Goal: Information Seeking & Learning: Learn about a topic

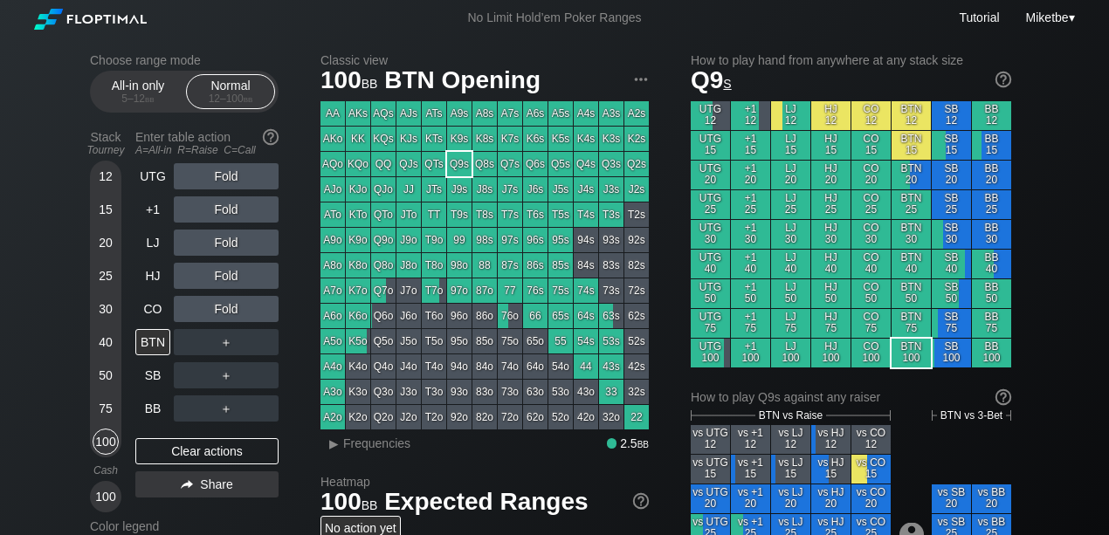
click at [109, 444] on div "100" at bounding box center [106, 442] width 26 height 26
drag, startPoint x: 154, startPoint y: 212, endPoint x: 115, endPoint y: 263, distance: 63.6
click at [154, 212] on div "+1" at bounding box center [152, 210] width 35 height 26
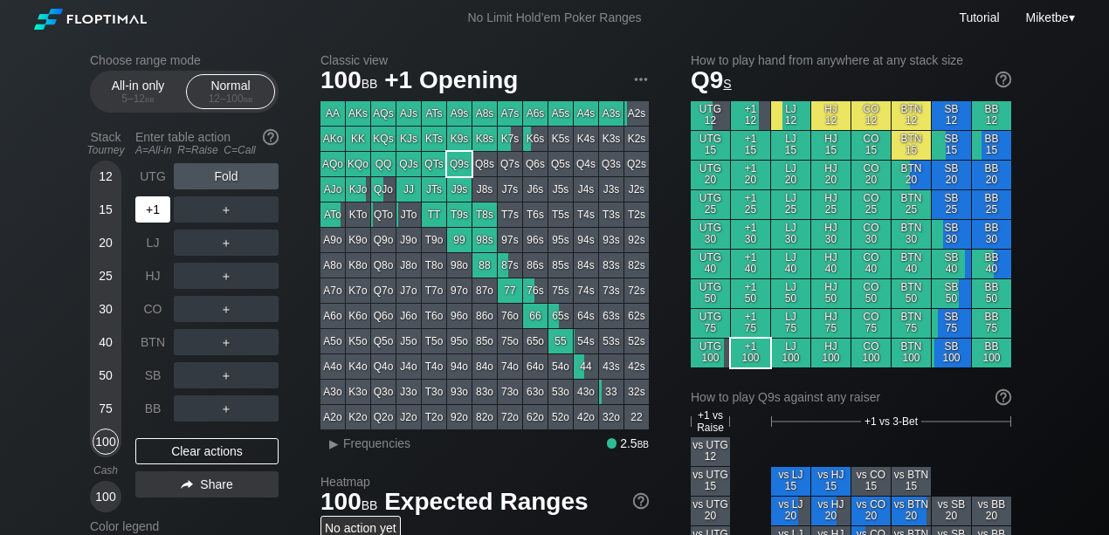
click at [162, 213] on div "+1" at bounding box center [152, 210] width 35 height 26
click at [159, 405] on div "BB" at bounding box center [152, 409] width 35 height 26
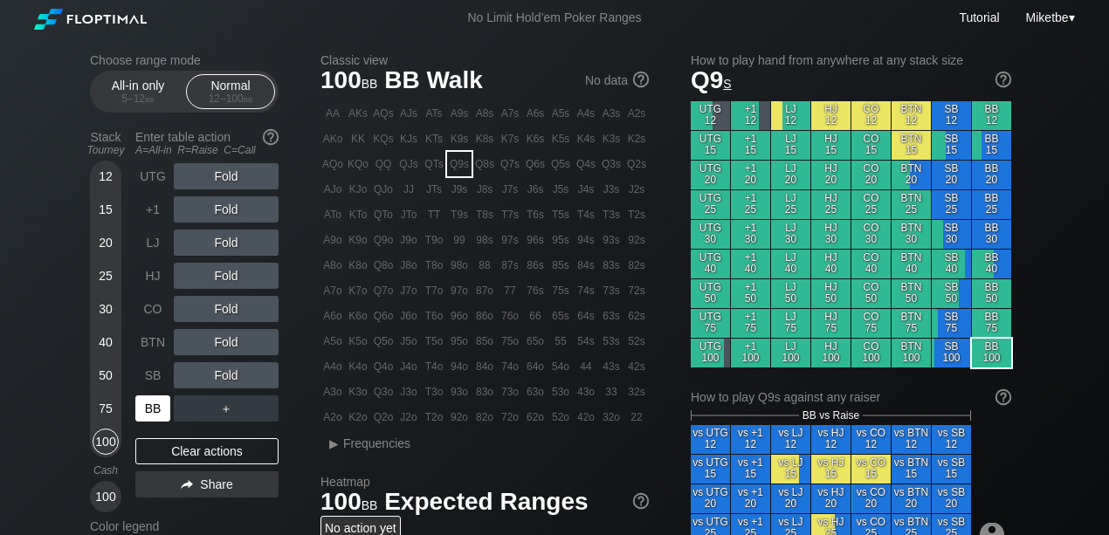
click at [150, 412] on div "BB" at bounding box center [152, 409] width 35 height 26
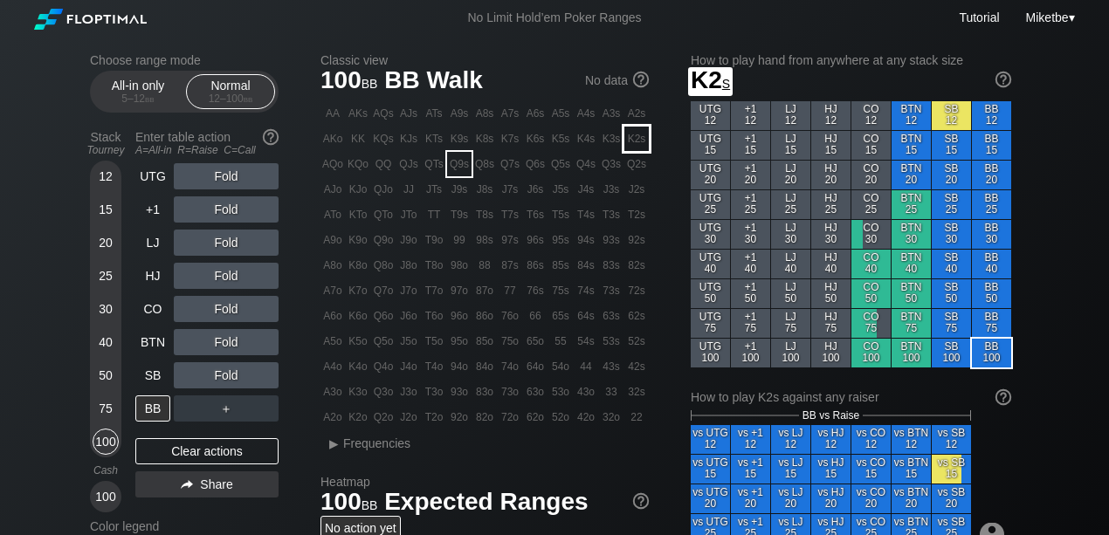
click at [630, 143] on div "K2s" at bounding box center [637, 139] width 24 height 24
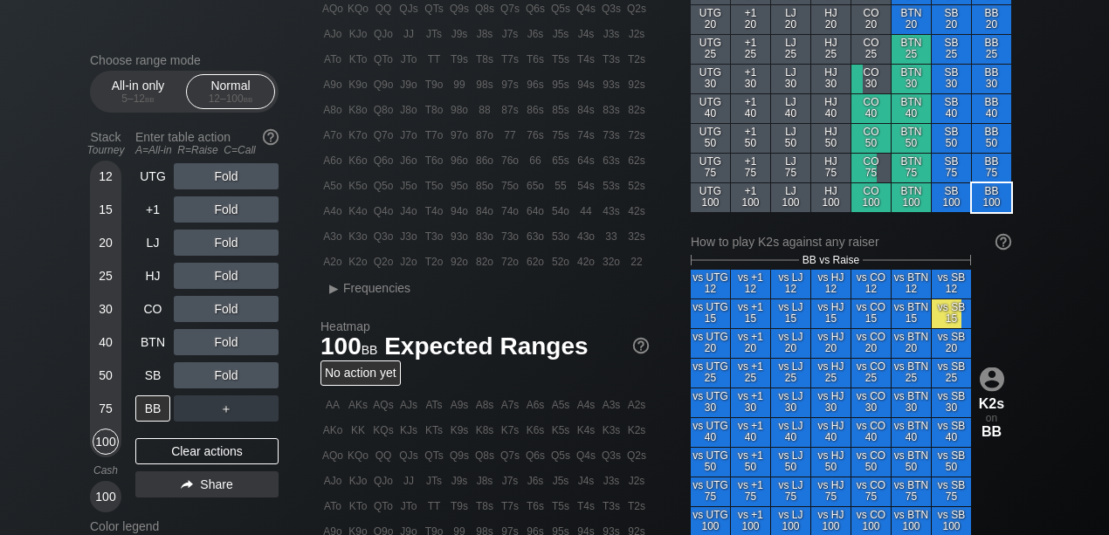
scroll to position [135, 0]
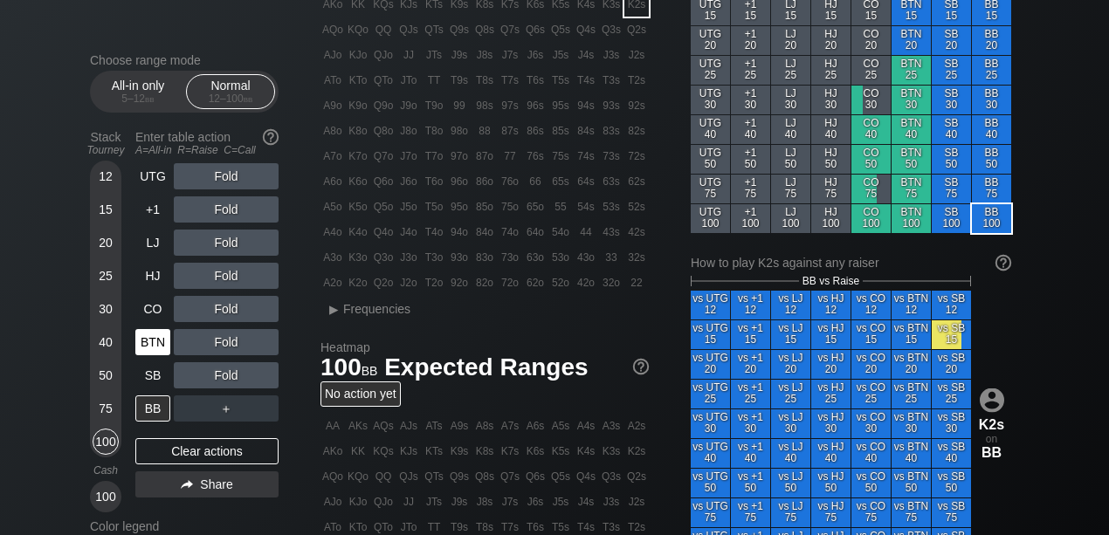
click at [162, 337] on div "BTN" at bounding box center [152, 342] width 35 height 26
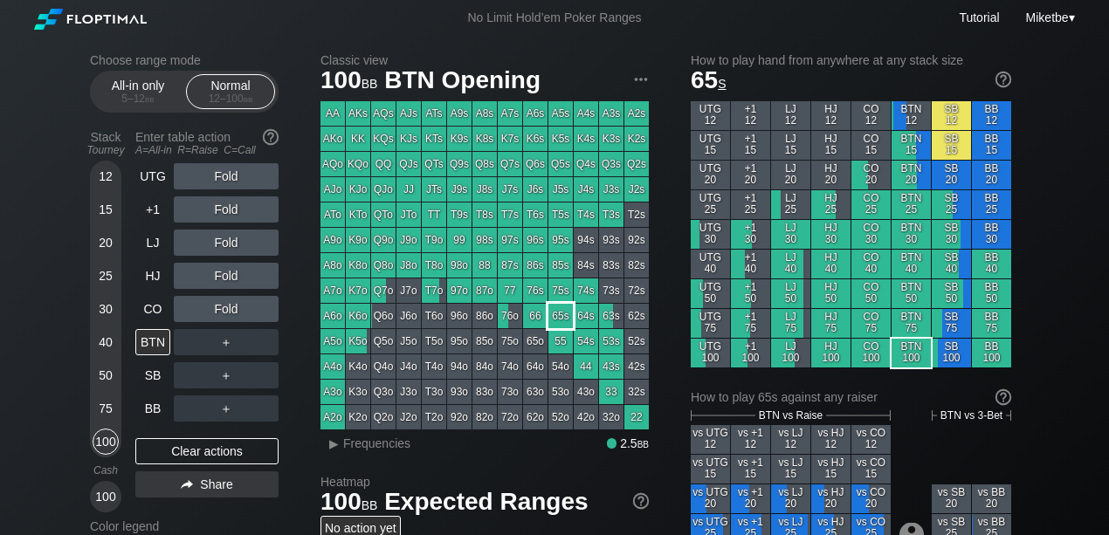
click at [561, 317] on div "65s" at bounding box center [561, 316] width 24 height 24
click at [110, 376] on div "50" at bounding box center [106, 376] width 26 height 26
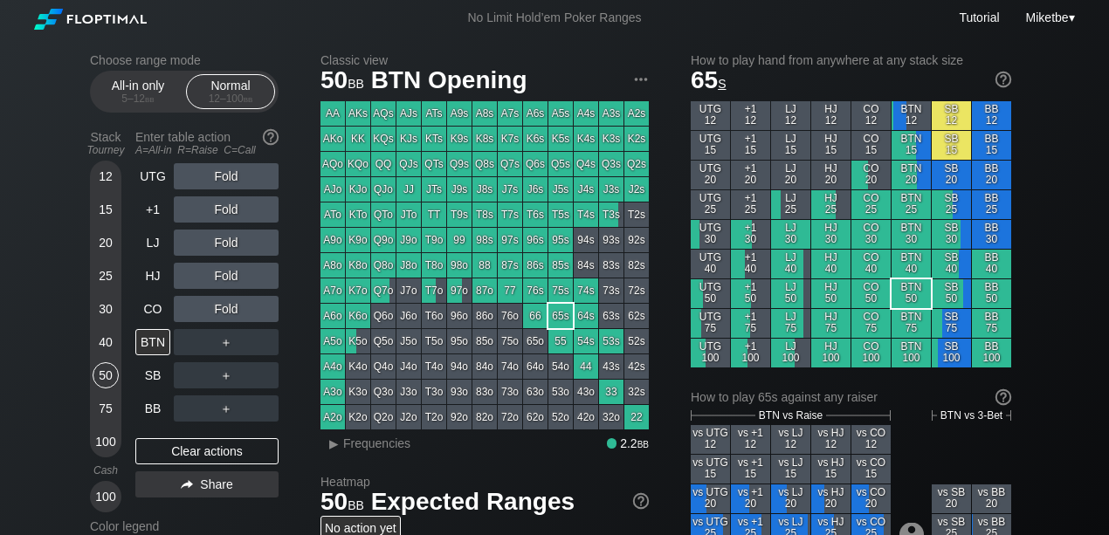
drag, startPoint x: 150, startPoint y: 217, endPoint x: 105, endPoint y: 227, distance: 46.6
click at [150, 217] on div "+1" at bounding box center [152, 210] width 35 height 26
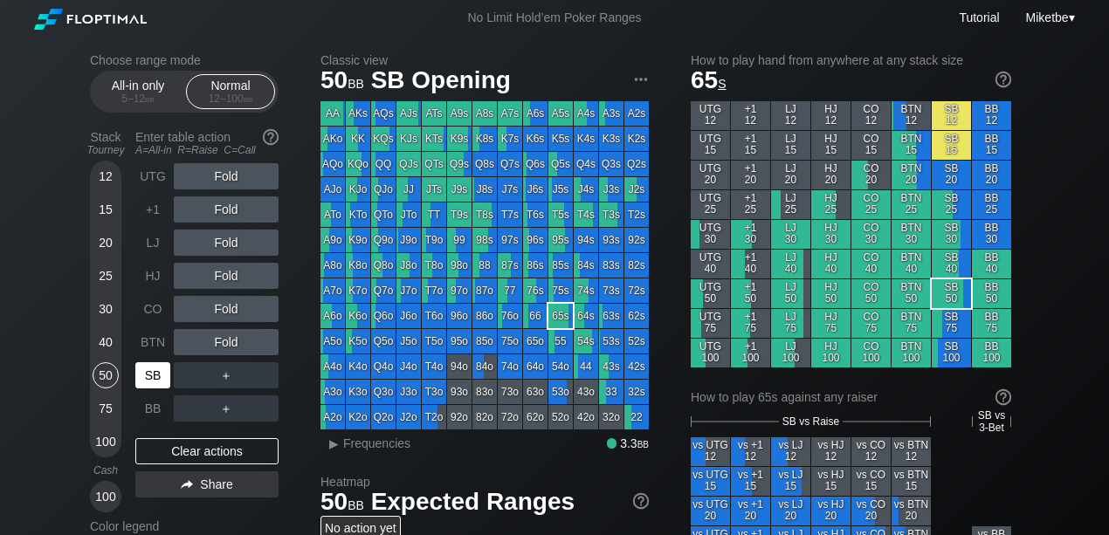
click at [140, 377] on div "SB" at bounding box center [152, 376] width 35 height 26
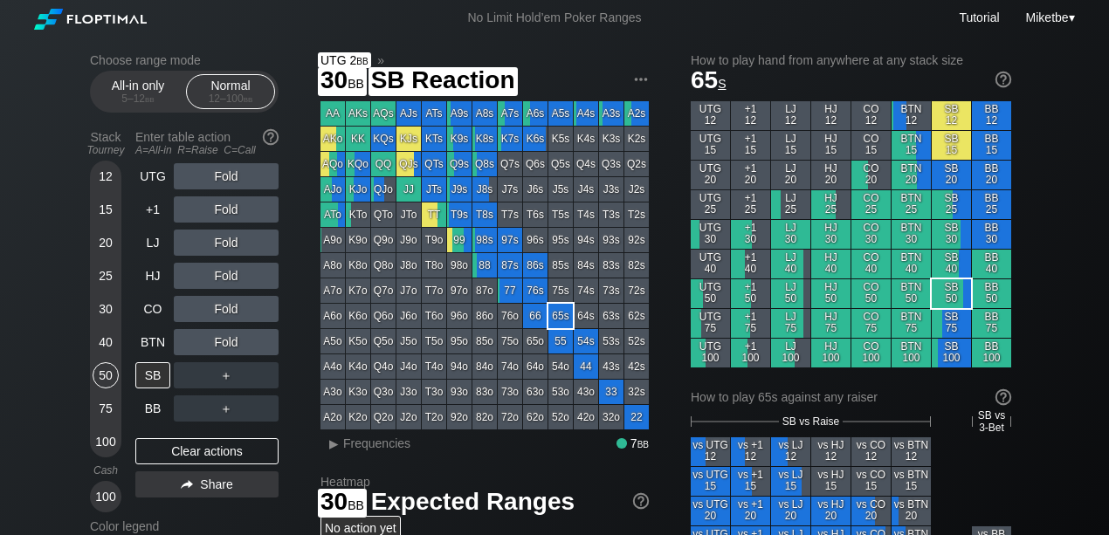
scroll to position [232, 0]
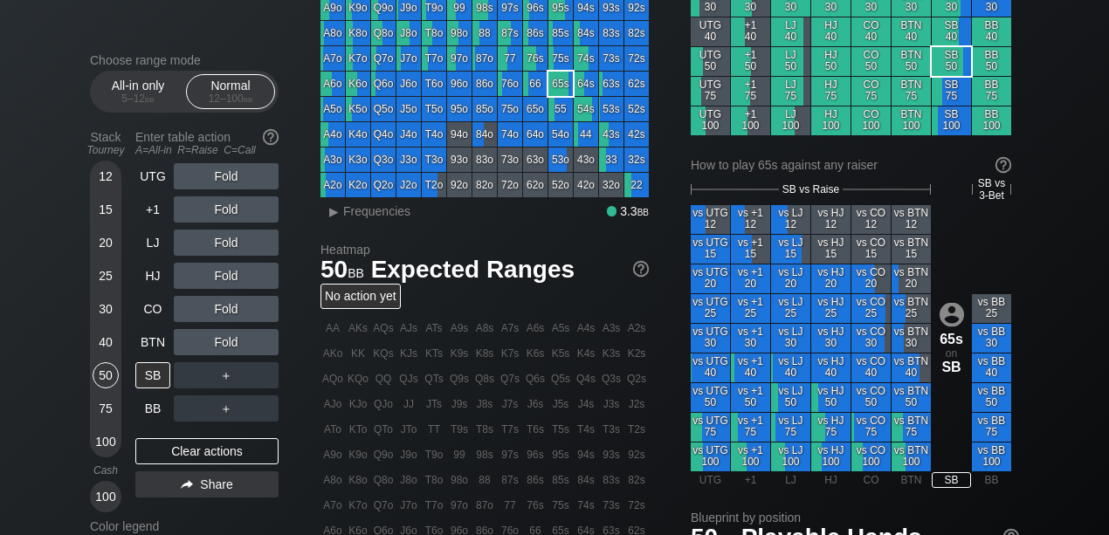
drag, startPoint x: 96, startPoint y: 441, endPoint x: 30, endPoint y: 432, distance: 67.0
click at [96, 441] on div "100" at bounding box center [106, 442] width 26 height 26
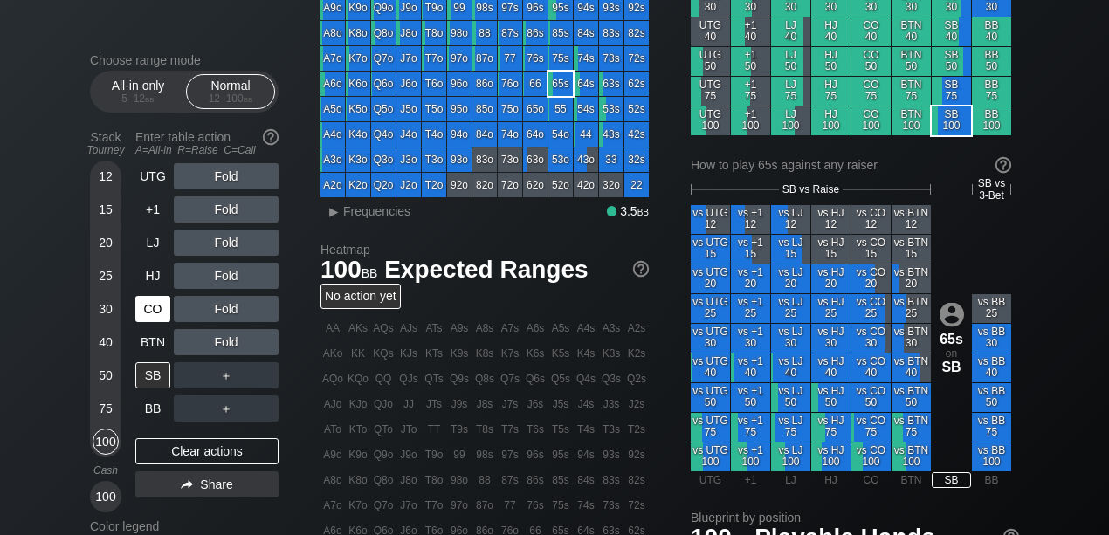
click at [154, 306] on div "CO" at bounding box center [152, 309] width 35 height 26
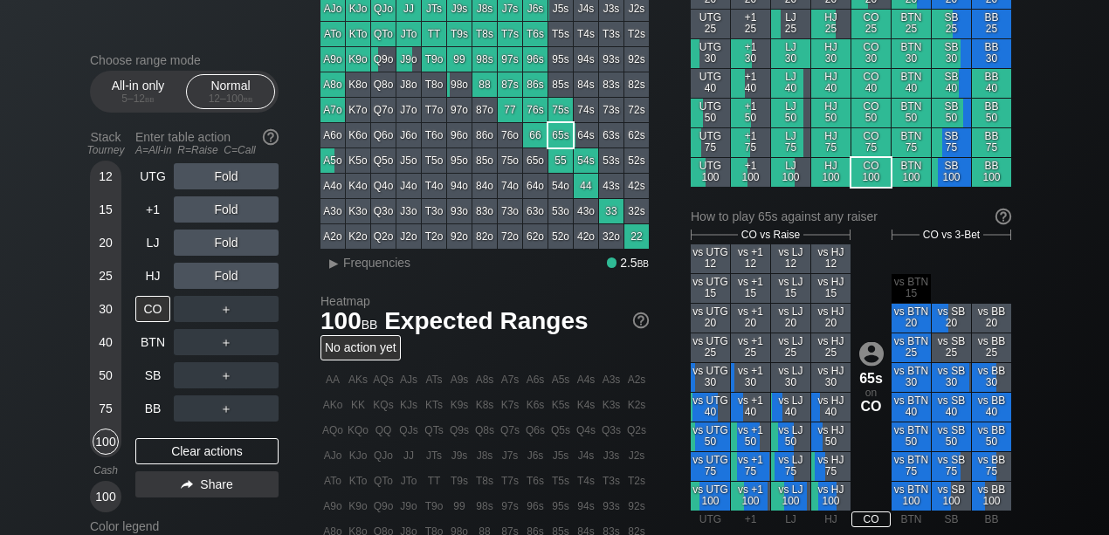
scroll to position [175, 0]
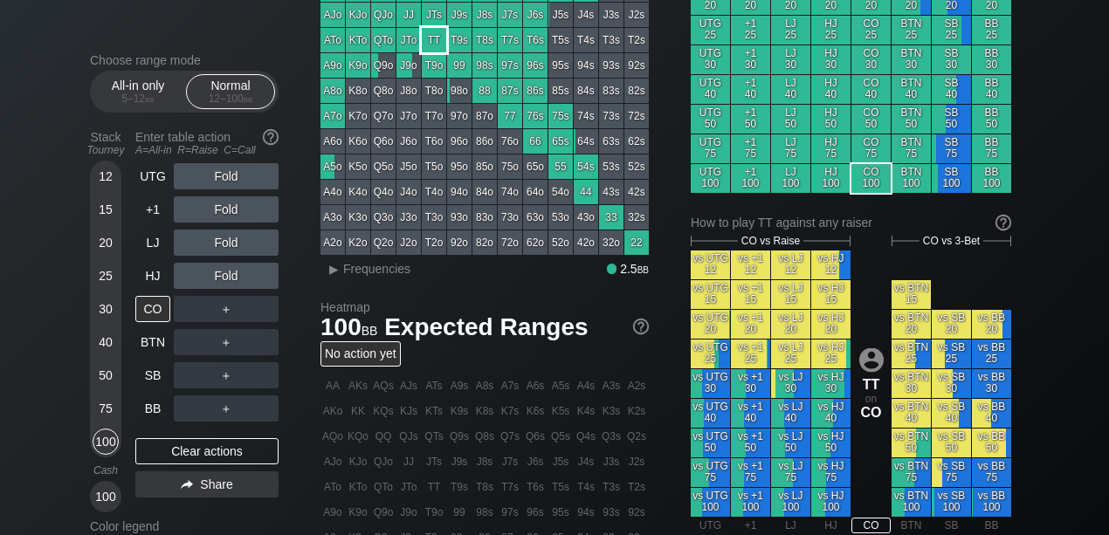
click at [429, 40] on div "TT" at bounding box center [434, 40] width 24 height 24
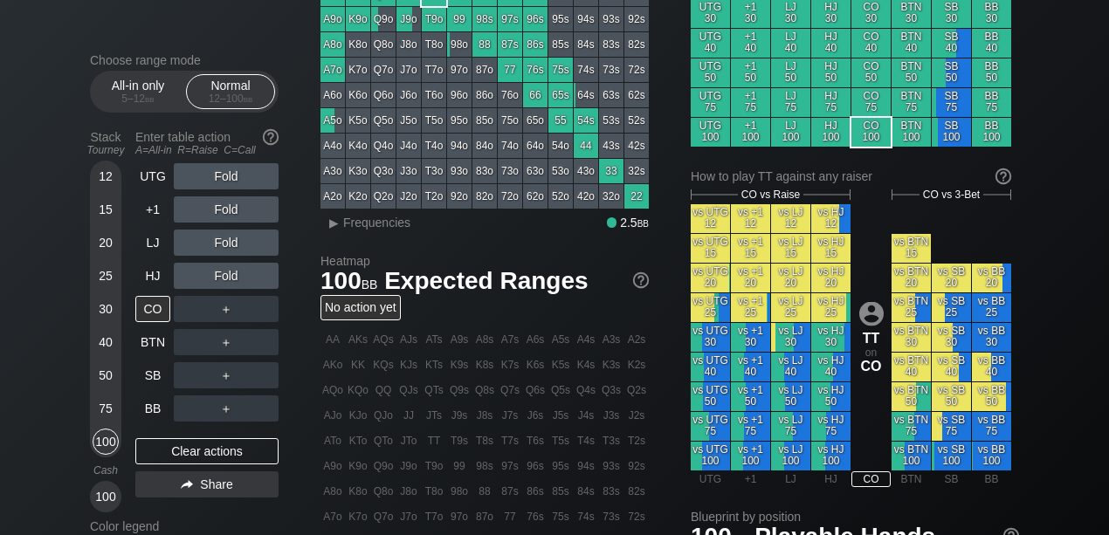
scroll to position [58, 0]
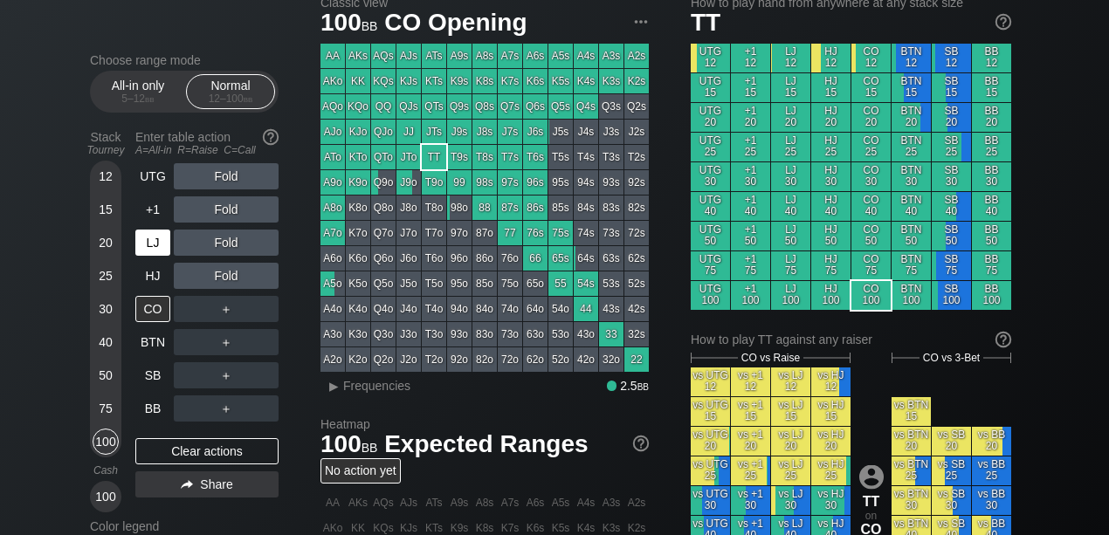
click at [157, 240] on div "LJ" at bounding box center [152, 243] width 35 height 26
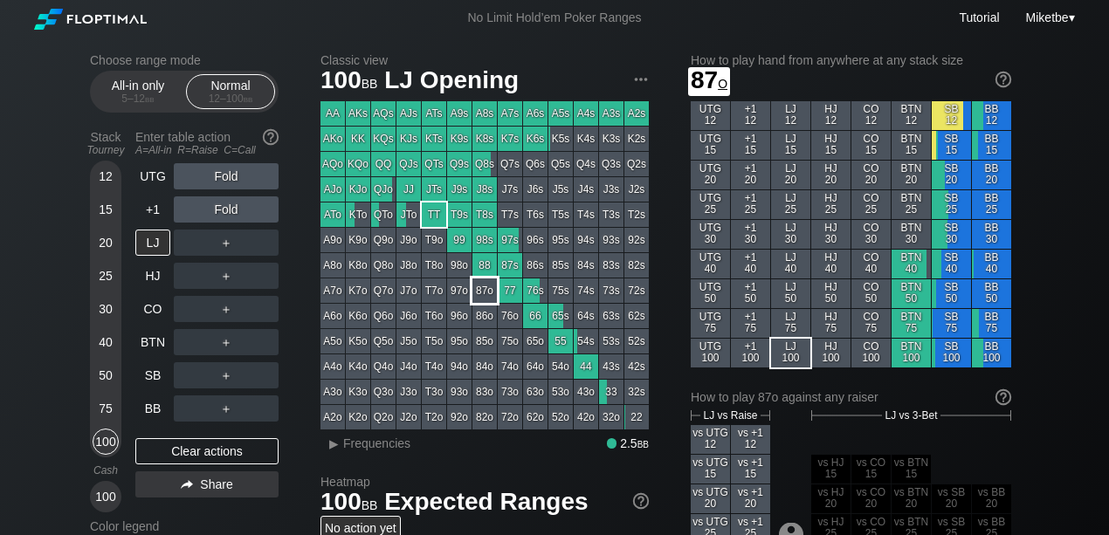
click at [483, 288] on div "87o" at bounding box center [485, 291] width 24 height 24
click at [476, 290] on div "87o" at bounding box center [485, 291] width 24 height 24
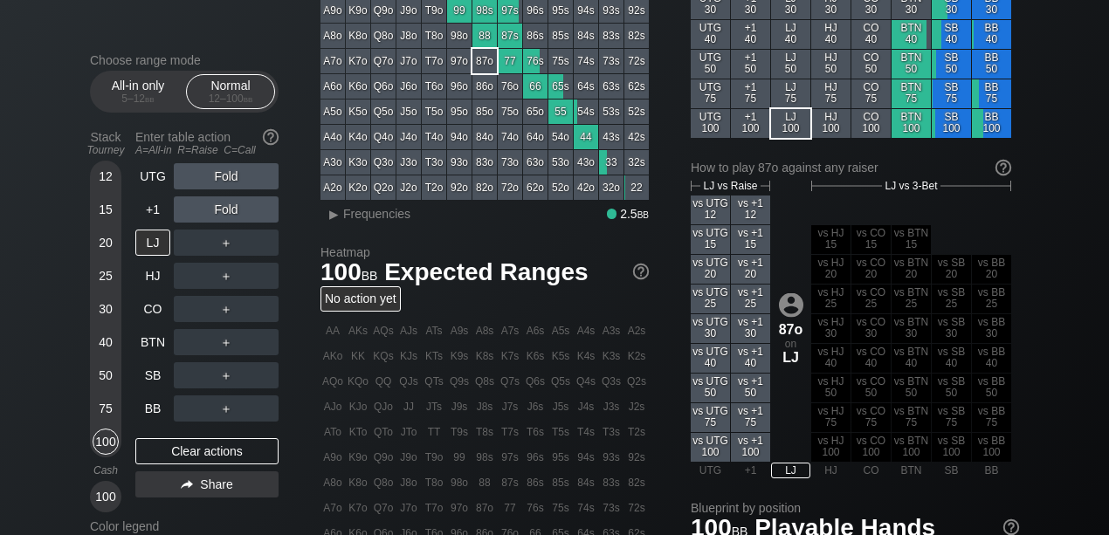
scroll to position [232, 0]
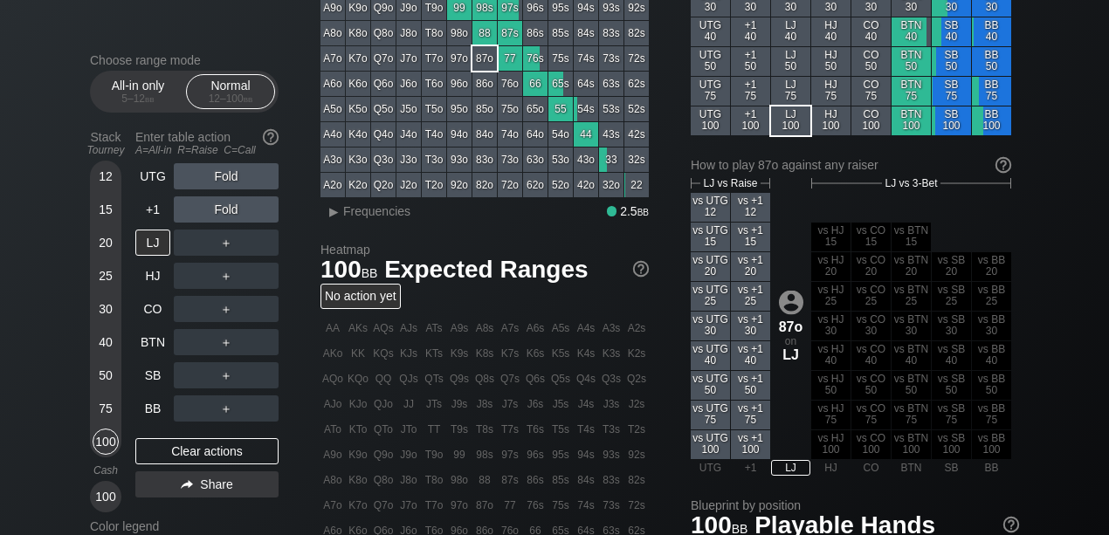
drag, startPoint x: 155, startPoint y: 335, endPoint x: 300, endPoint y: 246, distance: 169.4
click at [155, 335] on div "BTN" at bounding box center [152, 342] width 35 height 26
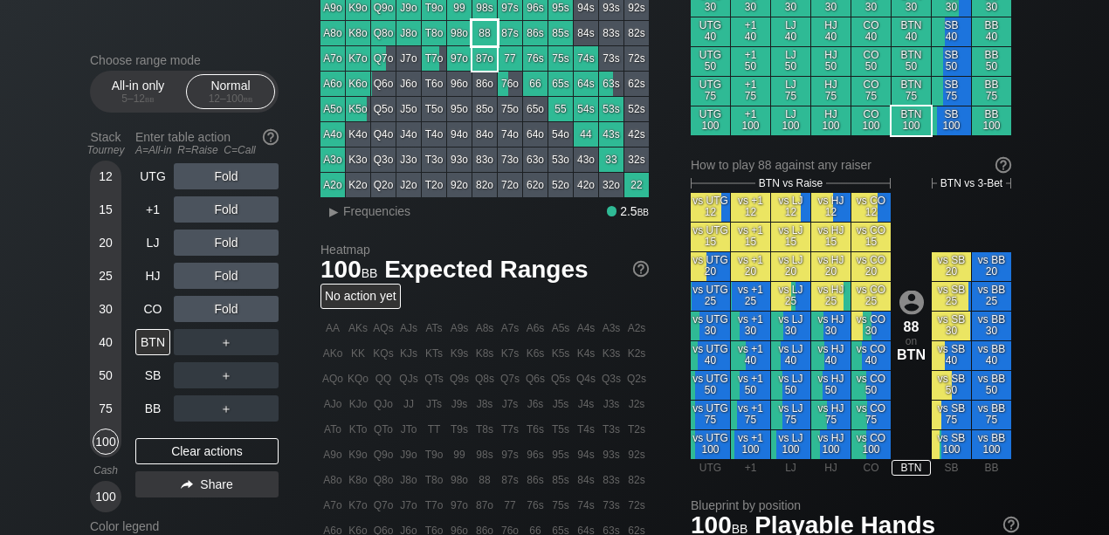
click at [484, 26] on div "88" at bounding box center [485, 33] width 24 height 24
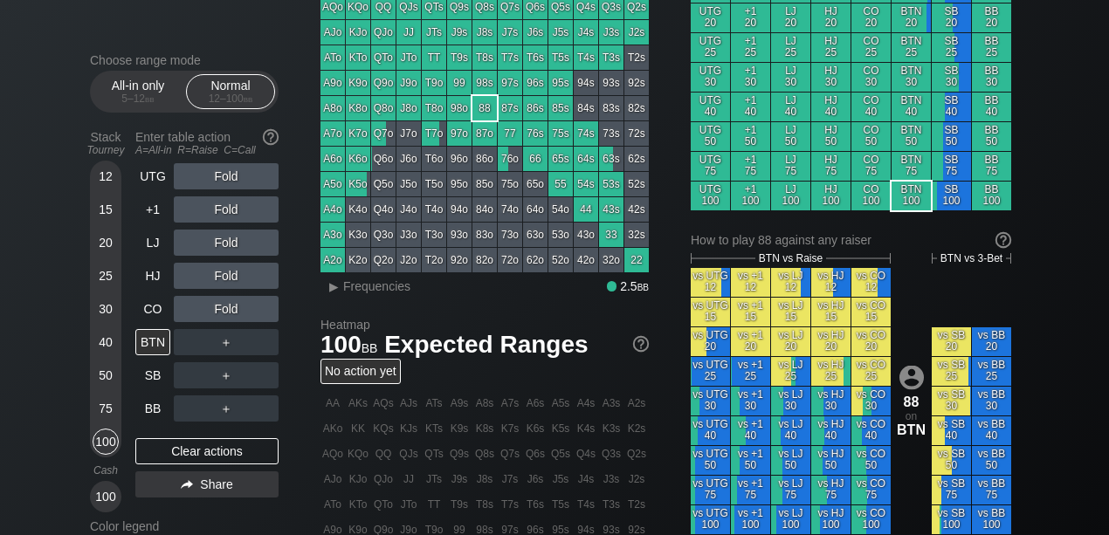
scroll to position [175, 0]
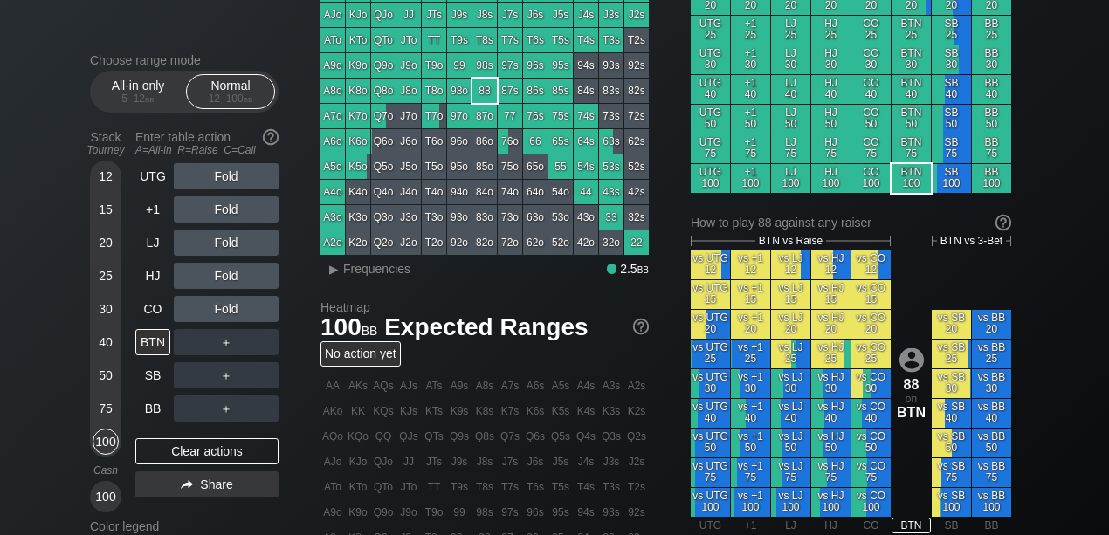
drag, startPoint x: 463, startPoint y: 93, endPoint x: 437, endPoint y: 186, distance: 97.1
click at [463, 93] on div "98o" at bounding box center [459, 91] width 24 height 24
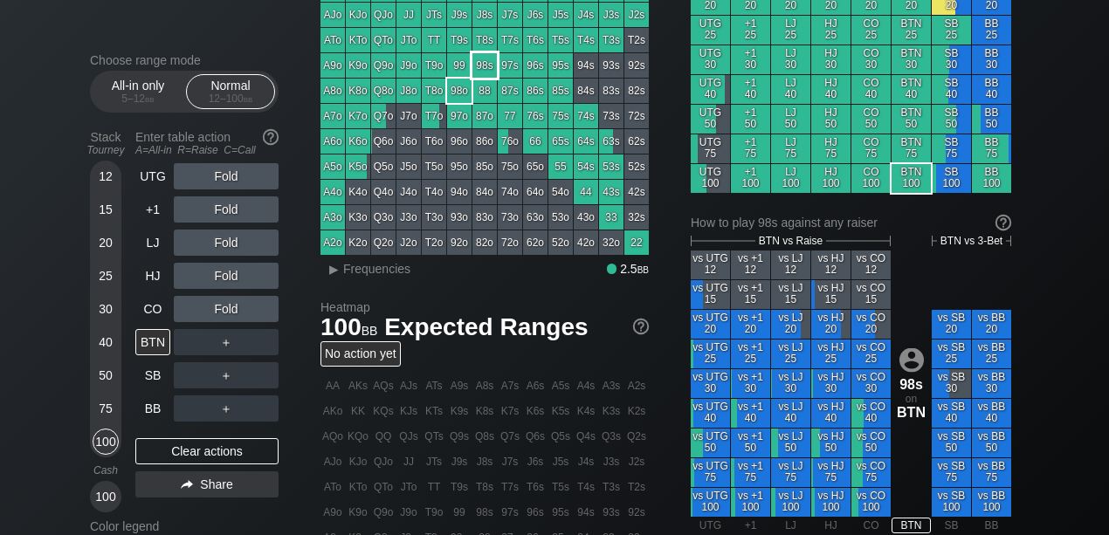
click at [480, 61] on div "98s" at bounding box center [485, 65] width 24 height 24
drag, startPoint x: 535, startPoint y: 70, endPoint x: 493, endPoint y: 97, distance: 50.6
click at [535, 70] on div "96s" at bounding box center [535, 65] width 24 height 24
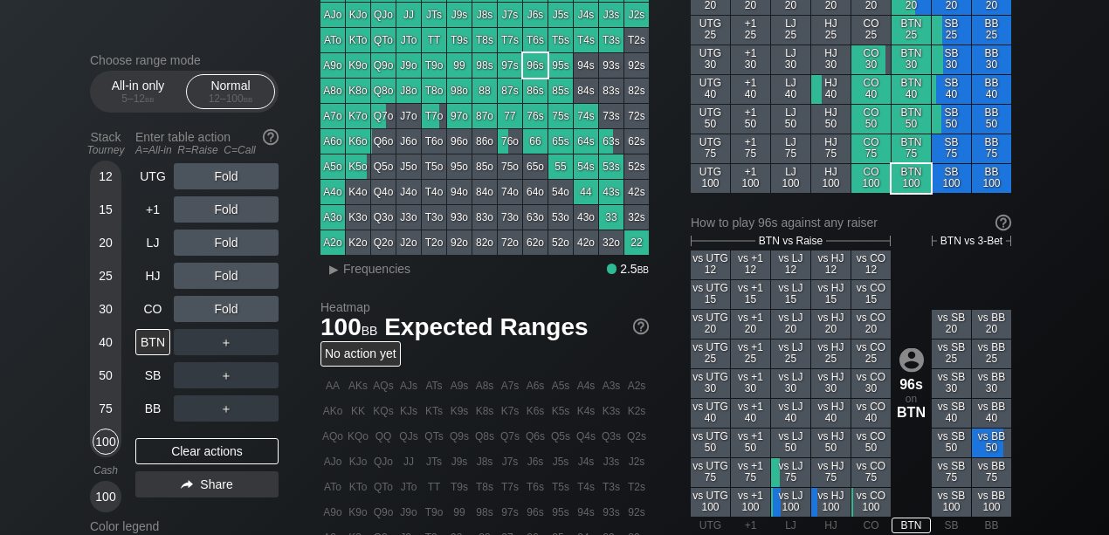
click at [209, 283] on div "Fold" at bounding box center [226, 276] width 105 height 26
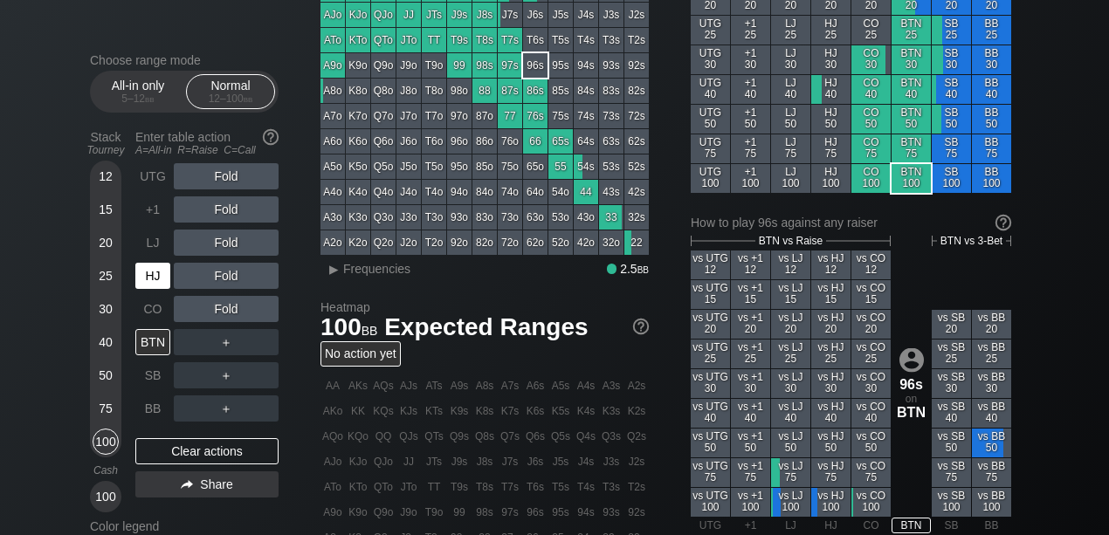
click at [150, 276] on div "HJ" at bounding box center [152, 276] width 35 height 26
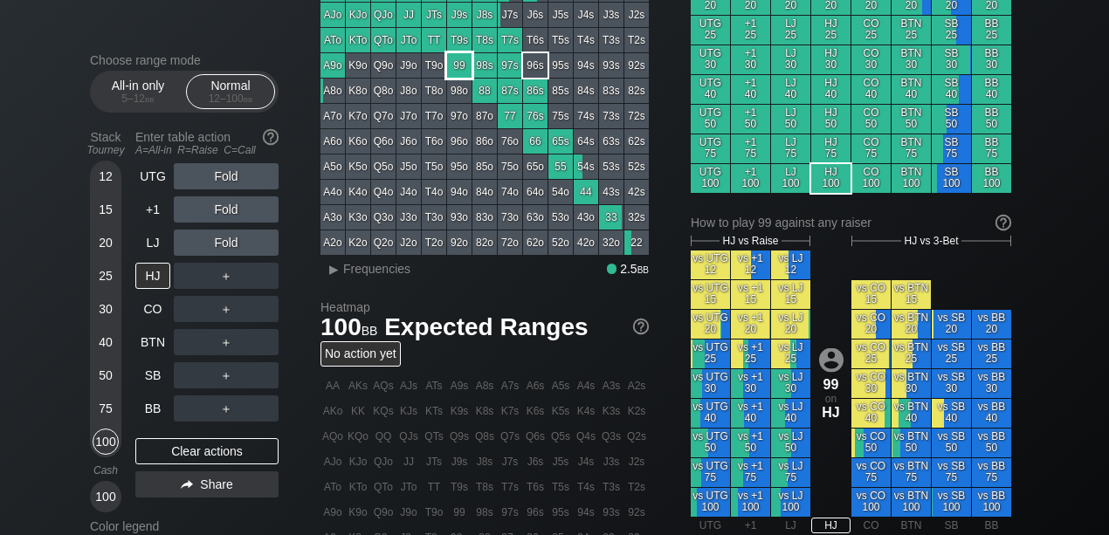
click at [465, 59] on div "99" at bounding box center [459, 65] width 24 height 24
click at [151, 337] on div "BTN" at bounding box center [152, 342] width 35 height 26
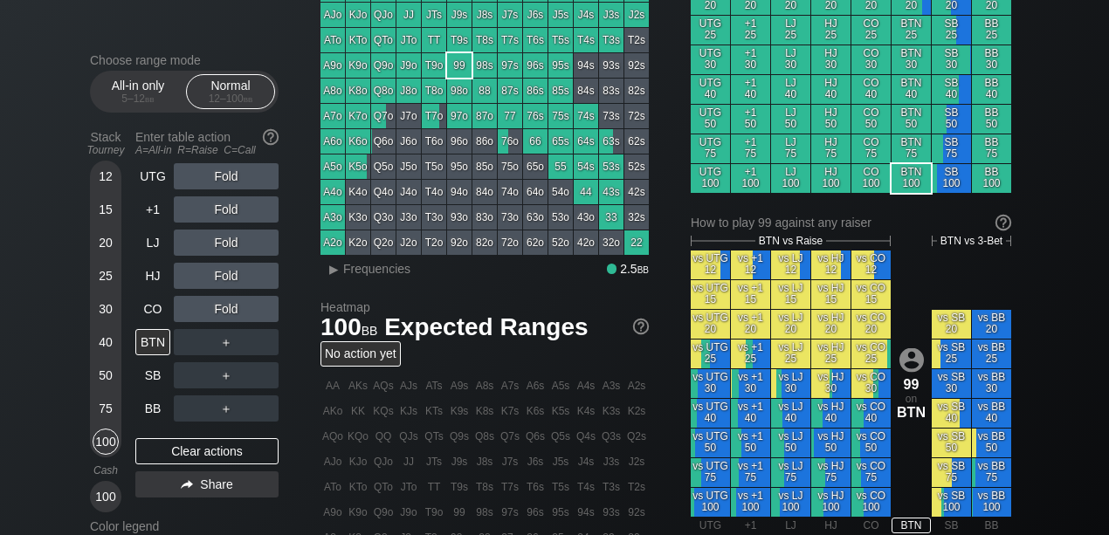
click at [454, 44] on div "T9s" at bounding box center [459, 40] width 24 height 24
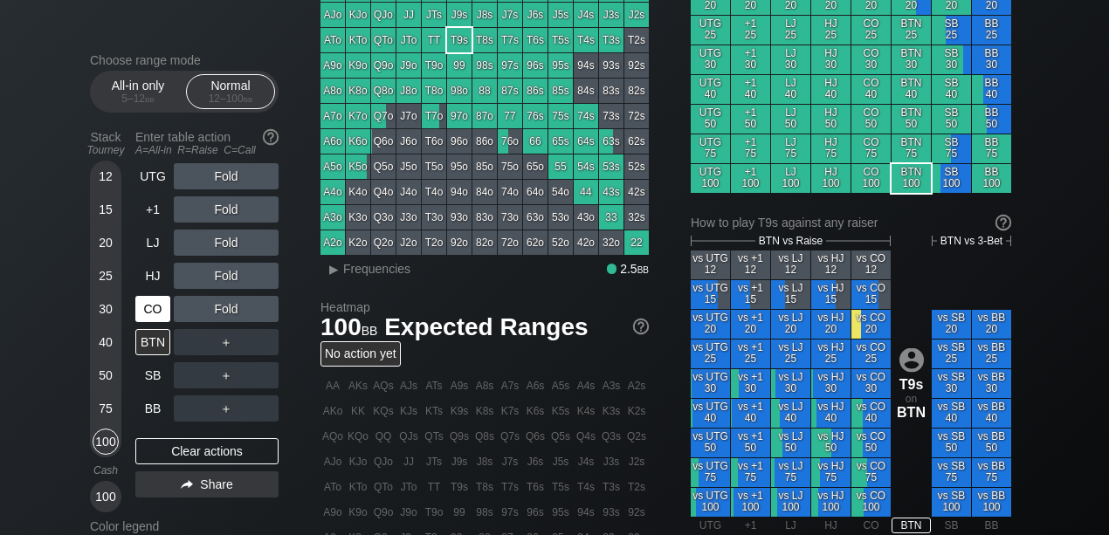
drag, startPoint x: 169, startPoint y: 319, endPoint x: 166, endPoint y: 302, distance: 16.8
click at [169, 319] on div "CO" at bounding box center [152, 309] width 35 height 26
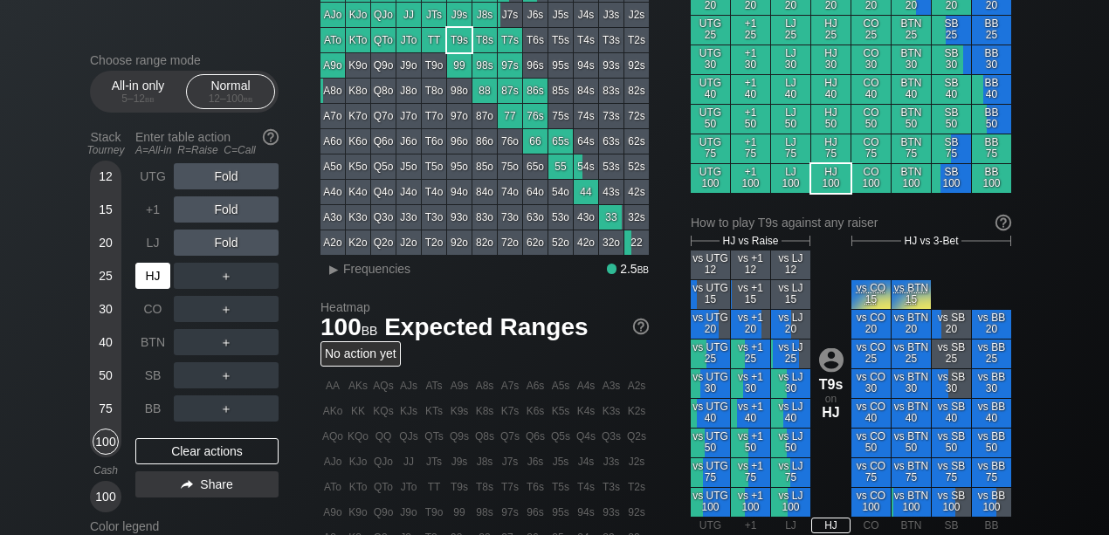
click at [154, 286] on div "HJ" at bounding box center [152, 276] width 35 height 26
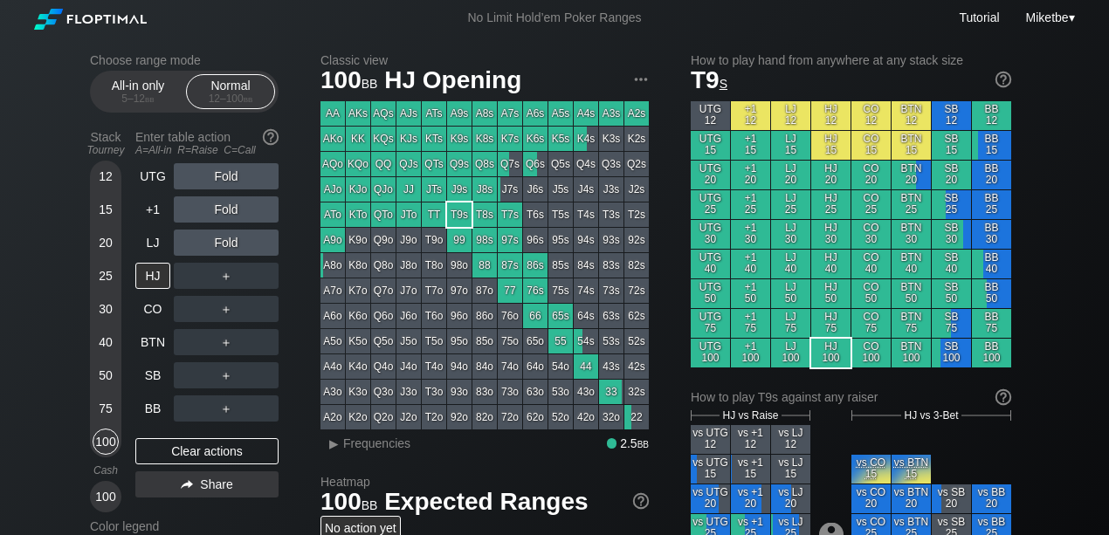
scroll to position [58, 0]
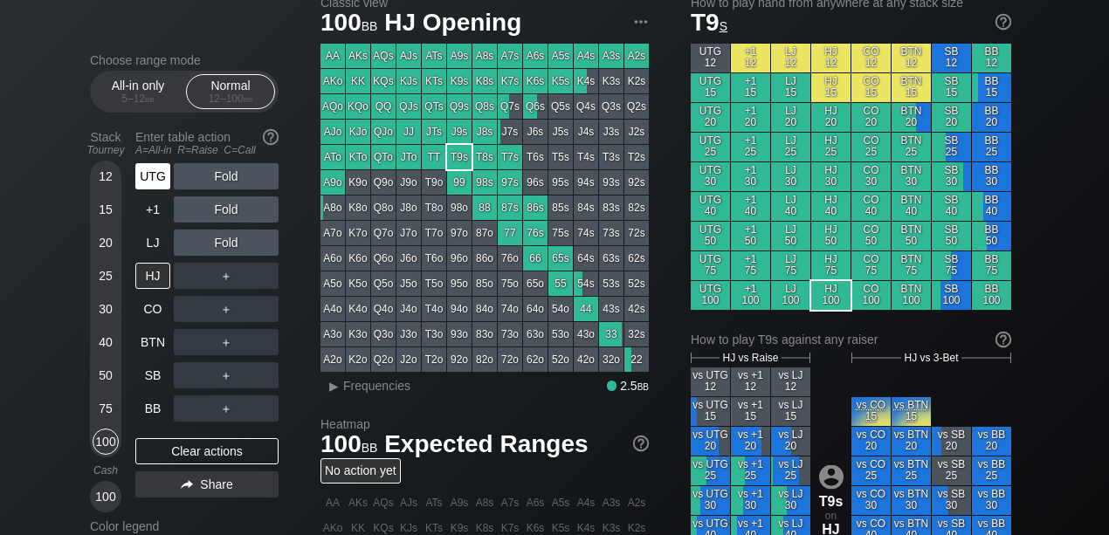
click at [155, 175] on div "UTG" at bounding box center [152, 176] width 35 height 26
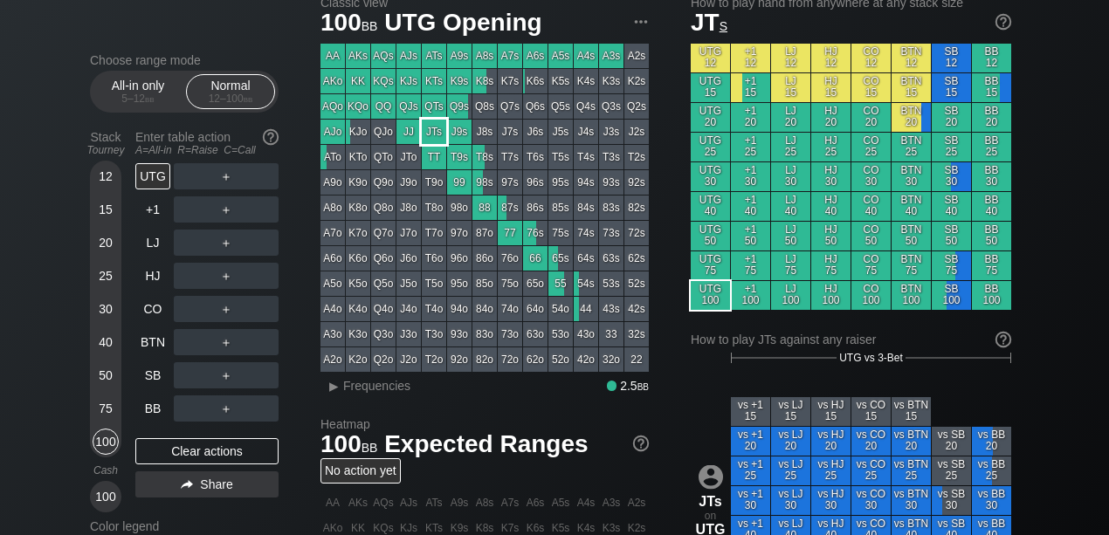
click at [427, 134] on div "JTs" at bounding box center [434, 132] width 24 height 24
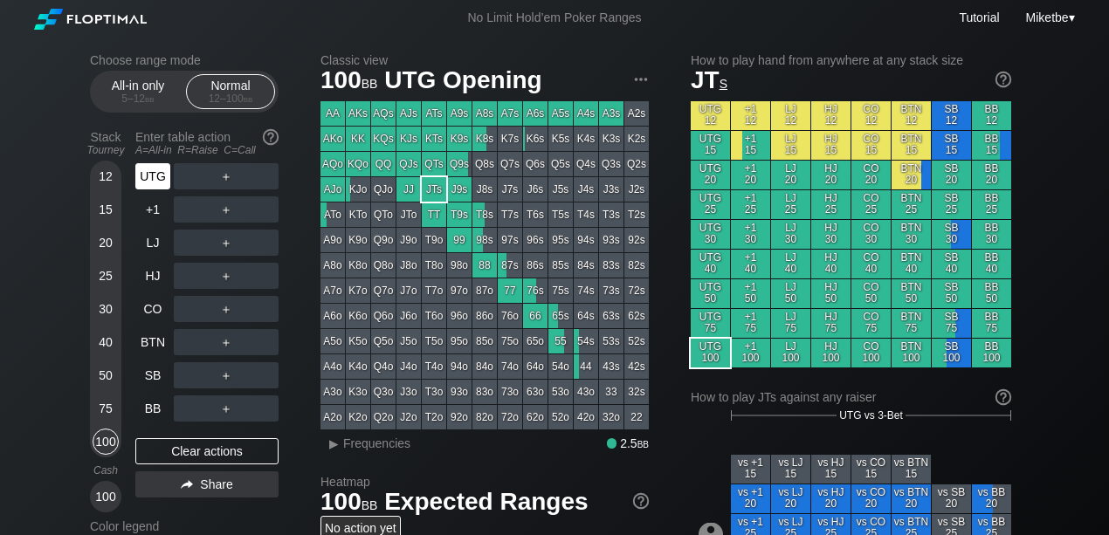
click at [155, 173] on div "UTG" at bounding box center [152, 176] width 35 height 26
click at [149, 408] on div "BB" at bounding box center [152, 409] width 35 height 26
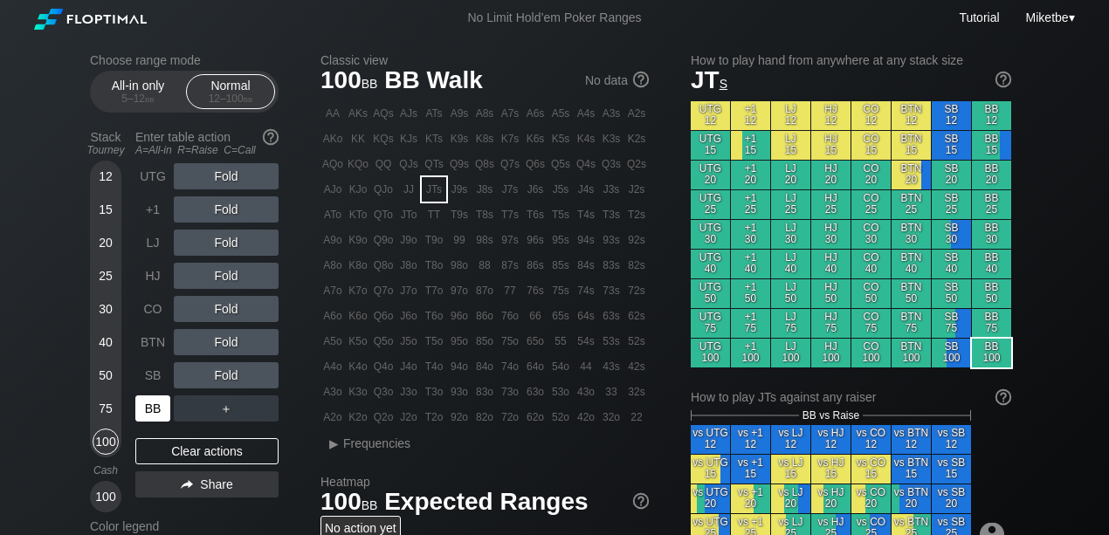
click at [155, 412] on div "BB" at bounding box center [152, 409] width 35 height 26
click at [143, 342] on div "BTN" at bounding box center [152, 342] width 35 height 26
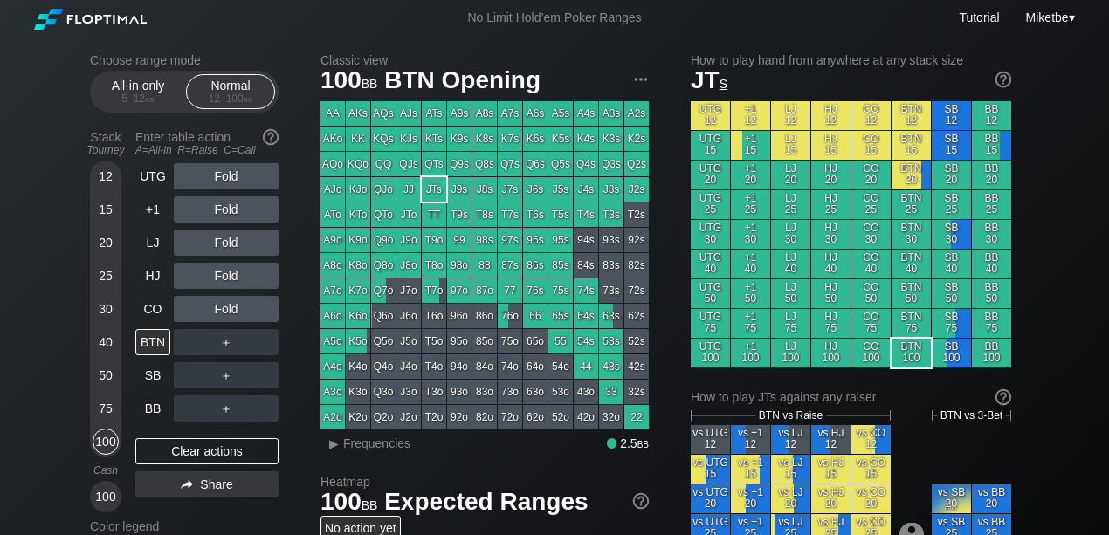
click at [254, 317] on div "Fold" at bounding box center [226, 309] width 105 height 26
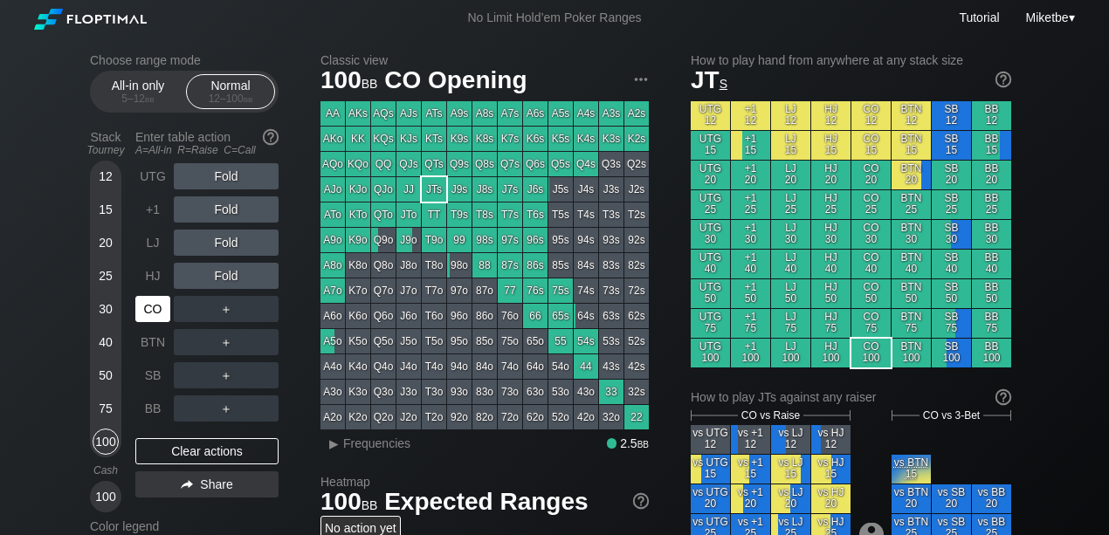
click at [149, 313] on div "CO" at bounding box center [152, 309] width 35 height 26
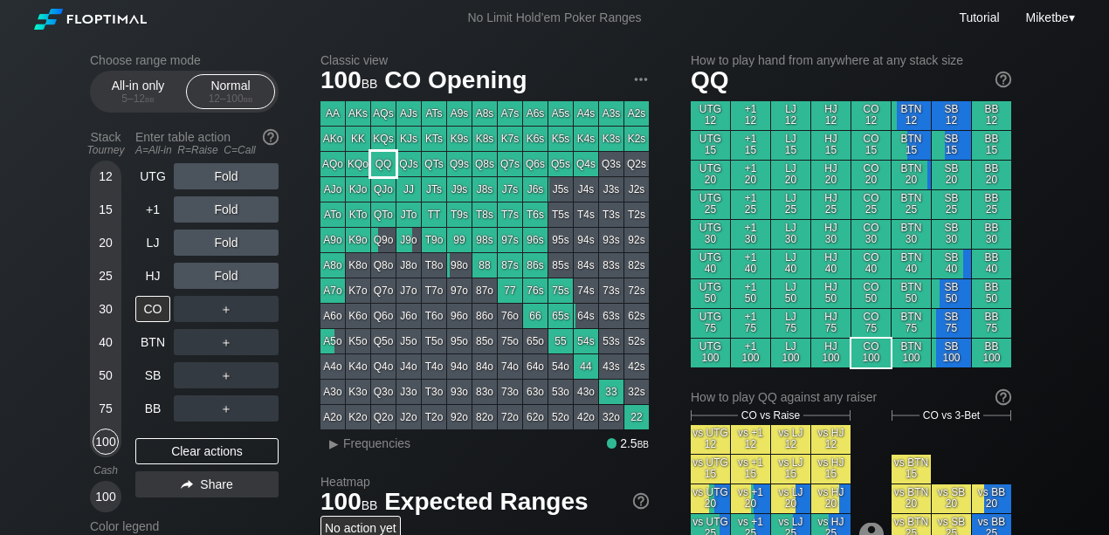
click at [383, 162] on div "QQ" at bounding box center [383, 164] width 24 height 24
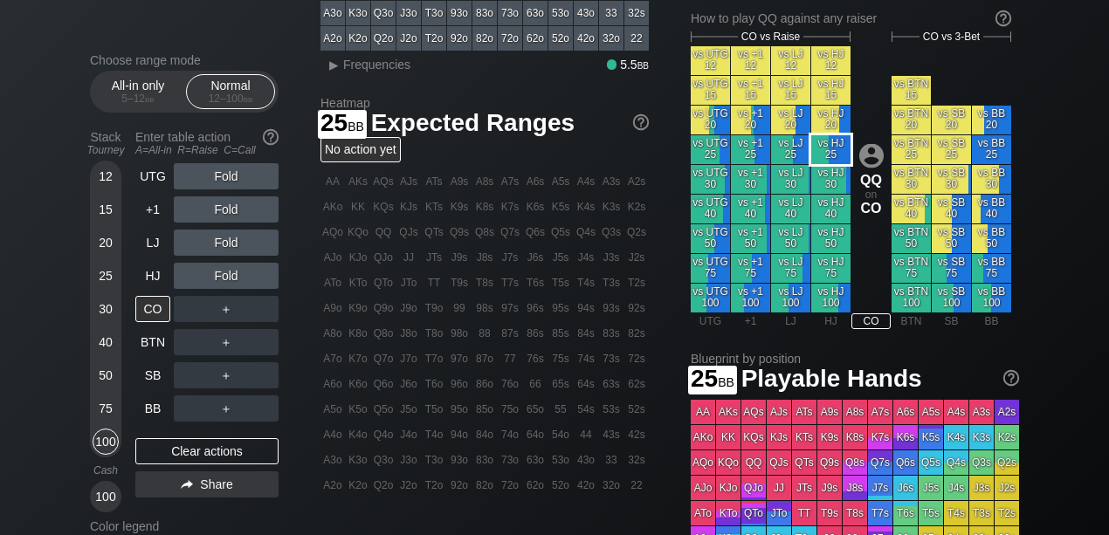
scroll to position [291, 0]
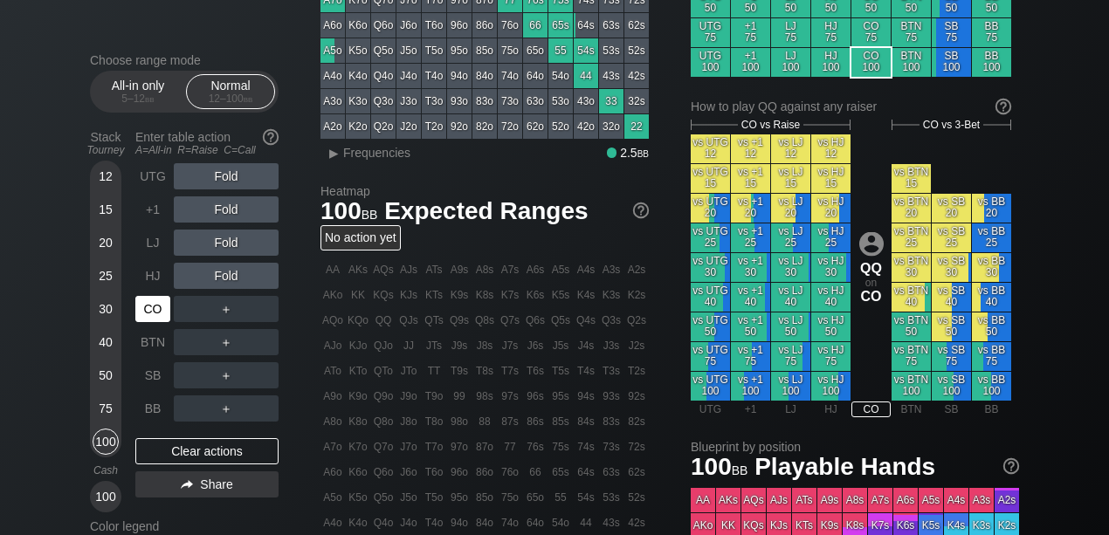
click at [155, 313] on div "CO" at bounding box center [152, 309] width 35 height 26
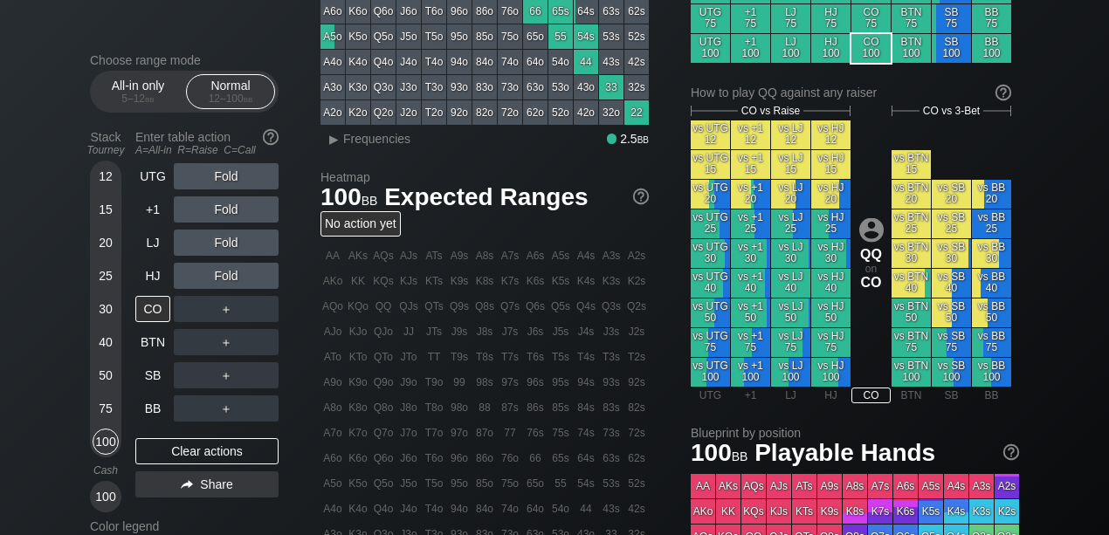
scroll to position [175, 0]
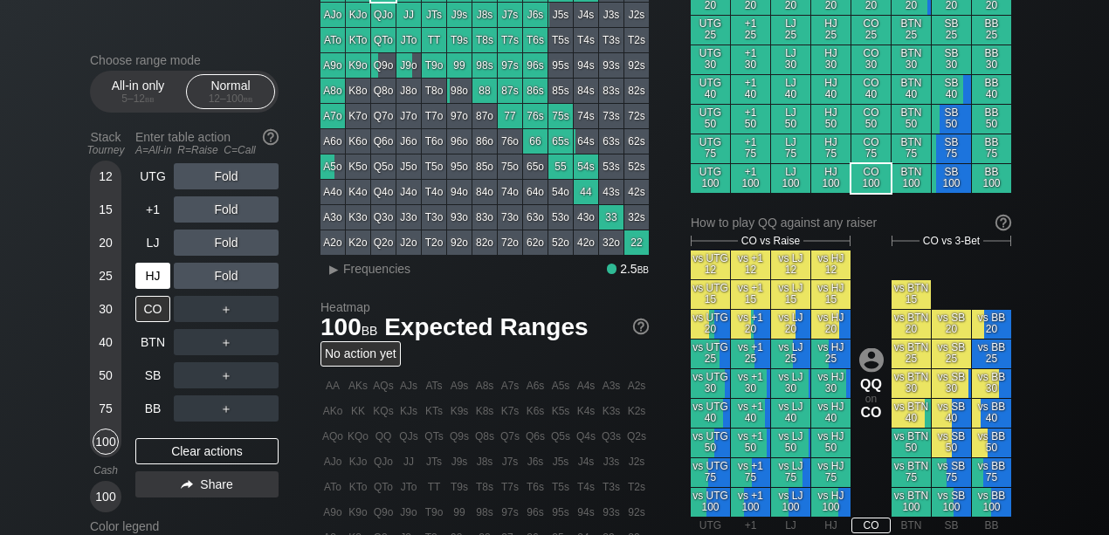
click at [154, 284] on div "HJ" at bounding box center [152, 276] width 35 height 26
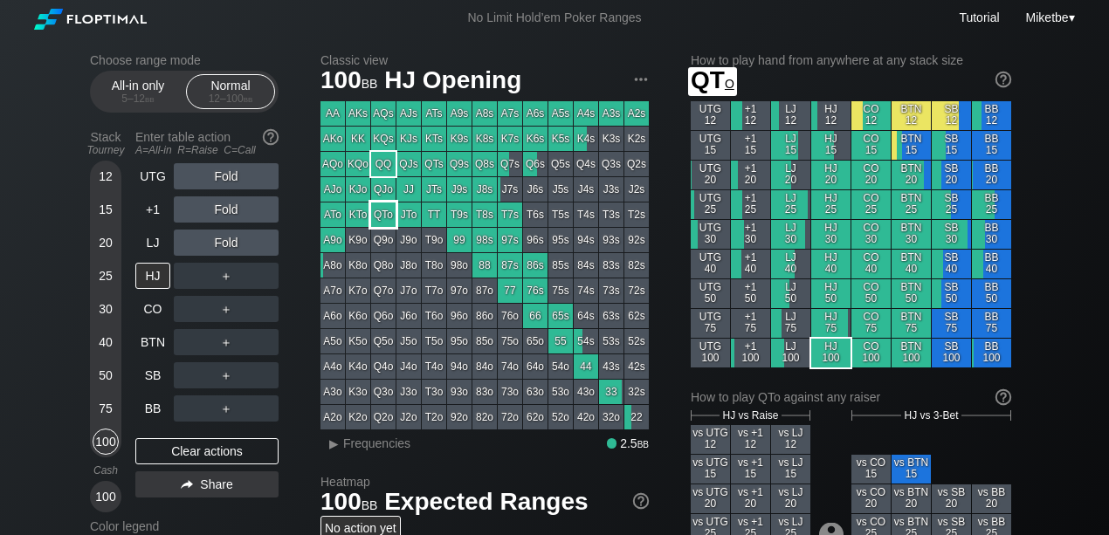
click at [388, 212] on div "QTo" at bounding box center [383, 215] width 24 height 24
click at [152, 349] on div "BTN" at bounding box center [152, 342] width 35 height 26
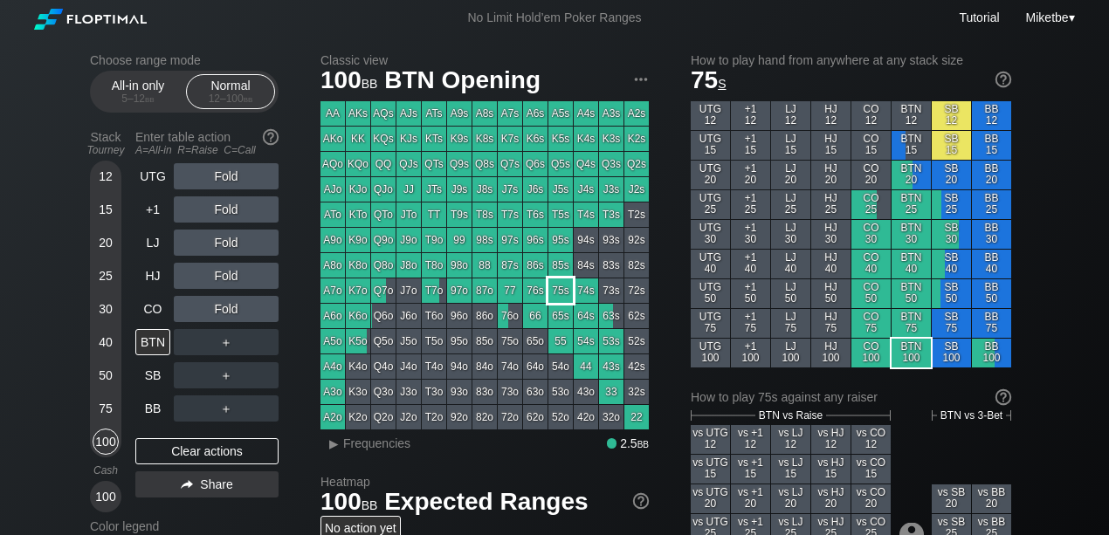
click at [563, 288] on div "75s" at bounding box center [561, 291] width 24 height 24
click at [157, 308] on div "CO" at bounding box center [152, 309] width 35 height 26
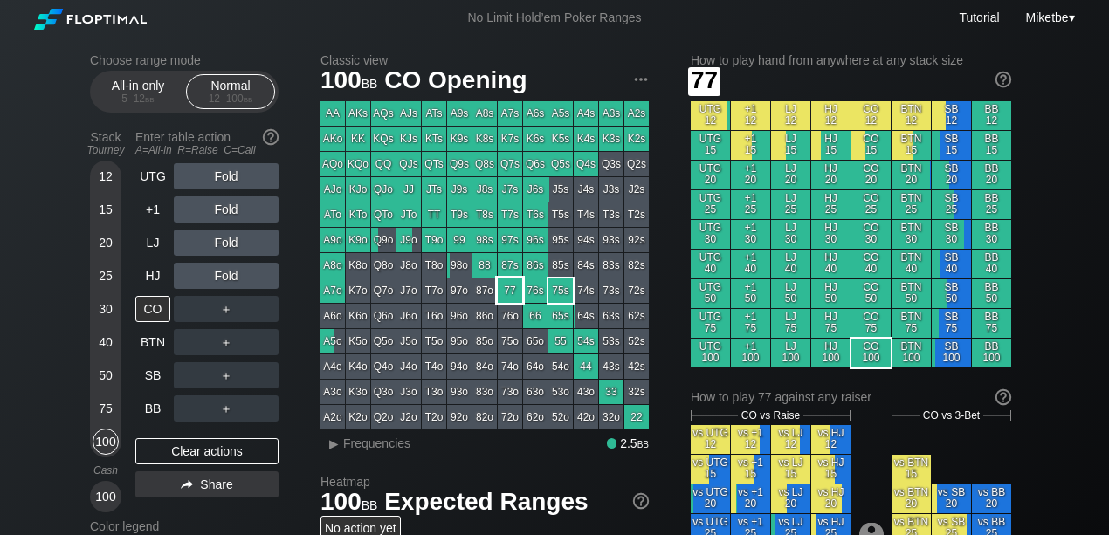
click at [518, 290] on div "77" at bounding box center [510, 291] width 24 height 24
drag, startPoint x: 513, startPoint y: 290, endPoint x: 521, endPoint y: 299, distance: 11.8
click at [513, 290] on div "77" at bounding box center [510, 291] width 24 height 24
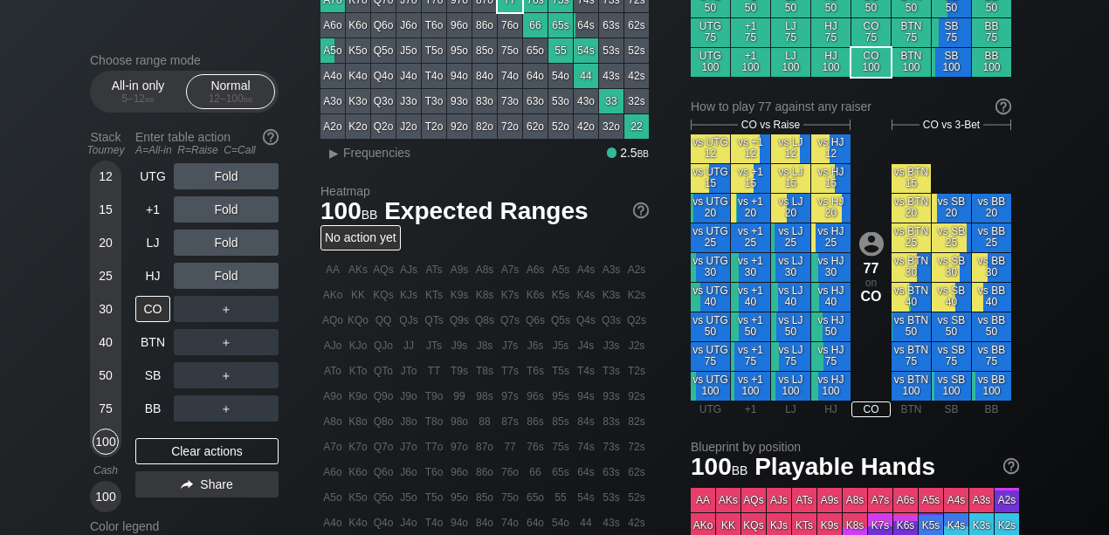
scroll to position [232, 0]
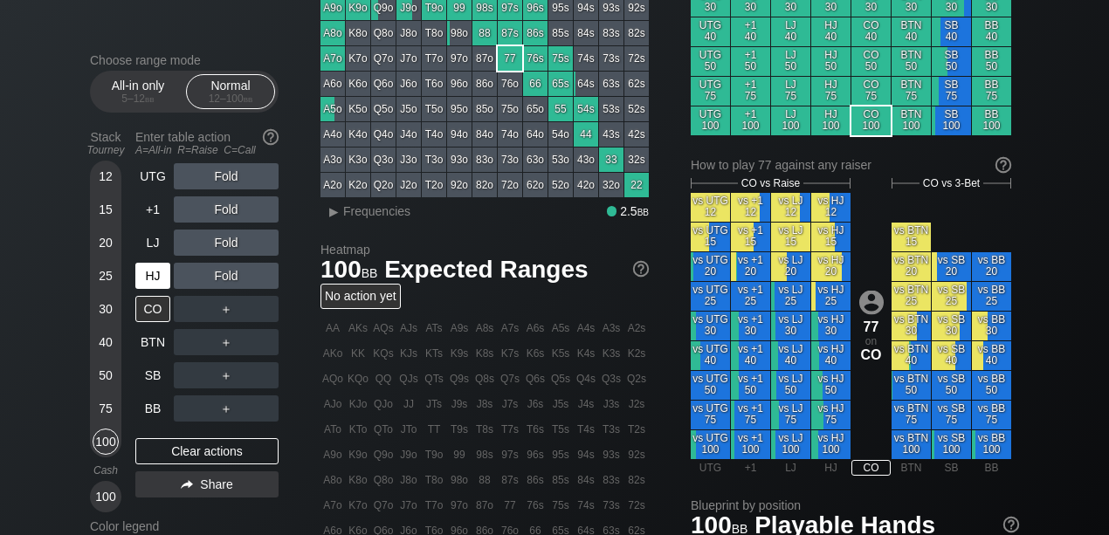
click at [138, 281] on div "HJ" at bounding box center [152, 276] width 35 height 26
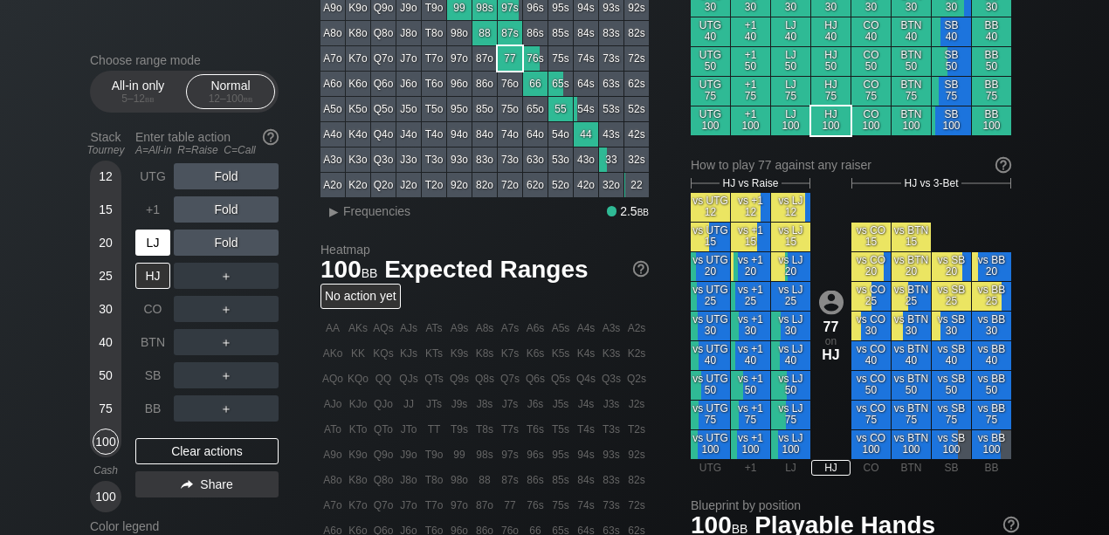
click at [153, 241] on div "LJ" at bounding box center [152, 243] width 35 height 26
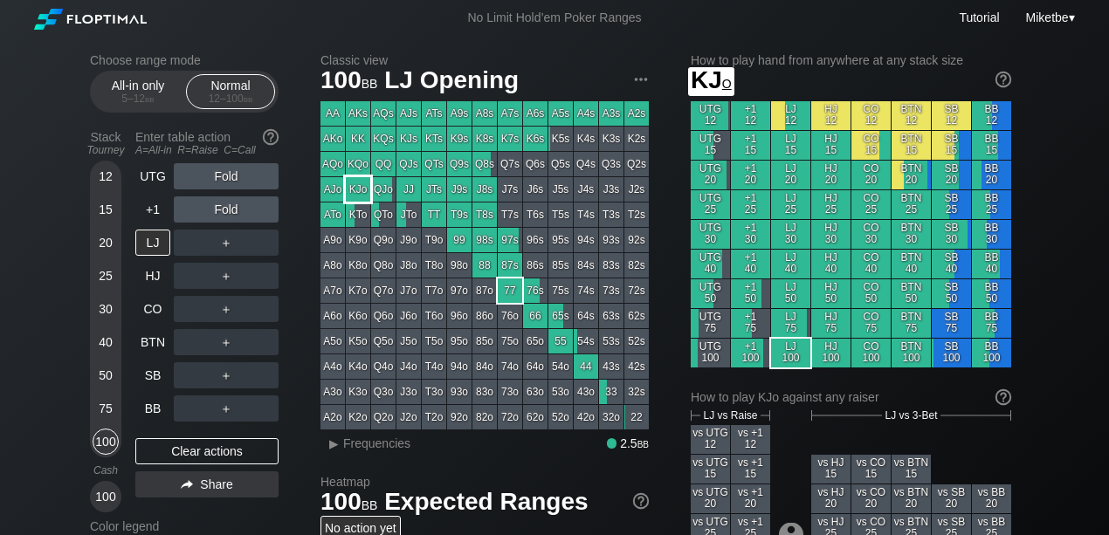
click at [356, 190] on div "KJo" at bounding box center [358, 189] width 24 height 24
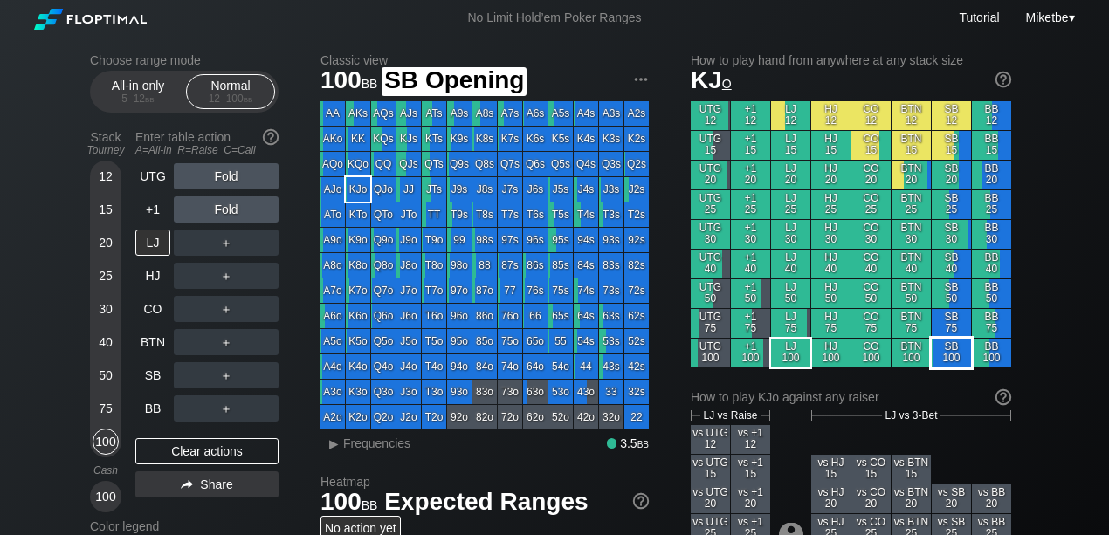
scroll to position [291, 0]
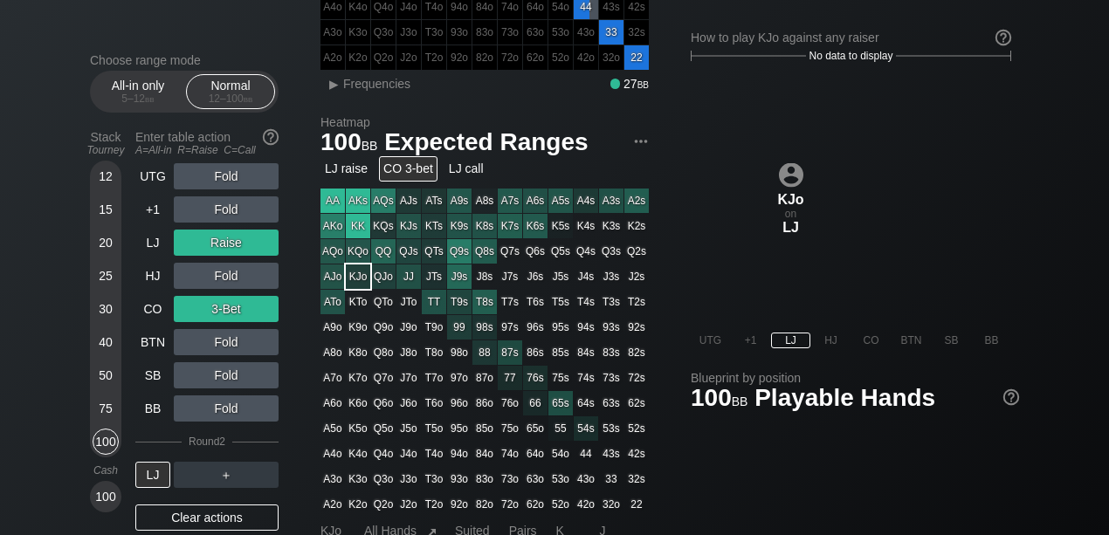
scroll to position [407, 0]
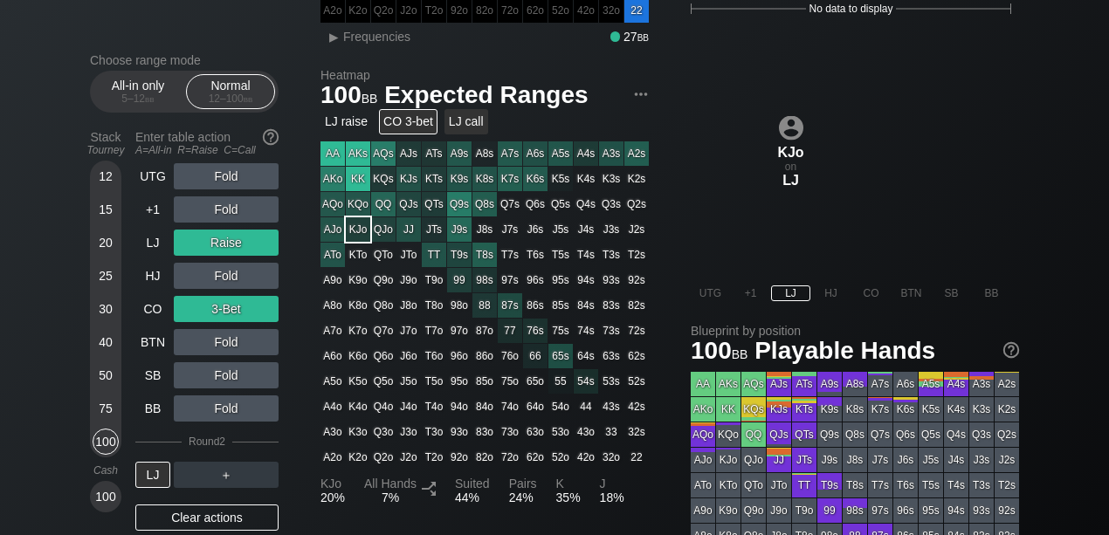
click at [457, 128] on div "LJ call" at bounding box center [467, 121] width 44 height 25
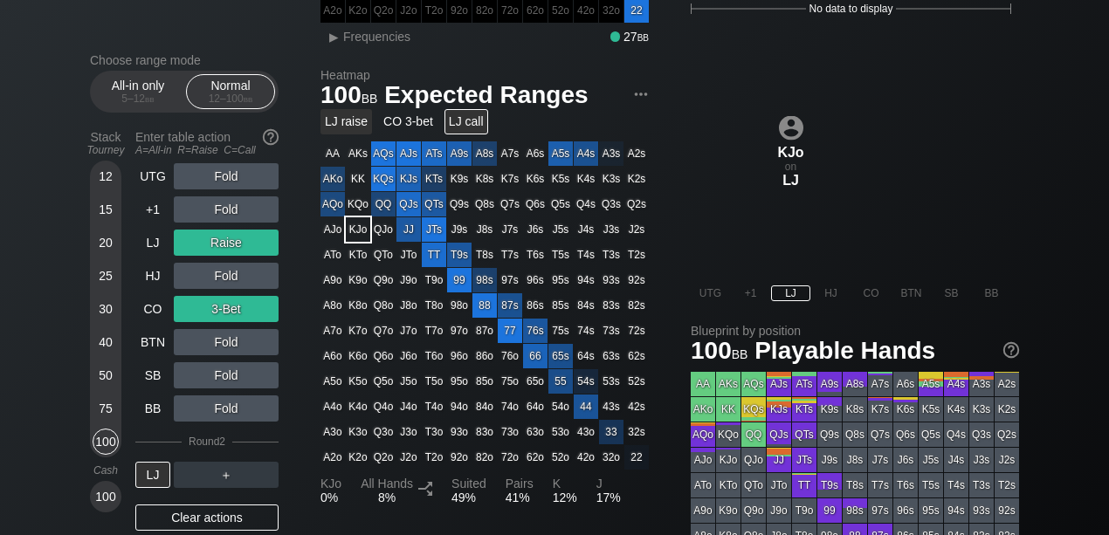
click at [338, 125] on div "LJ raise" at bounding box center [347, 121] width 52 height 25
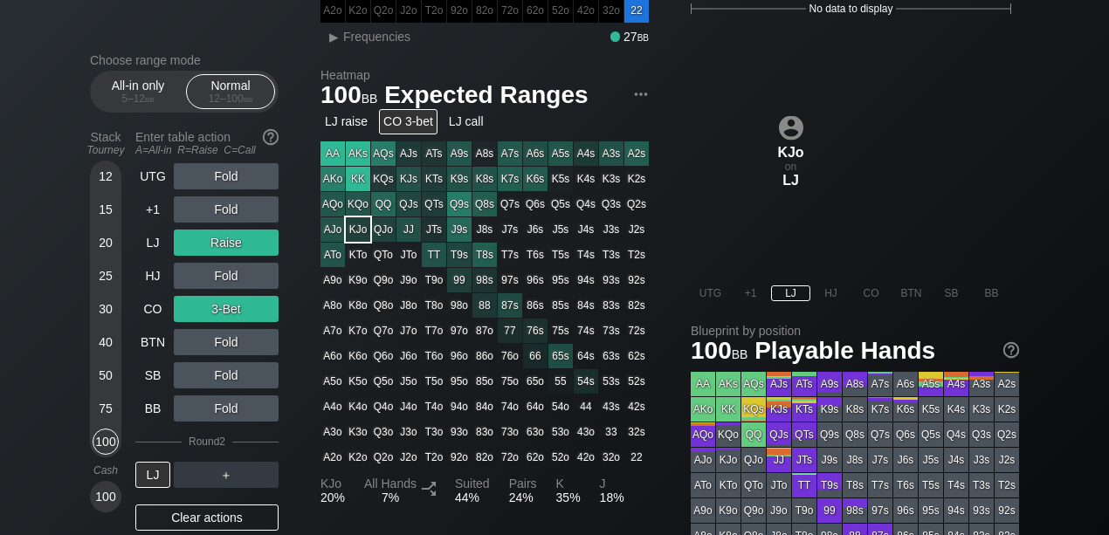
click at [409, 125] on div "CO 3-bet" at bounding box center [408, 121] width 59 height 25
click at [477, 131] on div "LJ call" at bounding box center [467, 121] width 44 height 25
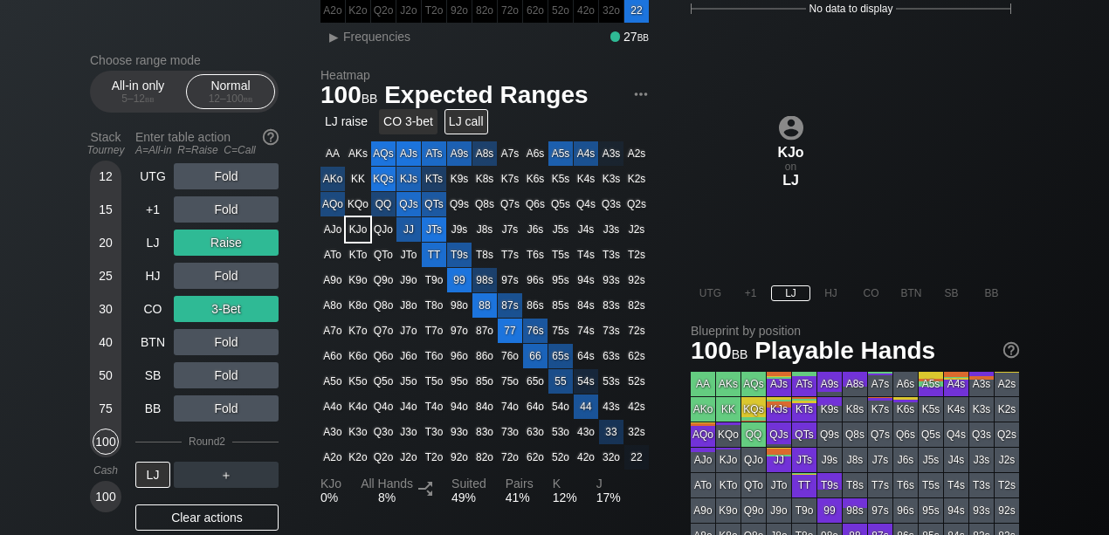
click at [418, 122] on div "CO 3-bet" at bounding box center [408, 121] width 59 height 25
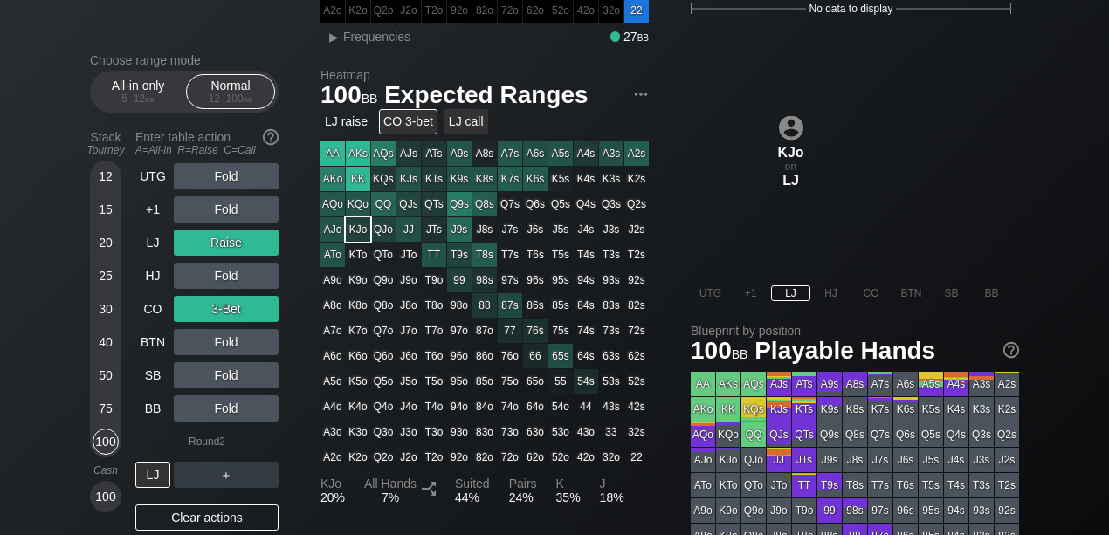
click at [456, 121] on div "LJ call" at bounding box center [467, 121] width 44 height 25
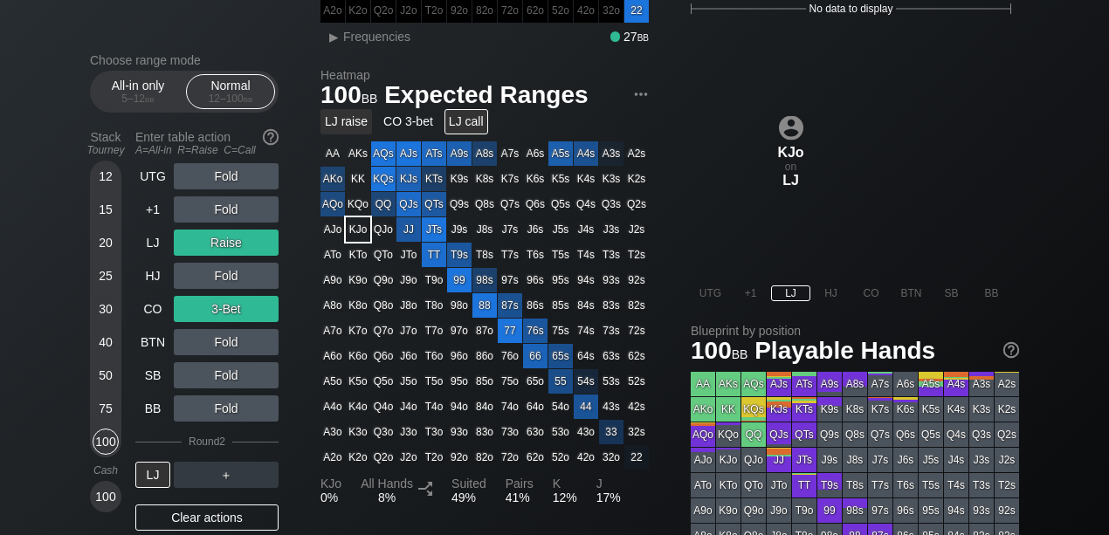
click at [361, 127] on div "LJ raise" at bounding box center [347, 121] width 52 height 25
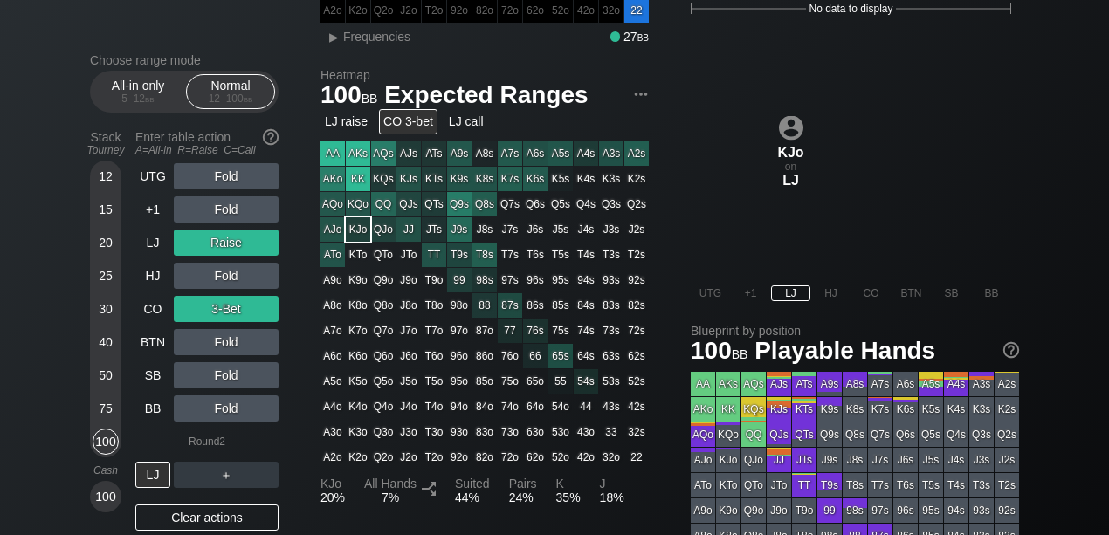
click at [422, 132] on div "CO 3-bet" at bounding box center [408, 121] width 59 height 25
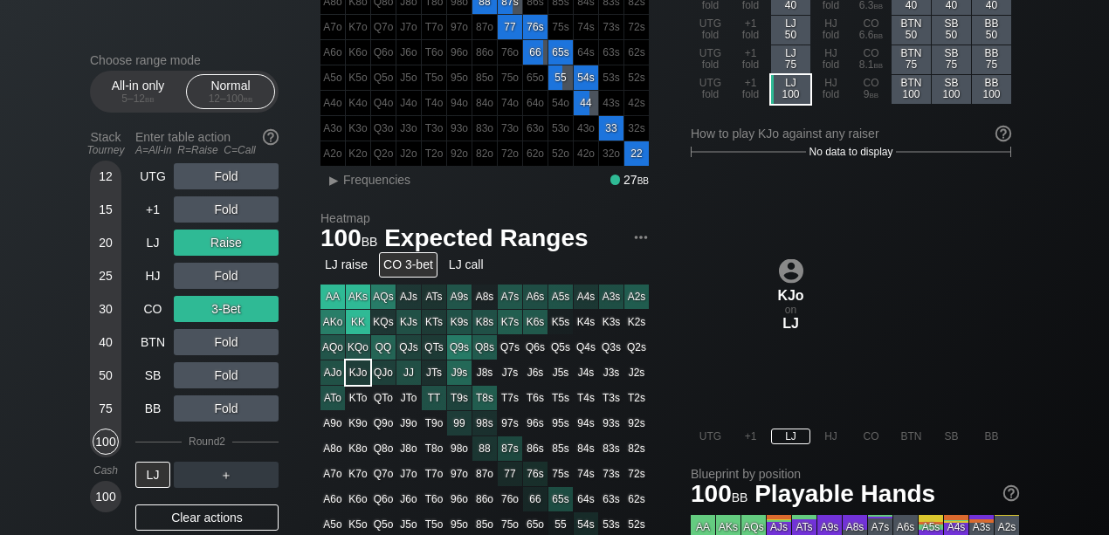
scroll to position [232, 0]
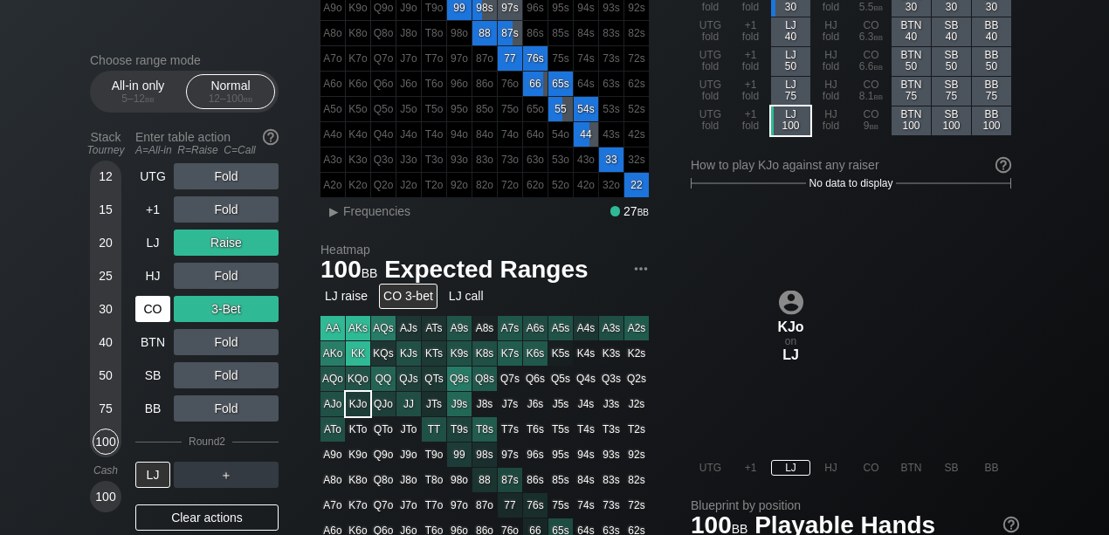
click at [144, 307] on div "CO" at bounding box center [152, 309] width 35 height 26
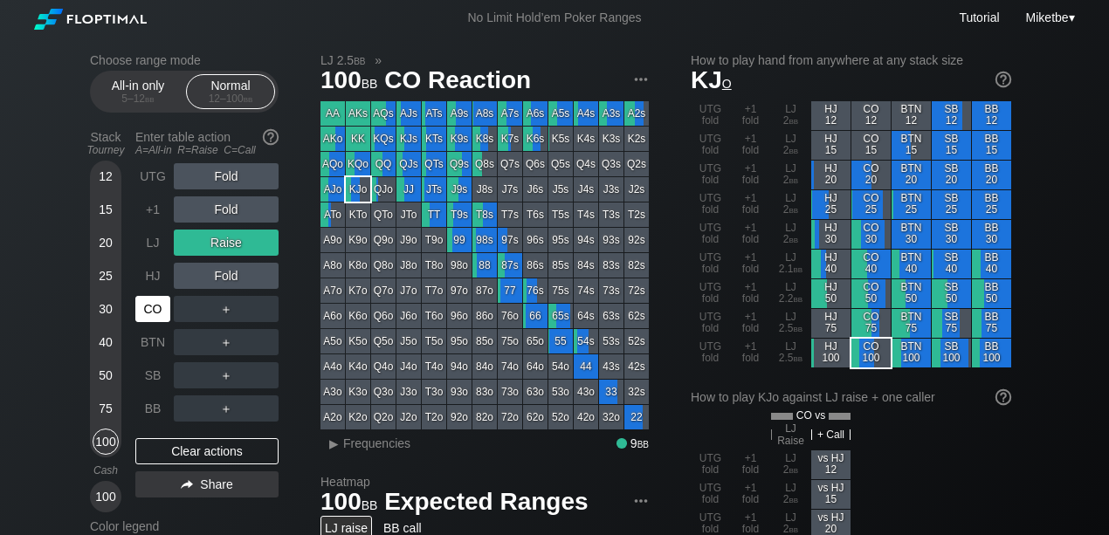
click at [152, 316] on div "CO" at bounding box center [152, 309] width 35 height 26
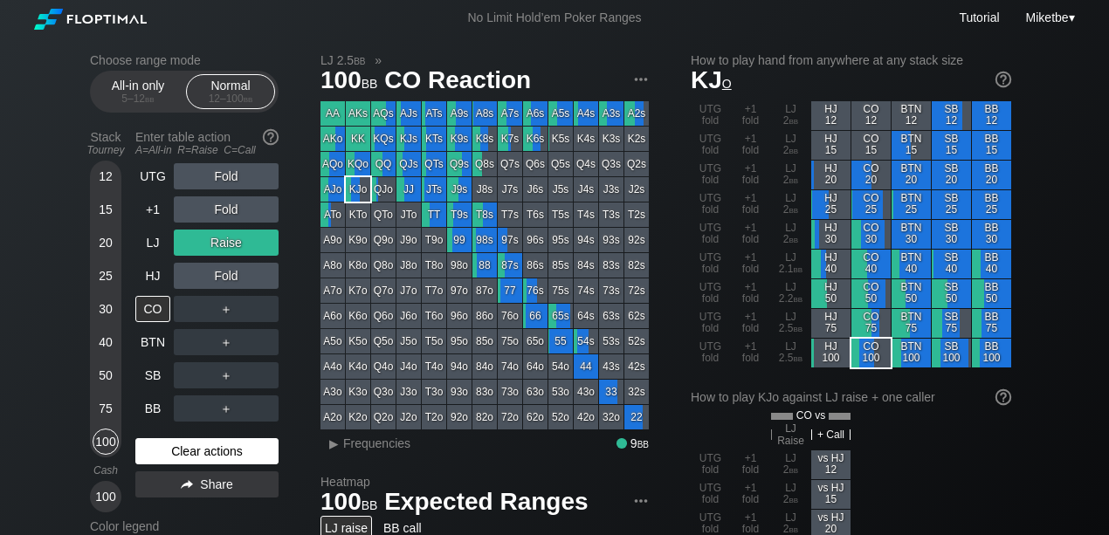
click at [208, 448] on div "Clear actions" at bounding box center [206, 452] width 143 height 26
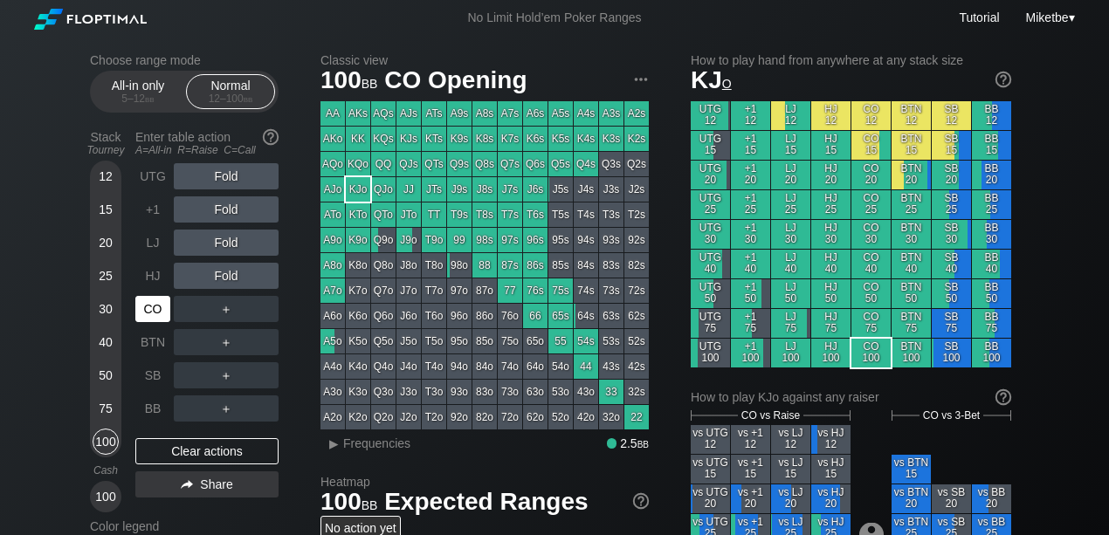
click at [160, 305] on div "CO" at bounding box center [152, 309] width 35 height 26
click at [158, 276] on div "HJ" at bounding box center [152, 276] width 35 height 26
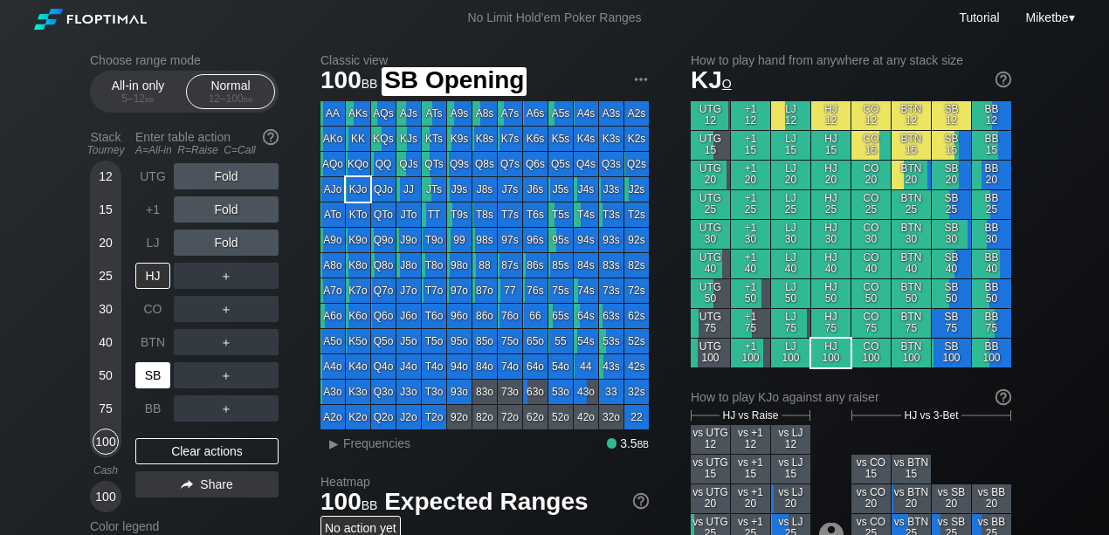
click at [155, 370] on div "SB" at bounding box center [152, 376] width 35 height 26
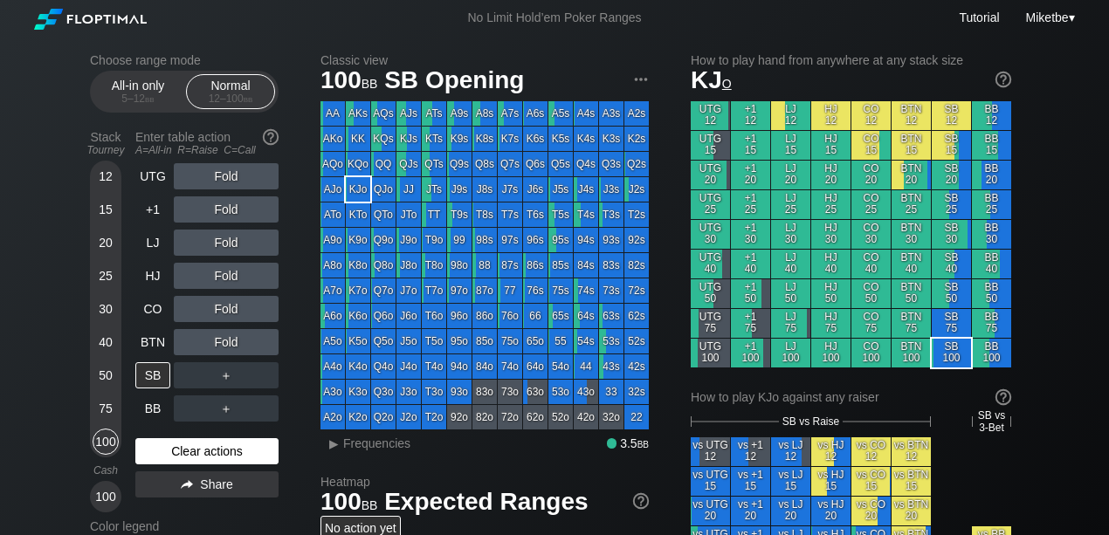
click at [182, 446] on div "Clear actions" at bounding box center [206, 452] width 143 height 26
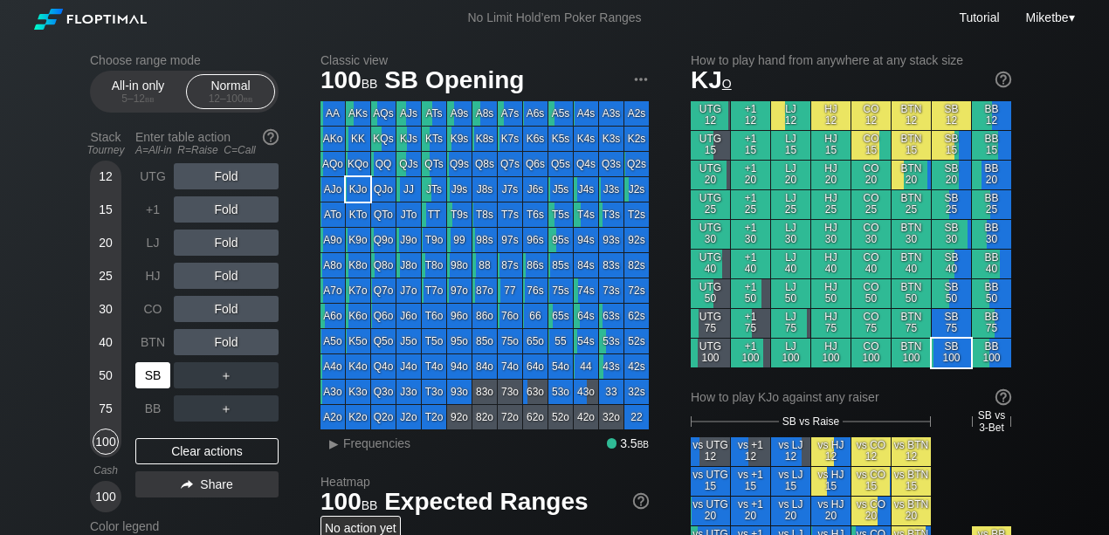
click at [154, 376] on div "SB" at bounding box center [152, 376] width 35 height 26
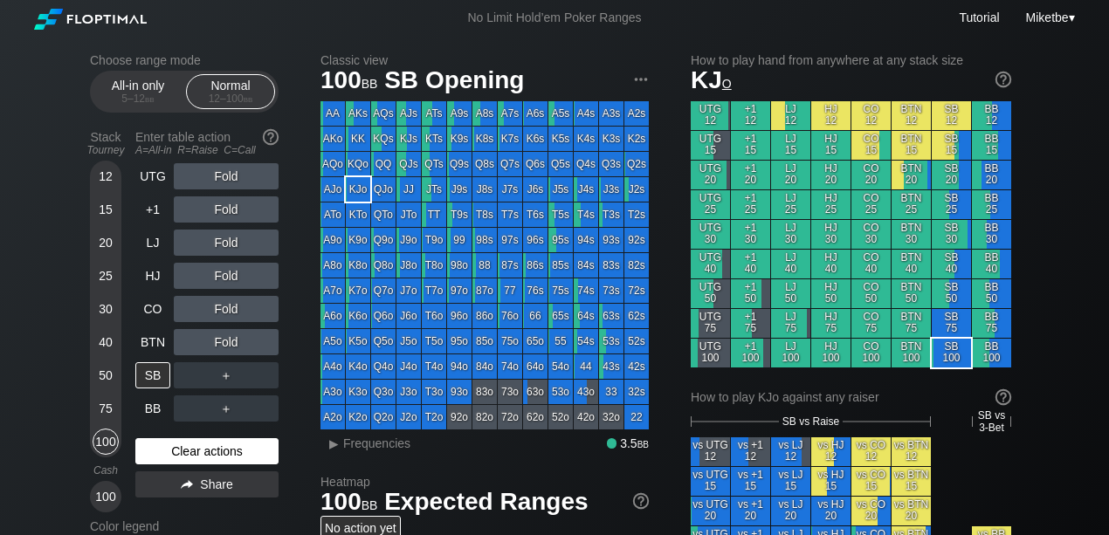
click at [208, 452] on div "Clear actions" at bounding box center [206, 452] width 143 height 26
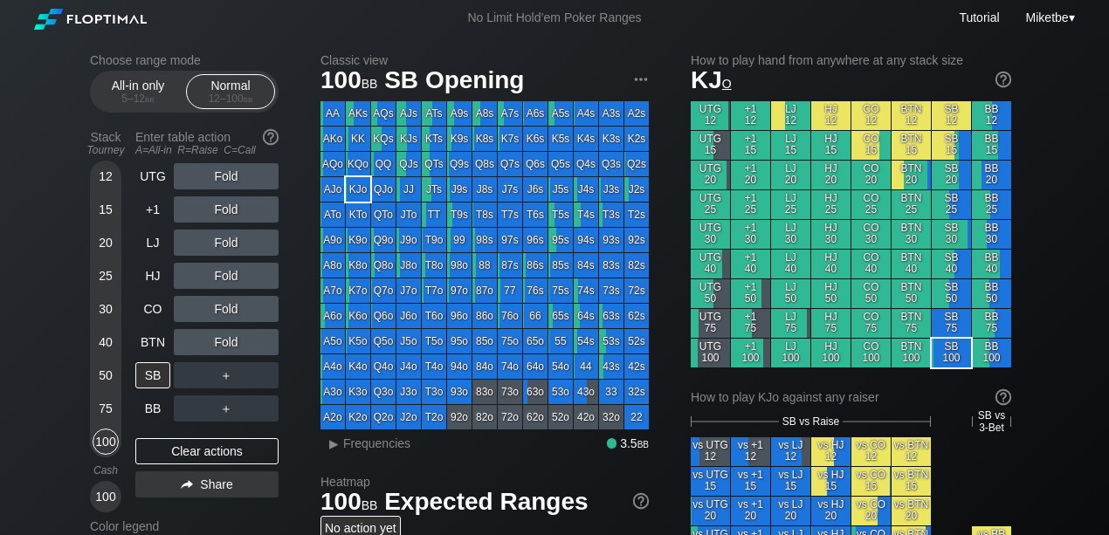
click at [155, 379] on div "SB" at bounding box center [152, 376] width 35 height 26
click at [154, 339] on div "BTN" at bounding box center [152, 342] width 35 height 26
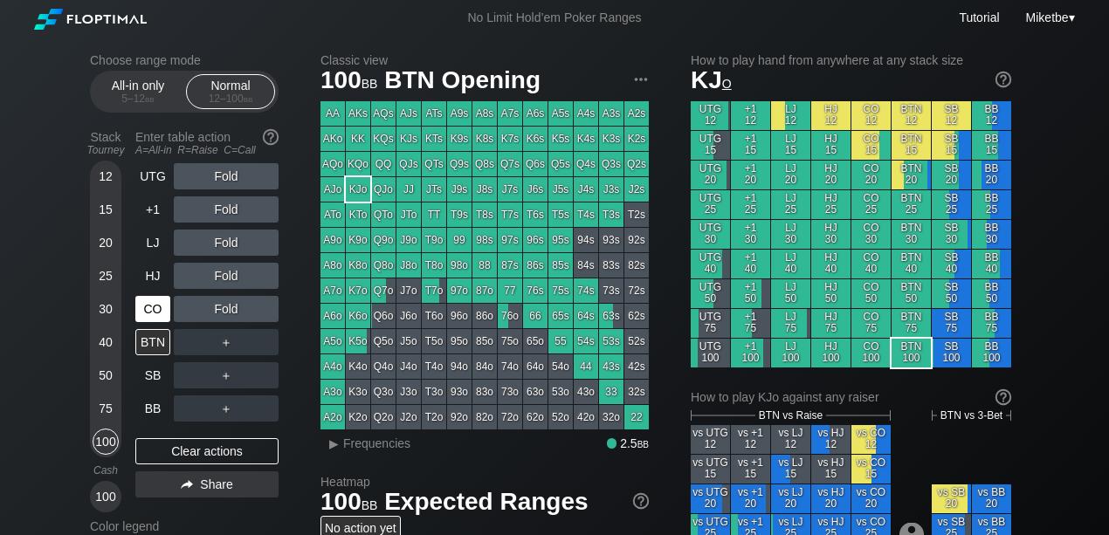
click at [145, 320] on div "CO" at bounding box center [152, 309] width 35 height 26
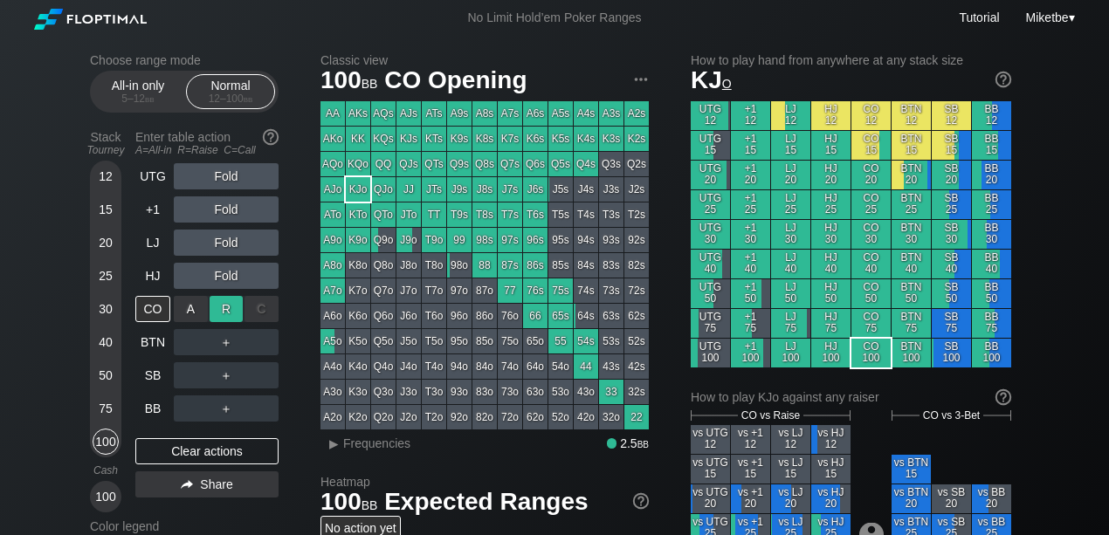
drag, startPoint x: 232, startPoint y: 294, endPoint x: 229, endPoint y: 313, distance: 19.5
click at [229, 313] on div "R ✕" at bounding box center [227, 309] width 34 height 26
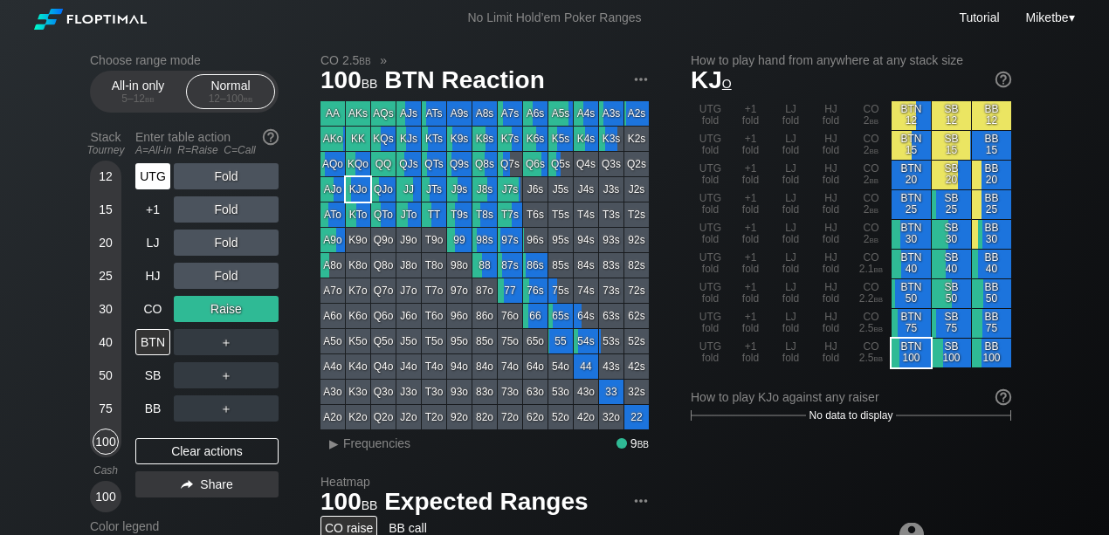
click at [151, 175] on div "UTG" at bounding box center [152, 176] width 35 height 26
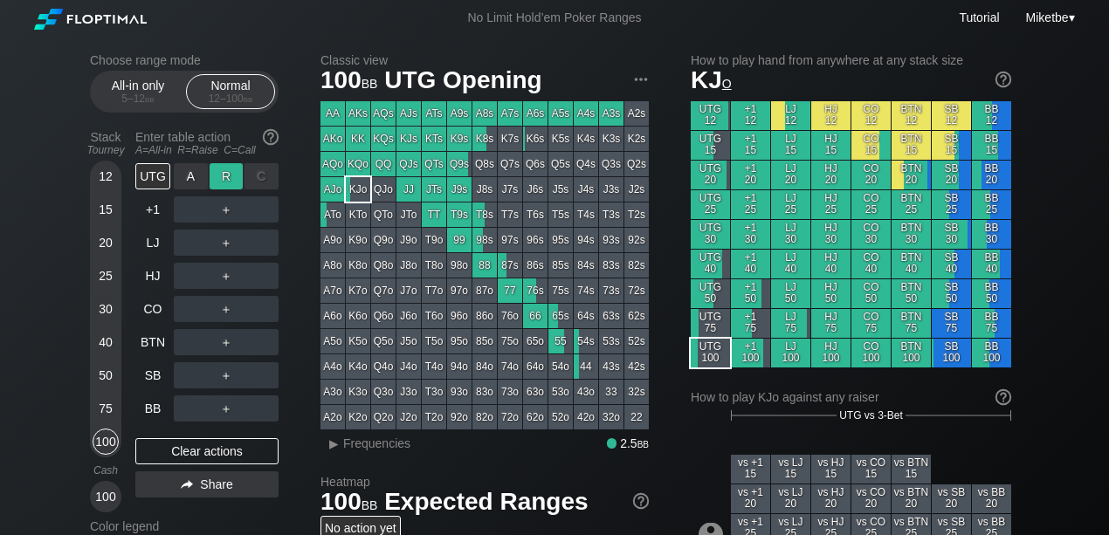
click at [225, 178] on div "R ✕" at bounding box center [227, 176] width 34 height 26
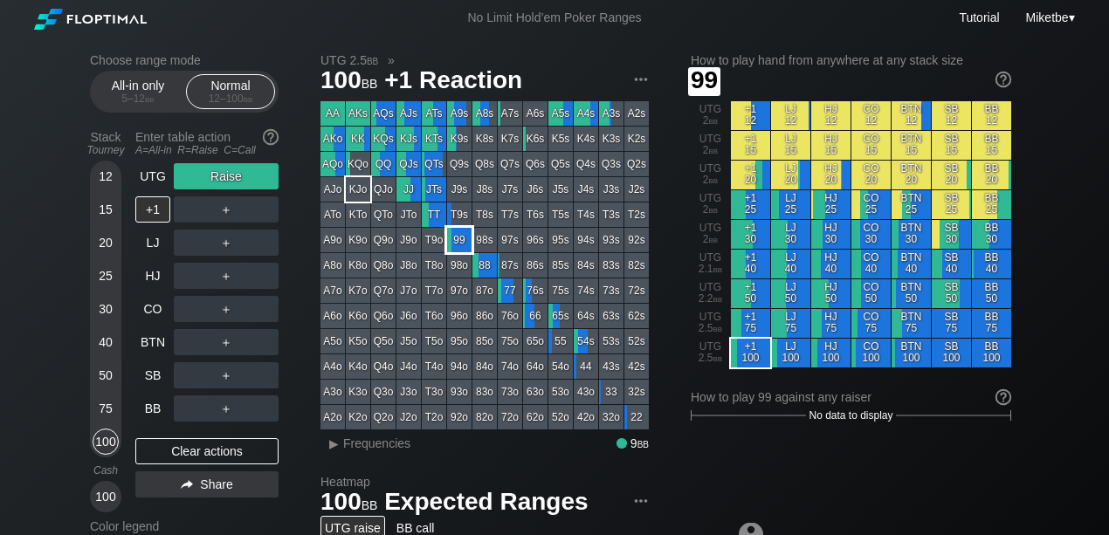
click at [467, 245] on div "99" at bounding box center [459, 240] width 24 height 24
click at [150, 313] on div "CO" at bounding box center [152, 309] width 35 height 26
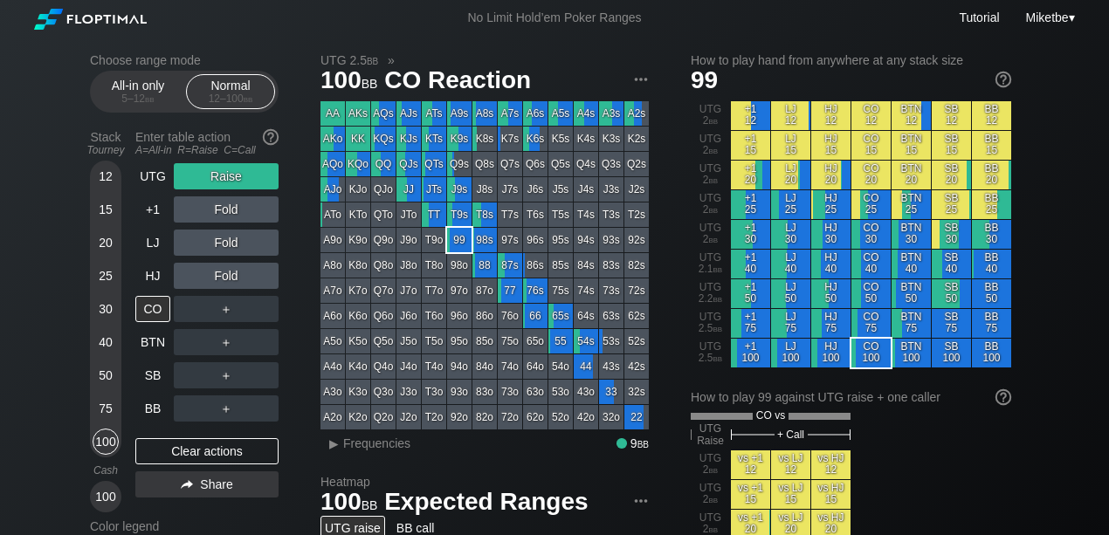
click at [241, 175] on div "Raise" at bounding box center [226, 176] width 105 height 26
click at [269, 178] on div "C ✕" at bounding box center [262, 176] width 34 height 26
click at [251, 176] on div "C ✕" at bounding box center [262, 176] width 34 height 26
click at [229, 180] on div "R ✕" at bounding box center [227, 176] width 34 height 26
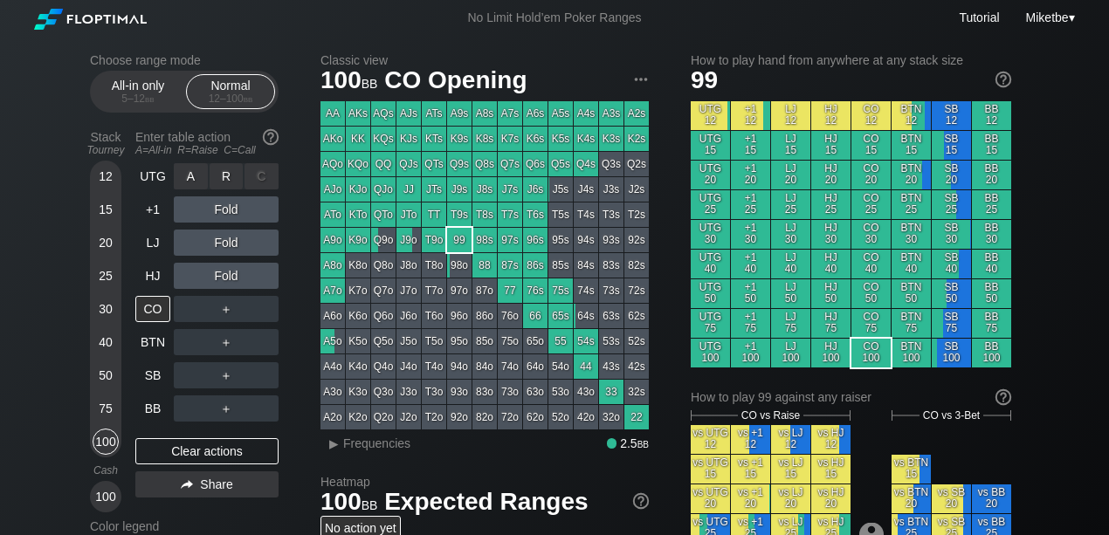
click at [259, 176] on div "C ✕" at bounding box center [262, 176] width 34 height 26
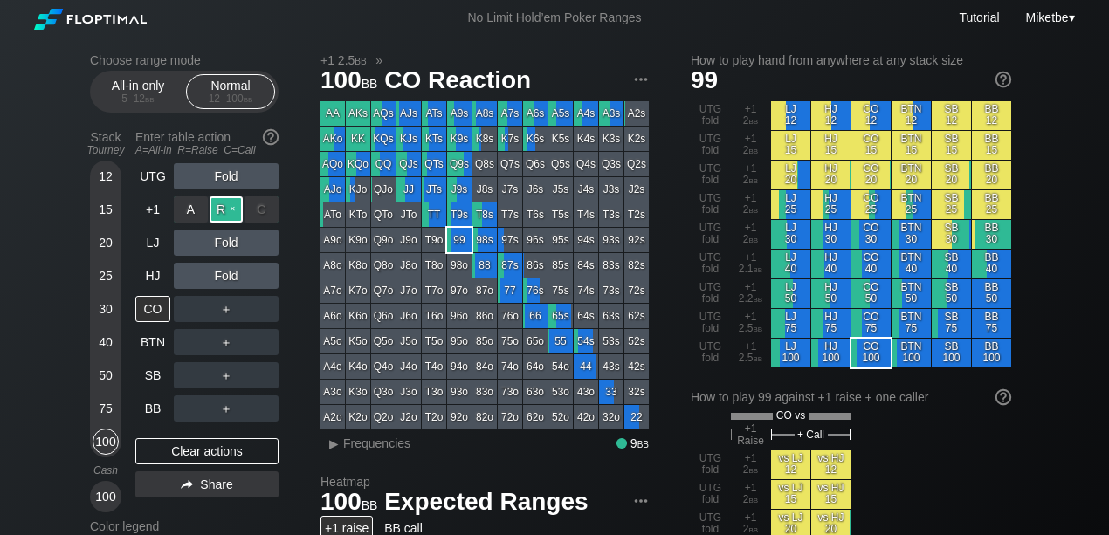
click at [236, 207] on div "R ✕" at bounding box center [227, 210] width 34 height 26
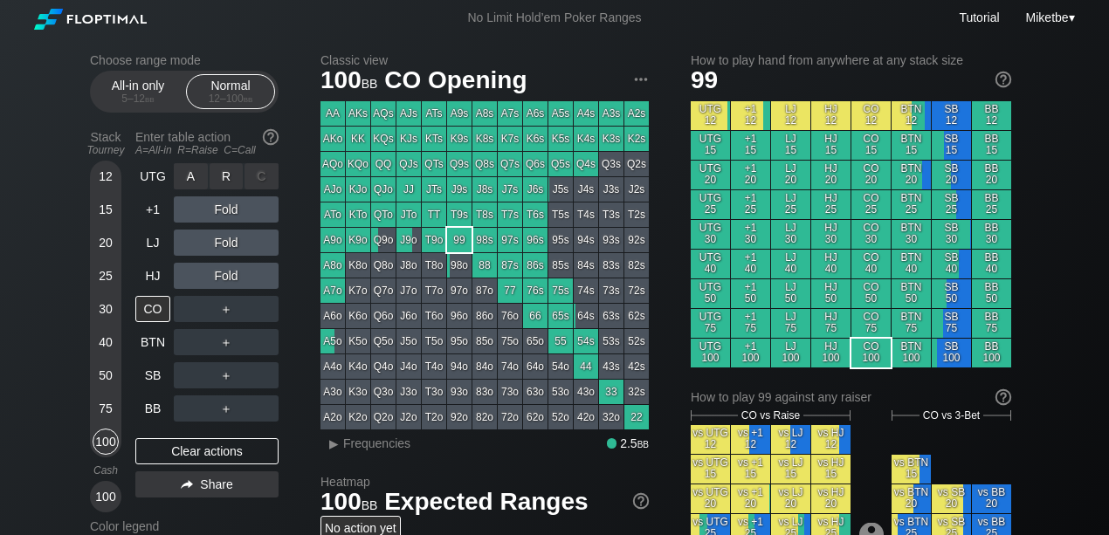
click at [185, 178] on div "A ✕" at bounding box center [191, 176] width 34 height 26
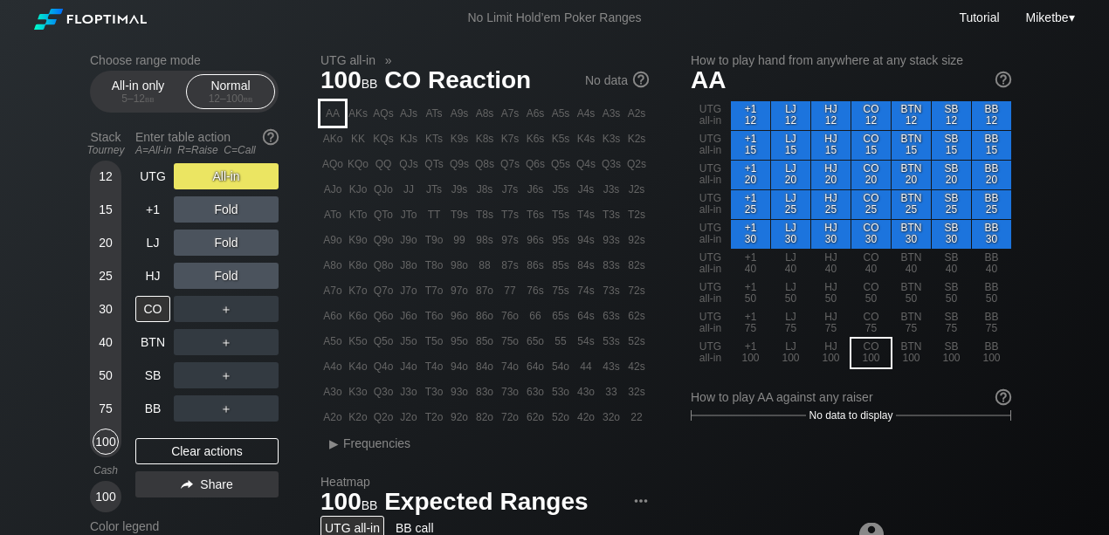
click at [330, 123] on div "AA" at bounding box center [333, 113] width 24 height 24
click at [334, 113] on div "AA" at bounding box center [333, 113] width 24 height 24
click at [154, 300] on div "CO" at bounding box center [152, 309] width 35 height 26
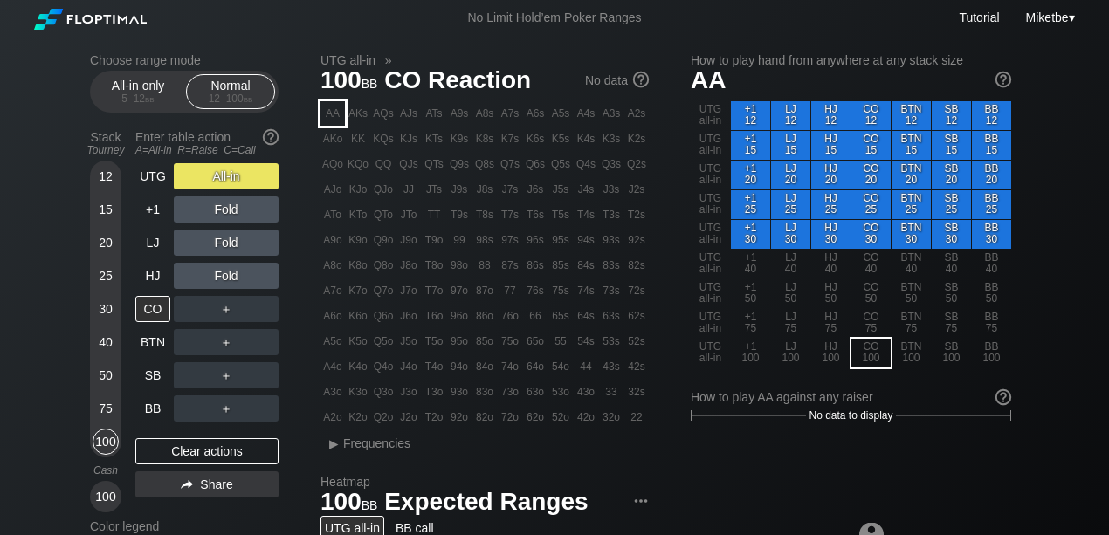
click at [335, 107] on div "AA" at bounding box center [333, 113] width 24 height 24
click at [202, 452] on div "Clear actions" at bounding box center [206, 452] width 143 height 26
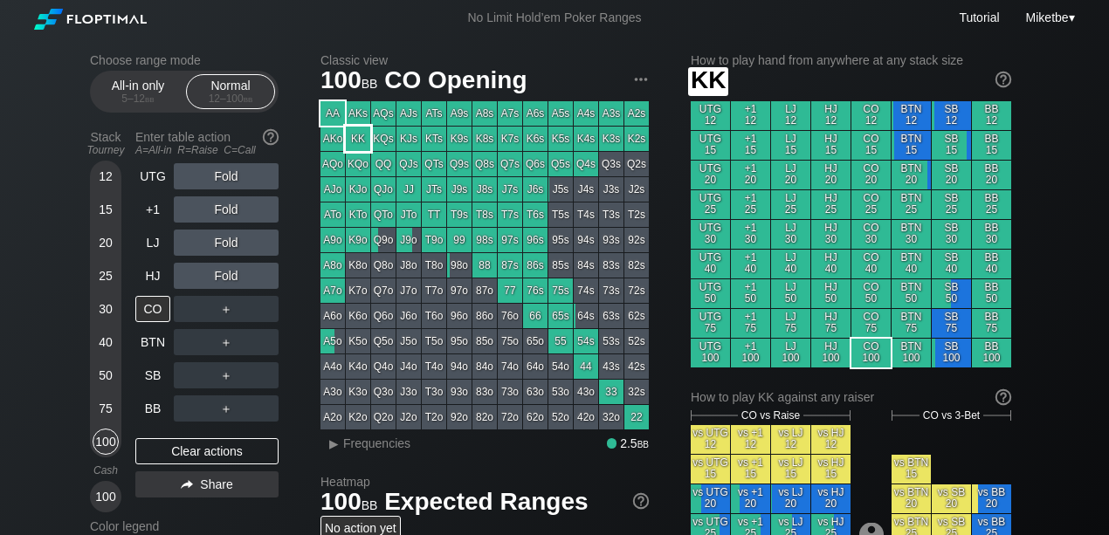
click at [353, 140] on div "KK" at bounding box center [358, 139] width 24 height 24
click at [145, 276] on div "HJ" at bounding box center [152, 276] width 35 height 26
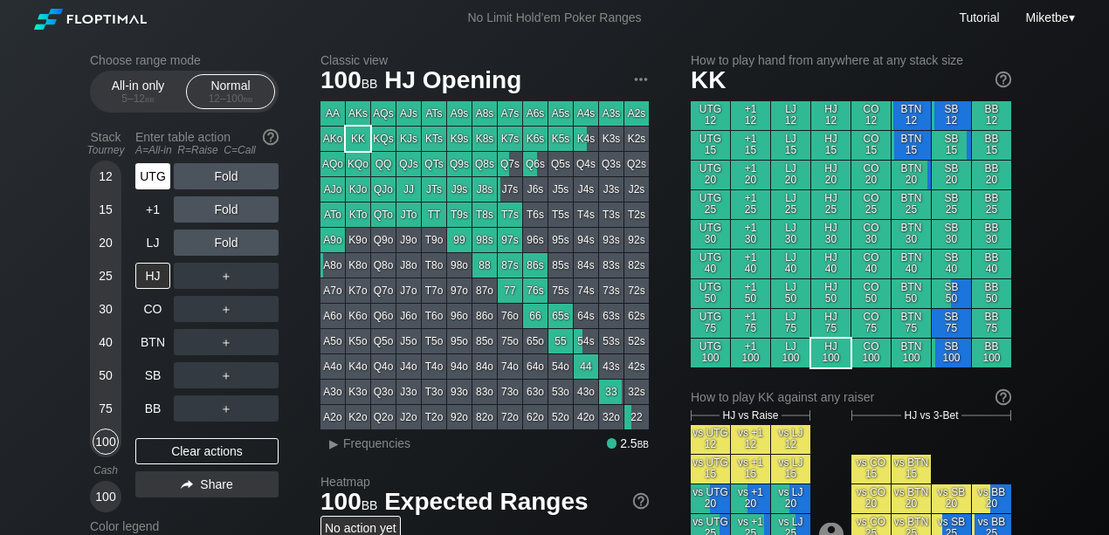
click at [155, 176] on div "UTG" at bounding box center [152, 176] width 35 height 26
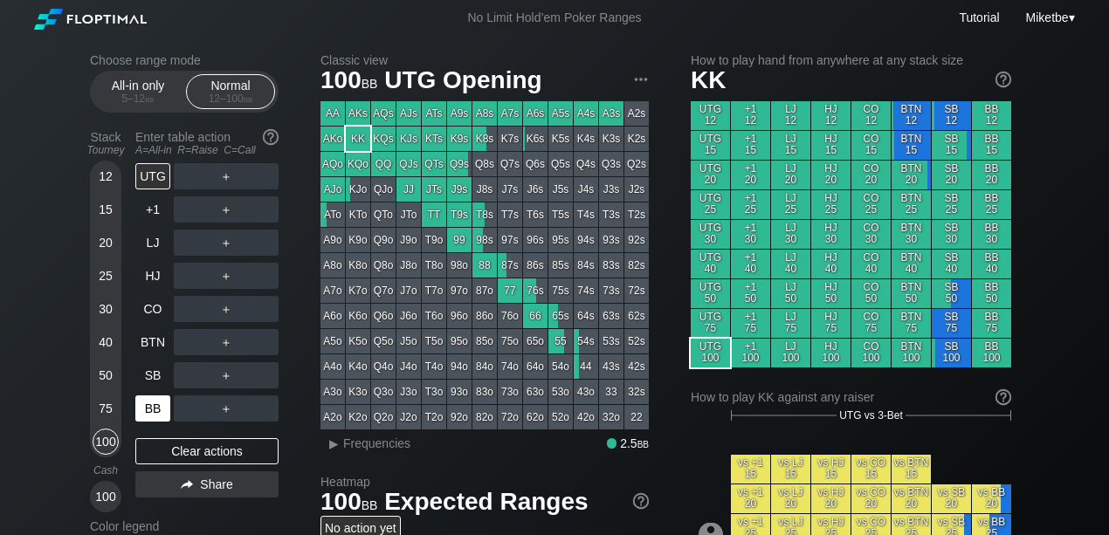
click at [143, 411] on div "BB" at bounding box center [152, 409] width 35 height 26
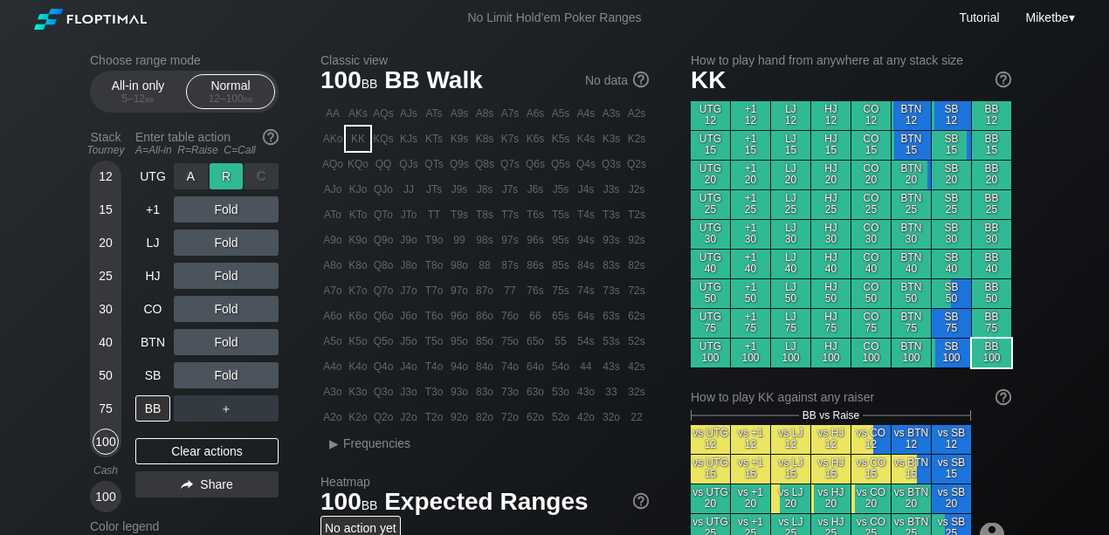
click at [222, 173] on div "R ✕" at bounding box center [227, 176] width 34 height 26
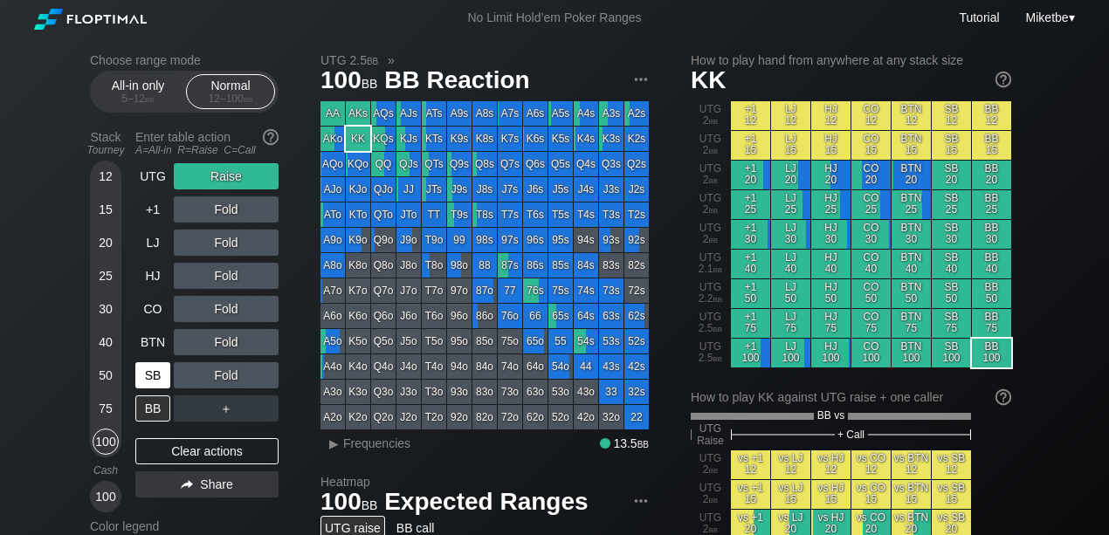
click at [145, 370] on div "SB" at bounding box center [152, 376] width 35 height 26
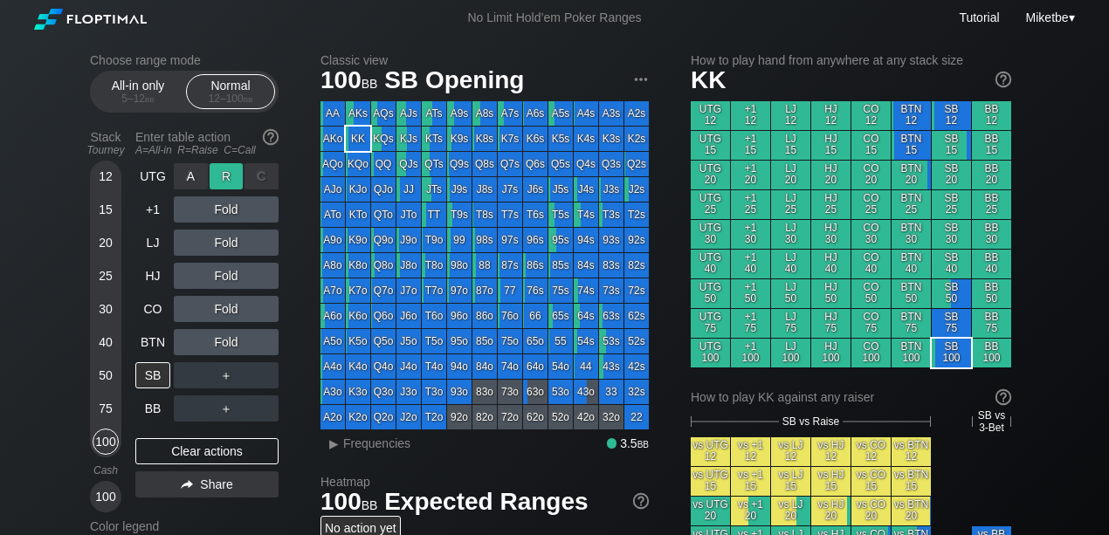
click at [232, 174] on div "R ✕" at bounding box center [227, 176] width 34 height 26
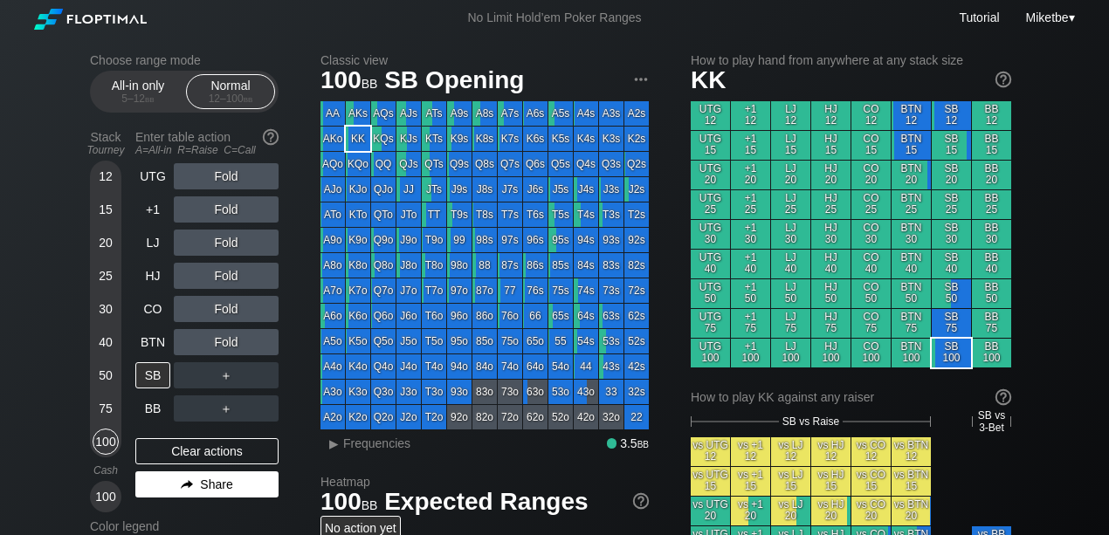
click at [176, 486] on div "Share" at bounding box center [206, 485] width 143 height 26
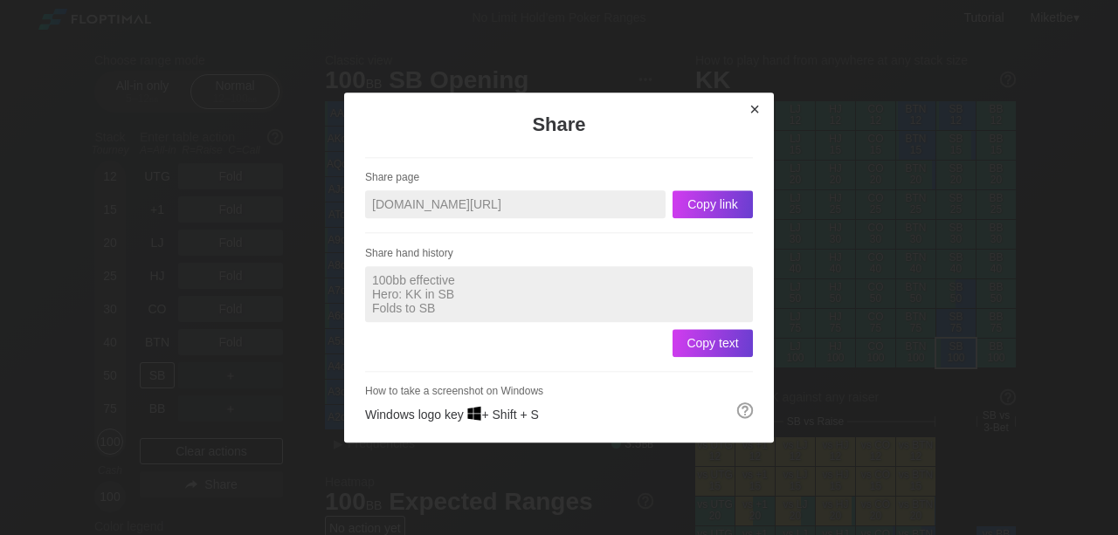
click at [755, 107] on div "×" at bounding box center [755, 110] width 24 height 20
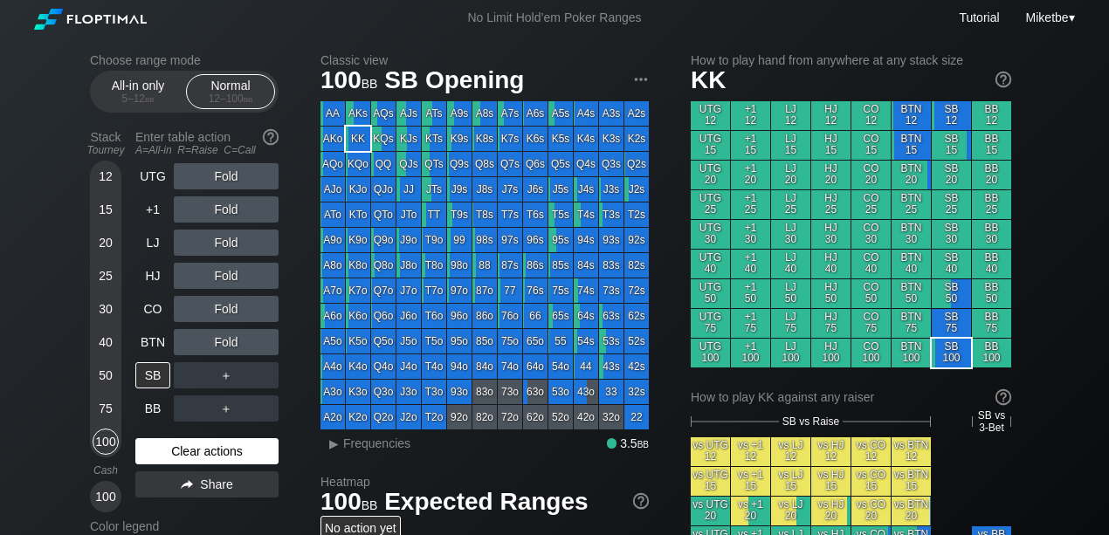
click at [215, 444] on div "Clear actions" at bounding box center [206, 452] width 143 height 26
click at [214, 445] on div "Clear actions" at bounding box center [206, 452] width 143 height 26
drag, startPoint x: 214, startPoint y: 446, endPoint x: 208, endPoint y: 456, distance: 12.1
click at [213, 446] on div "Clear actions" at bounding box center [206, 452] width 143 height 26
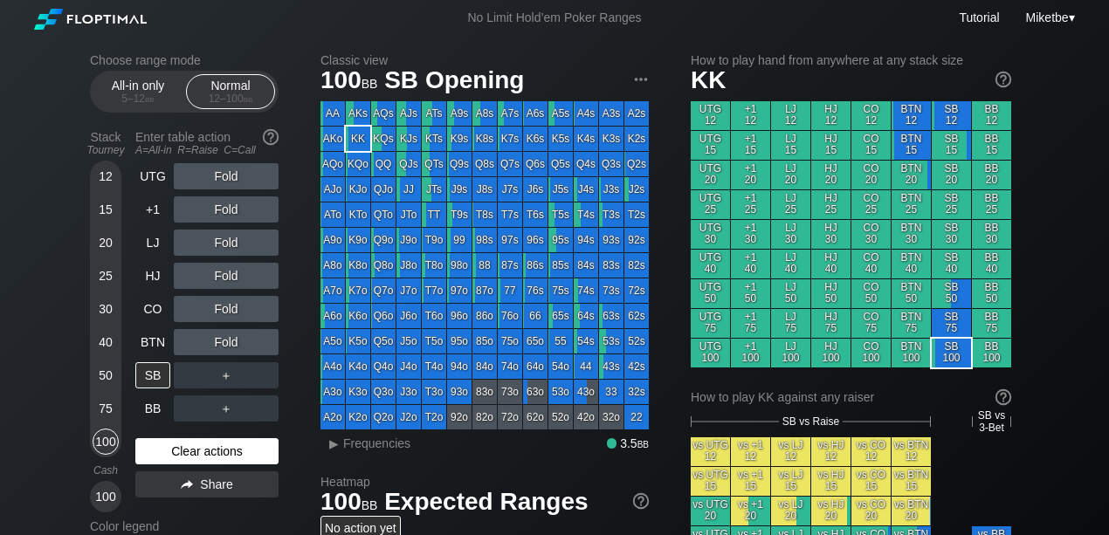
click at [209, 456] on div "Clear actions" at bounding box center [206, 452] width 143 height 26
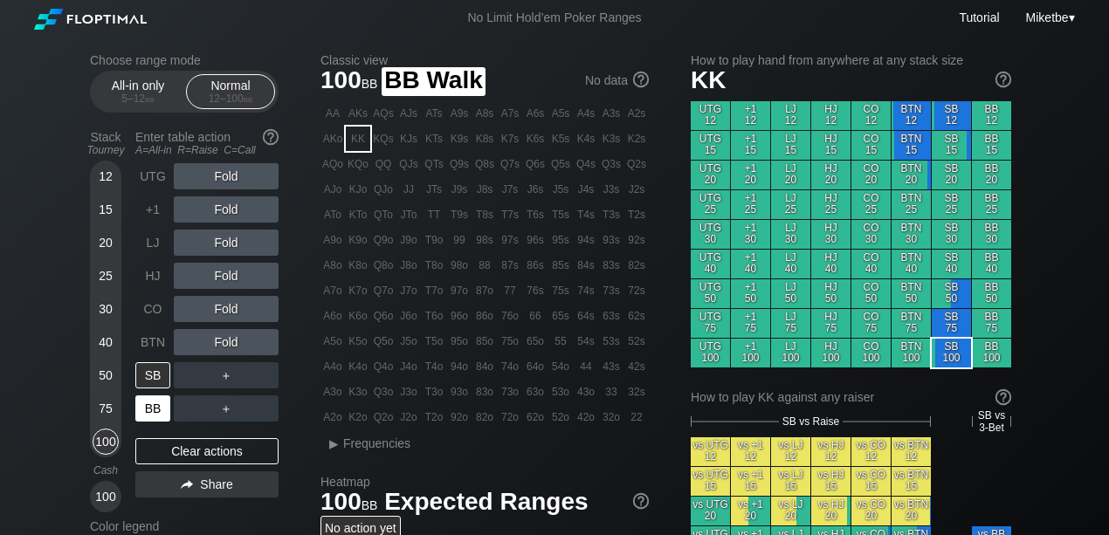
click at [155, 400] on div "BB" at bounding box center [152, 409] width 35 height 26
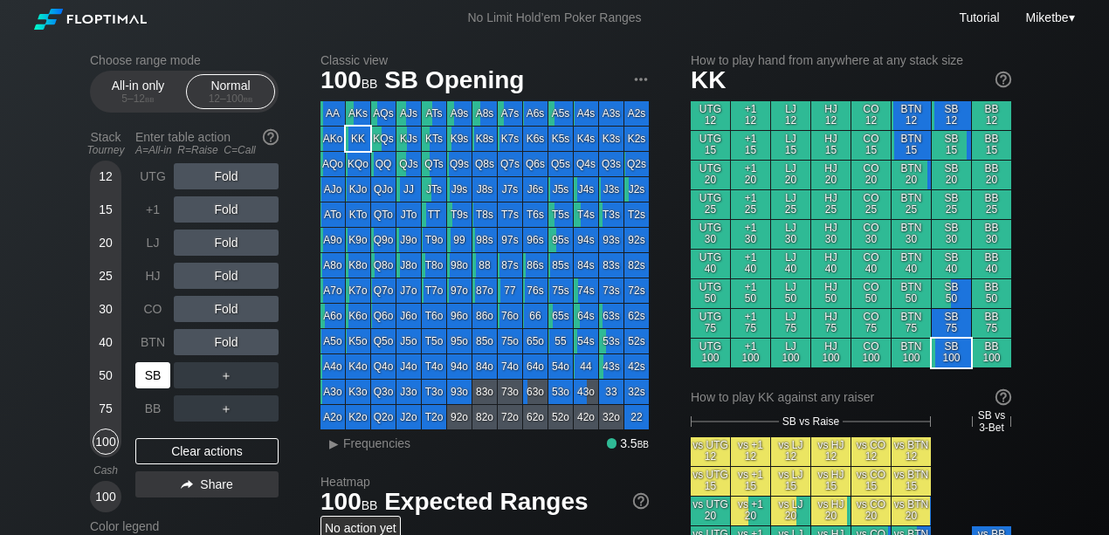
click at [147, 382] on div "SB" at bounding box center [152, 376] width 35 height 26
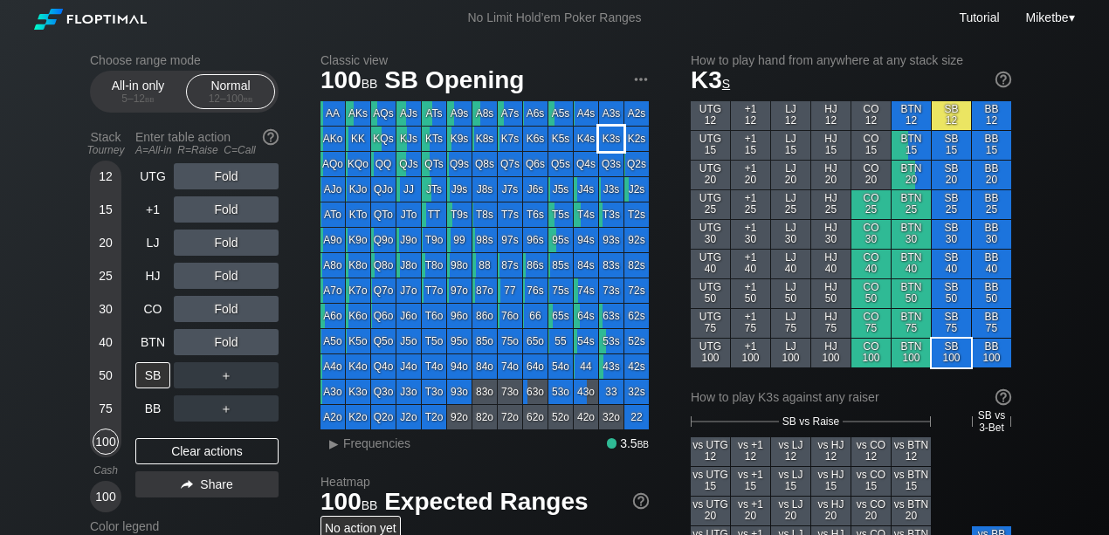
click at [605, 132] on div "K3s" at bounding box center [611, 139] width 24 height 24
click at [155, 374] on div "SB" at bounding box center [152, 376] width 35 height 26
click at [199, 449] on div "Clear actions" at bounding box center [206, 452] width 143 height 26
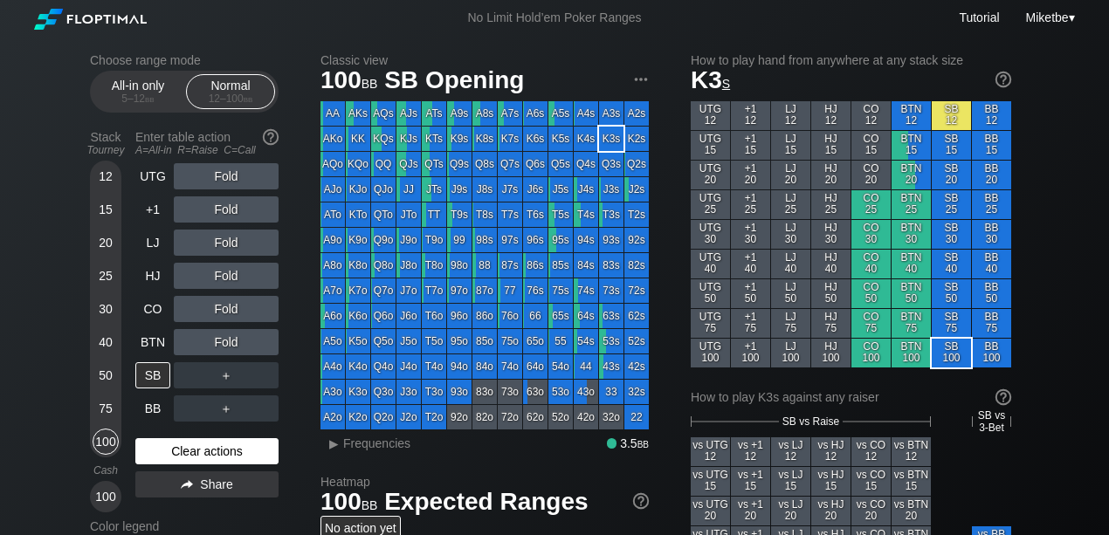
click at [229, 449] on div "Clear actions" at bounding box center [206, 452] width 143 height 26
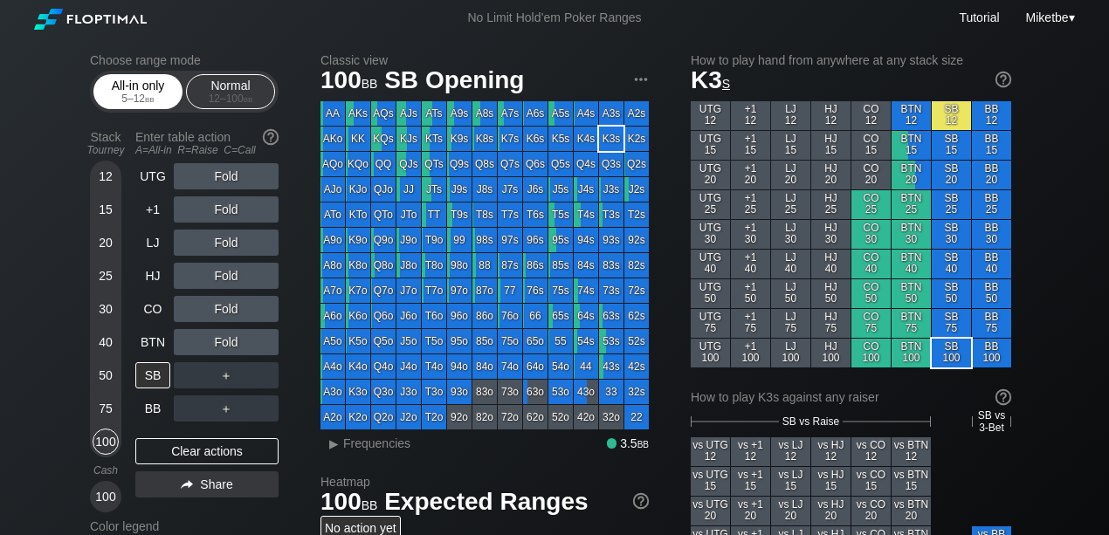
click at [143, 89] on div "All-in only 5 – 12 bb" at bounding box center [138, 91] width 80 height 33
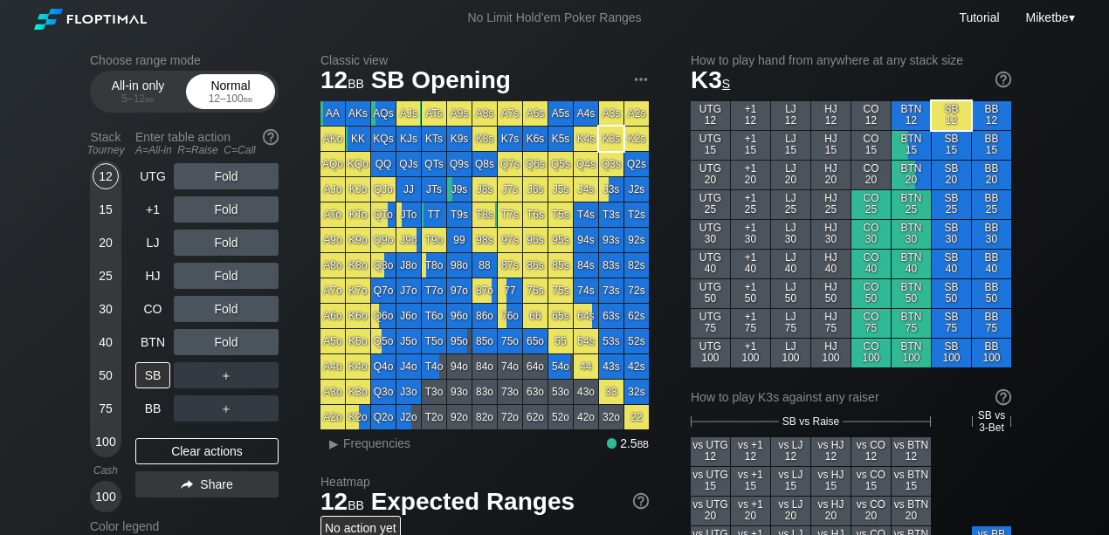
click at [229, 96] on div "12 – 100 bb" at bounding box center [230, 99] width 73 height 12
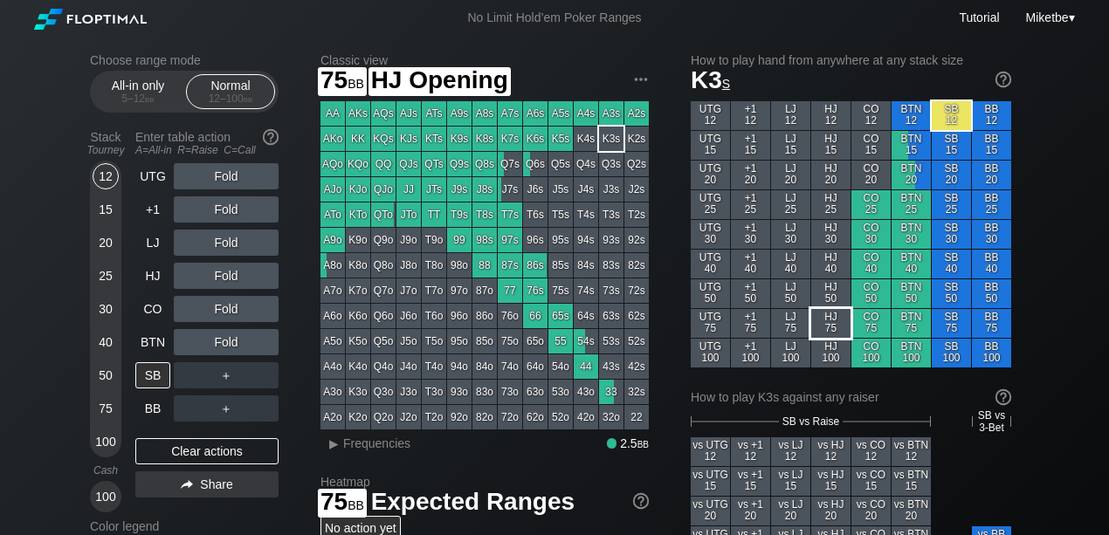
scroll to position [58, 0]
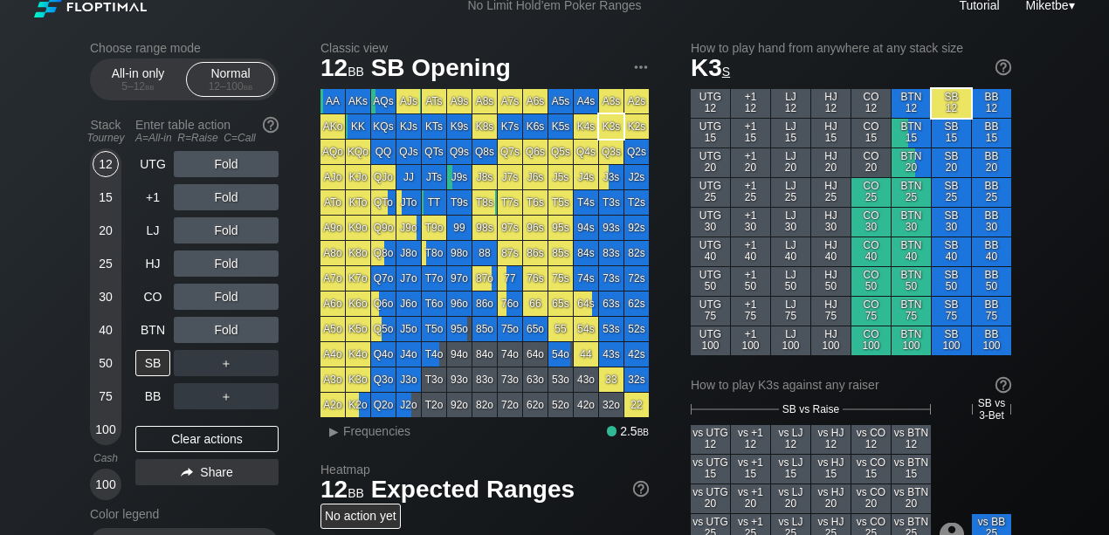
scroll to position [0, 0]
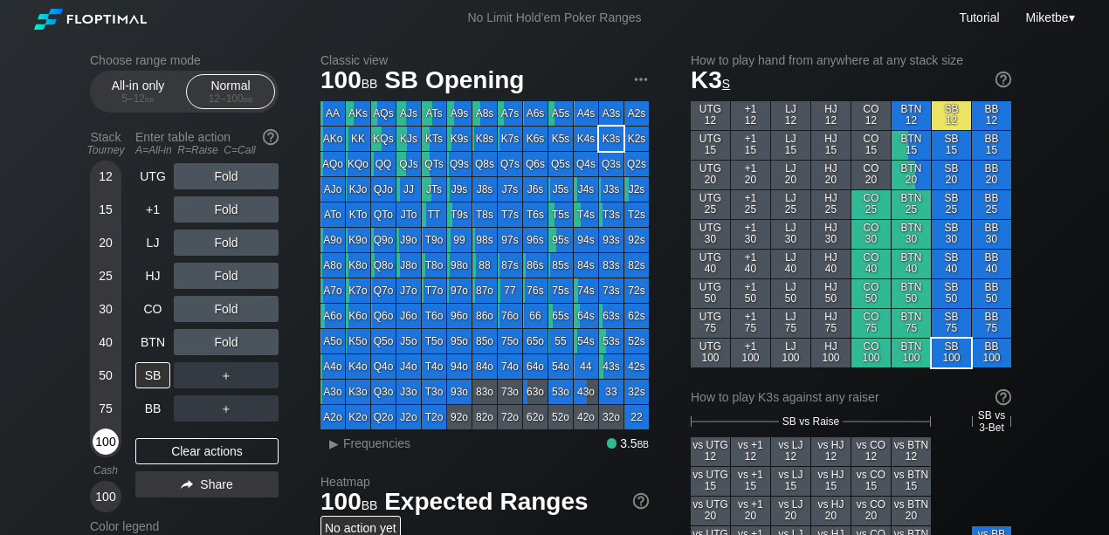
click at [107, 439] on div "100" at bounding box center [106, 442] width 26 height 26
click at [992, 355] on div "BB 100" at bounding box center [991, 353] width 39 height 29
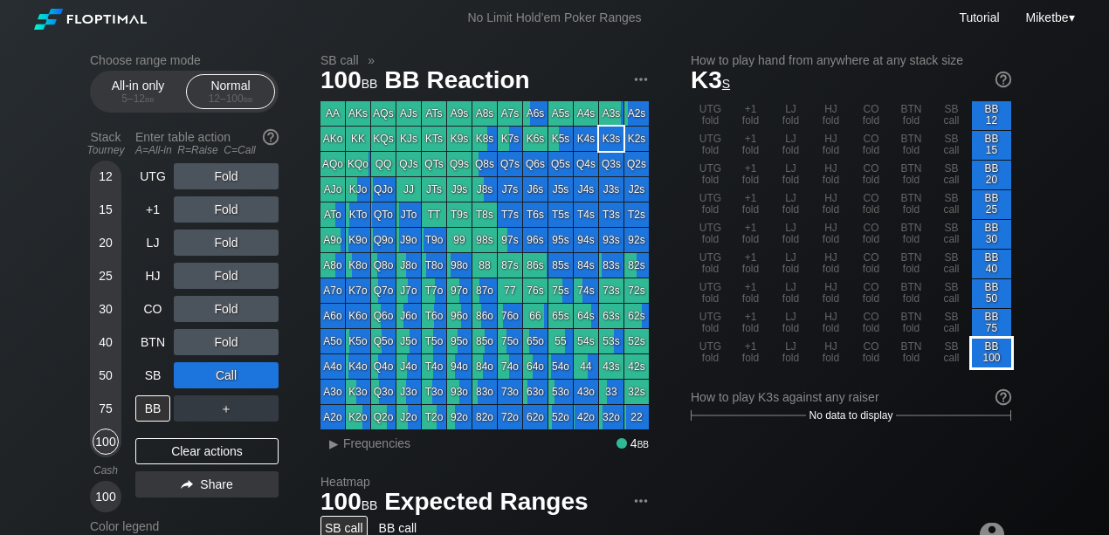
click at [998, 355] on div "BB 100" at bounding box center [991, 353] width 39 height 29
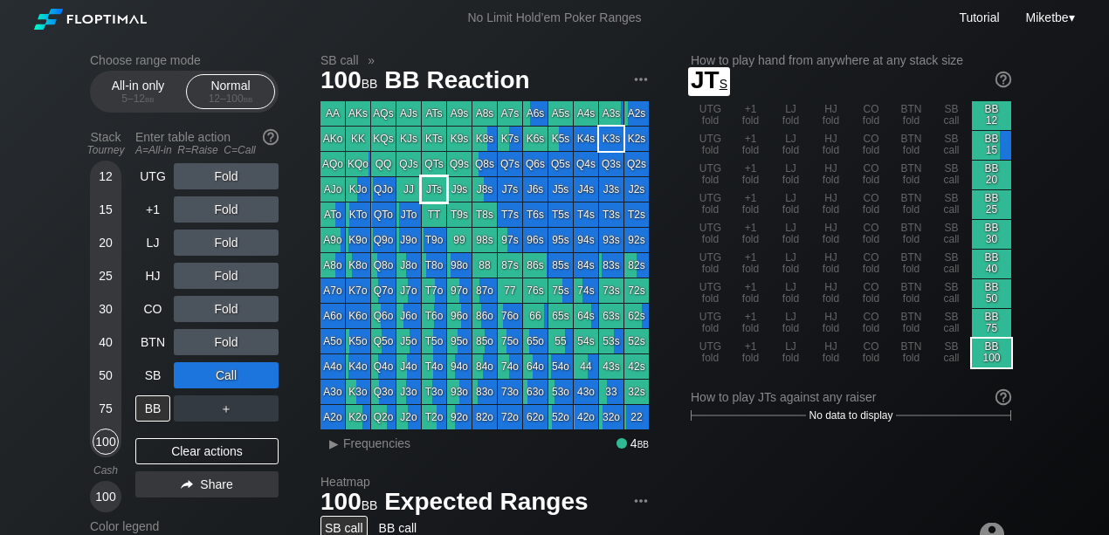
click at [737, 213] on div "+1 fold" at bounding box center [750, 204] width 39 height 29
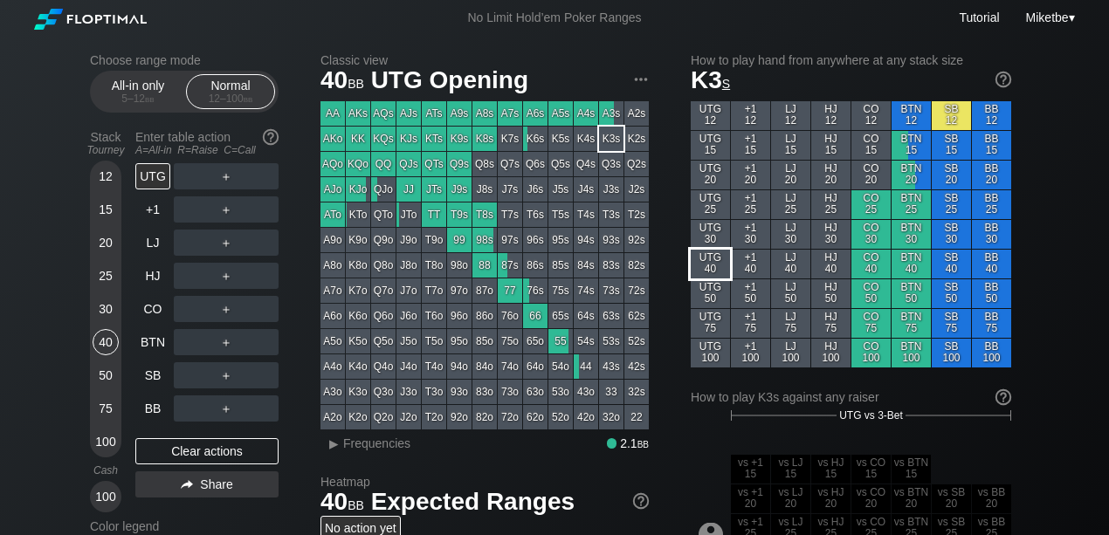
click at [715, 252] on div "UTG 40" at bounding box center [710, 264] width 39 height 29
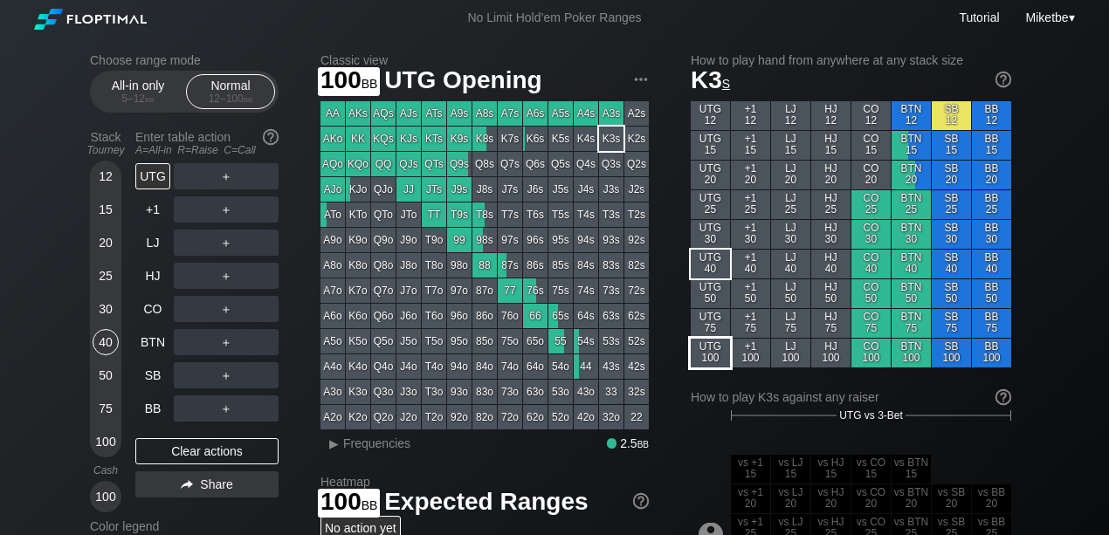
click at [715, 339] on div "UTG 100" at bounding box center [710, 353] width 39 height 29
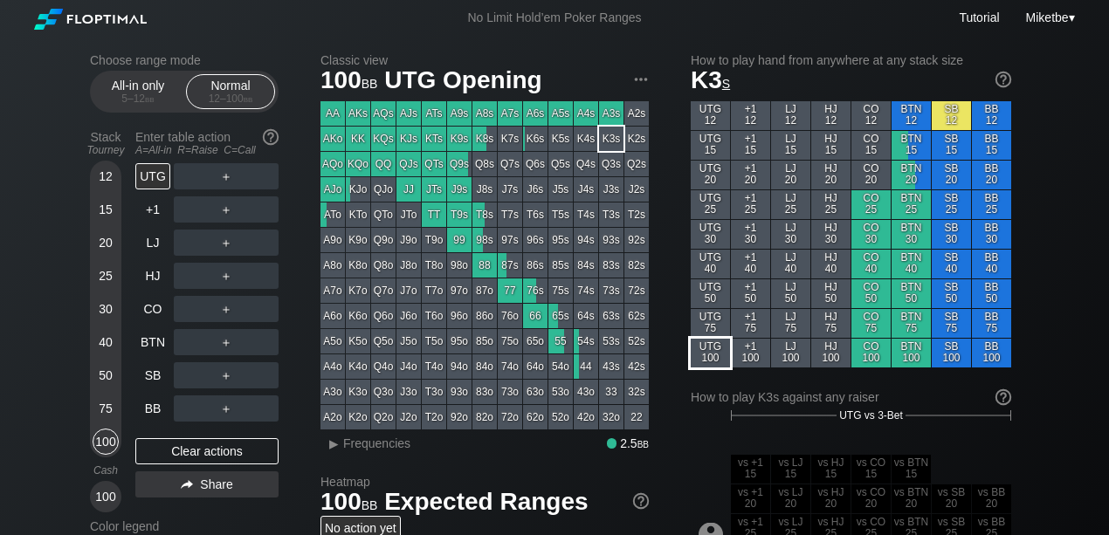
click at [784, 325] on div "LJ 75" at bounding box center [790, 323] width 39 height 29
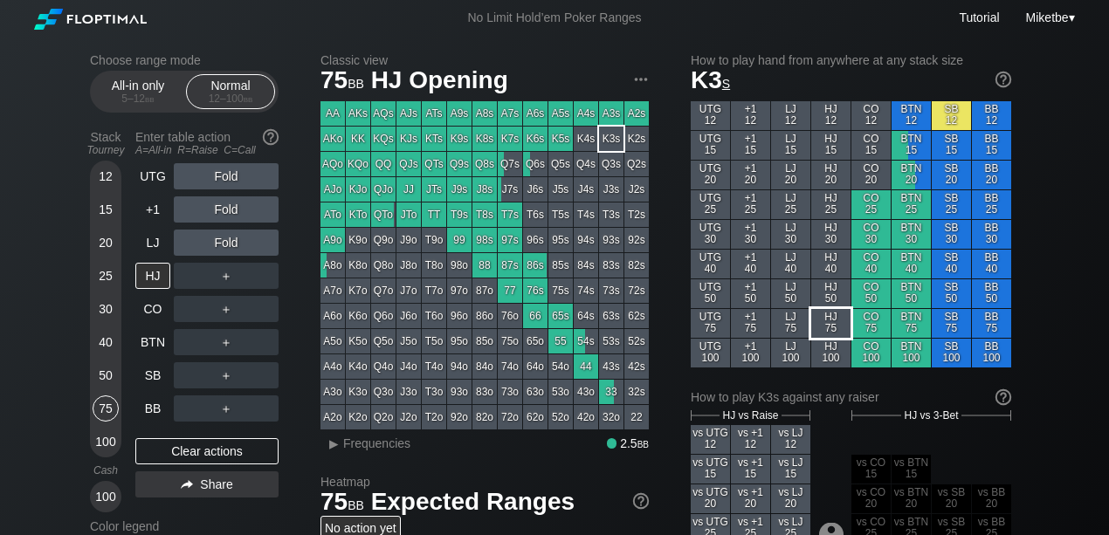
click at [814, 326] on div "HJ 75" at bounding box center [831, 323] width 39 height 29
click at [908, 329] on div "BTN 75" at bounding box center [911, 323] width 39 height 29
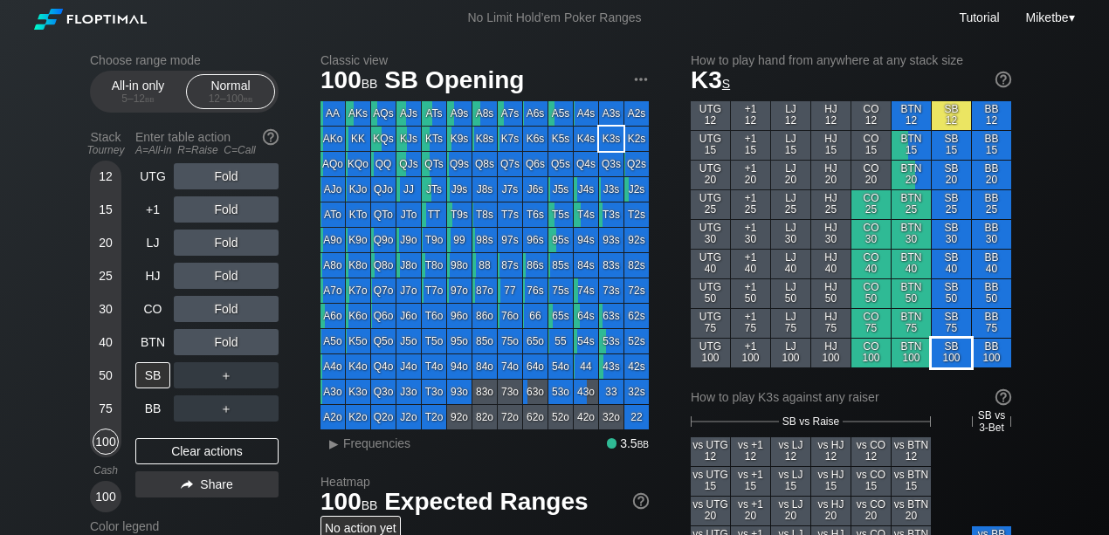
click at [964, 344] on div "SB 100" at bounding box center [951, 353] width 39 height 29
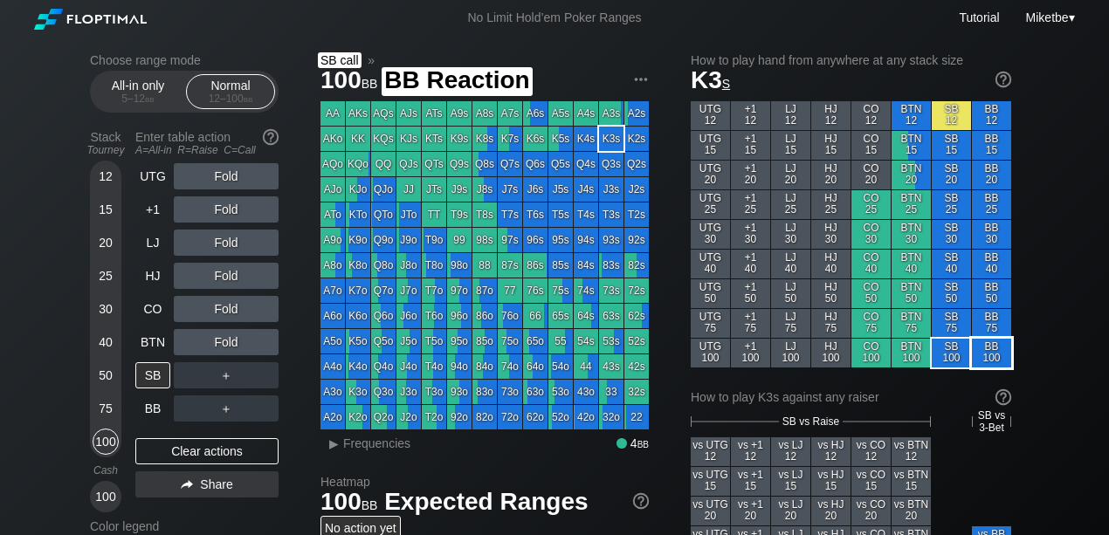
click at [983, 348] on div "BB 100" at bounding box center [991, 353] width 39 height 29
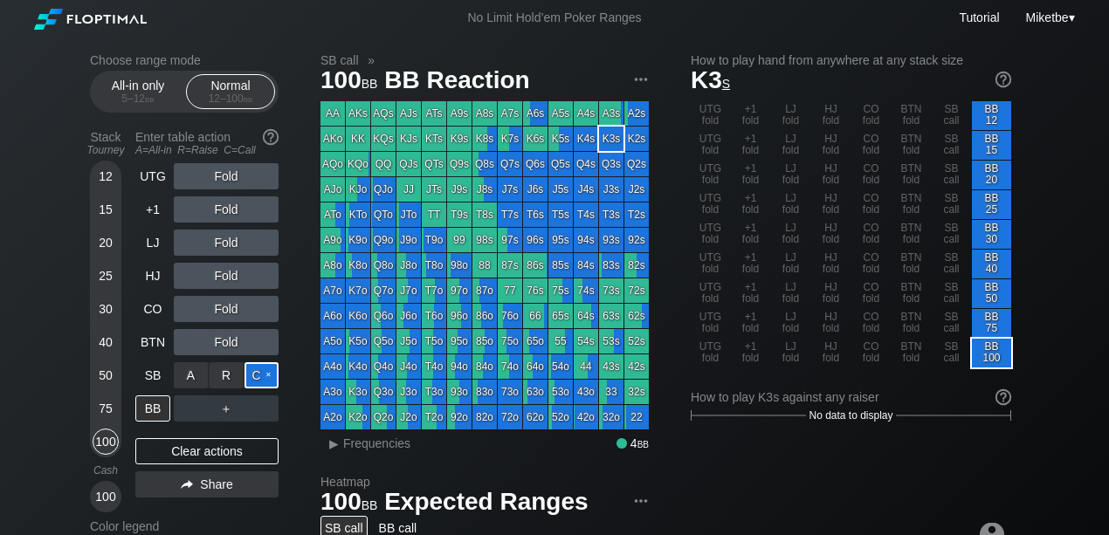
click at [270, 370] on div "C ✕" at bounding box center [262, 376] width 34 height 26
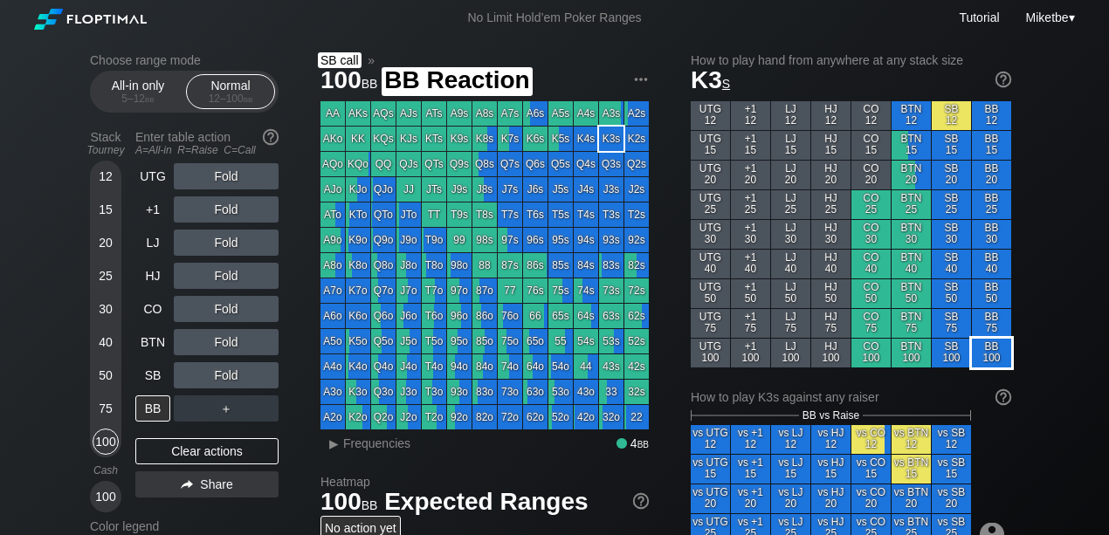
drag, startPoint x: 999, startPoint y: 362, endPoint x: 974, endPoint y: 335, distance: 36.4
click at [998, 362] on div "BB 100" at bounding box center [991, 353] width 39 height 29
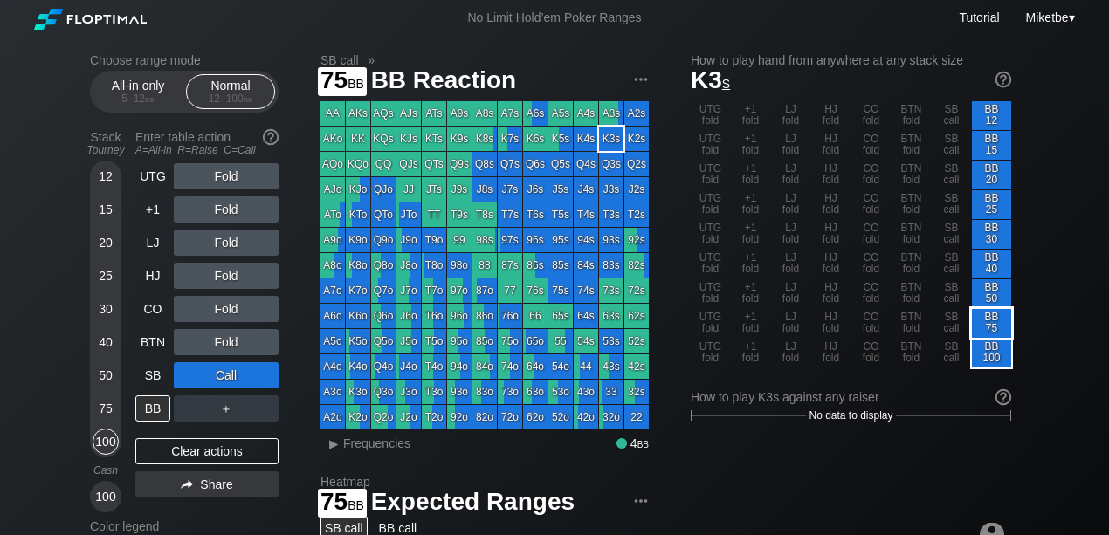
click at [950, 320] on div "SB call" at bounding box center [951, 323] width 39 height 29
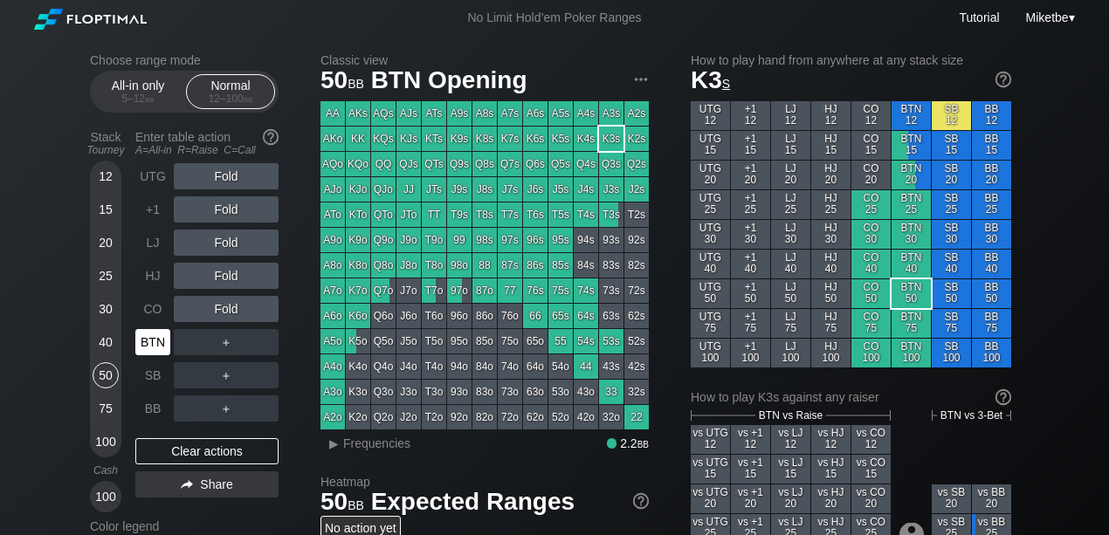
click at [150, 341] on div "BTN" at bounding box center [152, 342] width 35 height 26
click at [151, 363] on div "SB" at bounding box center [152, 376] width 35 height 26
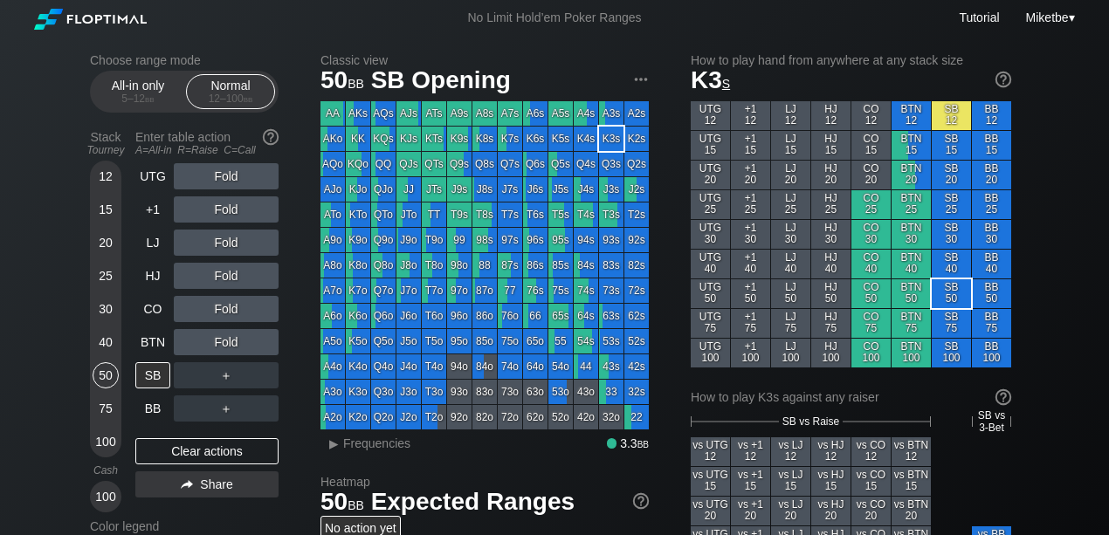
scroll to position [232, 0]
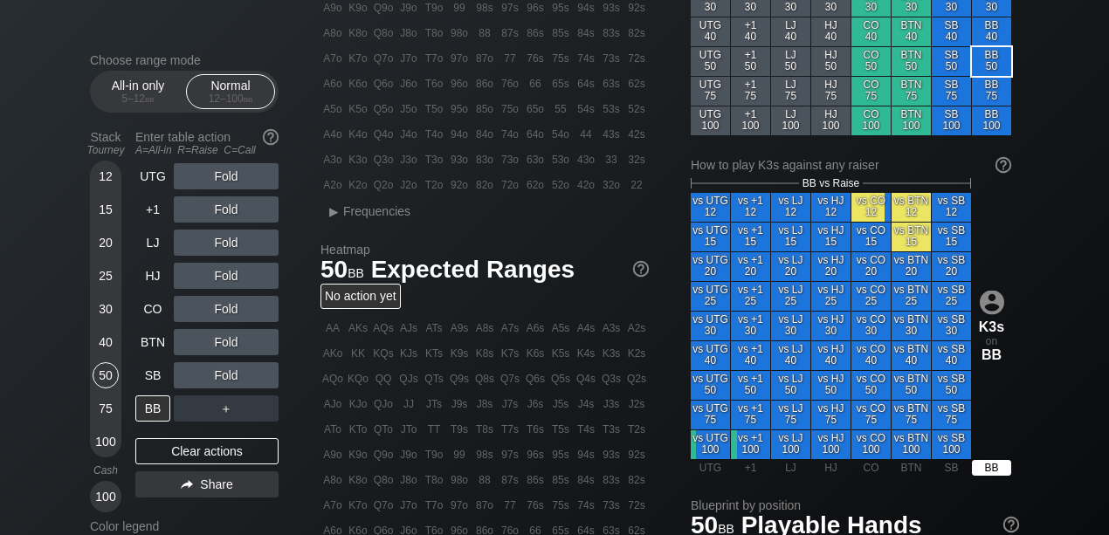
click at [980, 482] on div "How to play hand from anywhere at any stack size K3 s UTG 12 +1 12 LJ 12 HJ 12 …" at bounding box center [851, 160] width 321 height 678
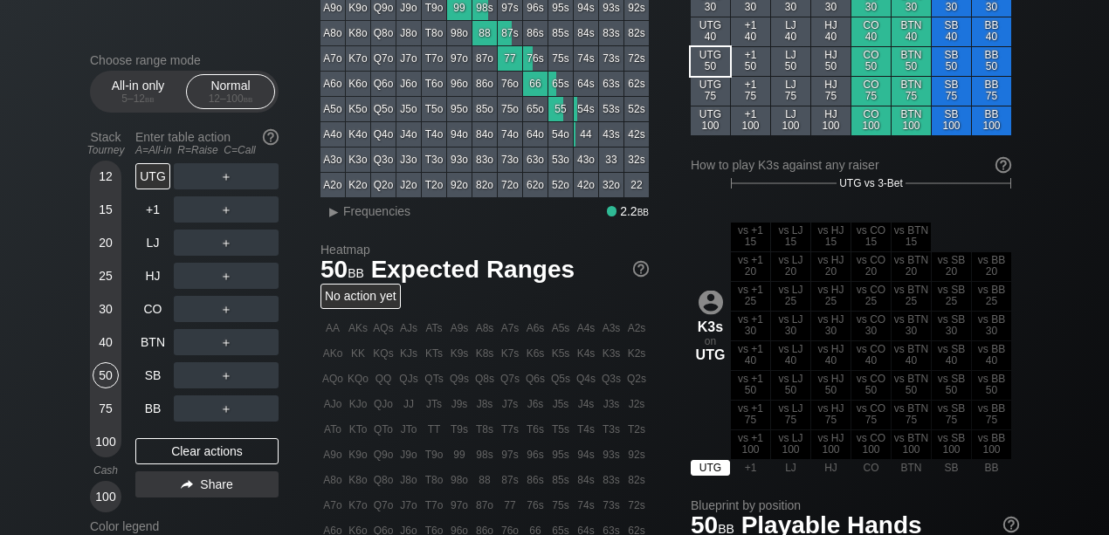
click at [707, 462] on div "UTG" at bounding box center [710, 468] width 39 height 16
click at [777, 474] on div "LJ" at bounding box center [790, 468] width 39 height 16
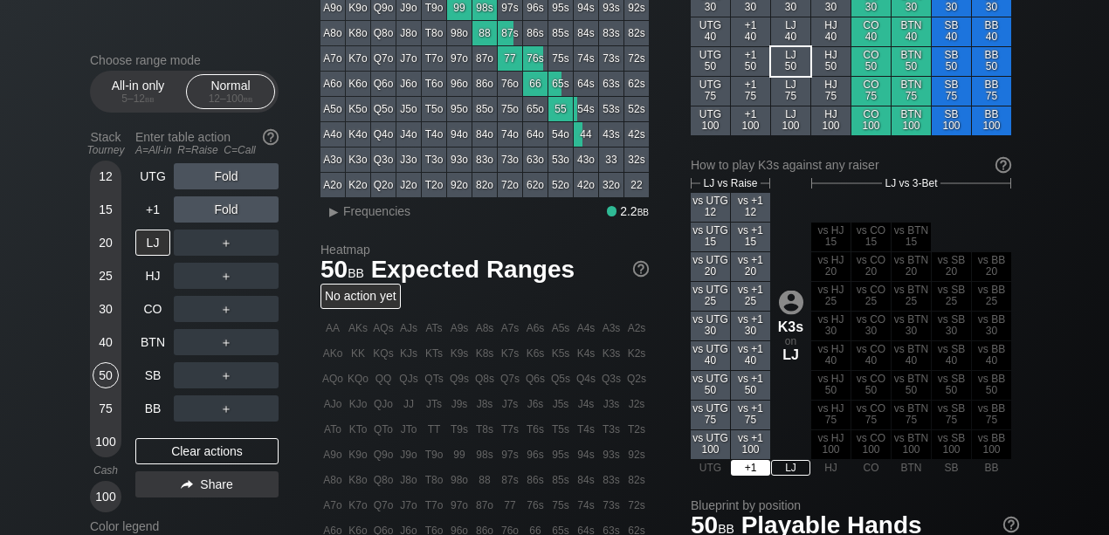
click at [758, 470] on main "LJ vs Raise LJ vs 3-Bet vs UTG 12 vs +1 12 vs UTG 15 vs +1 15 vs HJ 15 vs CO 15…" at bounding box center [851, 326] width 321 height 299
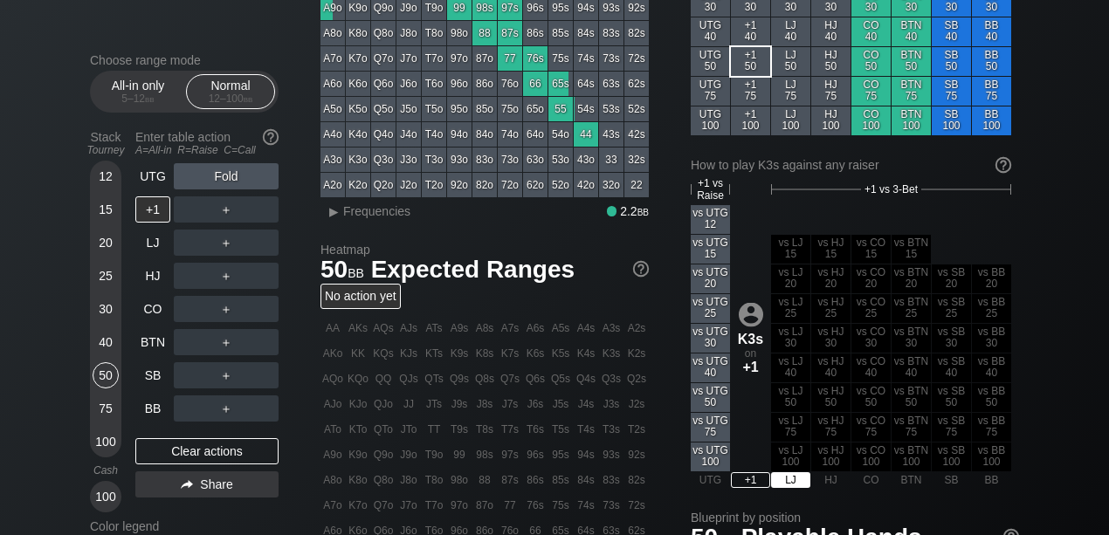
click at [799, 480] on div "How to play hand from anywhere at any stack size K3 s UTG 12 +1 12 LJ 12 HJ 12 …" at bounding box center [851, 166] width 321 height 690
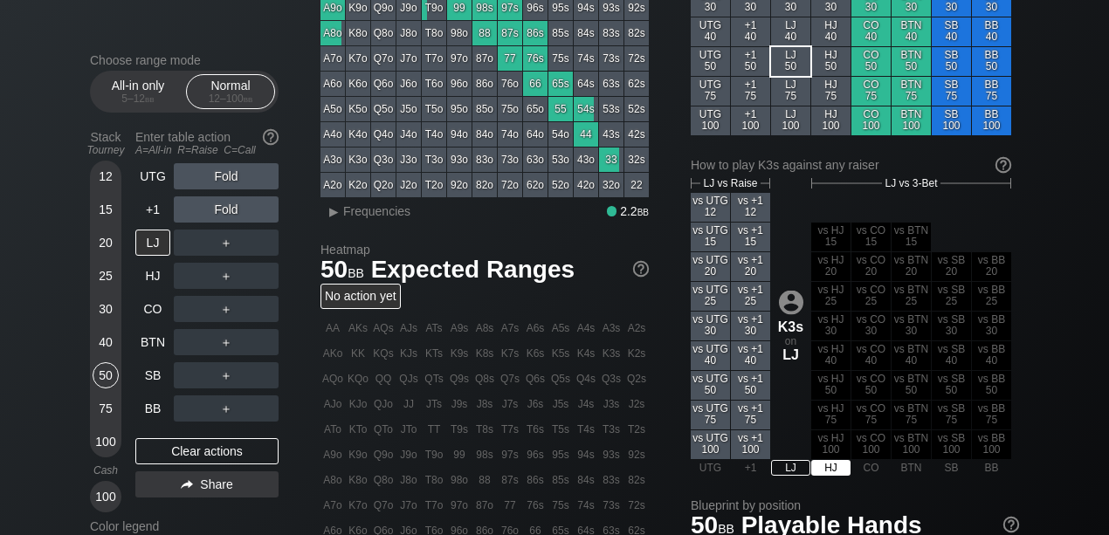
click at [835, 465] on div "HJ" at bounding box center [831, 468] width 39 height 16
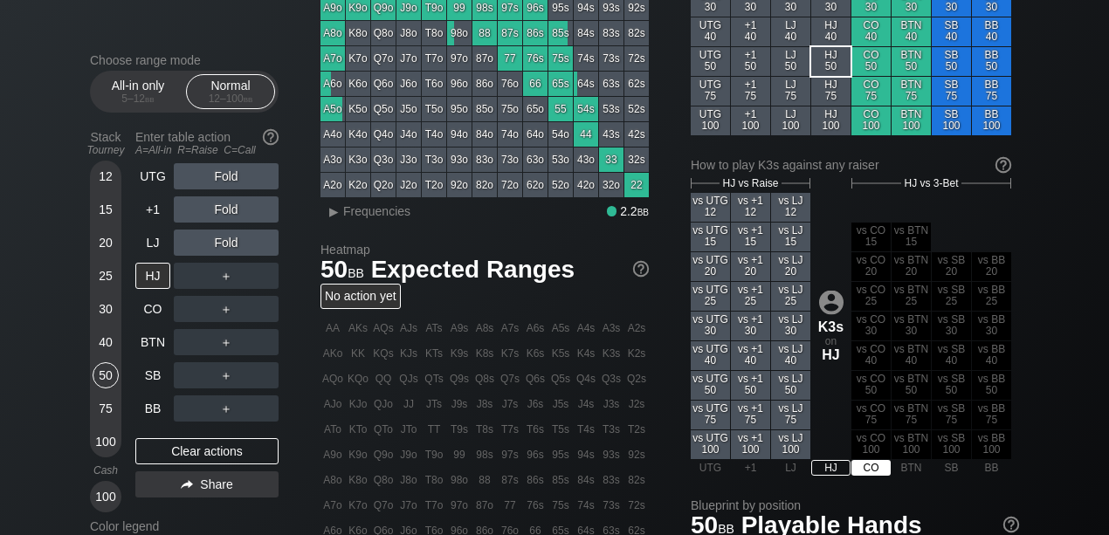
click at [867, 472] on div "CO" at bounding box center [871, 468] width 39 height 16
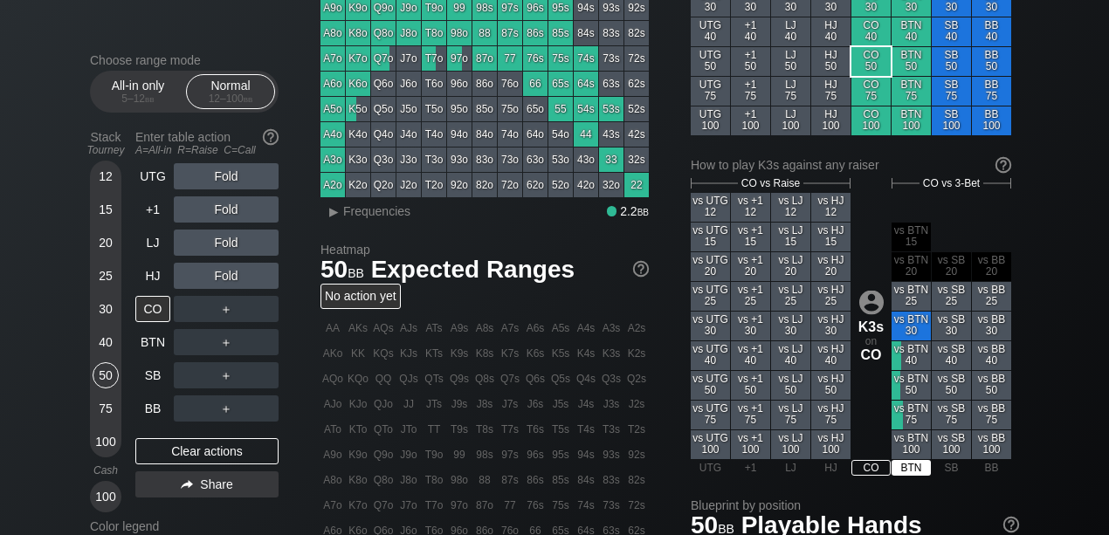
click at [907, 473] on div "BTN" at bounding box center [911, 468] width 39 height 16
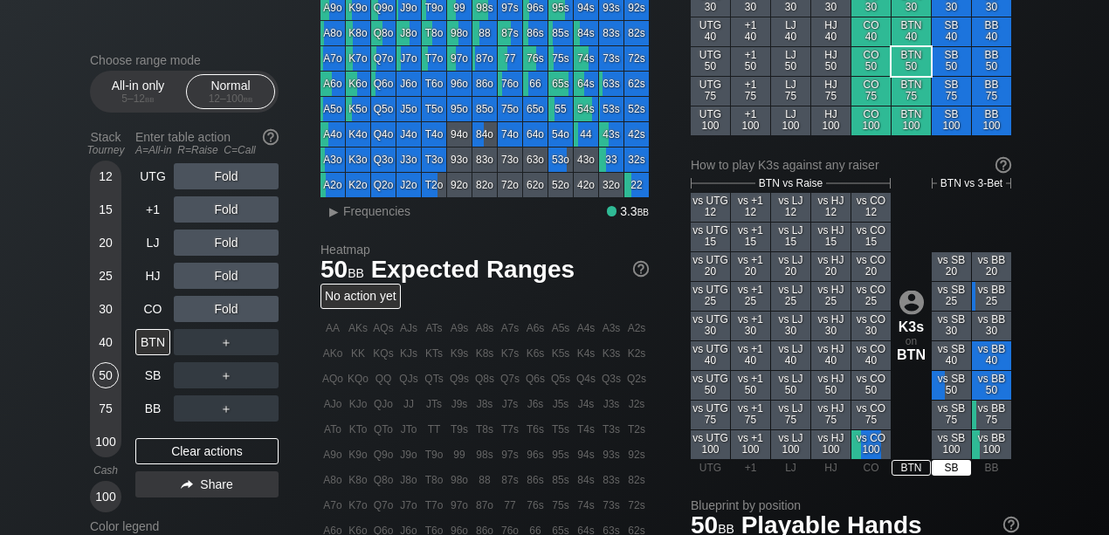
click at [945, 473] on div "SB" at bounding box center [951, 468] width 39 height 16
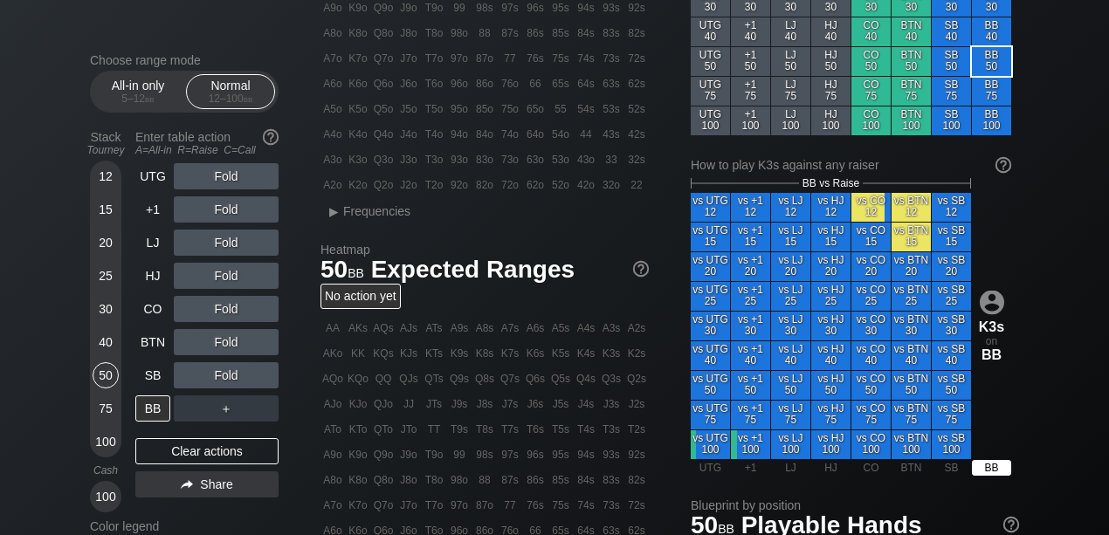
click at [982, 482] on div "How to play hand from anywhere at any stack size K3 s UTG 12 +1 12 LJ 12 HJ 12 …" at bounding box center [851, 160] width 321 height 678
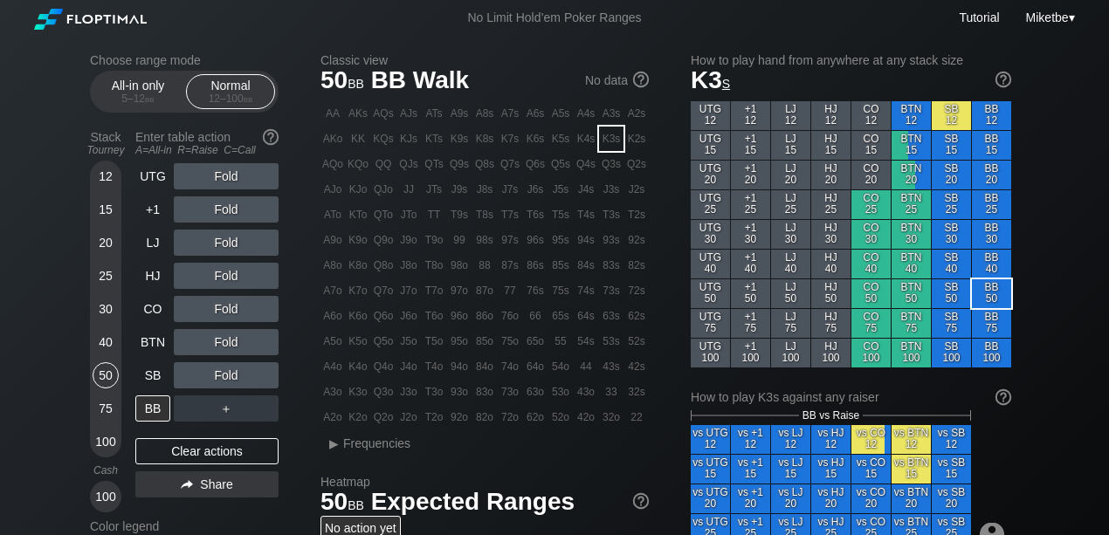
click at [107, 312] on div "30" at bounding box center [106, 309] width 26 height 26
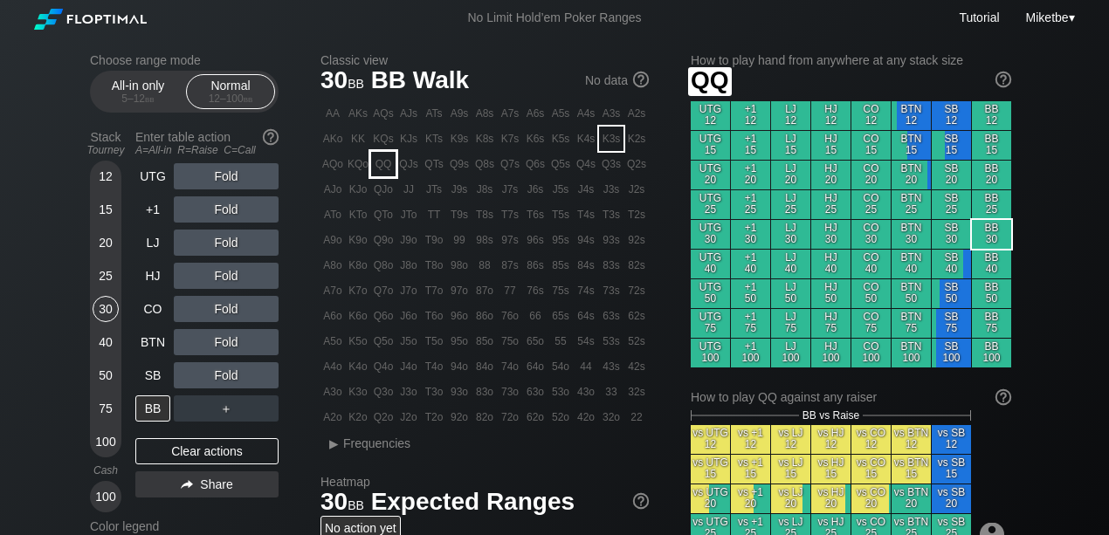
click at [381, 154] on div "QQ" at bounding box center [383, 164] width 24 height 24
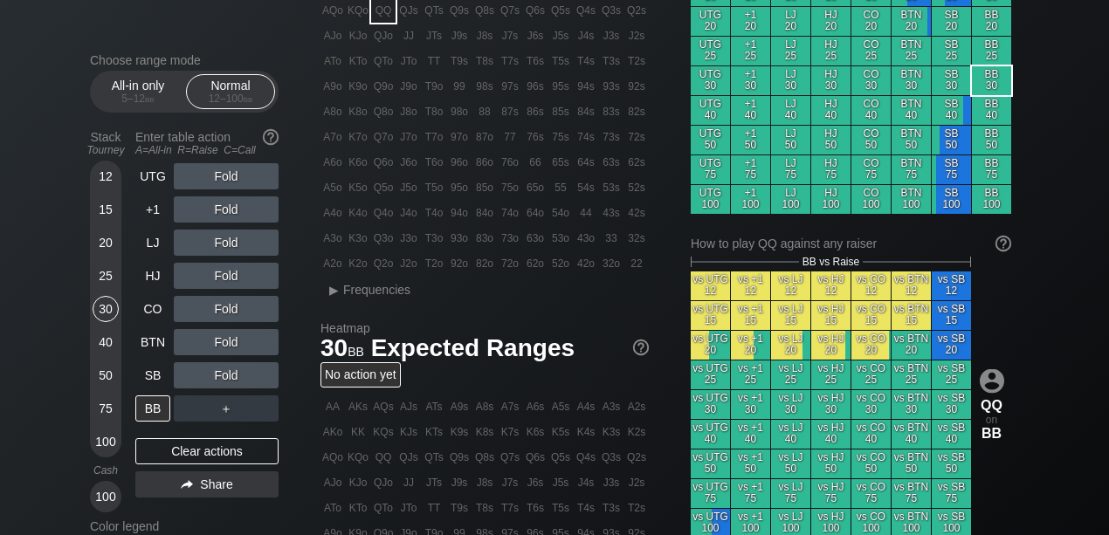
scroll to position [116, 0]
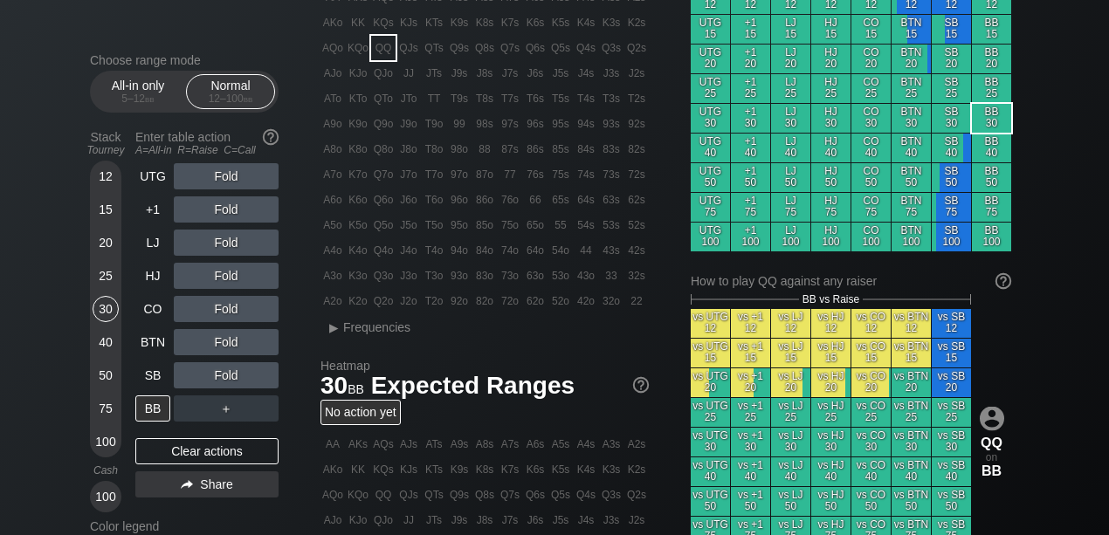
click at [382, 425] on div "No action yet" at bounding box center [361, 412] width 80 height 25
click at [377, 415] on div "No action yet" at bounding box center [361, 412] width 80 height 25
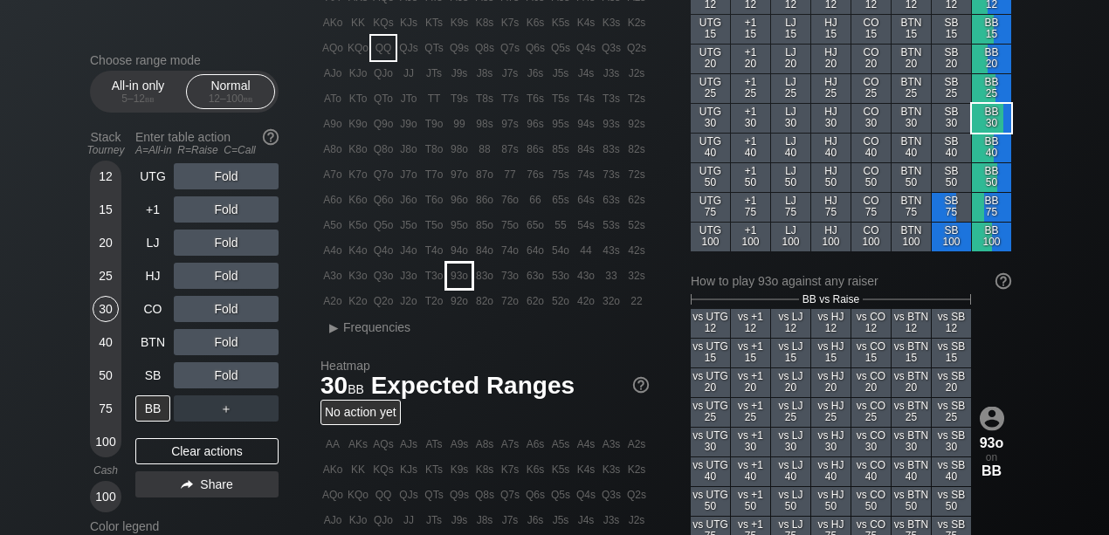
scroll to position [0, 0]
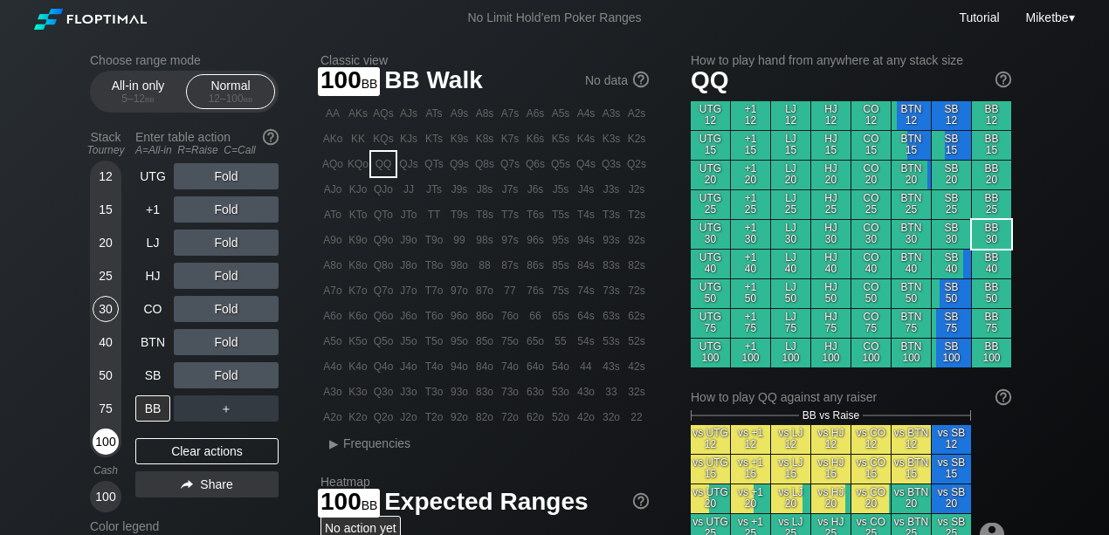
click at [109, 444] on div "100" at bounding box center [106, 442] width 26 height 26
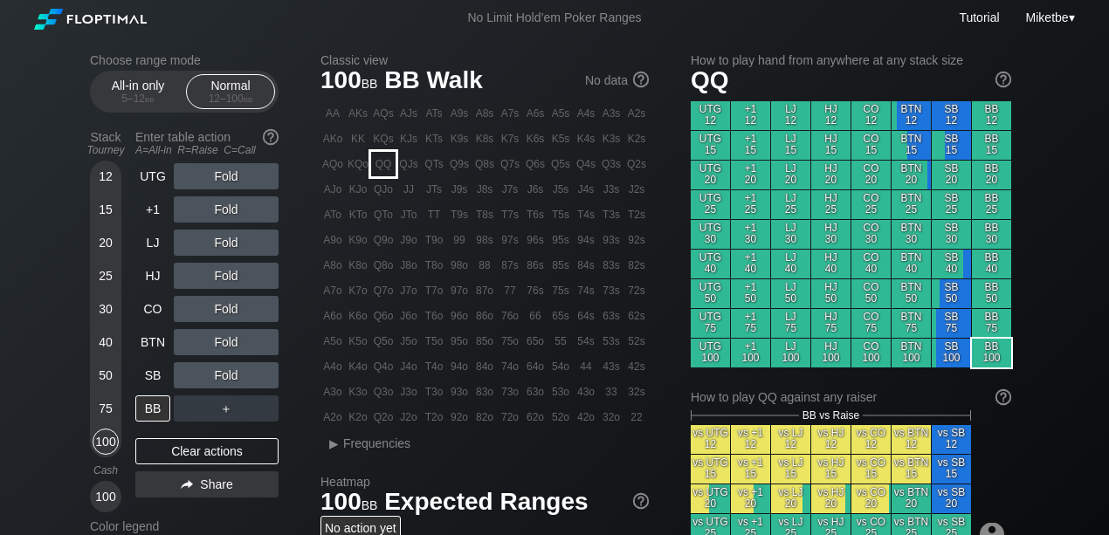
click at [391, 171] on div "QQ" at bounding box center [383, 164] width 24 height 24
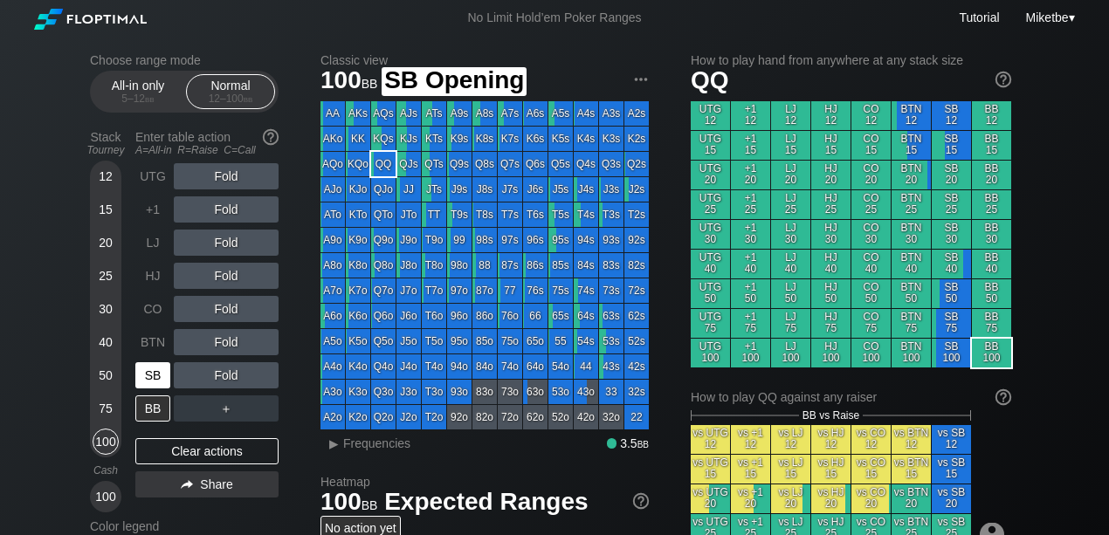
click at [155, 376] on div "SB" at bounding box center [152, 376] width 35 height 26
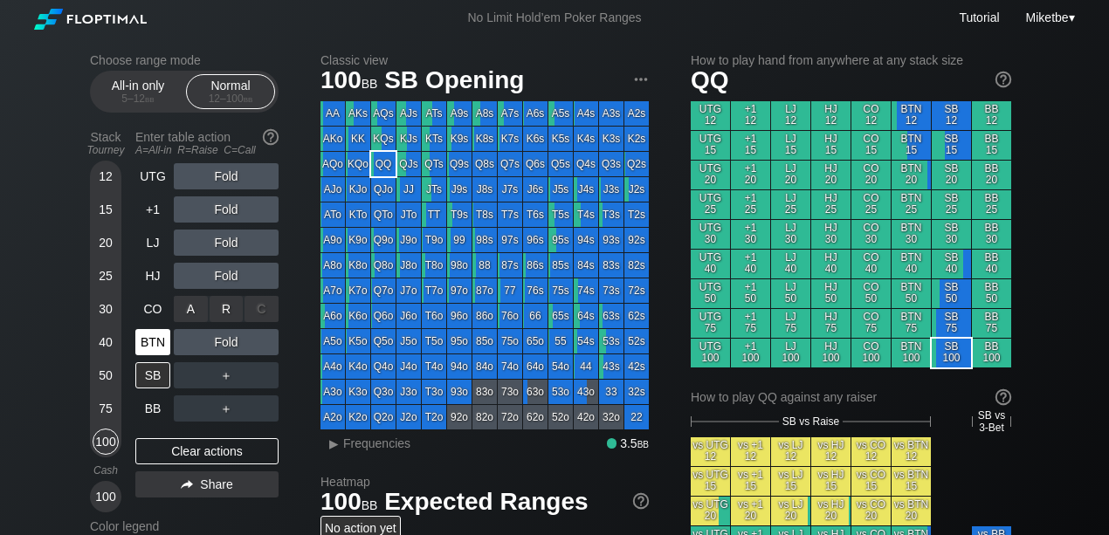
click at [162, 337] on div "BTN" at bounding box center [152, 342] width 35 height 26
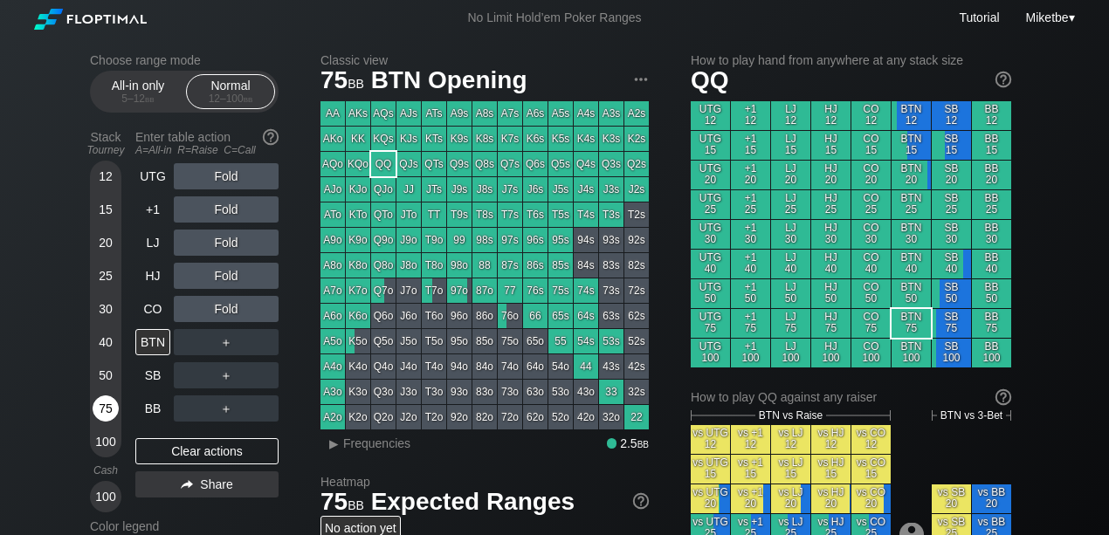
click at [105, 408] on div "75" at bounding box center [106, 409] width 26 height 26
click at [171, 313] on div "CO" at bounding box center [154, 309] width 38 height 33
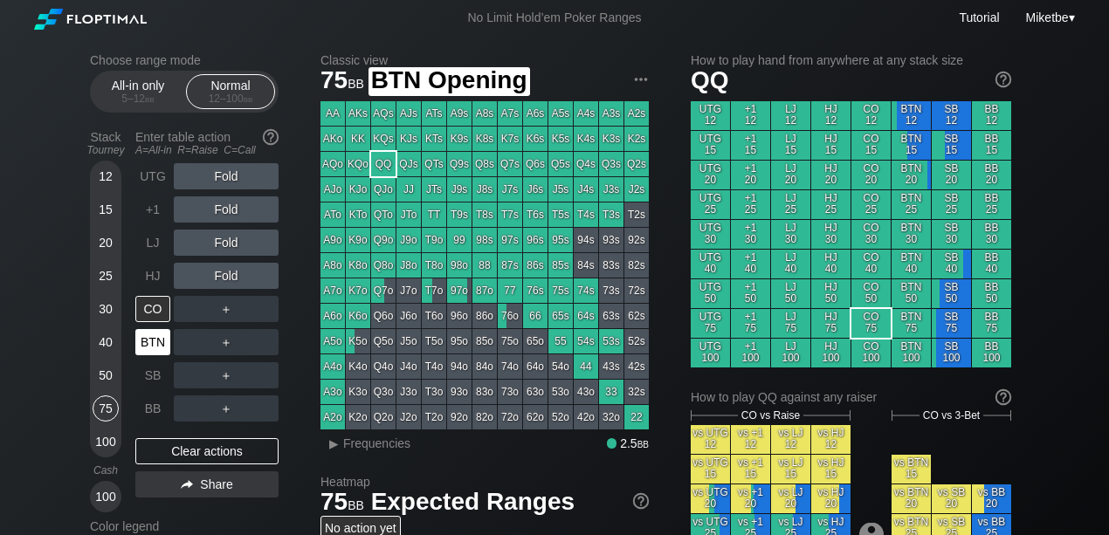
click at [153, 344] on div "BTN" at bounding box center [152, 342] width 35 height 26
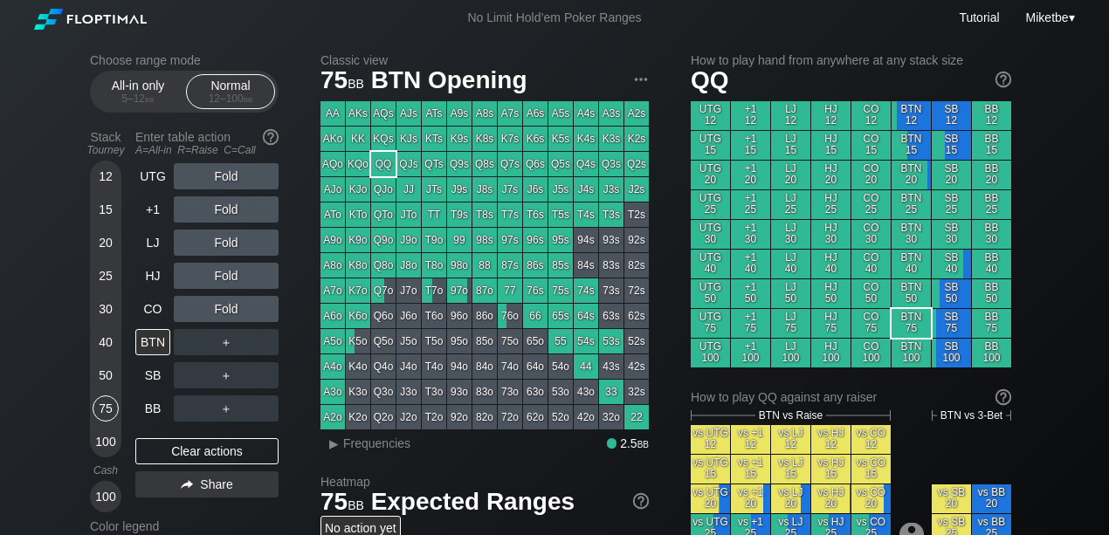
click at [212, 245] on div "Fold" at bounding box center [226, 243] width 105 height 26
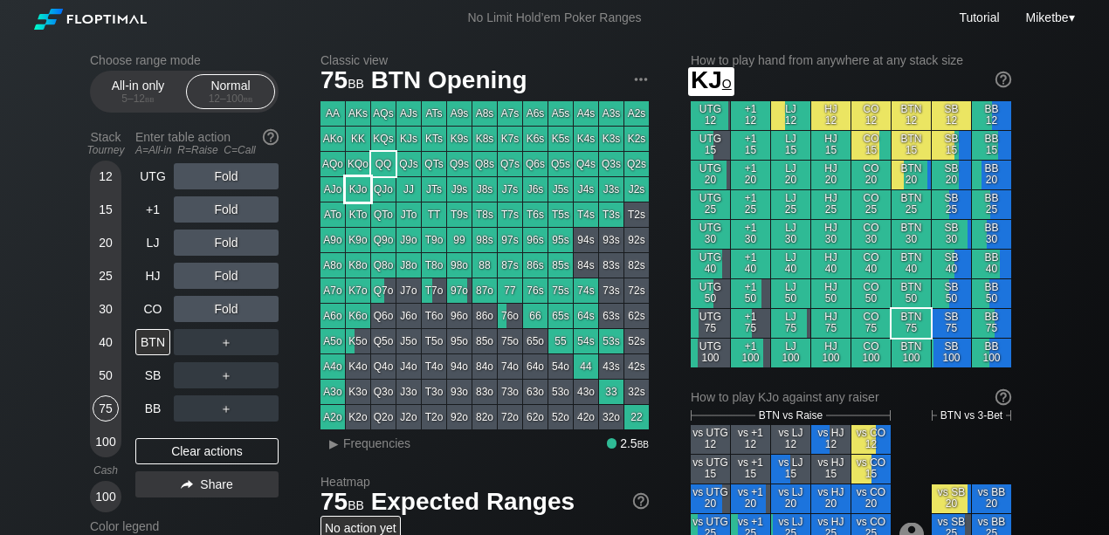
click at [354, 189] on div "KJo" at bounding box center [358, 189] width 24 height 24
click at [106, 437] on div "100" at bounding box center [106, 442] width 26 height 26
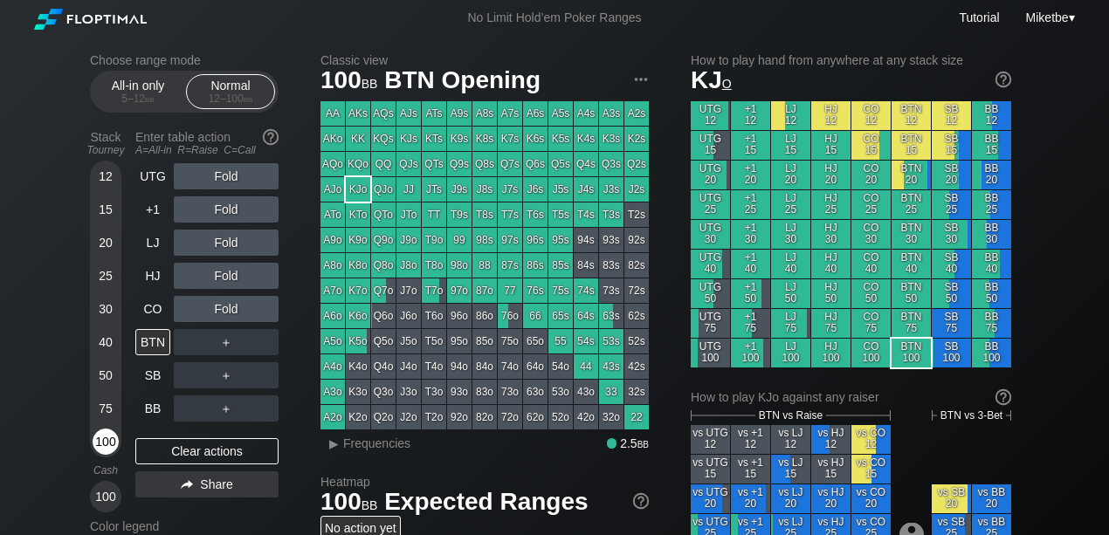
click at [103, 442] on div "100" at bounding box center [106, 442] width 26 height 26
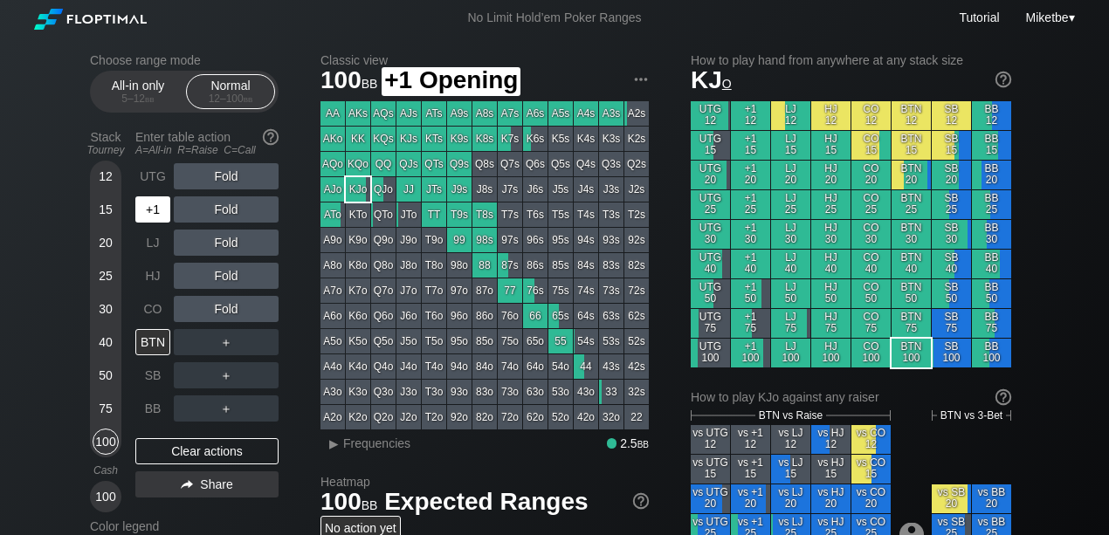
click at [149, 200] on div "+1" at bounding box center [152, 210] width 35 height 26
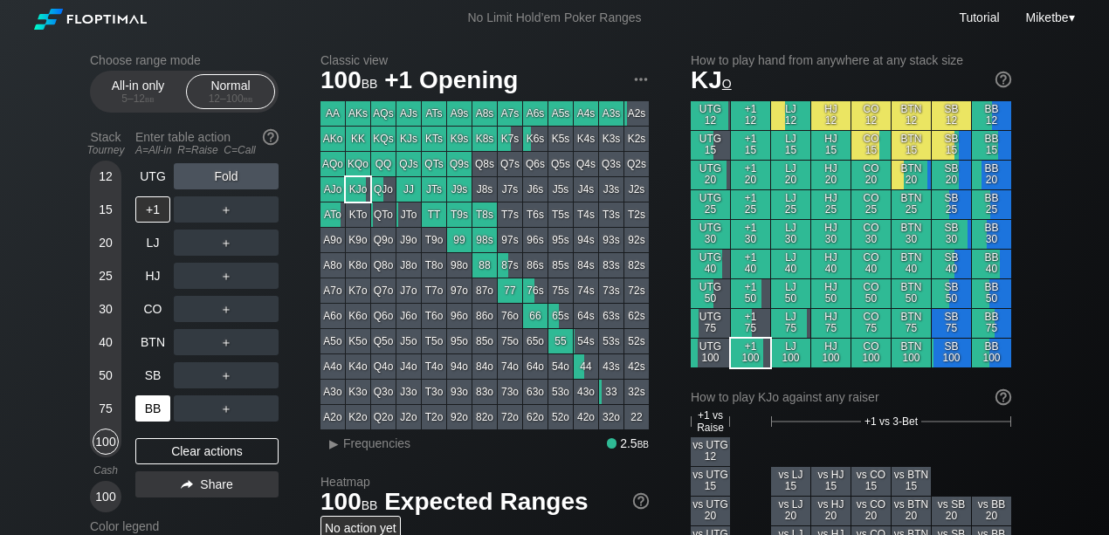
click at [152, 404] on div "BB" at bounding box center [152, 409] width 35 height 26
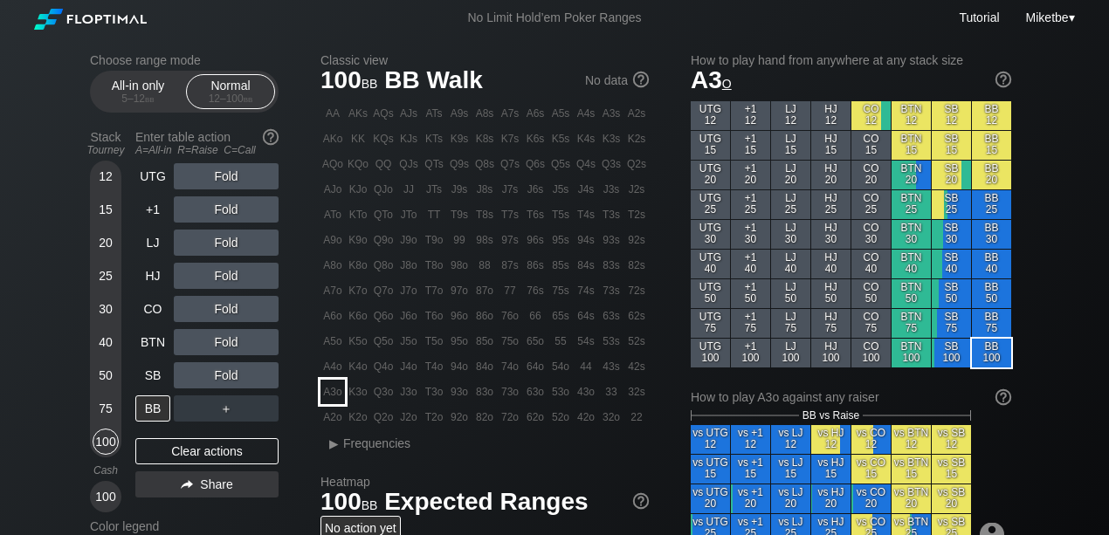
click at [331, 400] on div "A3o" at bounding box center [333, 392] width 24 height 24
click at [163, 342] on div "BTN" at bounding box center [152, 342] width 35 height 26
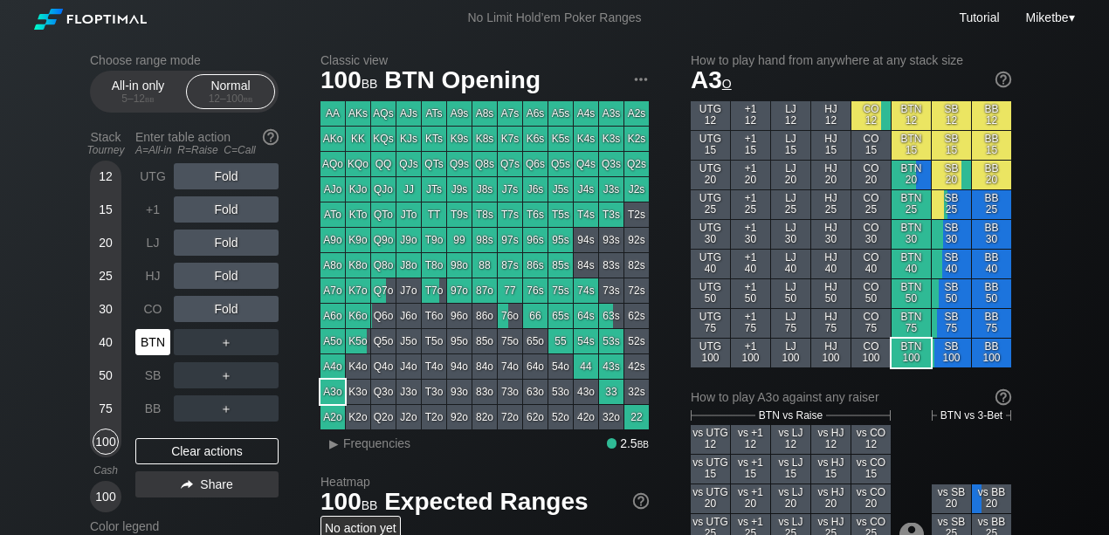
click at [151, 349] on div "BTN" at bounding box center [152, 342] width 35 height 26
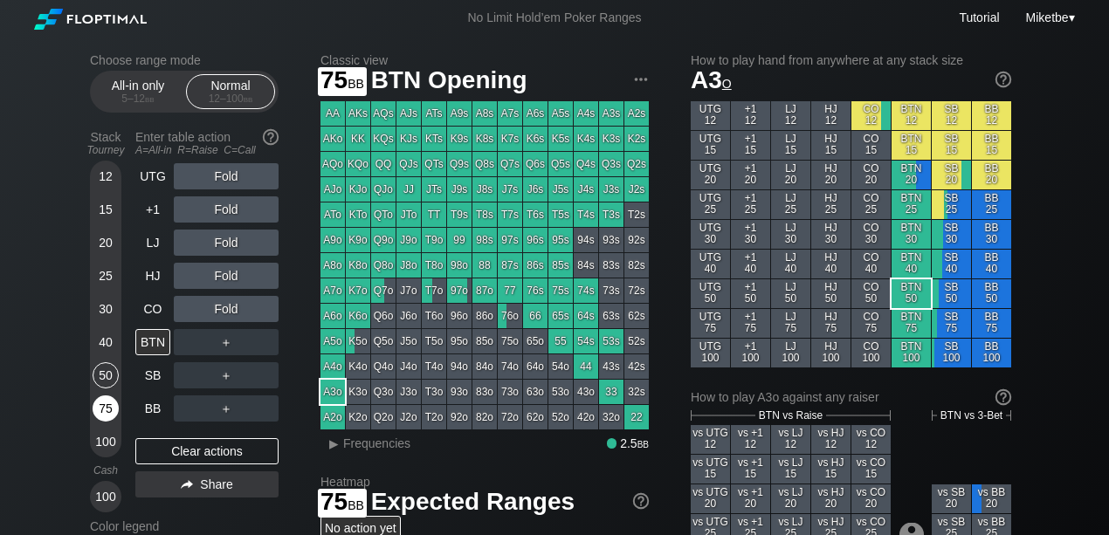
click at [100, 411] on div "75" at bounding box center [106, 409] width 26 height 26
click at [98, 384] on div "50" at bounding box center [106, 376] width 26 height 26
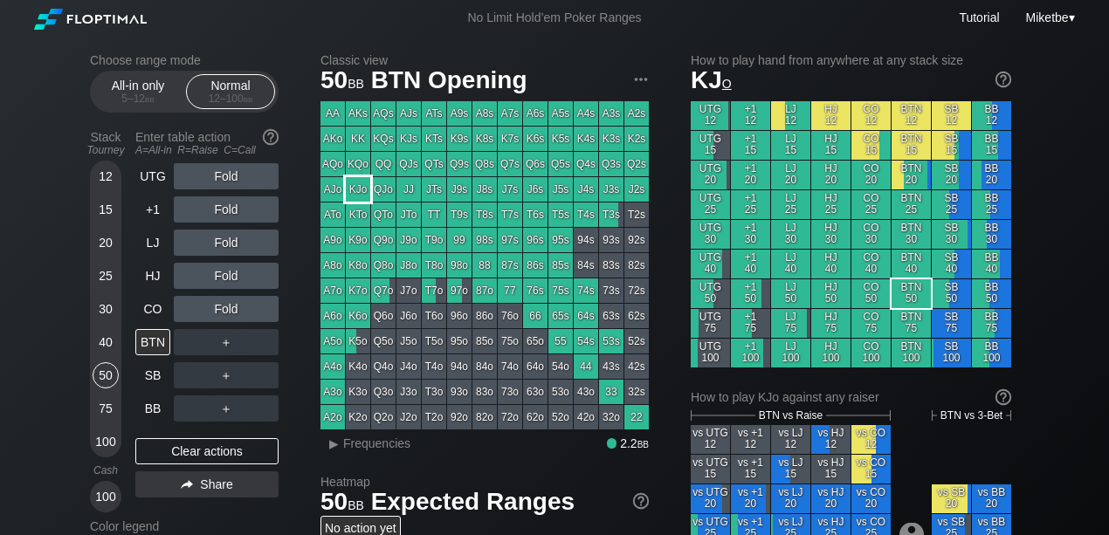
click at [353, 183] on div "KJo" at bounding box center [358, 189] width 24 height 24
click at [149, 316] on div "CO" at bounding box center [152, 309] width 35 height 26
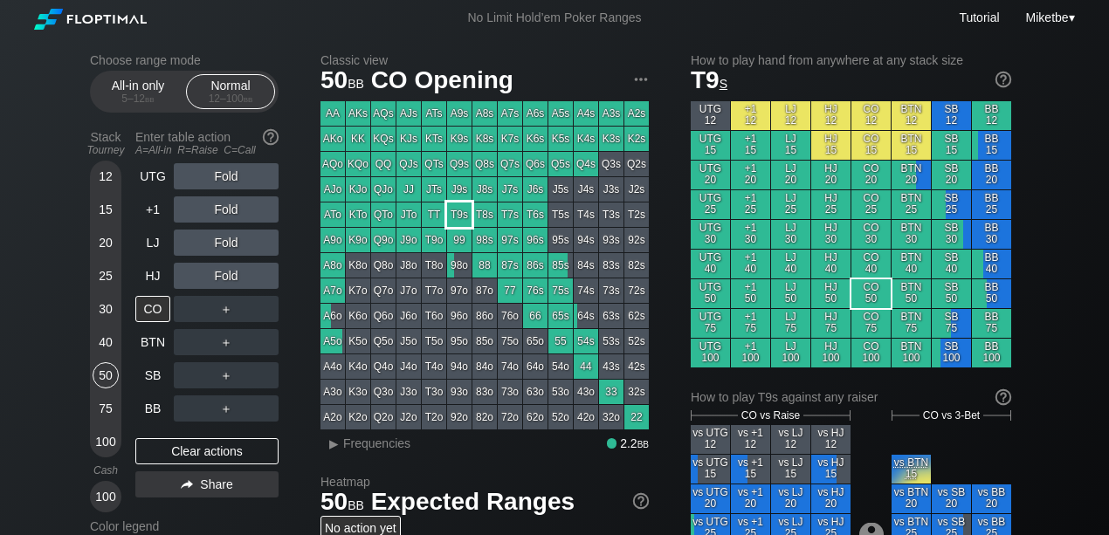
click at [451, 219] on div "T9s" at bounding box center [459, 215] width 24 height 24
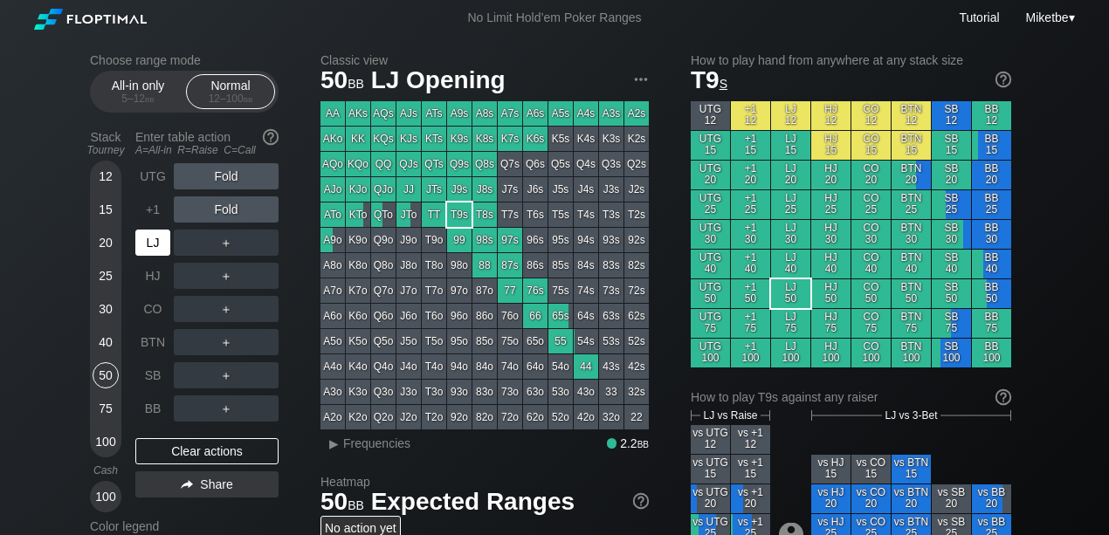
click at [152, 235] on div "LJ" at bounding box center [152, 243] width 35 height 26
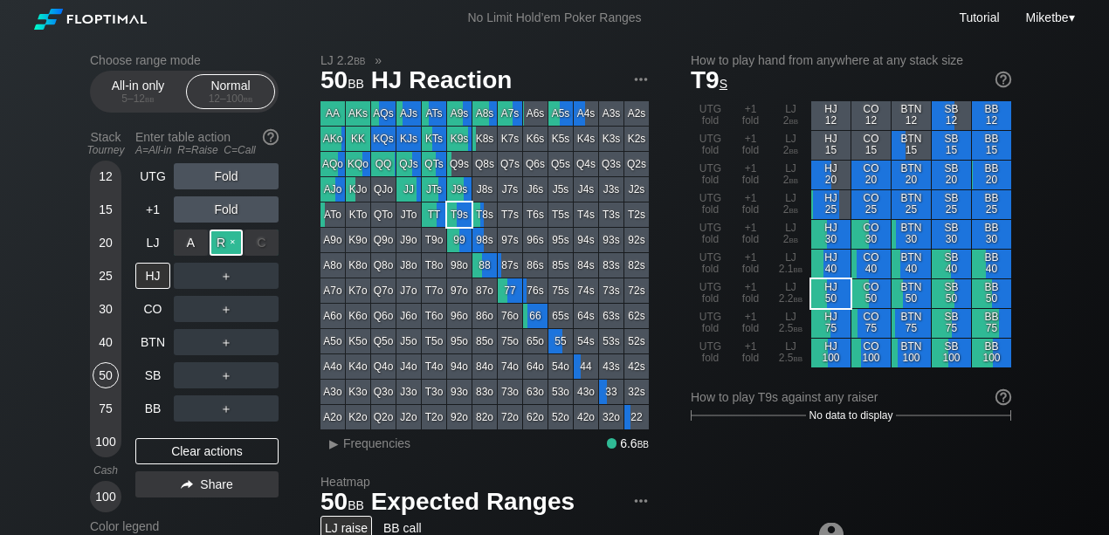
click at [214, 242] on div "R ✕" at bounding box center [227, 243] width 34 height 26
click at [236, 241] on div "R ✕" at bounding box center [227, 243] width 34 height 26
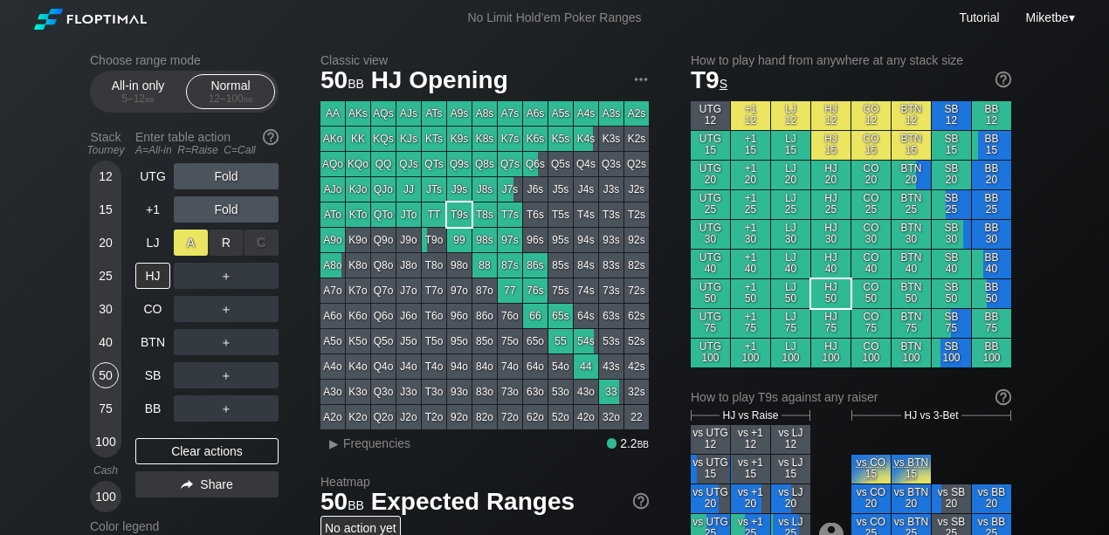
click at [198, 240] on div "A ✕" at bounding box center [191, 243] width 34 height 26
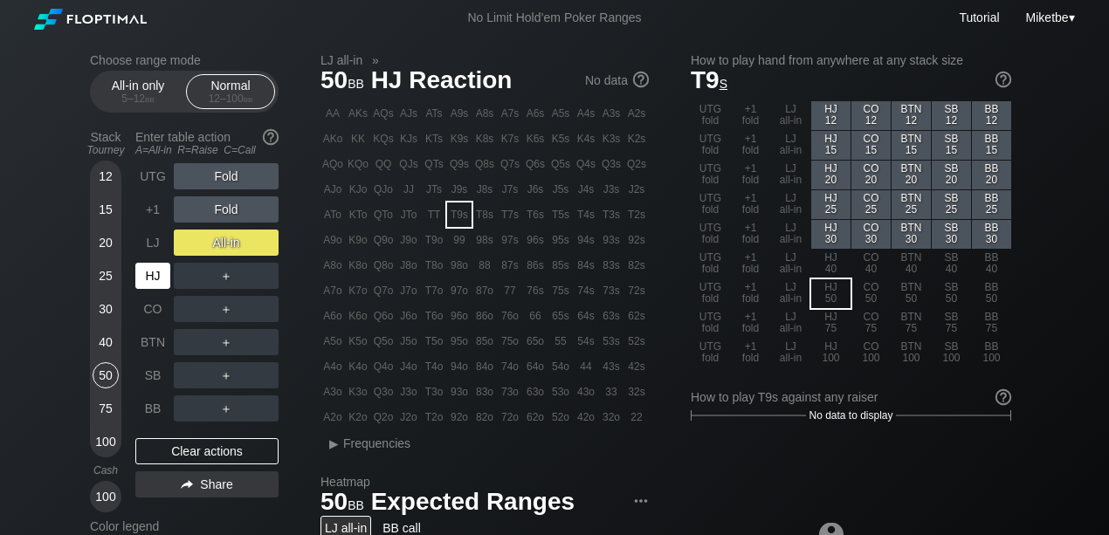
click at [149, 281] on div "HJ" at bounding box center [152, 276] width 35 height 26
click at [98, 470] on div "Cash" at bounding box center [105, 471] width 45 height 12
click at [109, 144] on div "Tourney" at bounding box center [105, 150] width 45 height 12
click at [93, 152] on div "Tourney" at bounding box center [105, 150] width 45 height 12
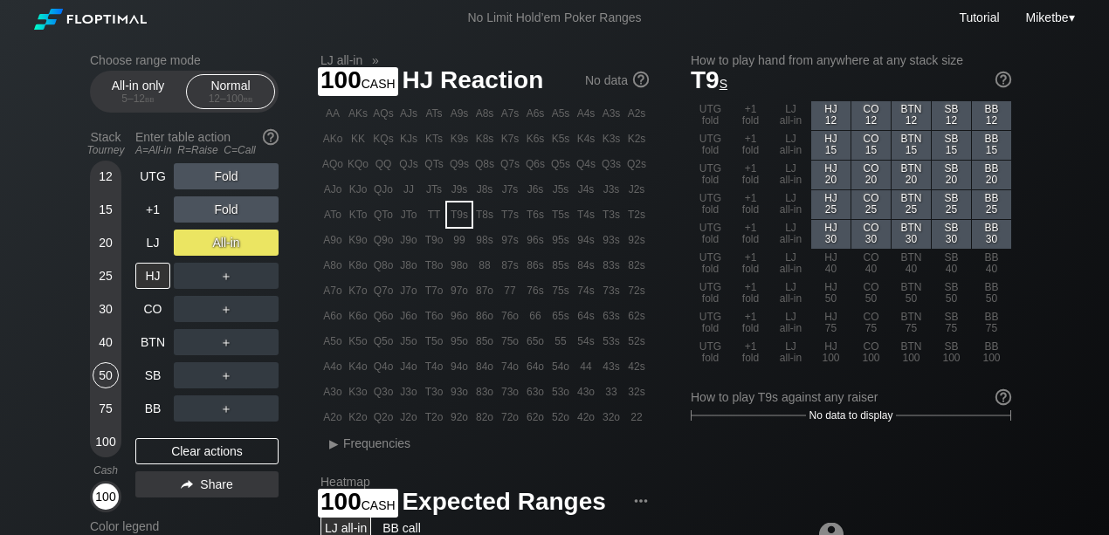
click at [107, 501] on div "100" at bounding box center [106, 497] width 26 height 26
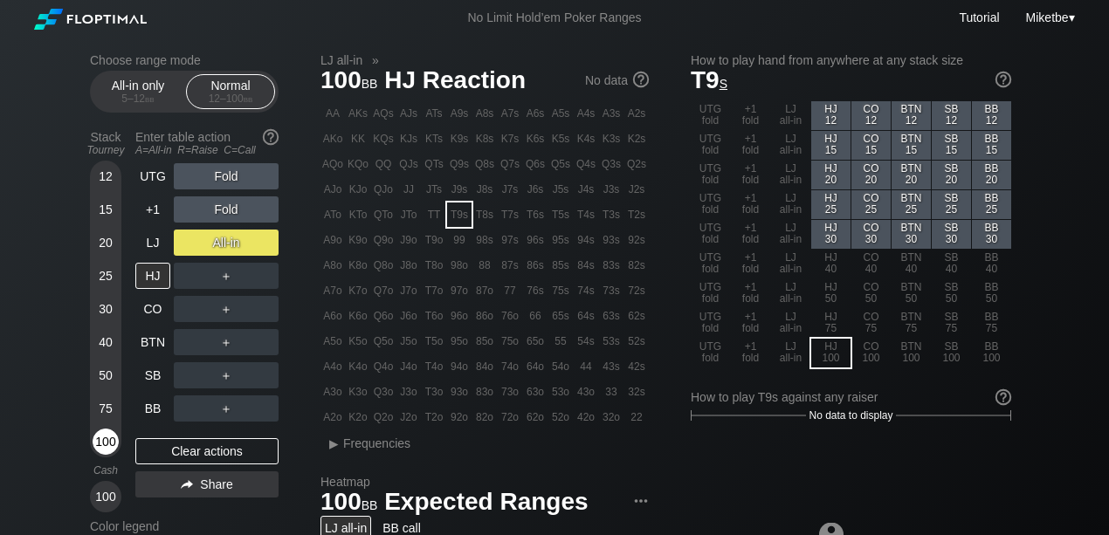
click at [108, 452] on div "100" at bounding box center [106, 442] width 26 height 26
click at [182, 453] on div "Clear actions" at bounding box center [206, 452] width 143 height 26
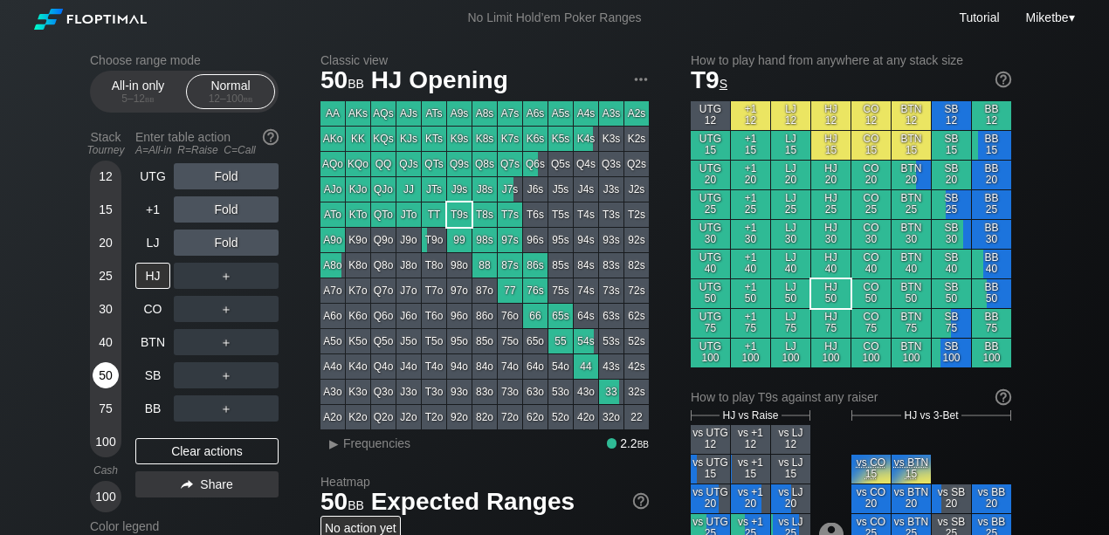
click at [101, 380] on div "50" at bounding box center [106, 376] width 26 height 26
click at [535, 290] on div "76s" at bounding box center [535, 291] width 24 height 24
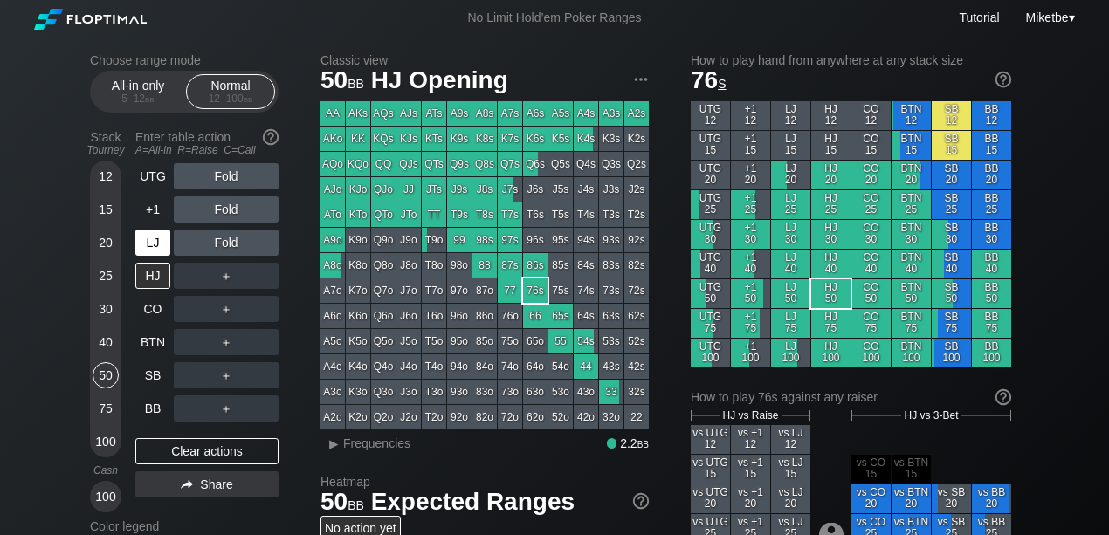
click at [140, 243] on div "LJ" at bounding box center [152, 243] width 35 height 26
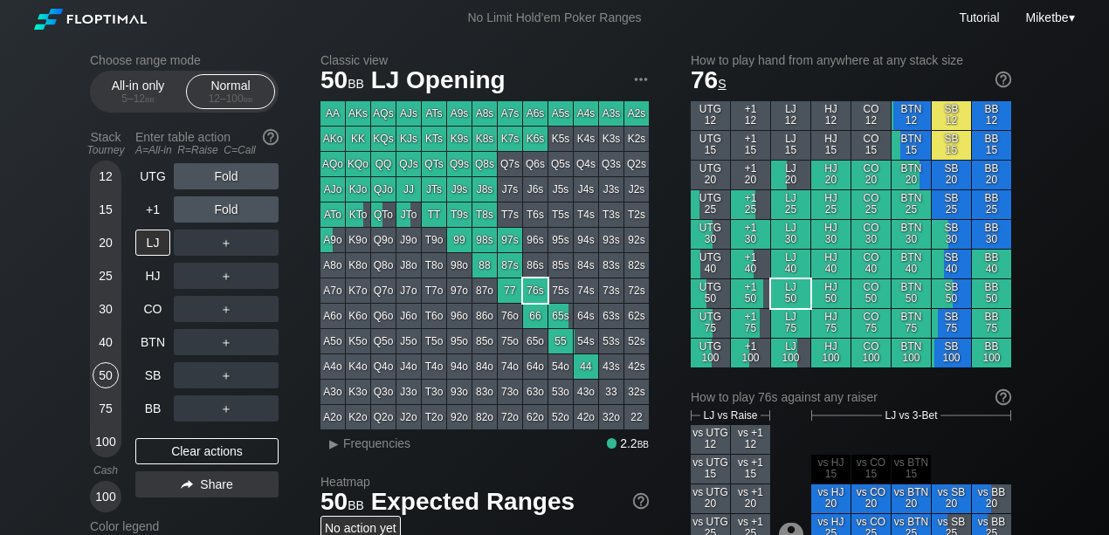
click at [362, 218] on div "KTo" at bounding box center [358, 215] width 24 height 24
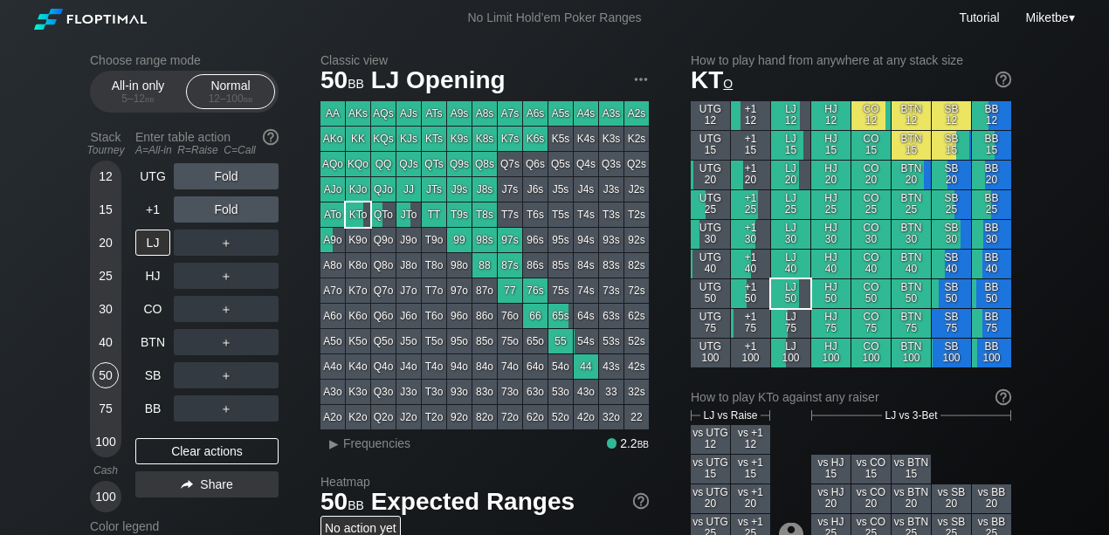
click at [106, 434] on div "100" at bounding box center [106, 442] width 26 height 26
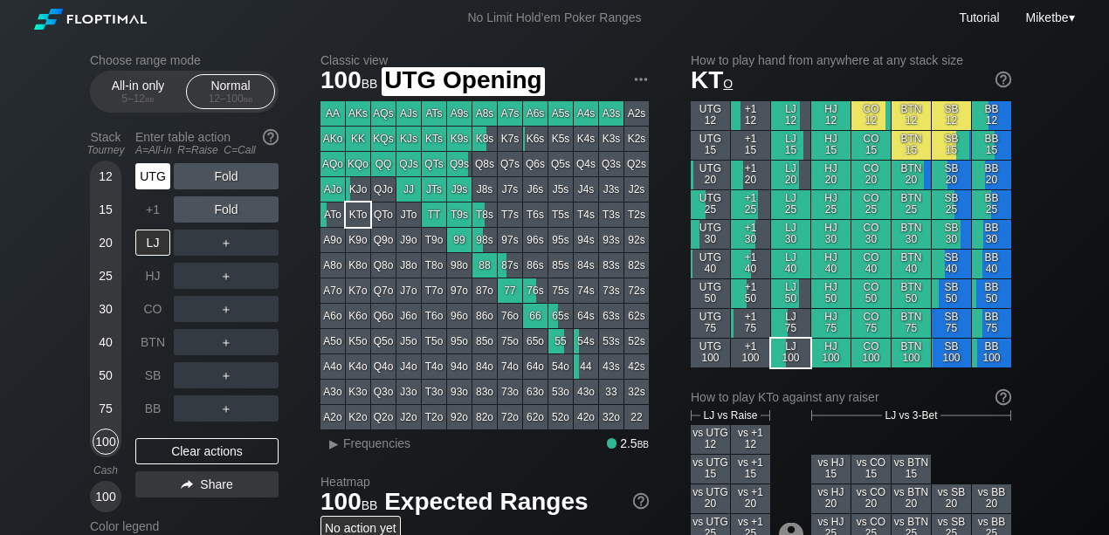
click at [155, 178] on div "UTG" at bounding box center [152, 176] width 35 height 26
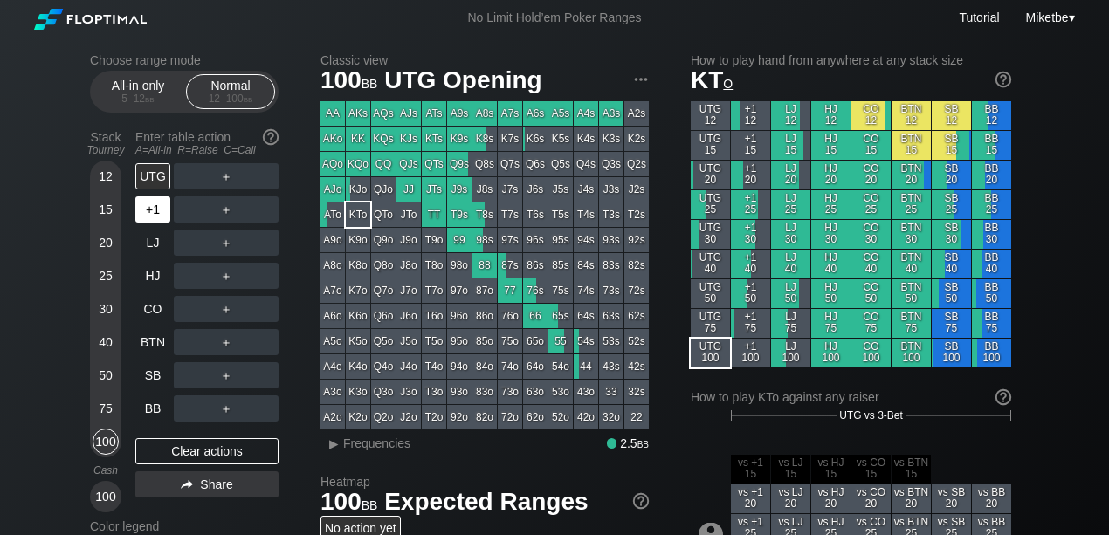
click at [142, 209] on div "+1" at bounding box center [152, 210] width 35 height 26
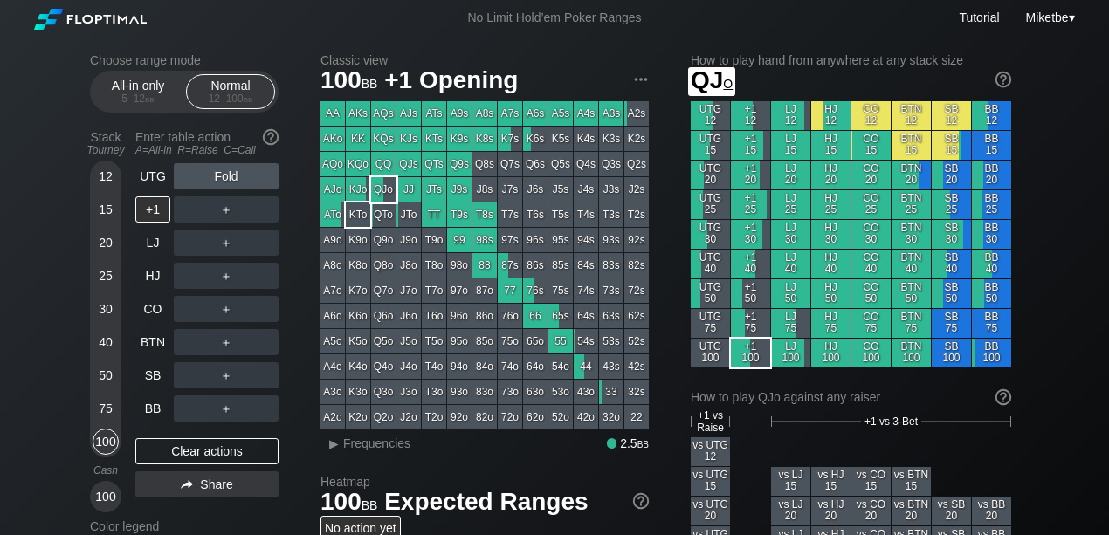
click at [384, 189] on div "QJo" at bounding box center [383, 189] width 24 height 24
click at [360, 446] on span "Frequencies" at bounding box center [376, 444] width 67 height 14
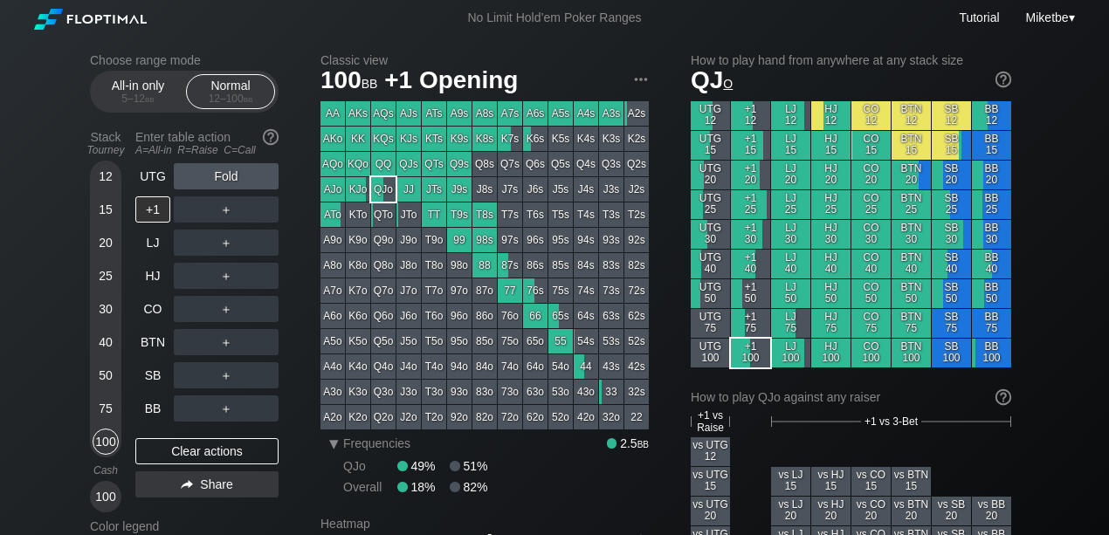
click at [103, 342] on div "40" at bounding box center [106, 342] width 26 height 26
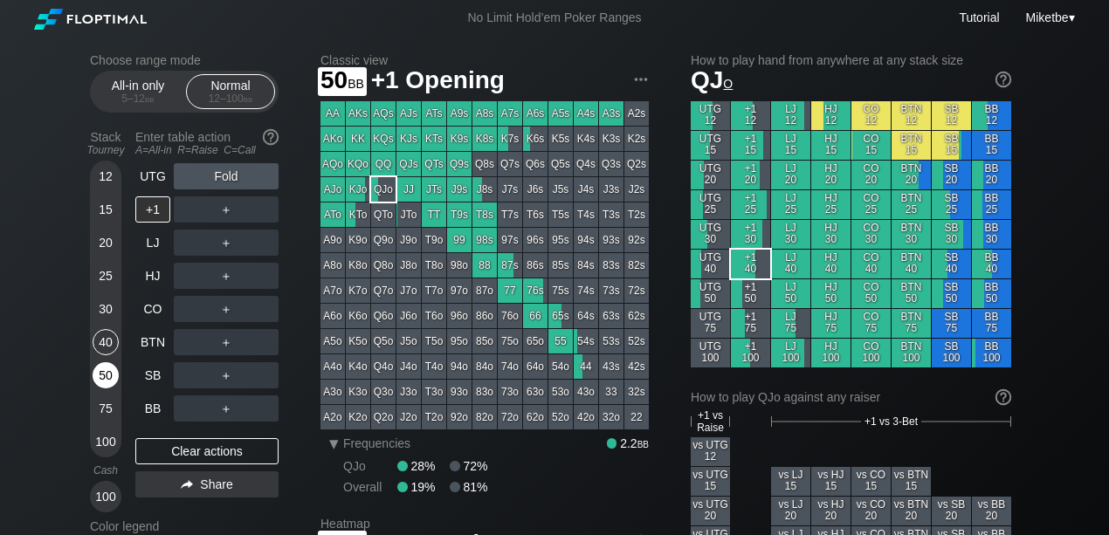
click at [105, 372] on div "50" at bounding box center [106, 376] width 26 height 26
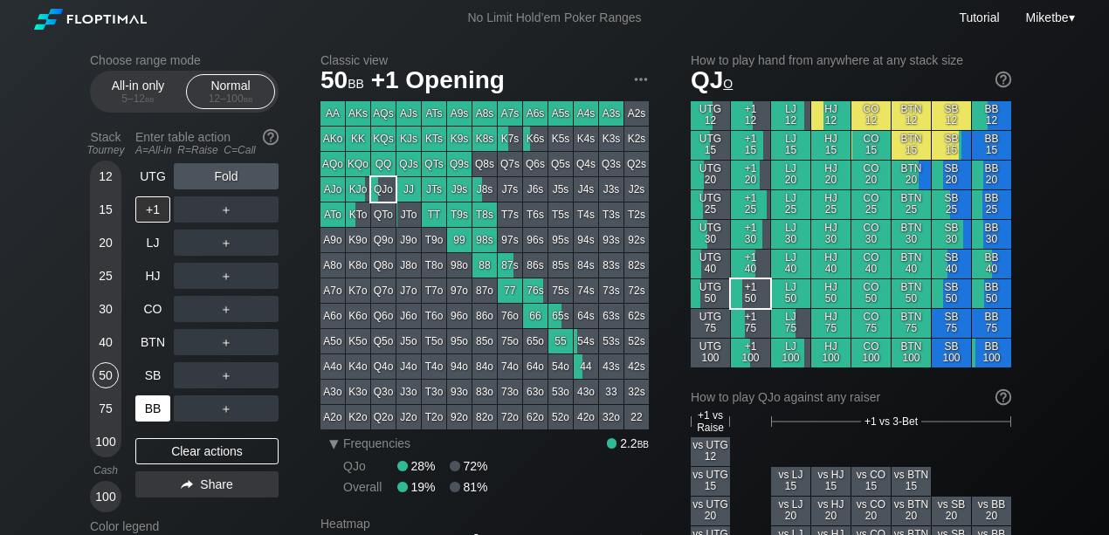
click at [159, 411] on div "BB" at bounding box center [152, 409] width 35 height 26
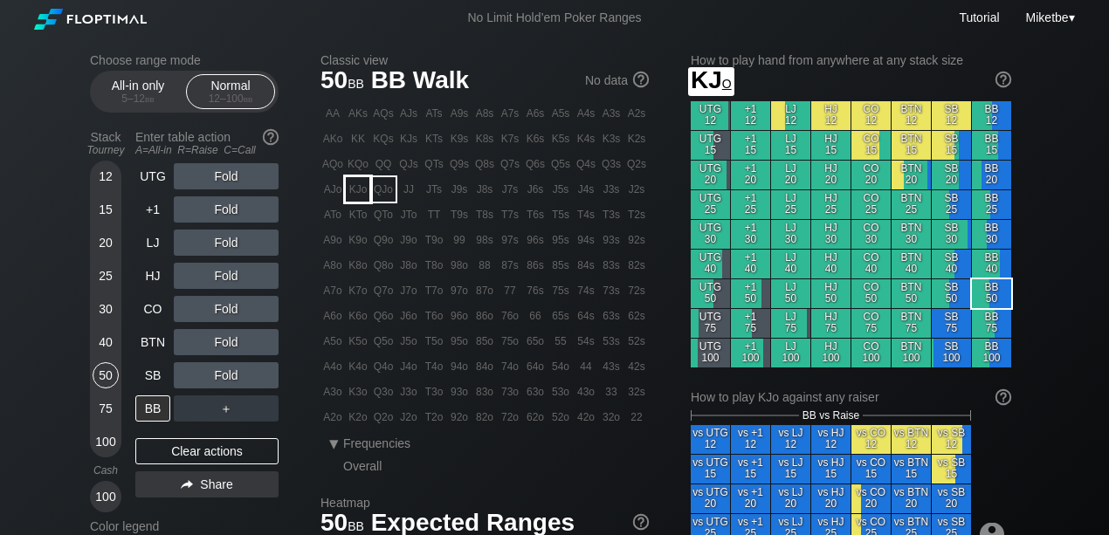
click at [356, 190] on div "KJo" at bounding box center [358, 189] width 24 height 24
click at [217, 310] on div "R ✕" at bounding box center [227, 309] width 34 height 26
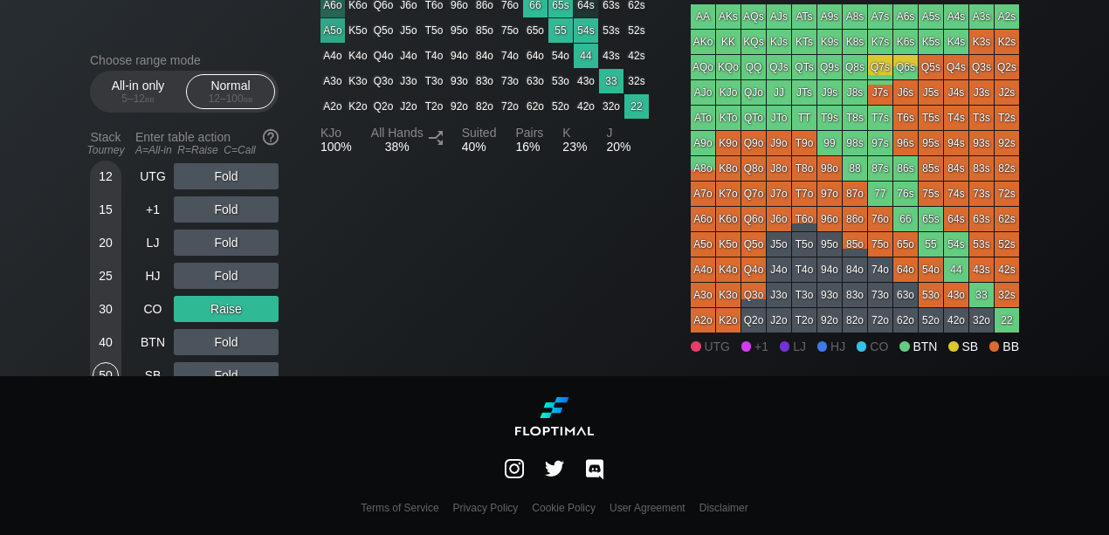
scroll to position [452, 0]
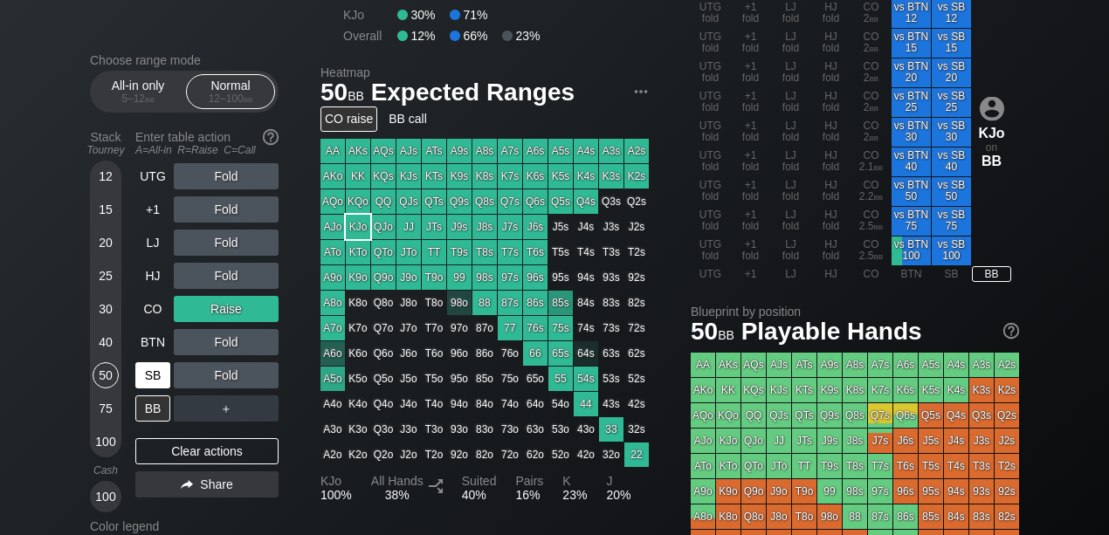
click at [144, 371] on div "SB" at bounding box center [152, 376] width 35 height 26
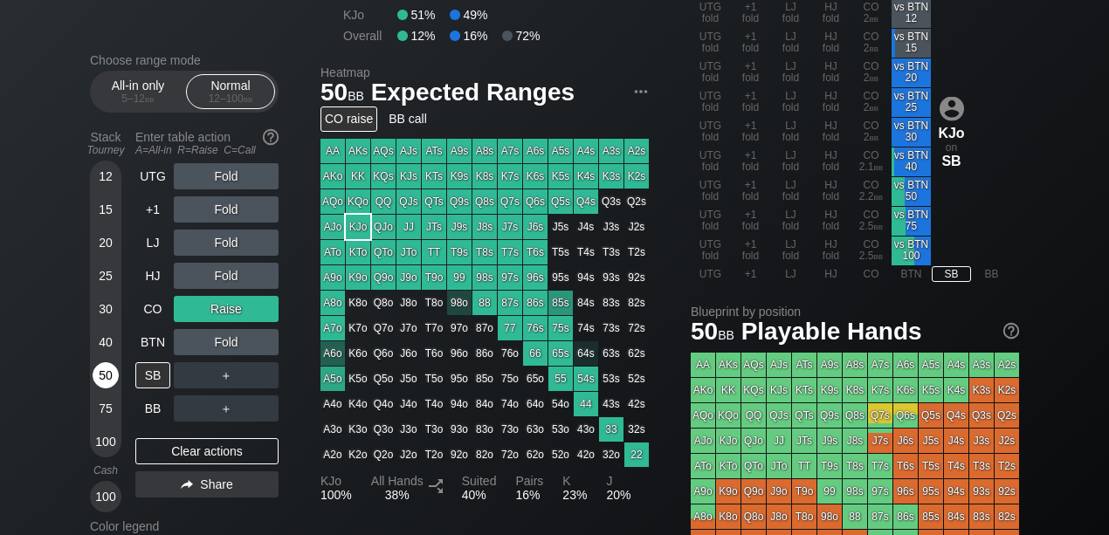
click at [97, 383] on div "50" at bounding box center [106, 376] width 26 height 26
click at [476, 307] on div "88" at bounding box center [485, 303] width 24 height 24
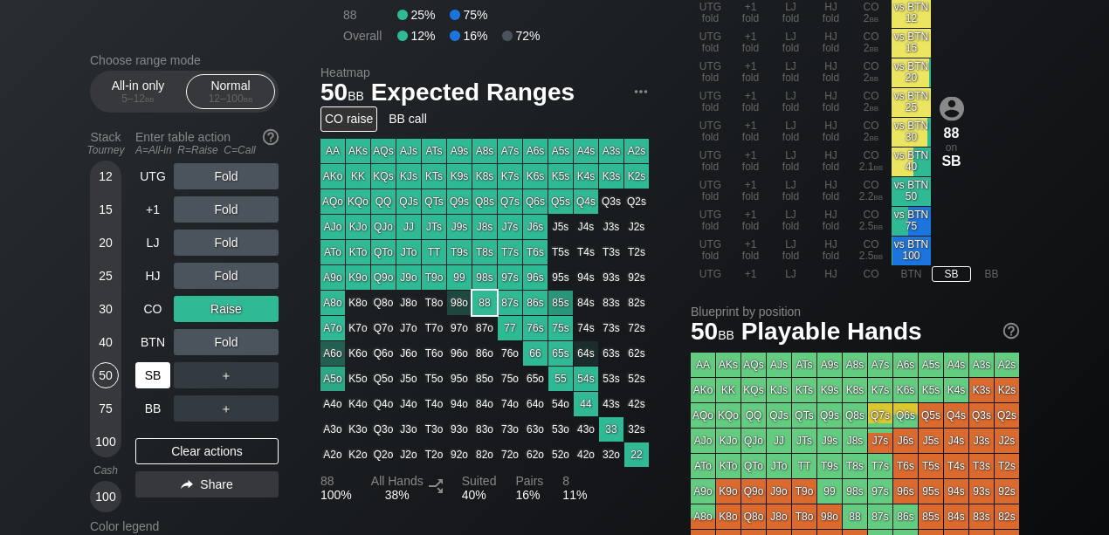
click at [157, 384] on div "SB" at bounding box center [152, 376] width 35 height 26
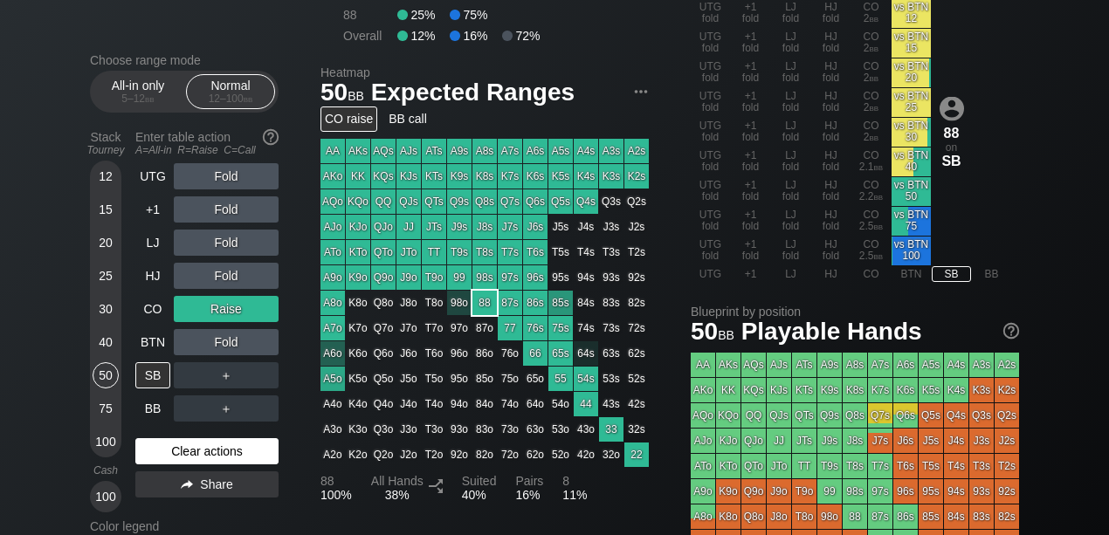
click at [165, 462] on div "Clear actions" at bounding box center [206, 452] width 143 height 26
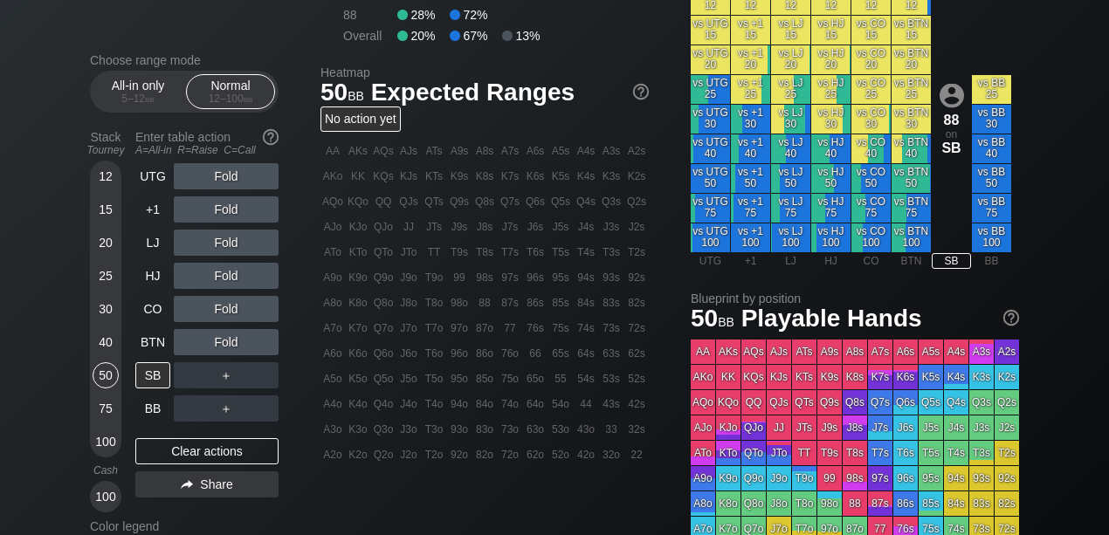
click at [17, 384] on div "Choose range mode All-in only 5 – 12 bb Normal 12 – 100 bb Stack Tourney Enter …" at bounding box center [554, 148] width 1109 height 1128
click at [108, 412] on div "75" at bounding box center [106, 409] width 26 height 26
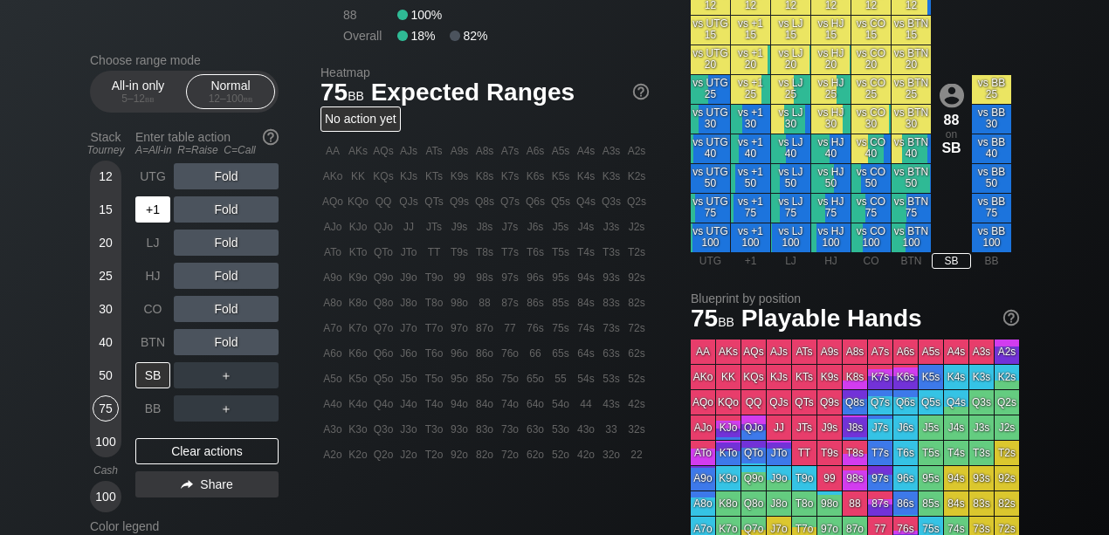
click at [151, 213] on div "+1" at bounding box center [152, 210] width 35 height 26
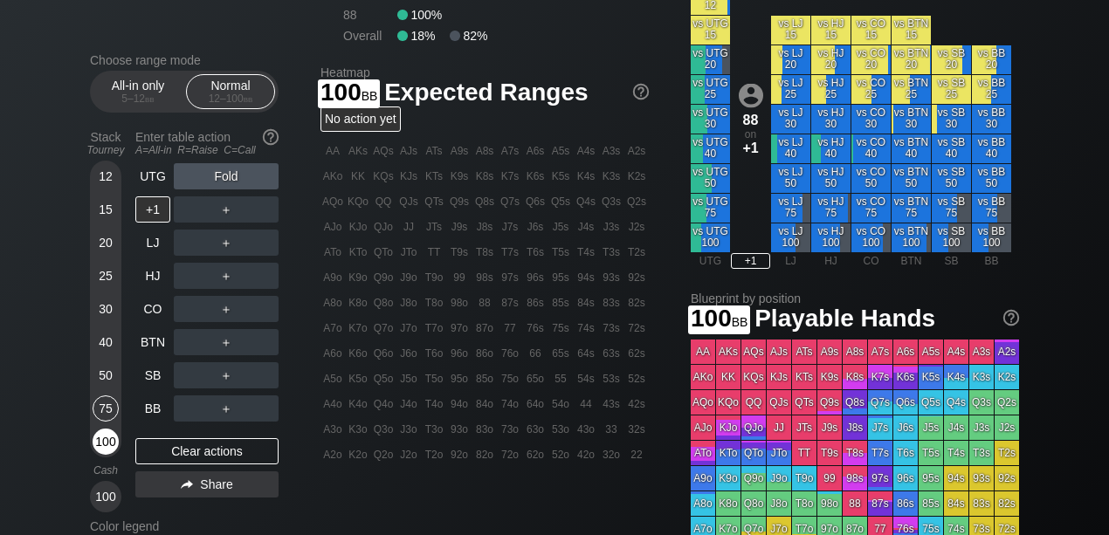
click at [104, 446] on div "100" at bounding box center [106, 442] width 26 height 26
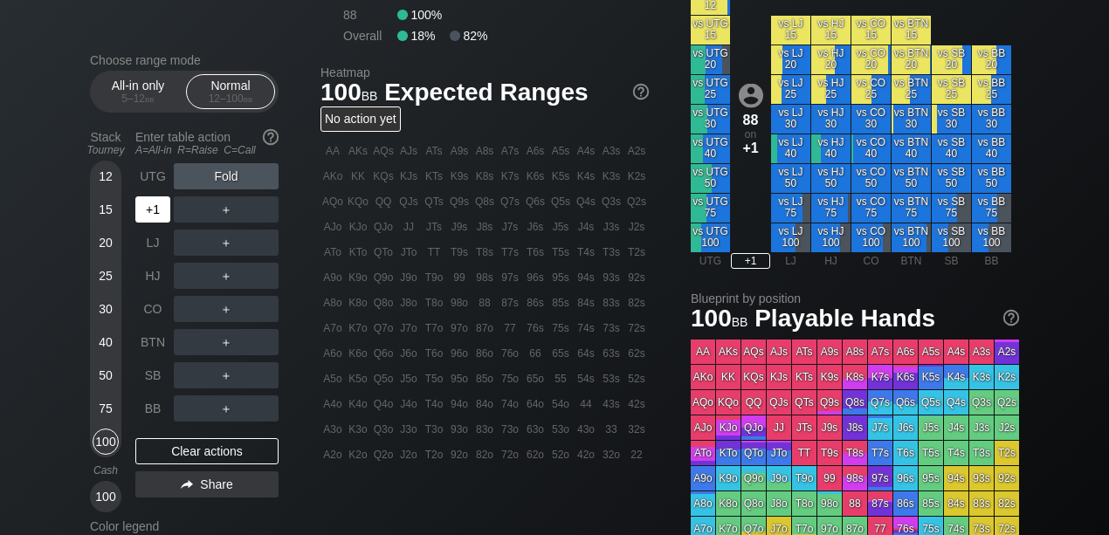
click at [147, 209] on div "+1" at bounding box center [152, 210] width 35 height 26
click at [360, 159] on div "AKs" at bounding box center [358, 151] width 24 height 24
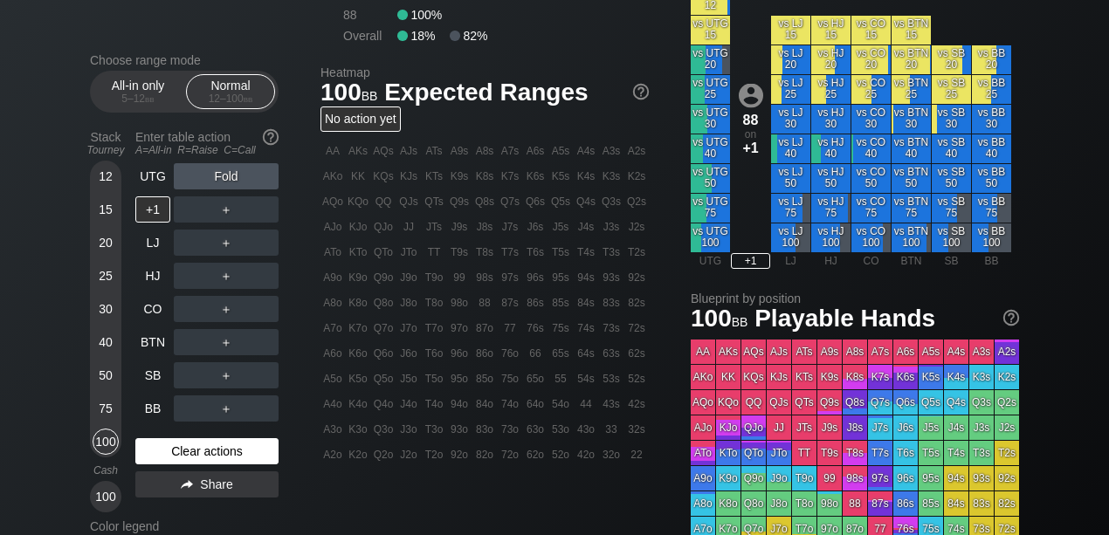
click at [180, 452] on div "Clear actions" at bounding box center [206, 452] width 143 height 26
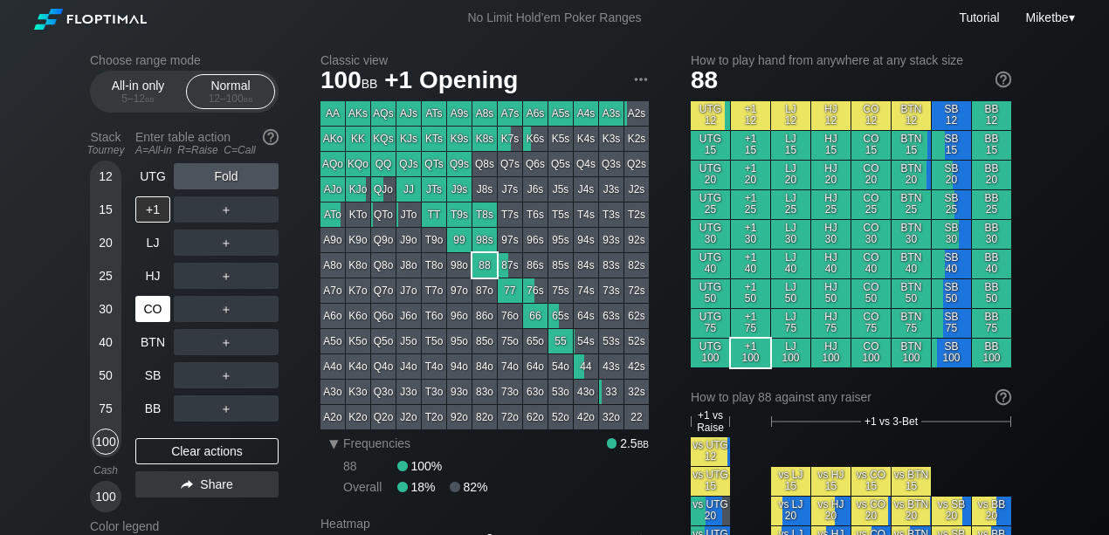
click at [149, 313] on div "CO" at bounding box center [152, 309] width 35 height 26
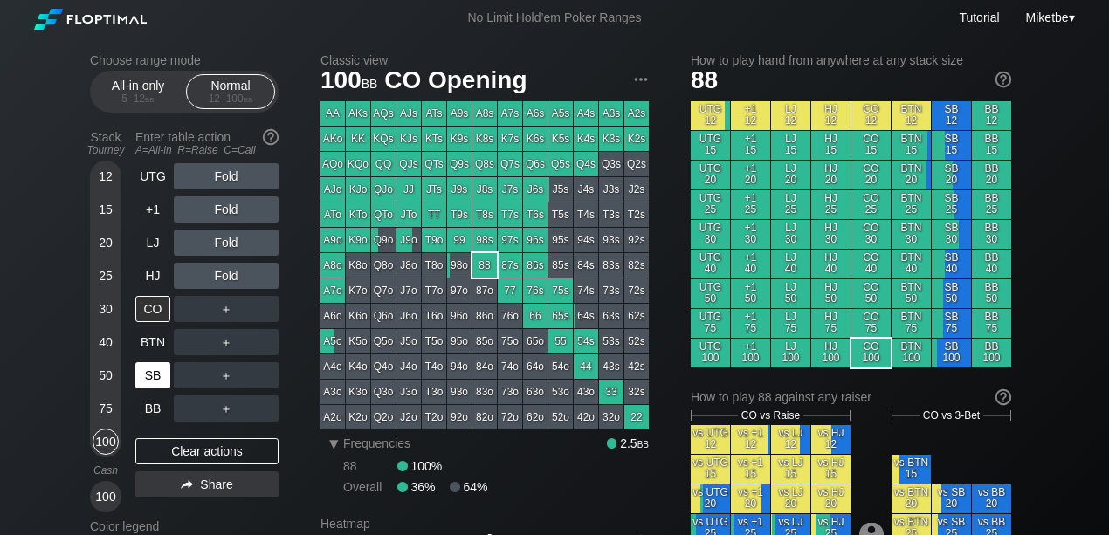
click at [141, 379] on div "SB" at bounding box center [152, 376] width 35 height 26
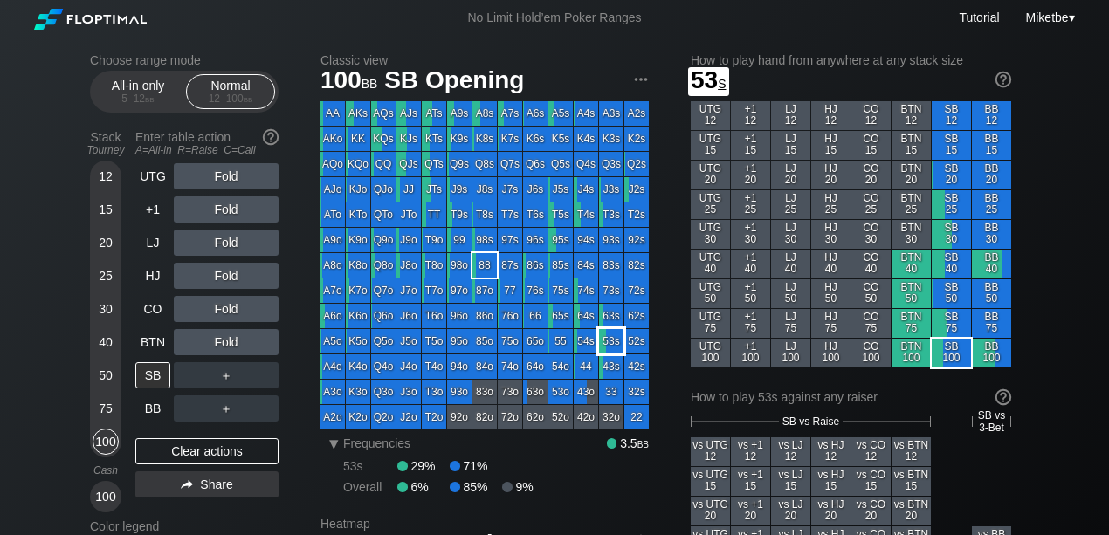
click at [613, 339] on div "53s" at bounding box center [611, 341] width 24 height 24
drag, startPoint x: 152, startPoint y: 309, endPoint x: 207, endPoint y: 324, distance: 57.0
click at [152, 309] on div "CO" at bounding box center [152, 309] width 35 height 26
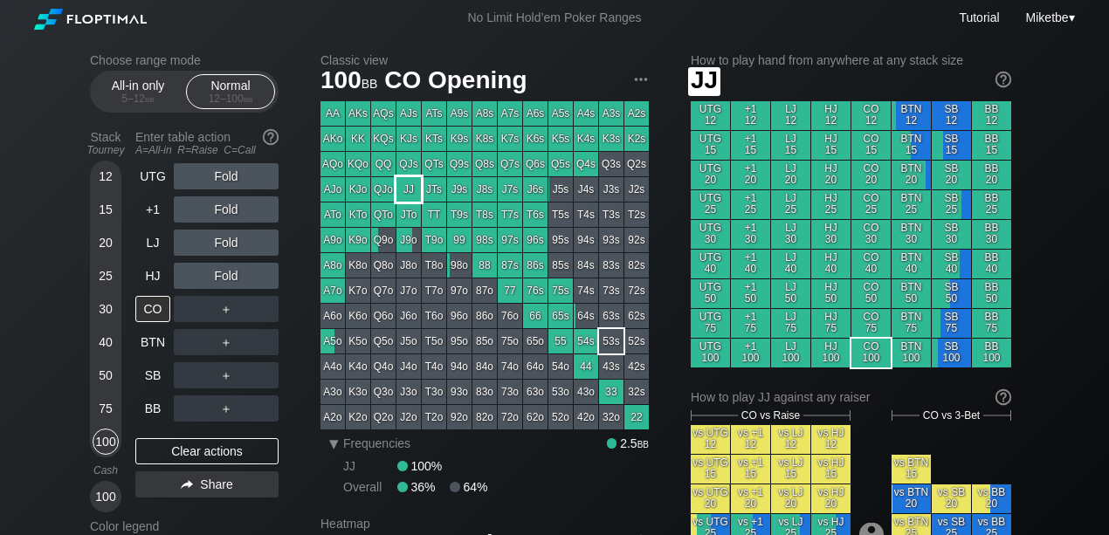
click at [404, 189] on div "JJ" at bounding box center [409, 189] width 24 height 24
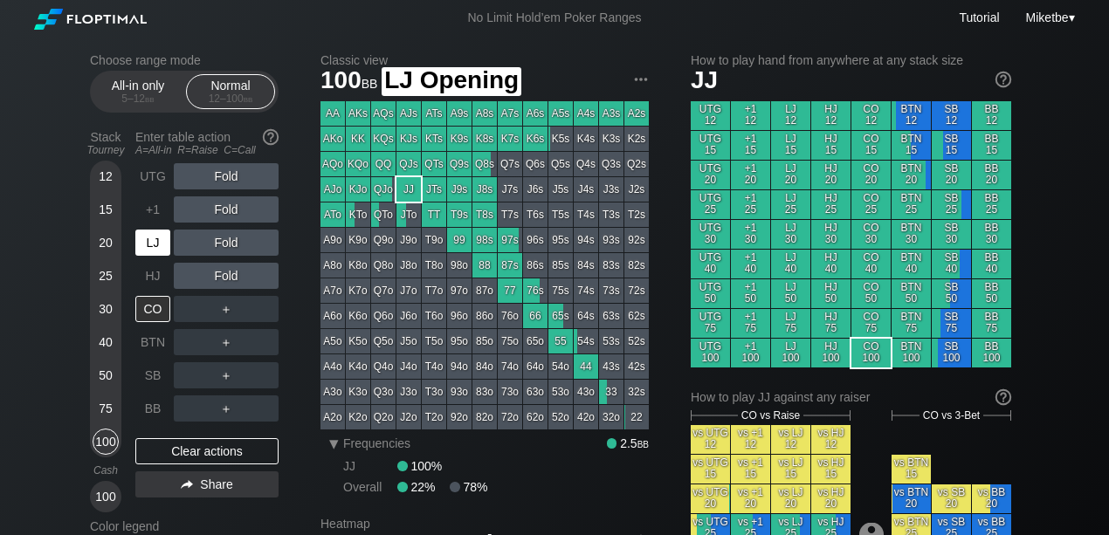
click at [155, 239] on div "LJ" at bounding box center [152, 243] width 35 height 26
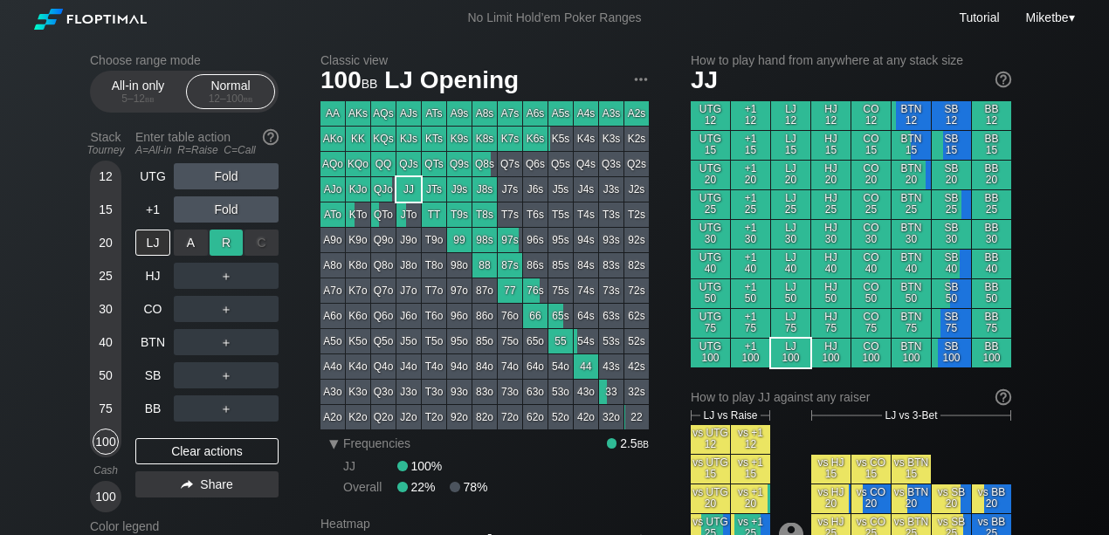
click at [218, 240] on div "R ✕" at bounding box center [227, 243] width 34 height 26
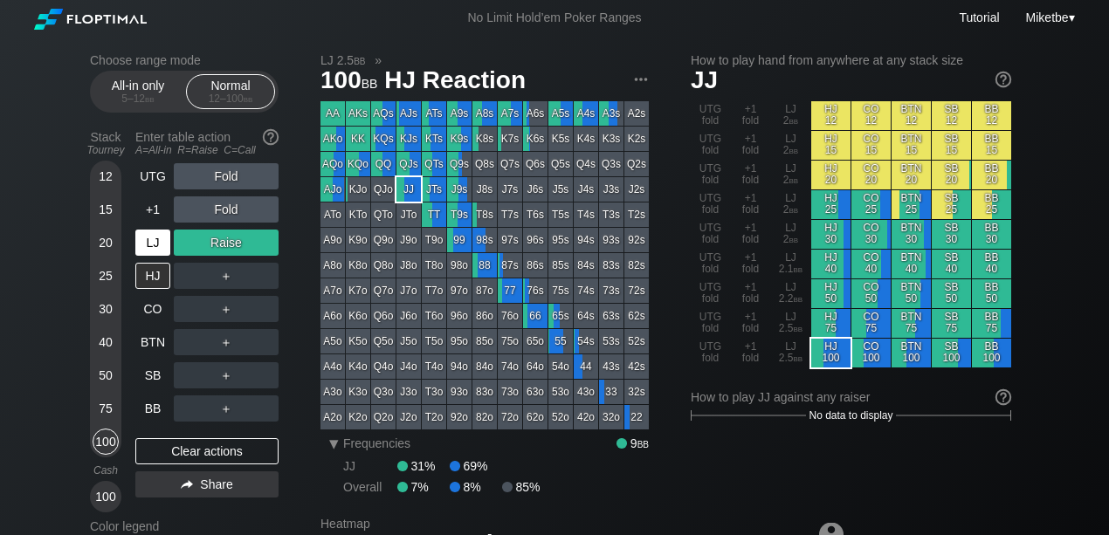
click at [149, 241] on div "LJ" at bounding box center [152, 243] width 35 height 26
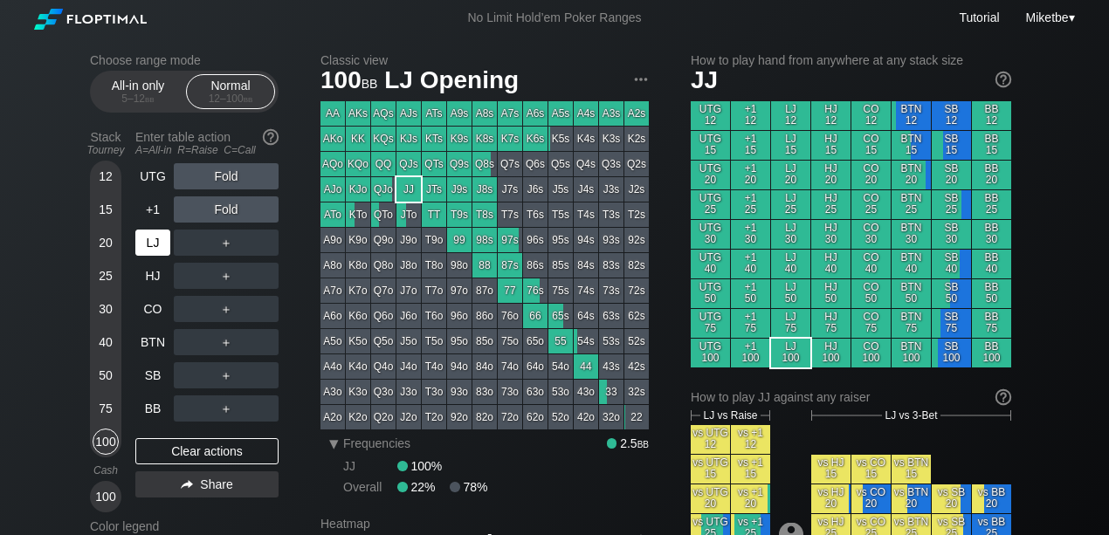
click at [155, 246] on div "LJ" at bounding box center [152, 243] width 35 height 26
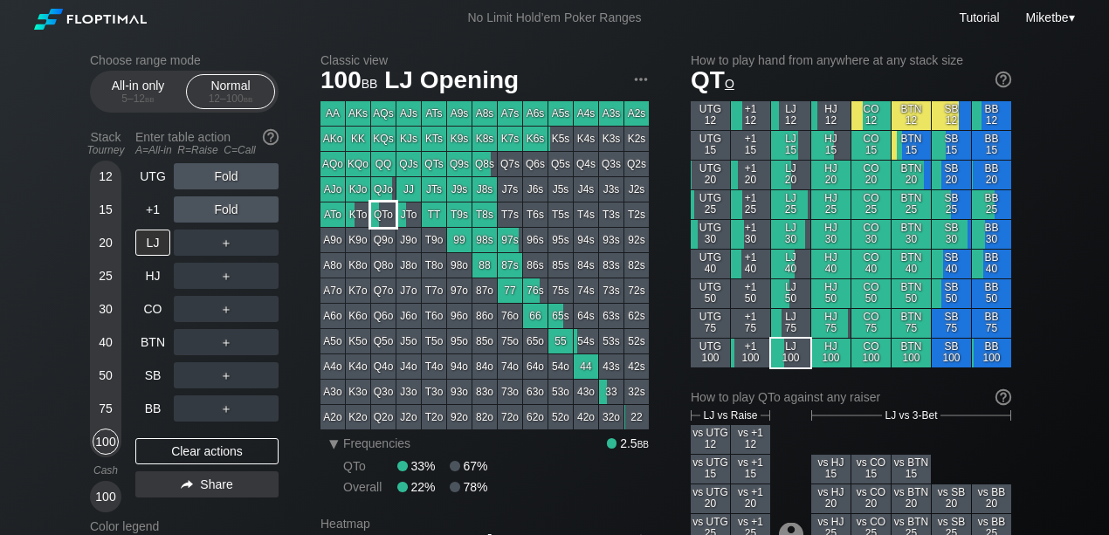
click at [378, 218] on div "QTo" at bounding box center [383, 215] width 24 height 24
click at [231, 215] on div "R ✕" at bounding box center [227, 210] width 34 height 26
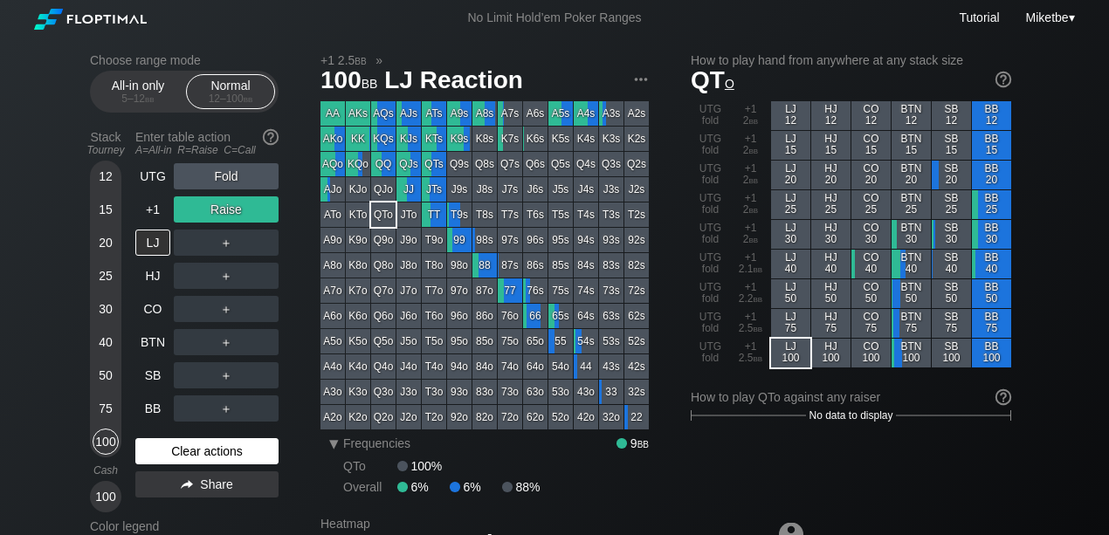
click at [238, 456] on div "Clear actions" at bounding box center [206, 452] width 143 height 26
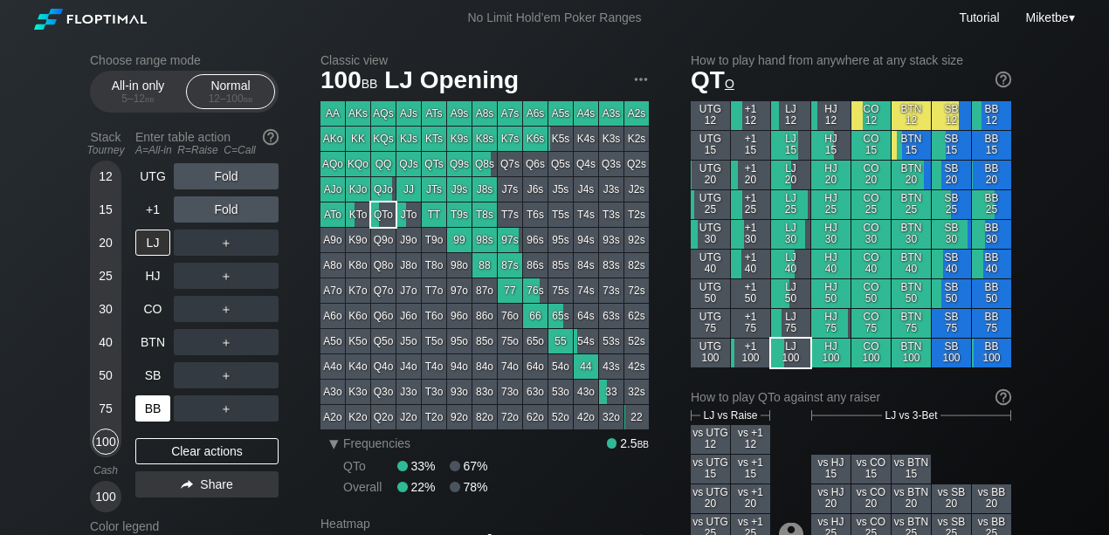
click at [142, 412] on div "BB" at bounding box center [152, 409] width 35 height 26
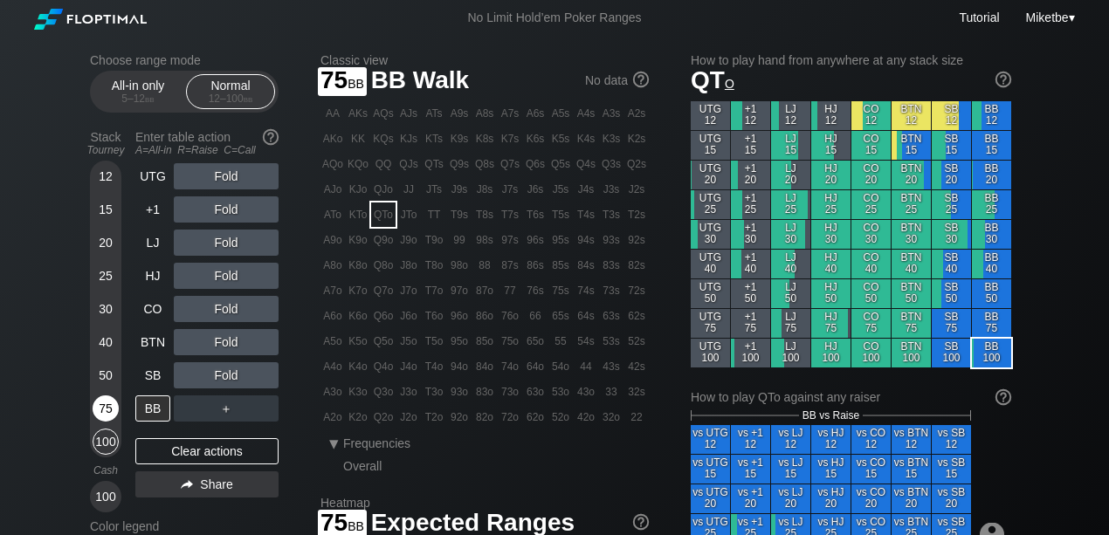
click at [107, 409] on div "75" at bounding box center [106, 409] width 26 height 26
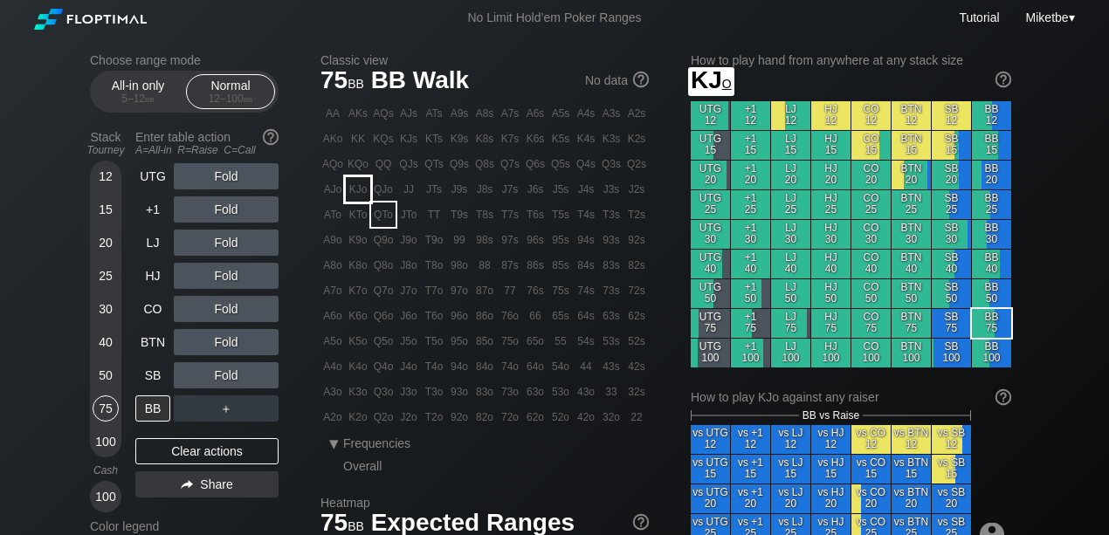
click at [341, 192] on div "AJo" at bounding box center [333, 189] width 24 height 24
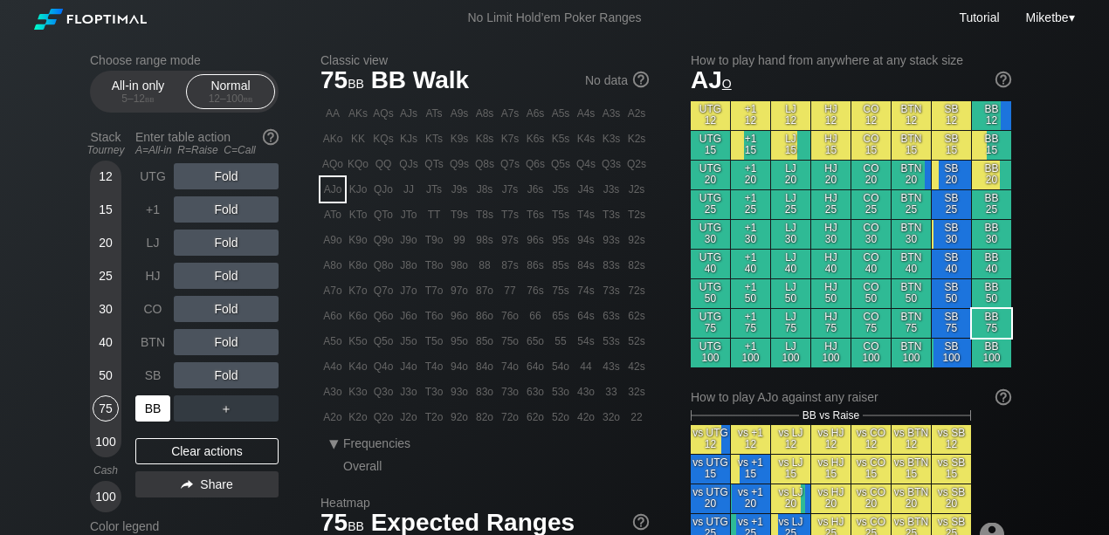
click at [146, 407] on div "BB" at bounding box center [152, 409] width 35 height 26
click at [97, 426] on div "75" at bounding box center [106, 412] width 26 height 33
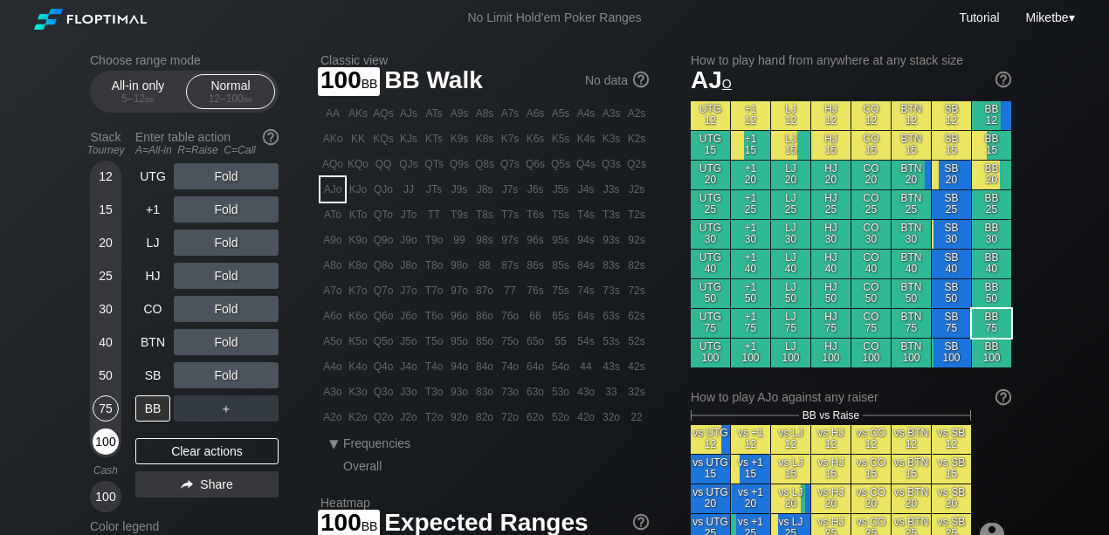
click at [106, 446] on div "100" at bounding box center [106, 442] width 26 height 26
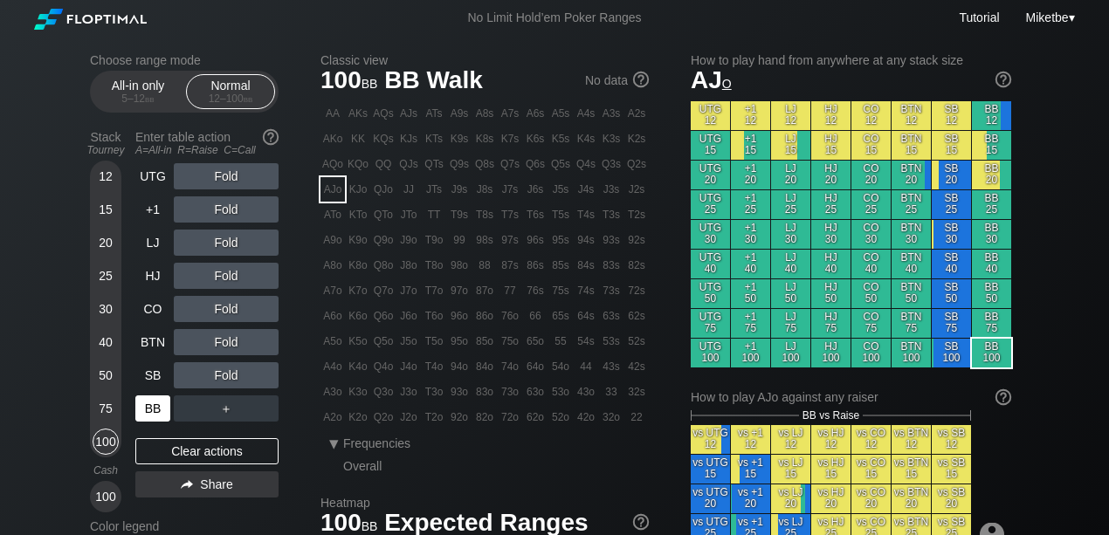
click at [146, 412] on div "BB" at bounding box center [152, 409] width 35 height 26
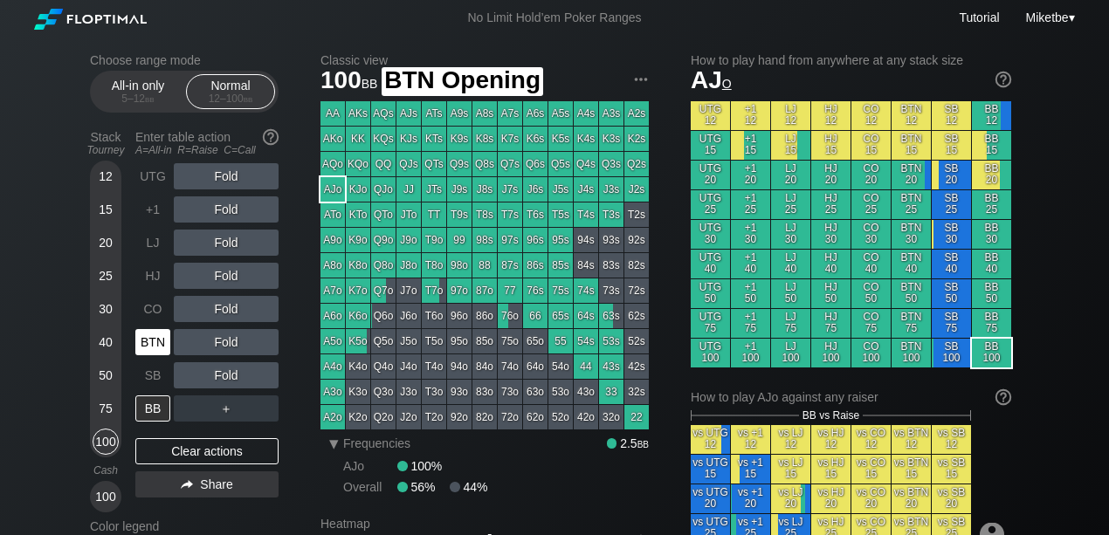
click at [155, 346] on div "BTN" at bounding box center [152, 342] width 35 height 26
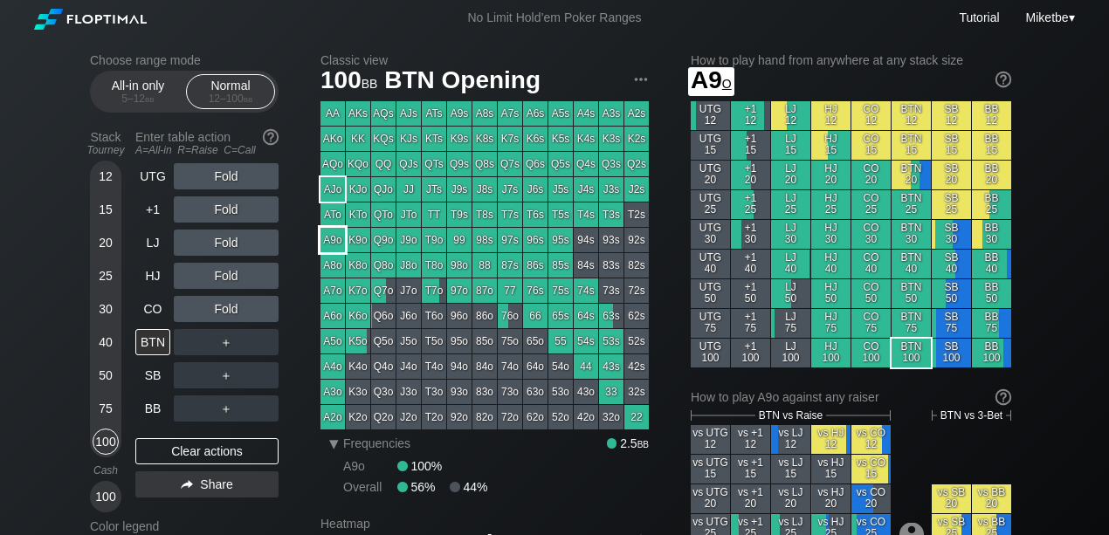
click at [333, 243] on div "A9o" at bounding box center [333, 240] width 24 height 24
click at [150, 245] on div "LJ" at bounding box center [152, 243] width 35 height 26
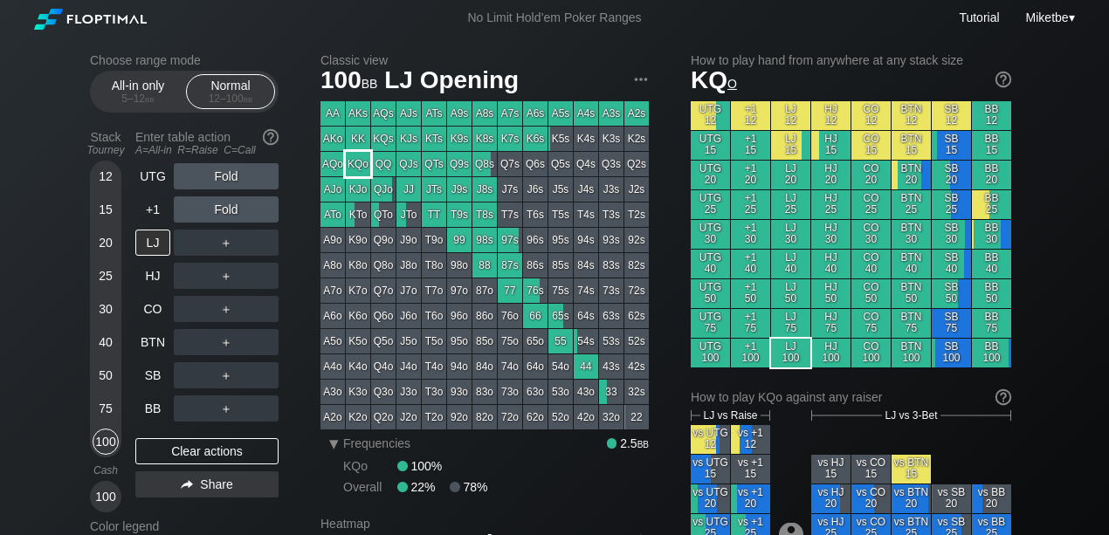
click at [365, 161] on div "KQo" at bounding box center [358, 164] width 24 height 24
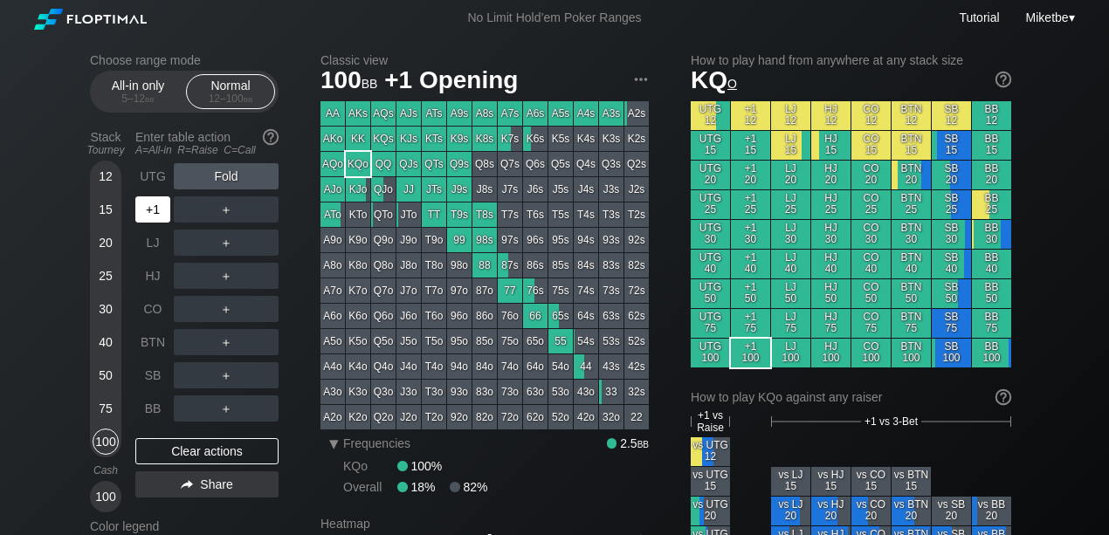
click at [157, 209] on div "+1" at bounding box center [152, 210] width 35 height 26
click at [222, 210] on div "R ✕" at bounding box center [227, 210] width 34 height 26
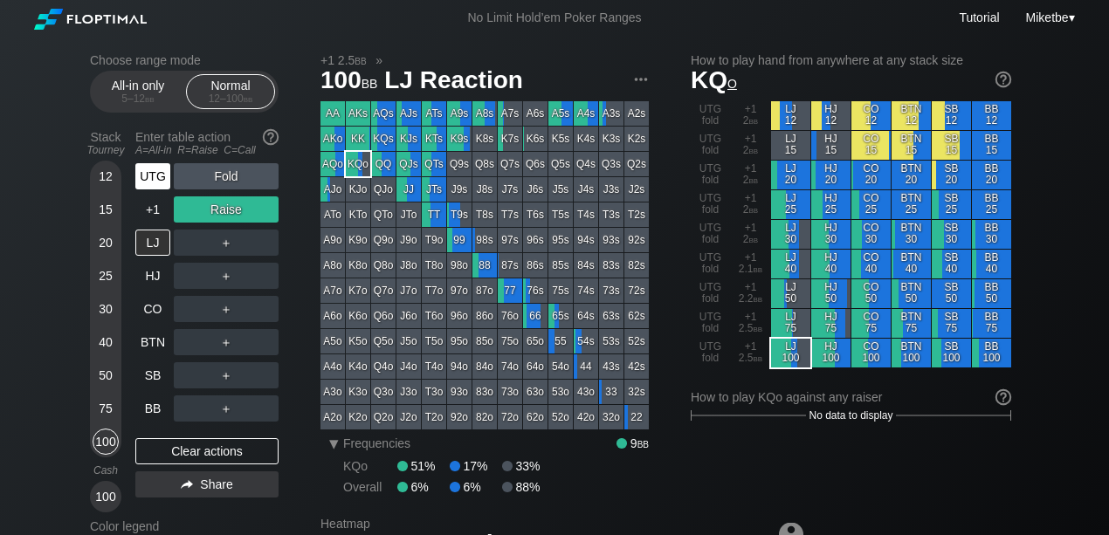
click at [141, 172] on div "UTG" at bounding box center [152, 176] width 35 height 26
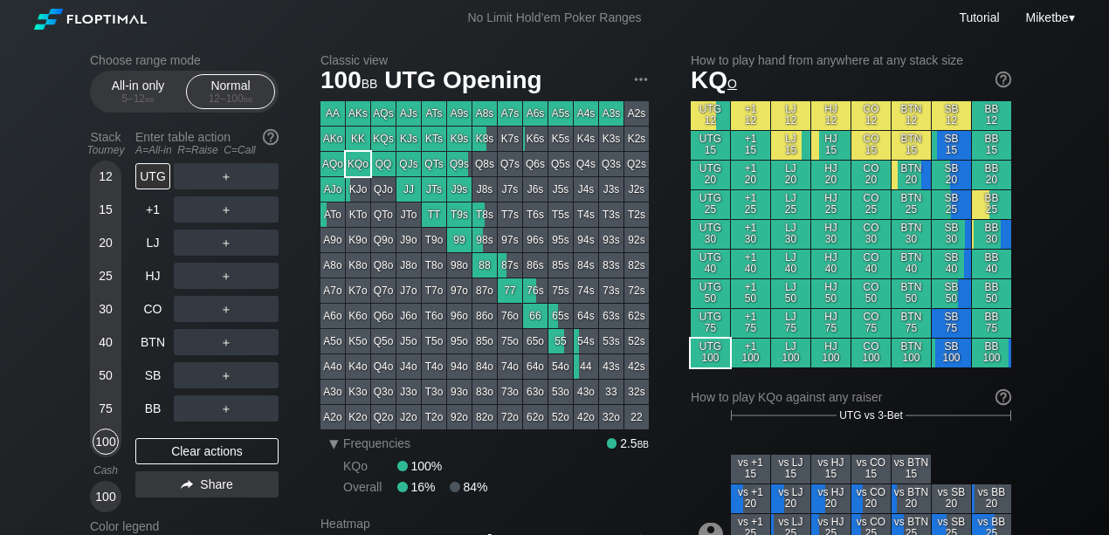
click at [645, 89] on div "100 bb UTG Opening" at bounding box center [485, 80] width 328 height 29
click at [645, 82] on img at bounding box center [641, 79] width 19 height 19
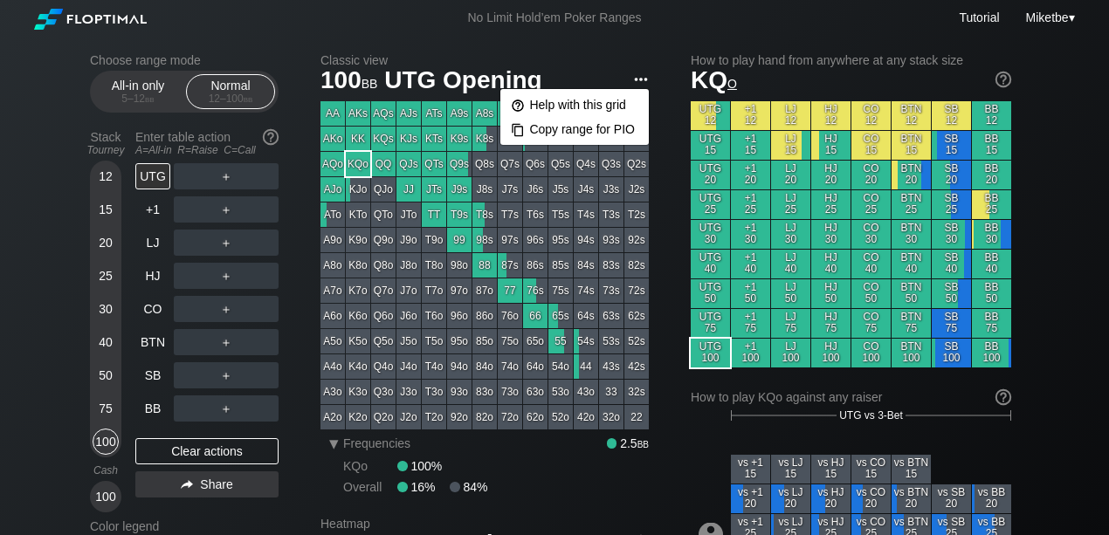
click at [647, 77] on img at bounding box center [641, 79] width 19 height 19
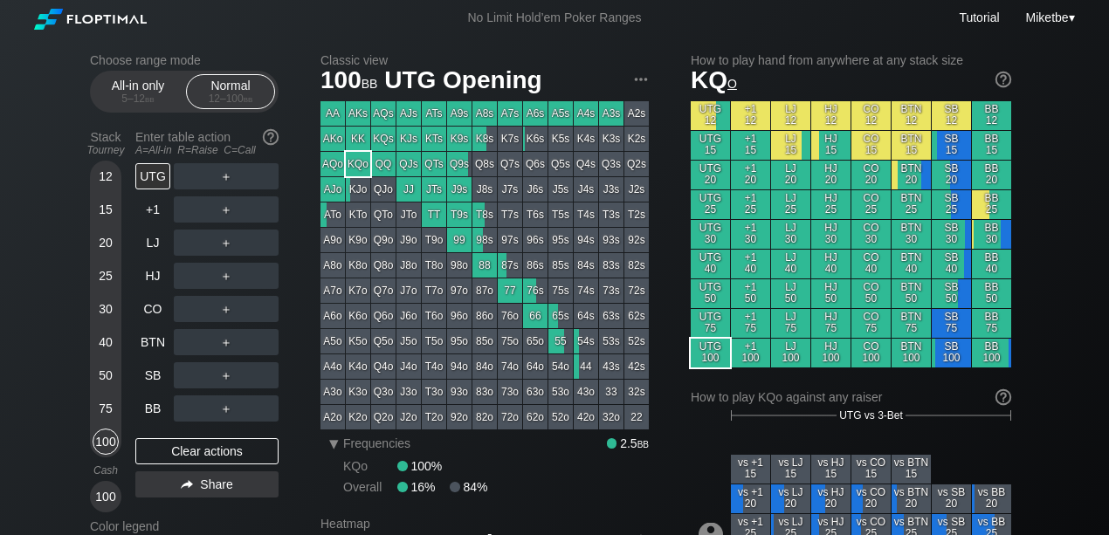
click at [358, 61] on h2 "Classic view" at bounding box center [485, 60] width 328 height 14
click at [1060, 22] on span "Miketbe" at bounding box center [1047, 17] width 43 height 14
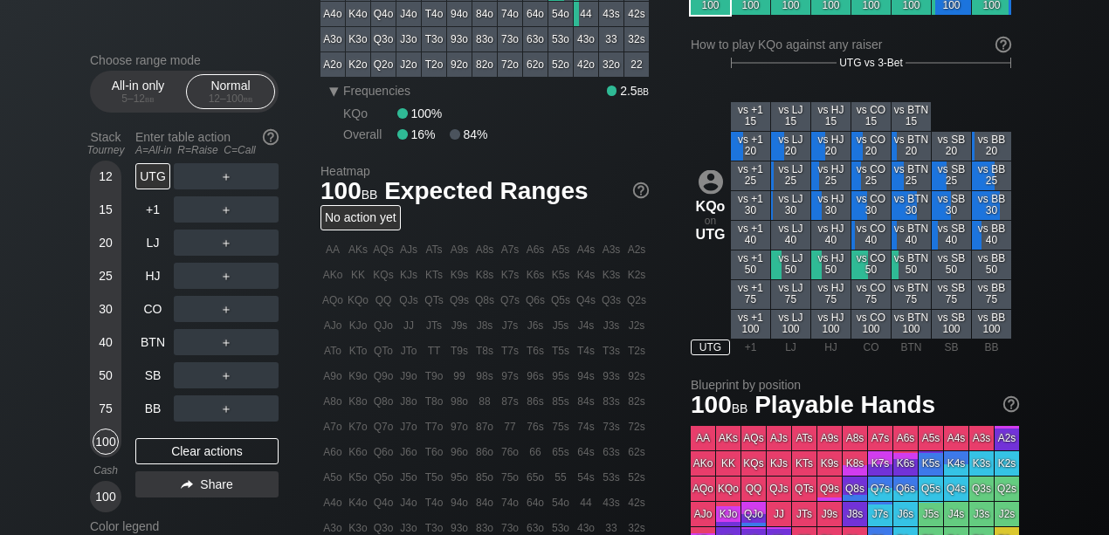
scroll to position [407, 0]
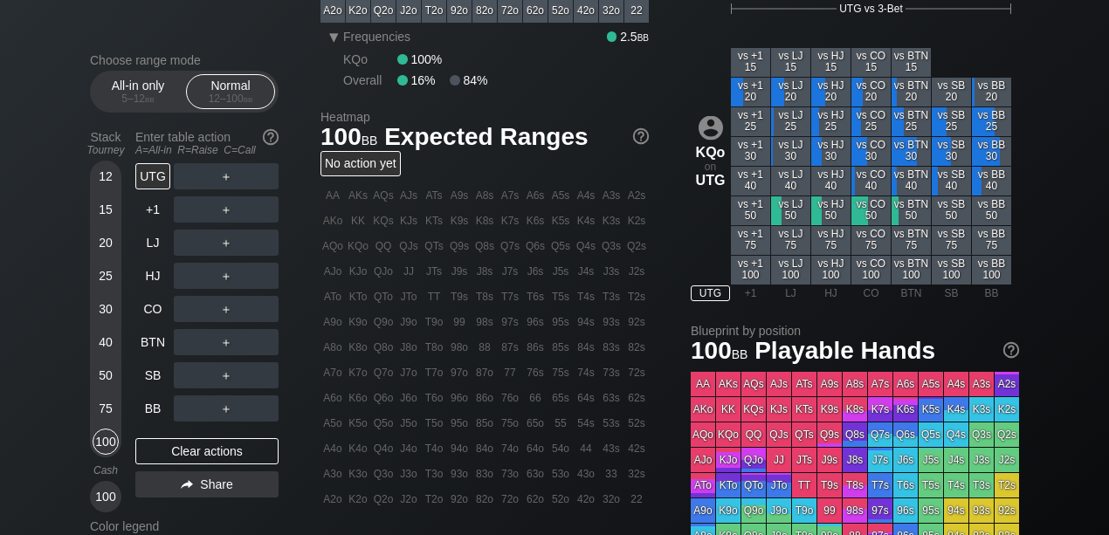
click at [108, 442] on div "100" at bounding box center [106, 442] width 26 height 26
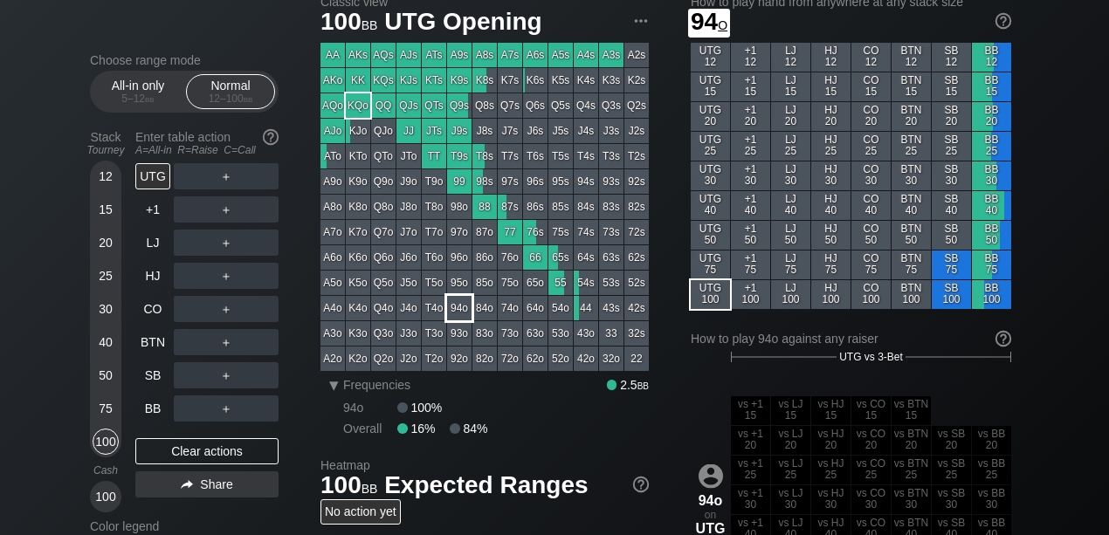
scroll to position [0, 0]
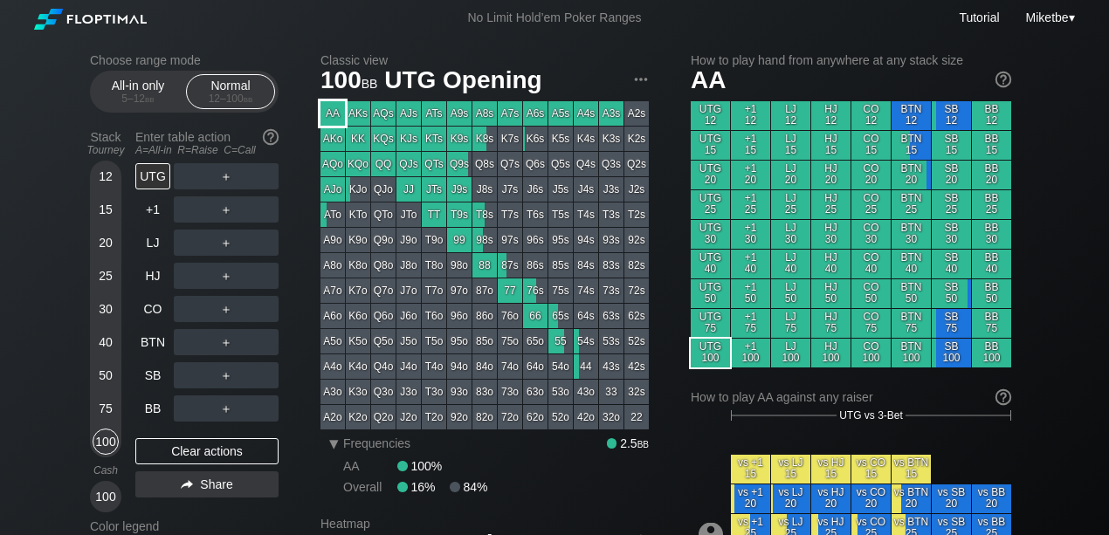
click at [327, 122] on div "AA" at bounding box center [333, 113] width 24 height 24
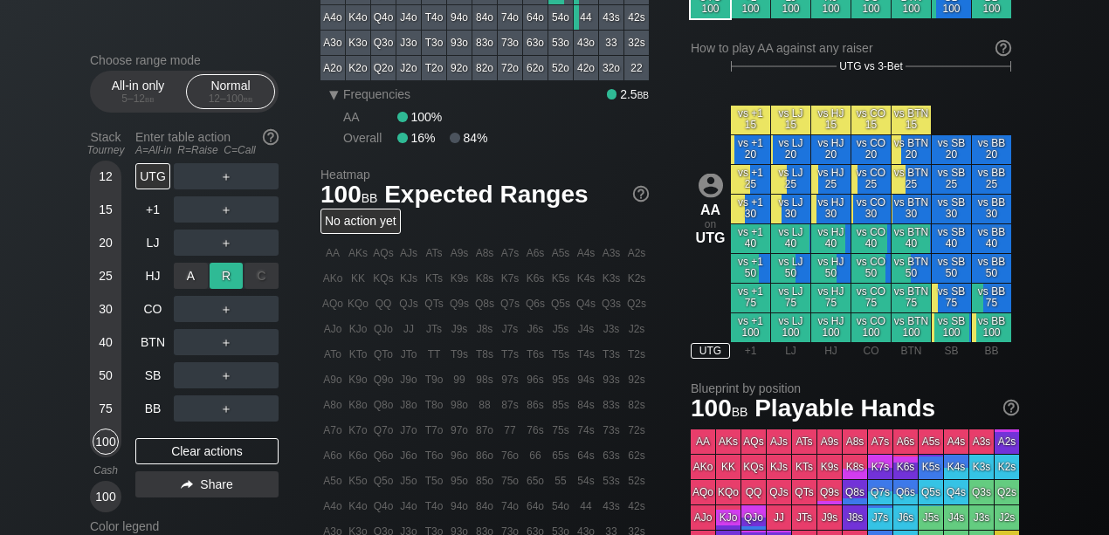
click at [224, 276] on div "R ✕" at bounding box center [227, 276] width 34 height 26
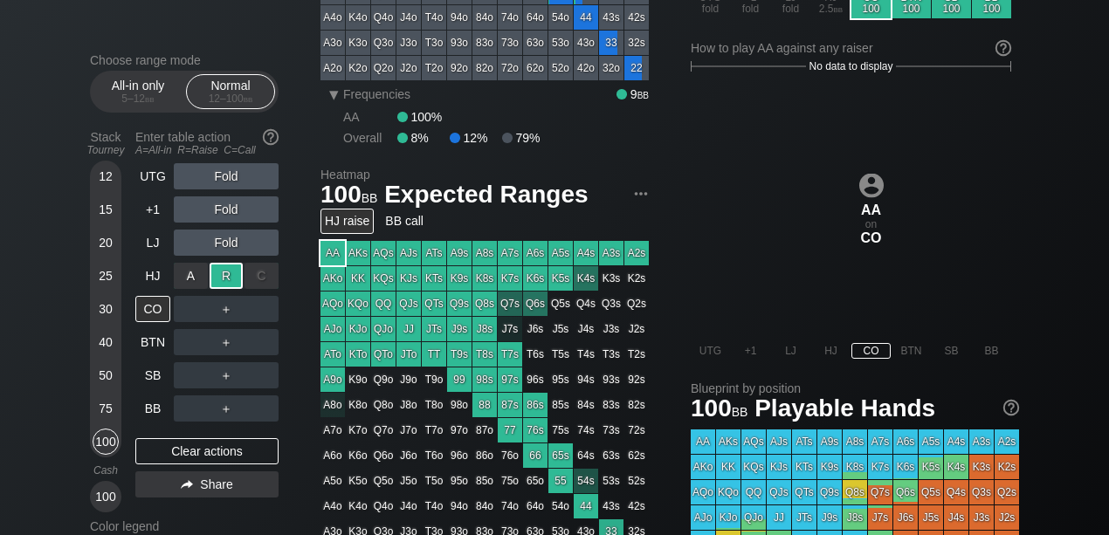
click at [264, 286] on div "C ✕" at bounding box center [262, 276] width 34 height 26
click at [260, 276] on div "C ✕" at bounding box center [262, 276] width 34 height 26
click at [234, 276] on div "R ✕" at bounding box center [227, 276] width 34 height 26
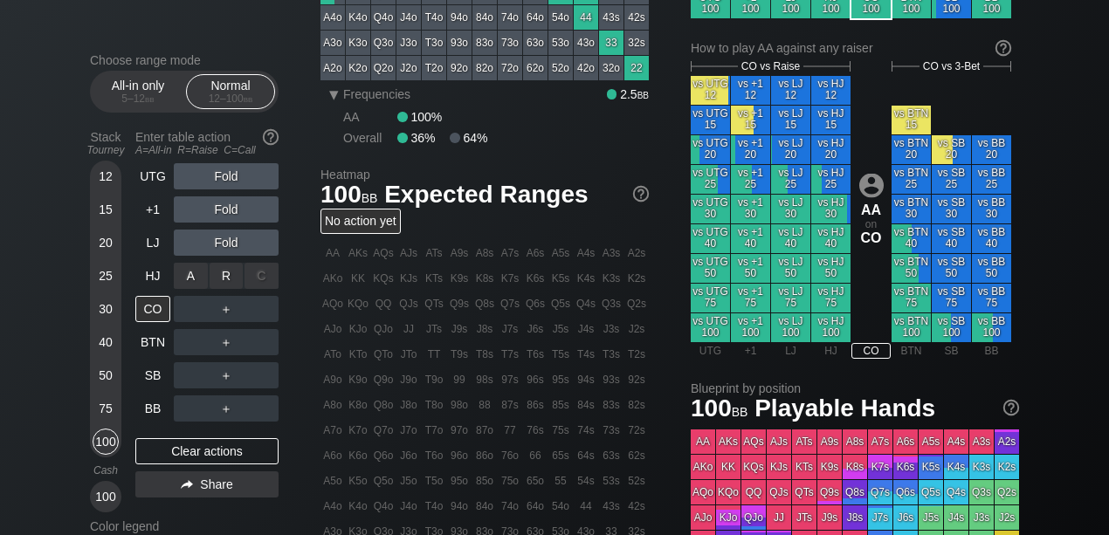
click at [266, 278] on div "C ✕" at bounding box center [262, 276] width 34 height 26
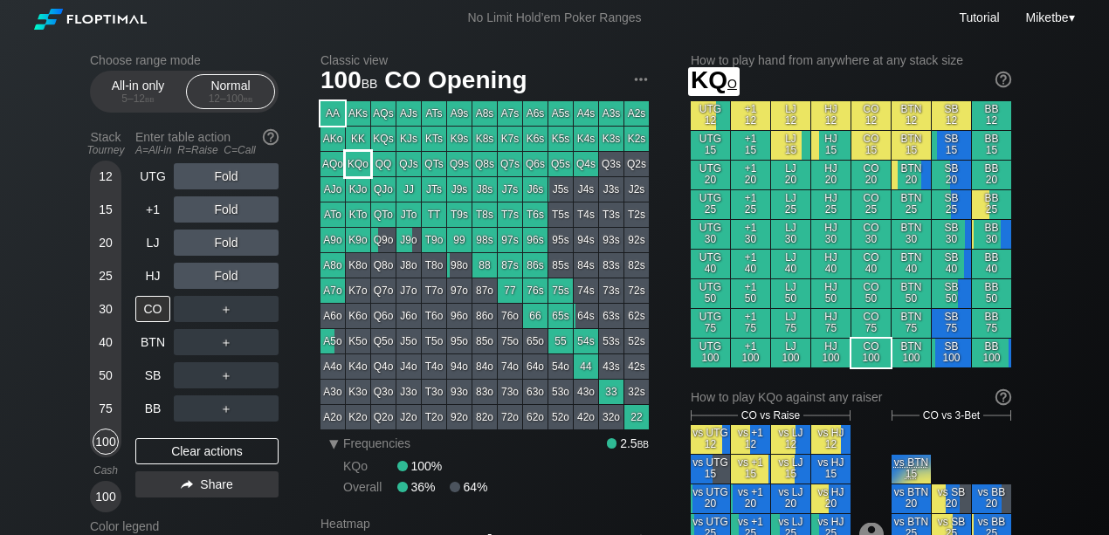
click at [366, 152] on div "KQo" at bounding box center [358, 164] width 24 height 24
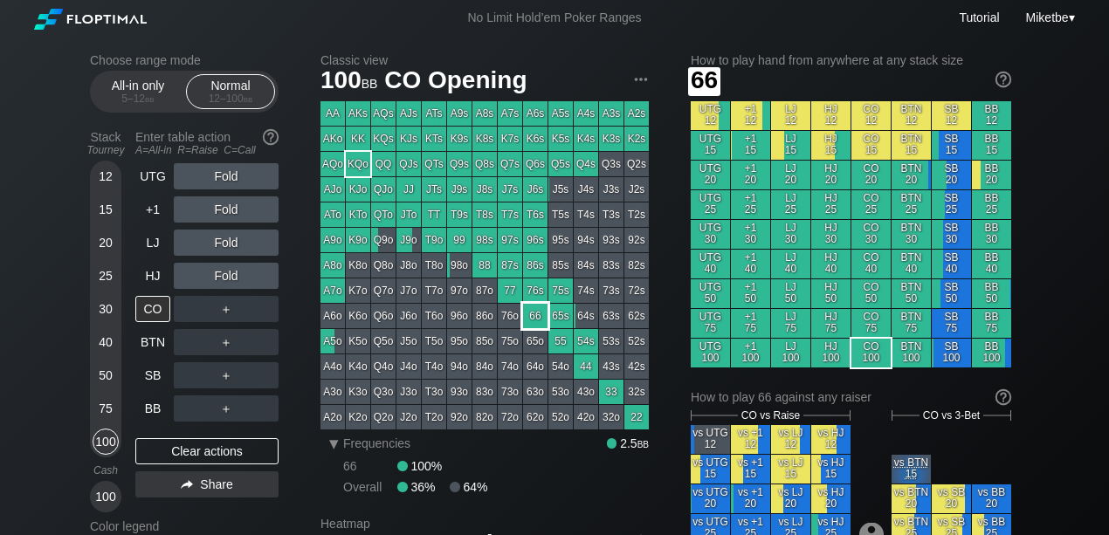
scroll to position [291, 0]
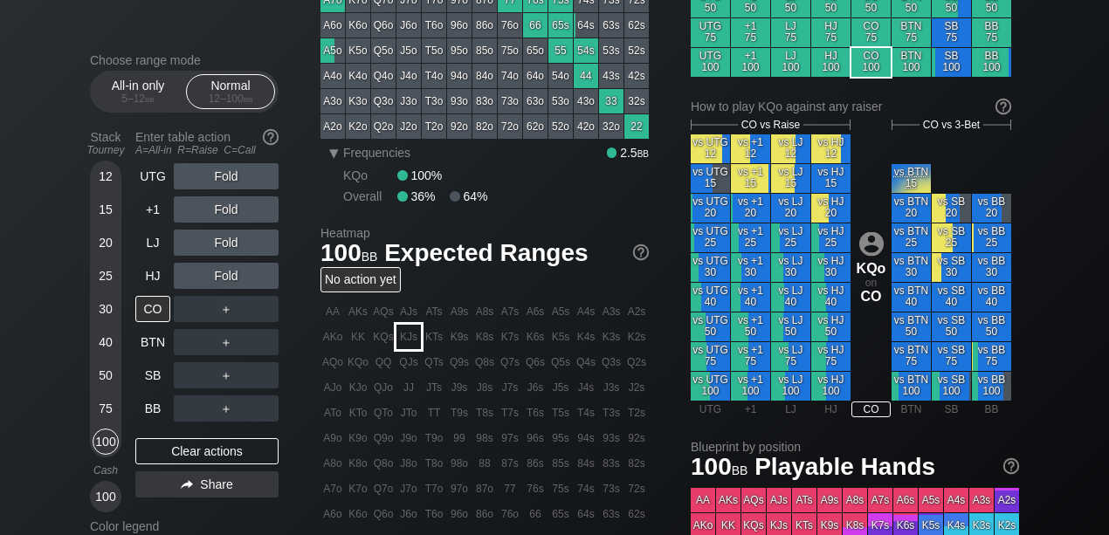
click at [415, 337] on div "KJs" at bounding box center [409, 337] width 24 height 24
click at [266, 373] on div "C ✕" at bounding box center [262, 376] width 34 height 26
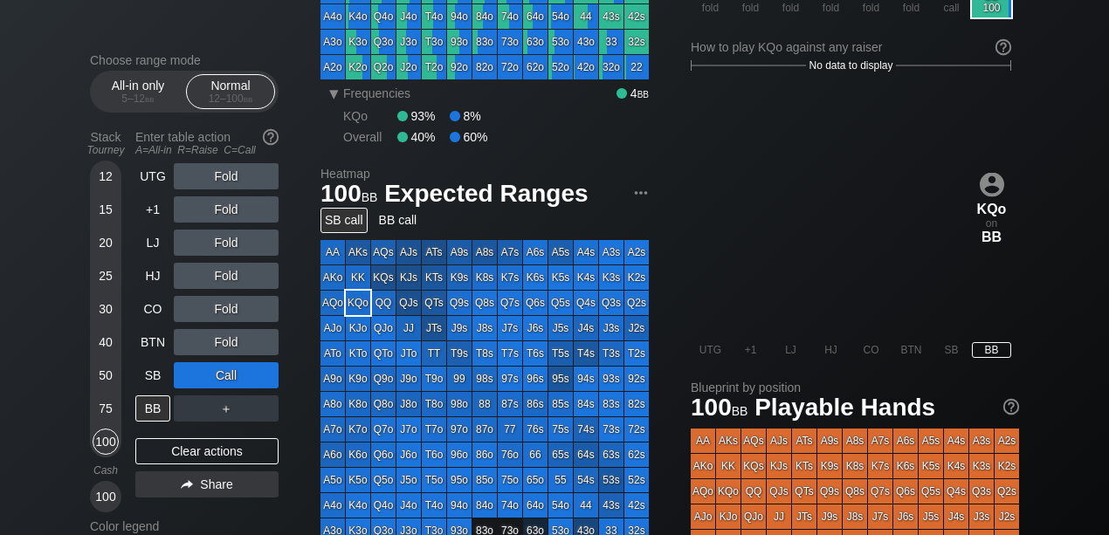
scroll to position [349, 0]
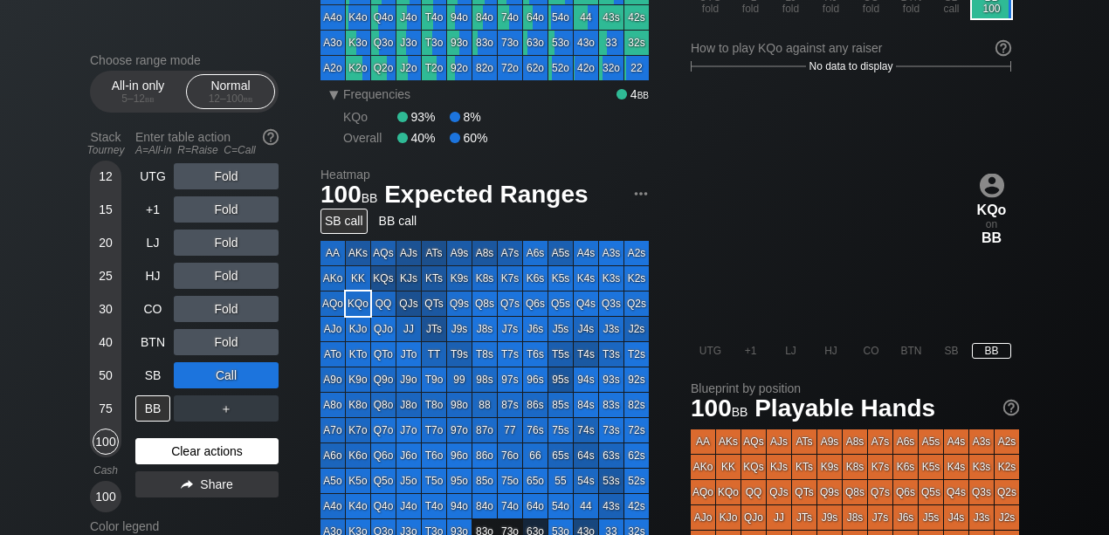
click at [185, 439] on div "Clear actions" at bounding box center [206, 452] width 143 height 26
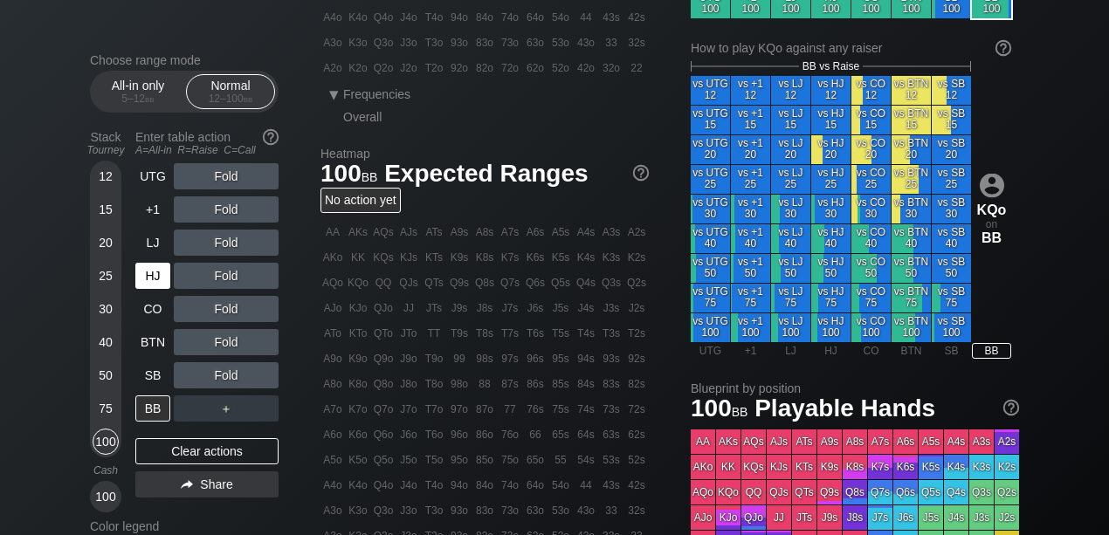
click at [152, 271] on div "HJ" at bounding box center [152, 276] width 35 height 26
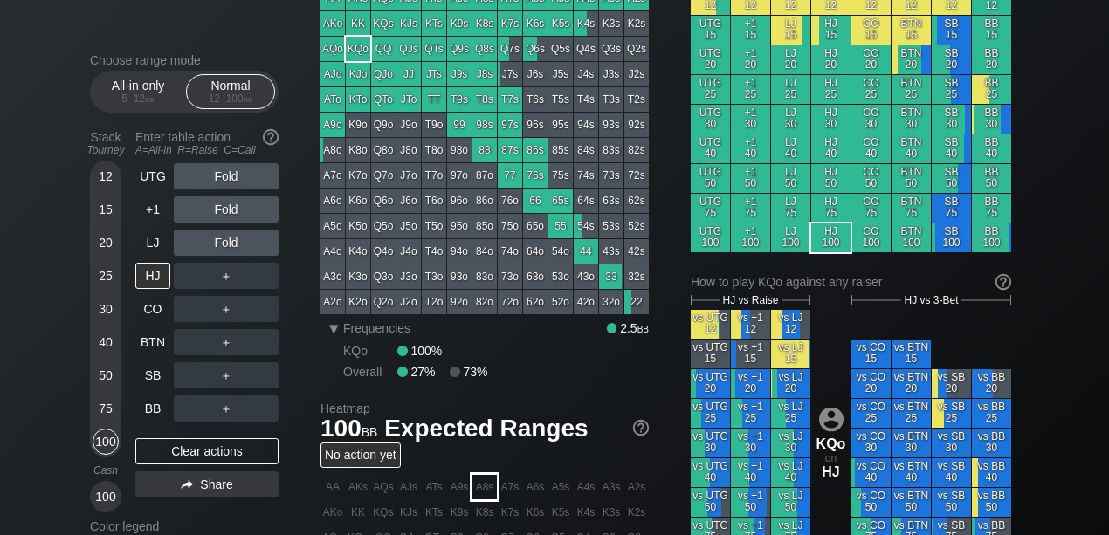
scroll to position [58, 0]
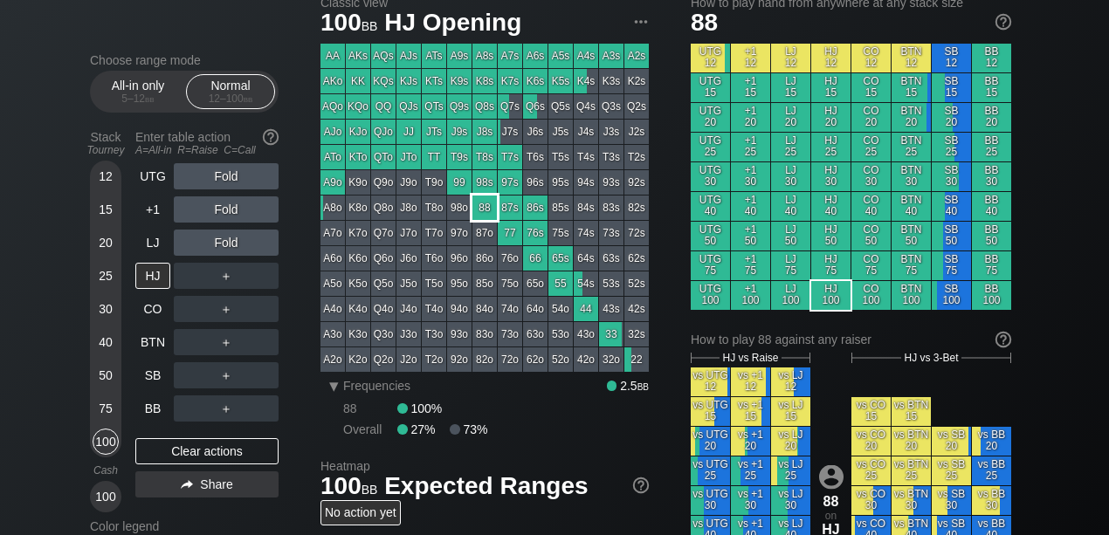
click at [488, 212] on div "88" at bounding box center [485, 208] width 24 height 24
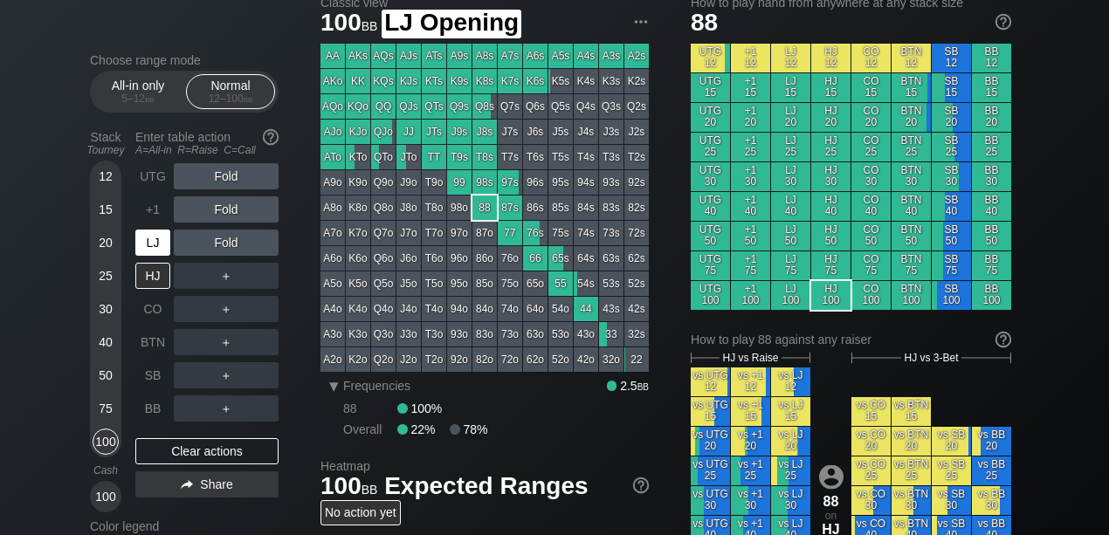
click at [150, 234] on div "LJ" at bounding box center [152, 243] width 35 height 26
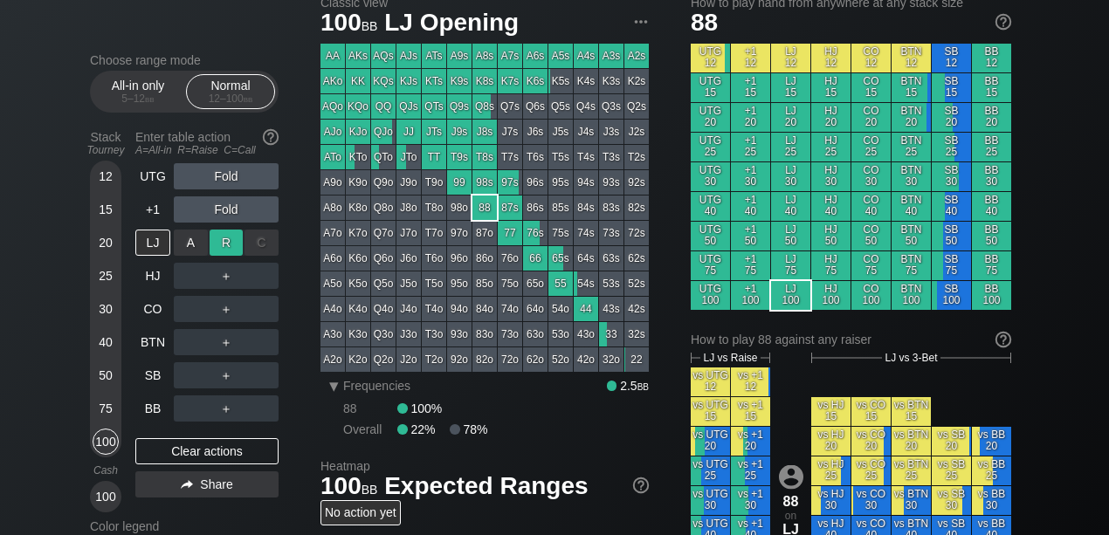
click at [218, 245] on div "R ✕" at bounding box center [227, 243] width 34 height 26
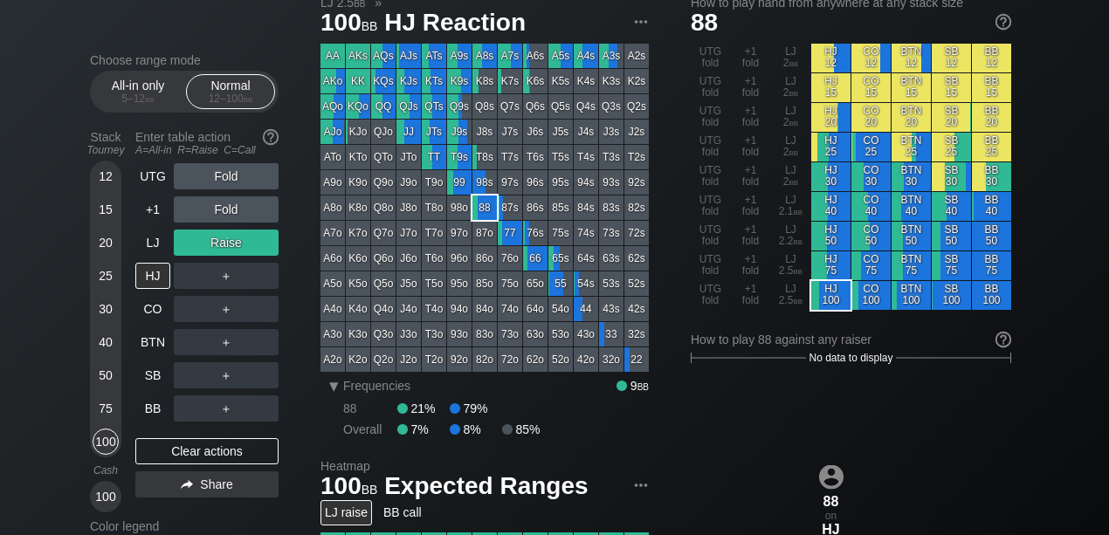
click at [213, 172] on div "Fold" at bounding box center [226, 176] width 105 height 26
click at [164, 238] on div "LJ" at bounding box center [152, 243] width 35 height 26
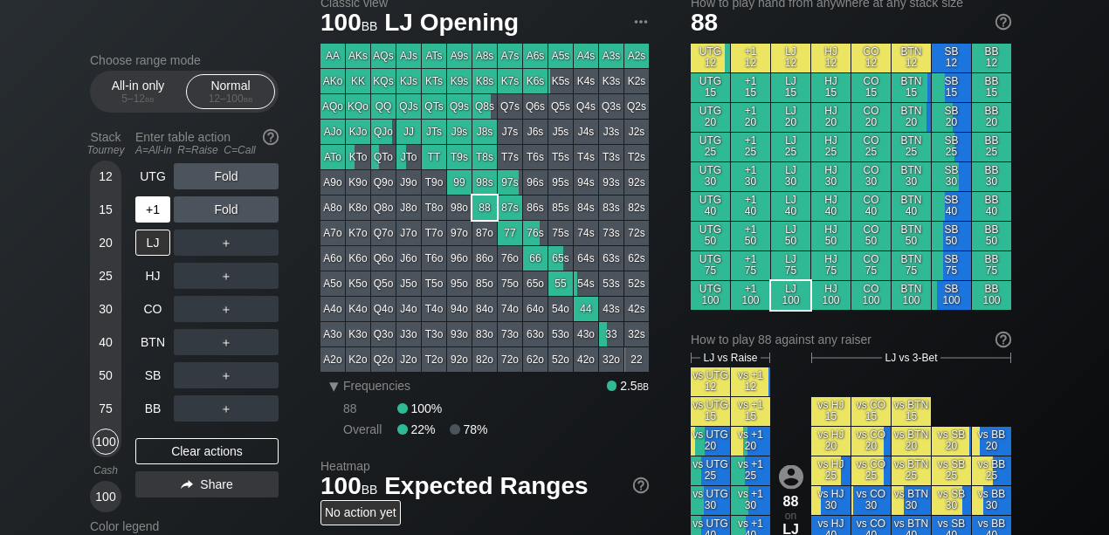
click at [150, 211] on div "+1" at bounding box center [152, 210] width 35 height 26
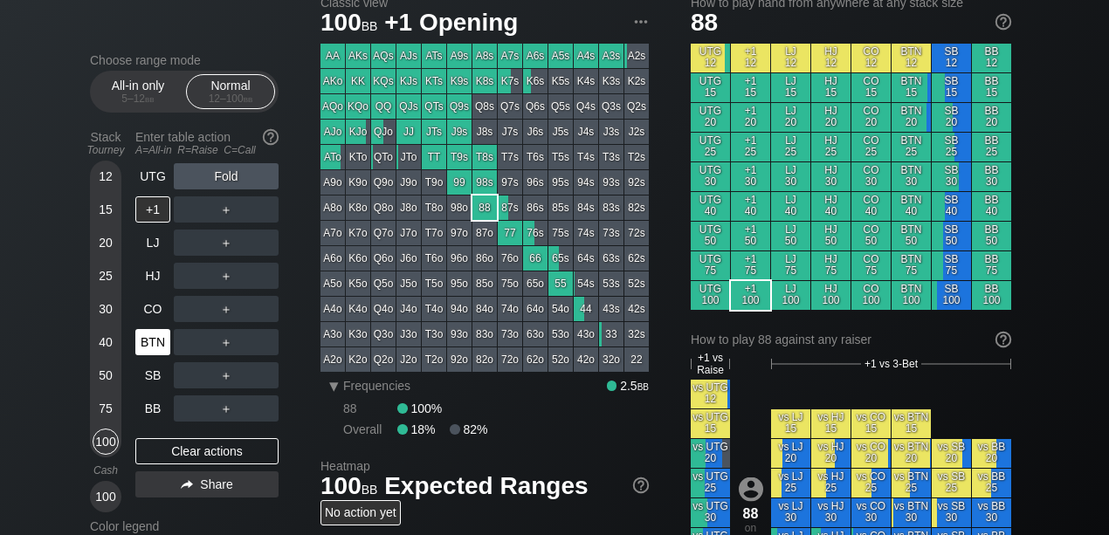
click at [151, 337] on div "BTN" at bounding box center [152, 342] width 35 height 26
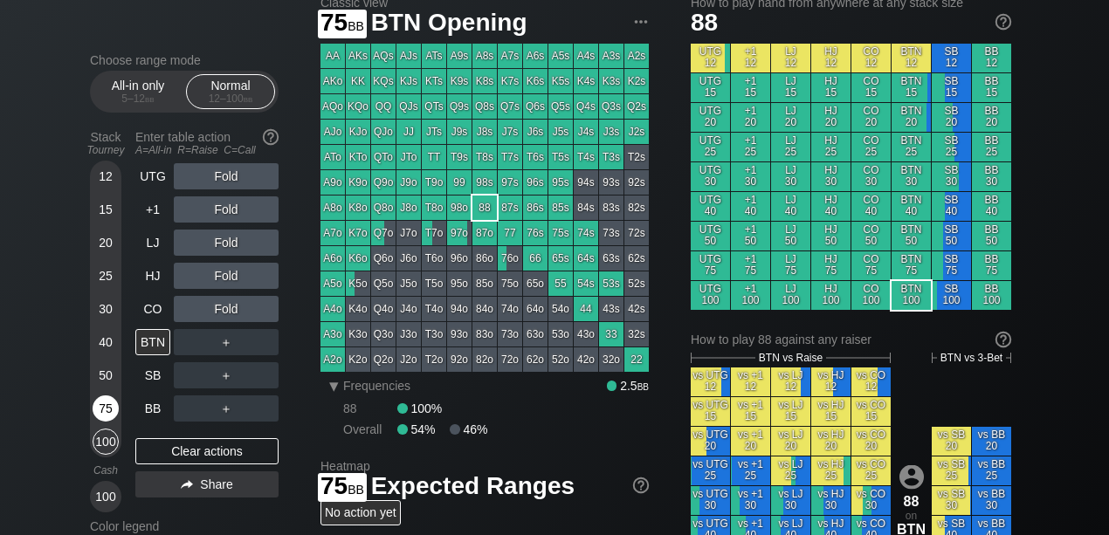
click at [106, 402] on div "75" at bounding box center [106, 409] width 26 height 26
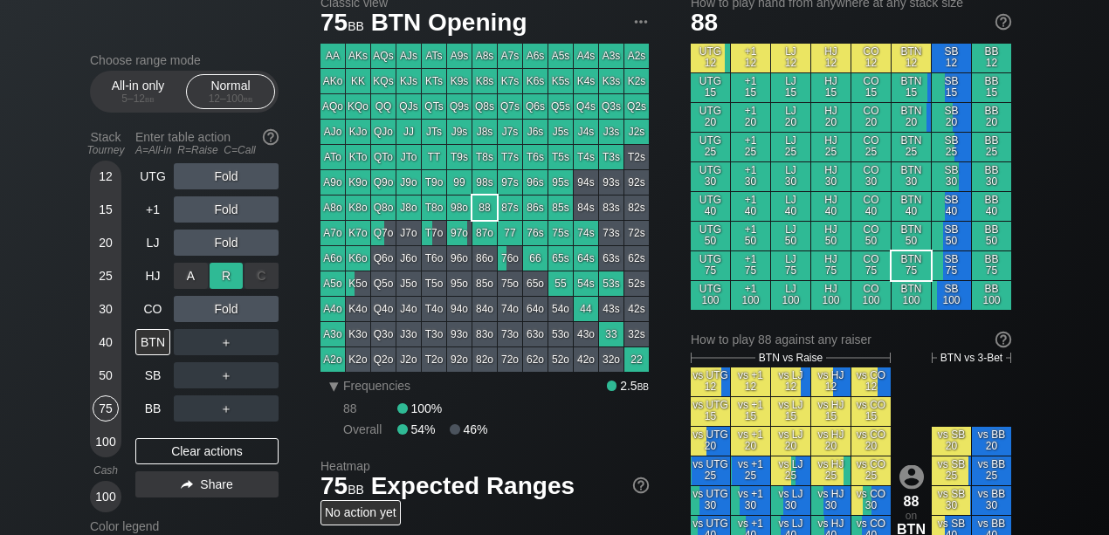
click at [224, 272] on div "R ✕" at bounding box center [227, 276] width 34 height 26
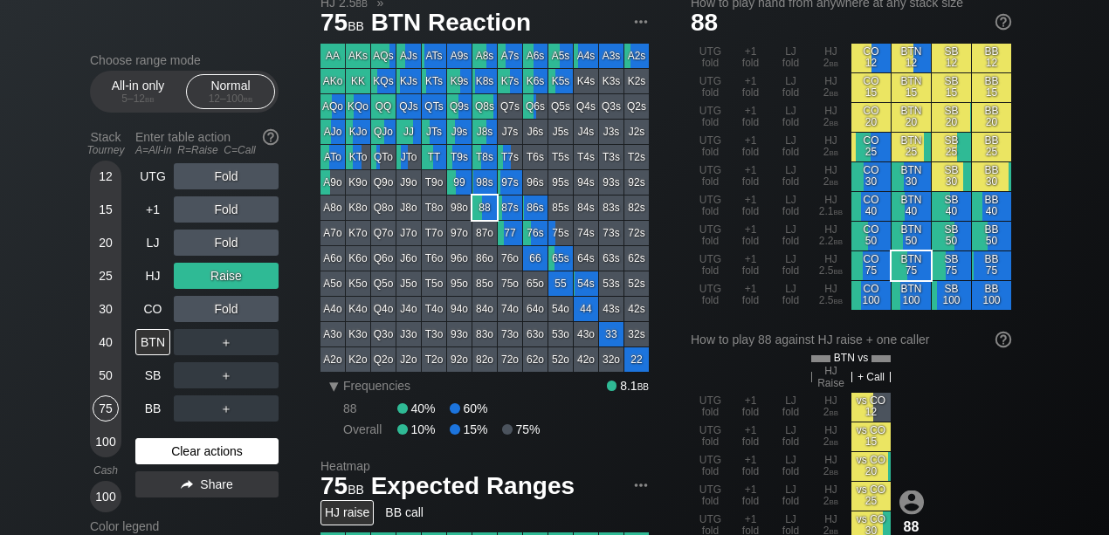
click at [163, 450] on div "Clear actions" at bounding box center [206, 452] width 143 height 26
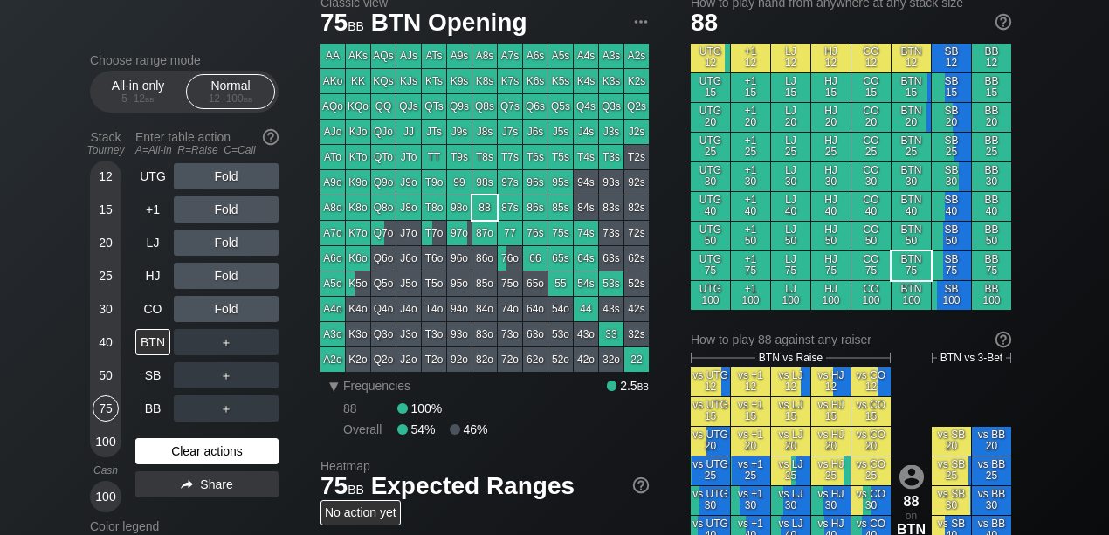
click at [163, 450] on div "Clear actions" at bounding box center [206, 452] width 143 height 26
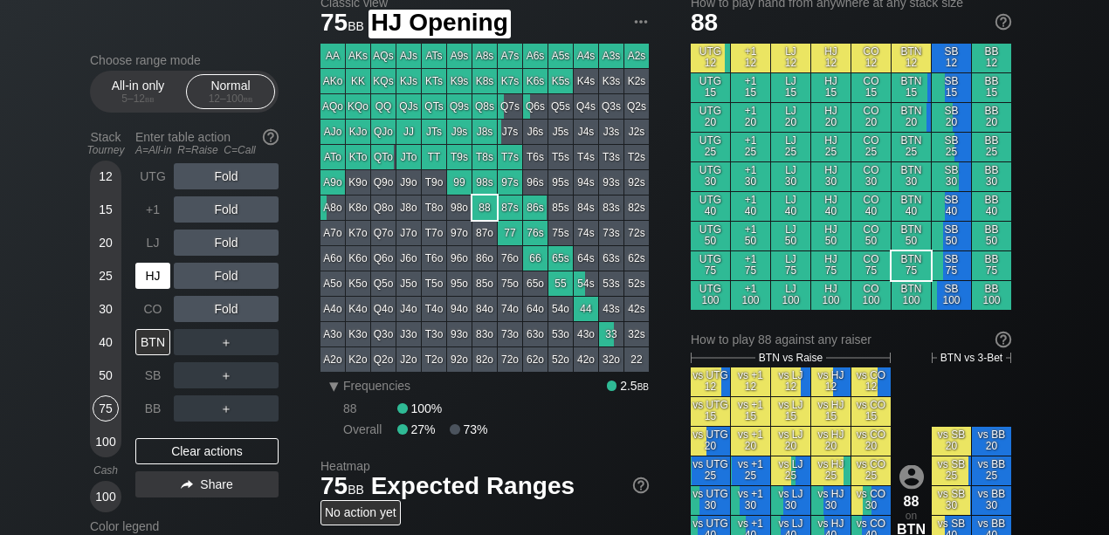
click at [150, 283] on div "HJ" at bounding box center [152, 276] width 35 height 26
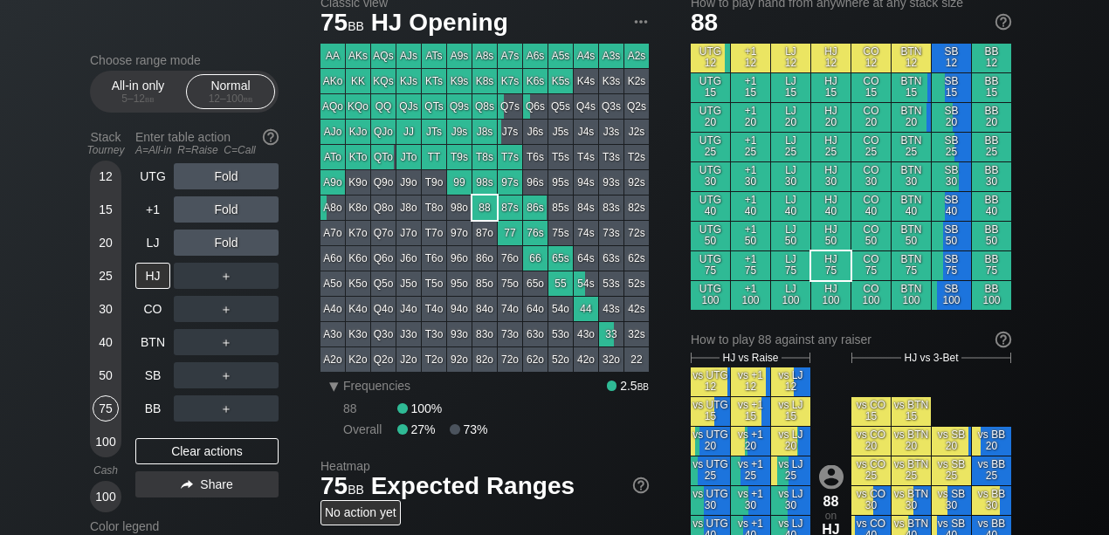
click at [218, 241] on div "Fold" at bounding box center [226, 243] width 105 height 26
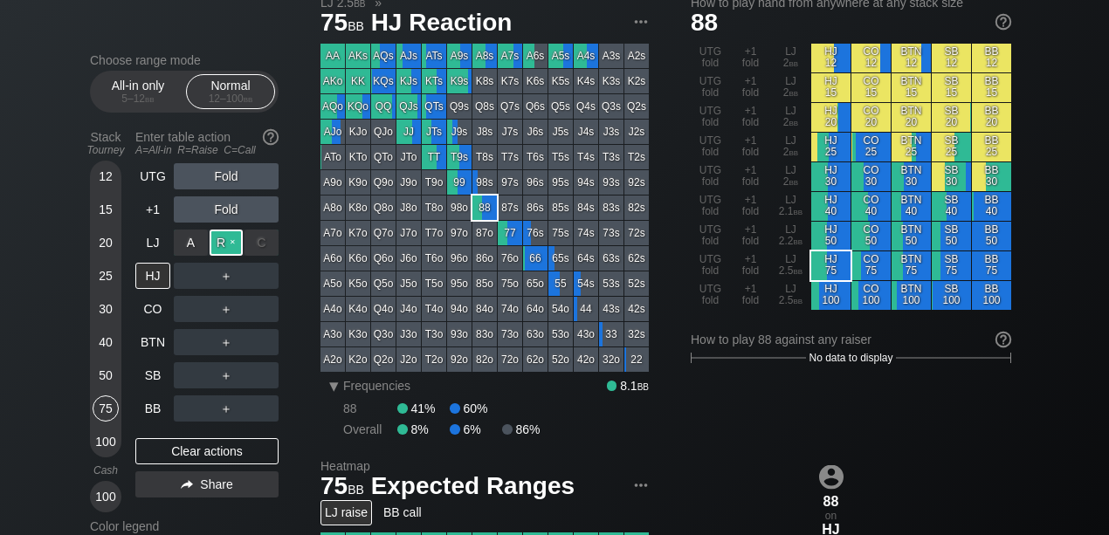
click at [225, 244] on div "R ✕" at bounding box center [227, 243] width 34 height 26
click at [148, 411] on div "BB" at bounding box center [152, 409] width 35 height 26
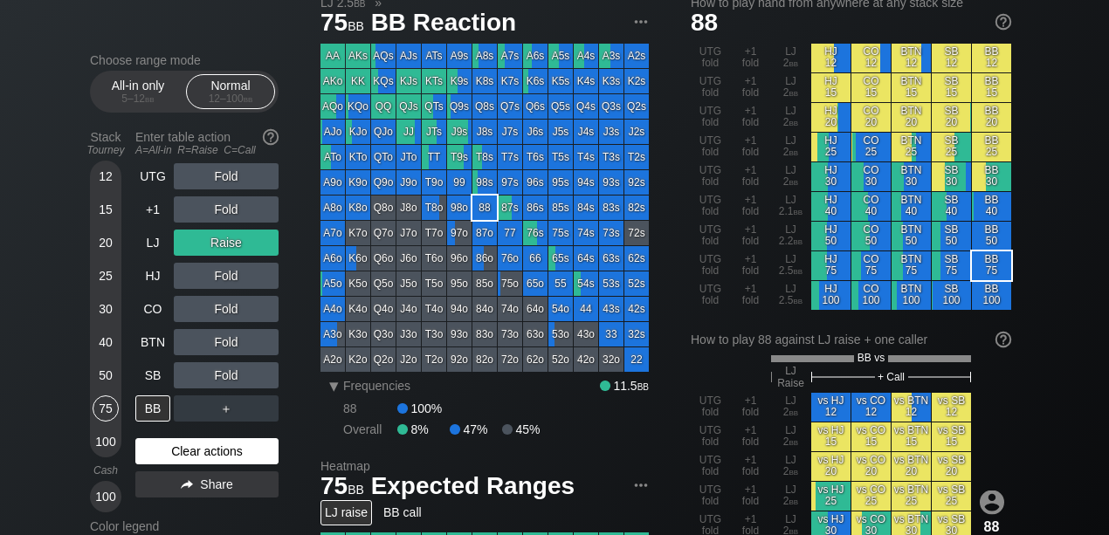
click at [195, 449] on div "Clear actions" at bounding box center [206, 452] width 143 height 26
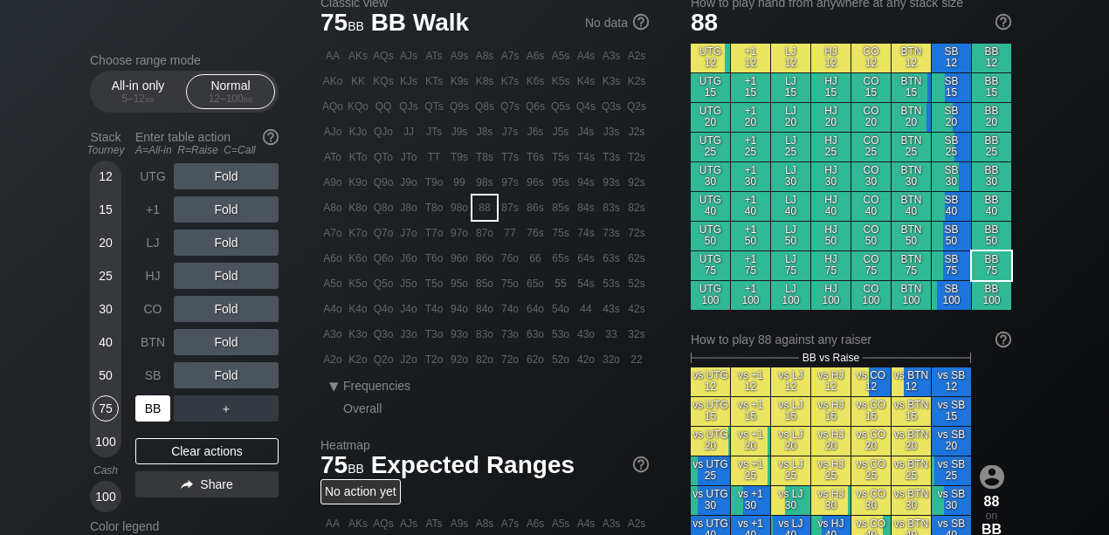
click at [163, 411] on div "BB" at bounding box center [152, 409] width 35 height 26
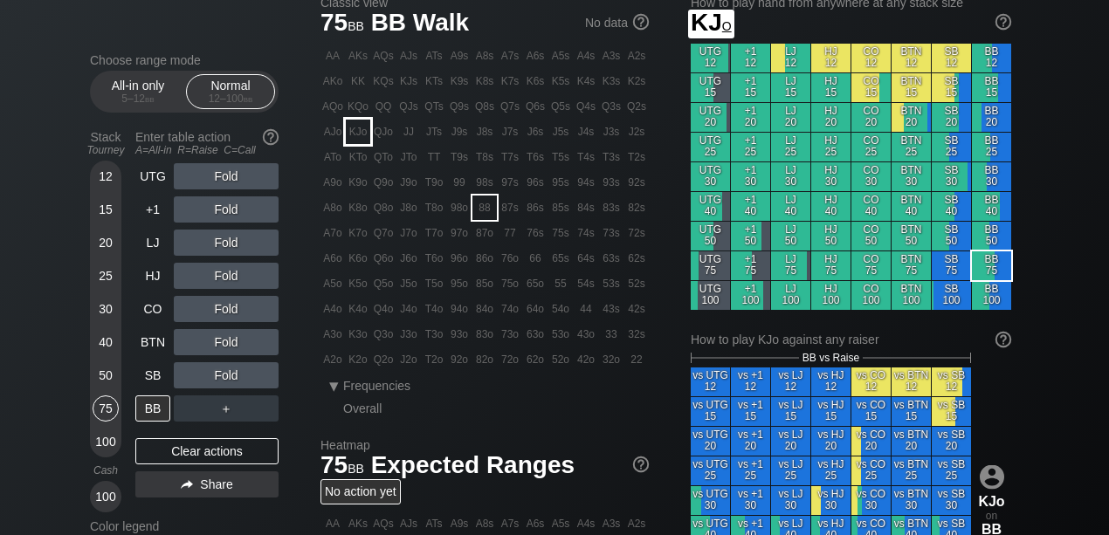
click at [362, 134] on div "KJo" at bounding box center [358, 132] width 24 height 24
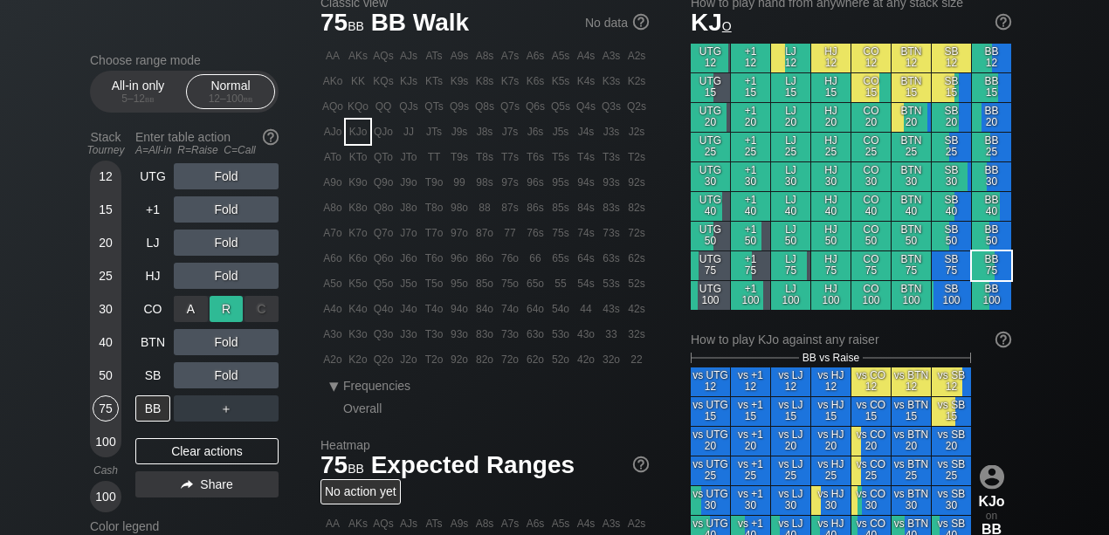
click at [218, 308] on div "R ✕" at bounding box center [227, 309] width 34 height 26
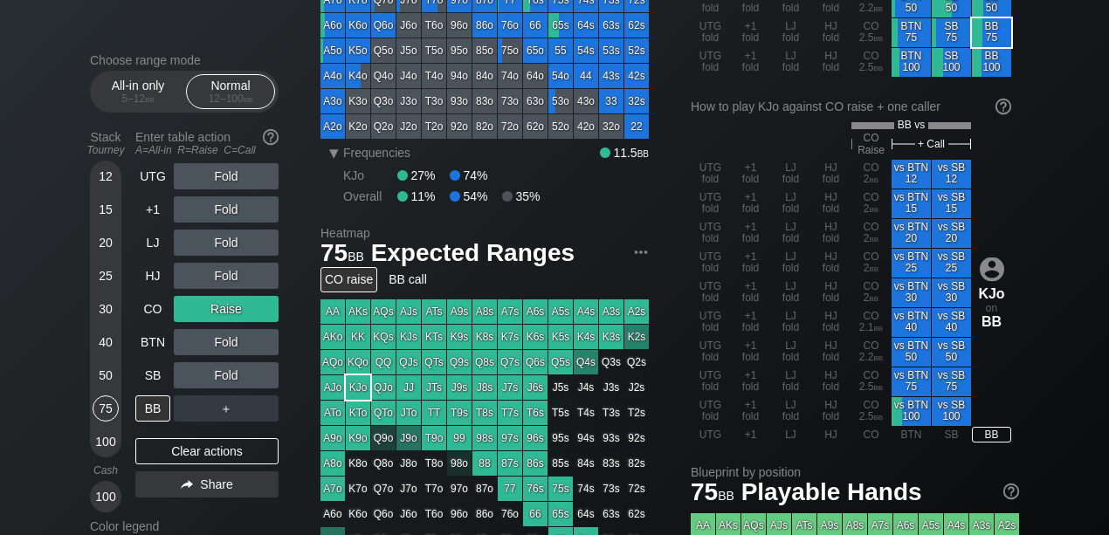
scroll to position [524, 0]
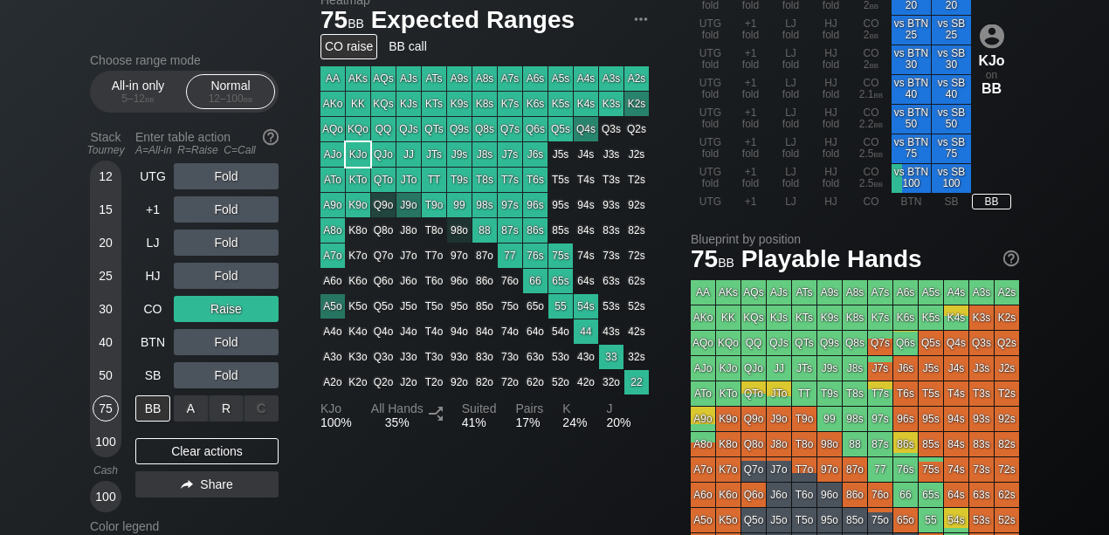
click at [213, 389] on div "A ✕ R ✕ C ✕ ＋" at bounding box center [226, 409] width 105 height 40
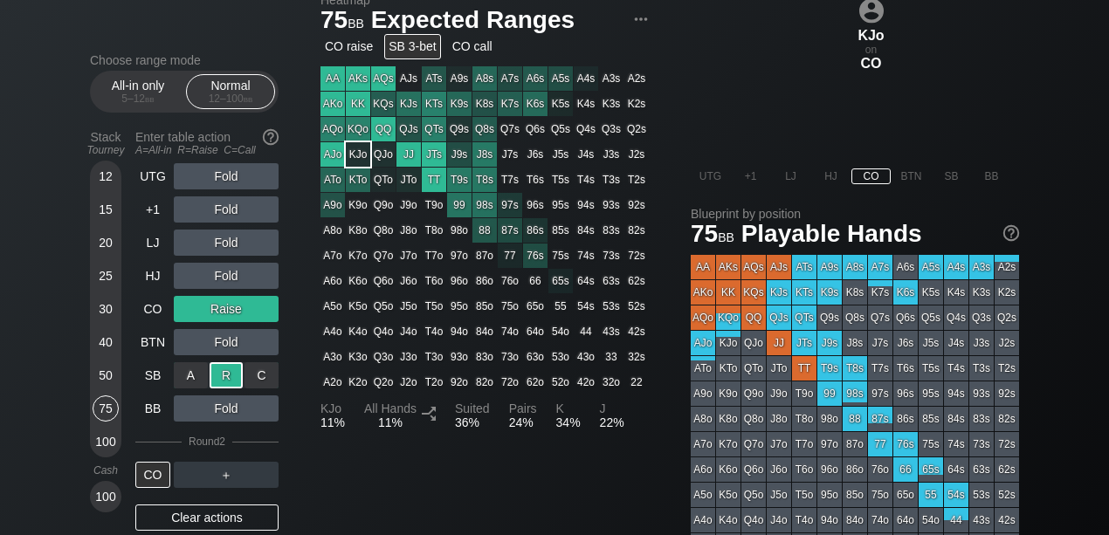
click at [215, 379] on div "R ✕" at bounding box center [227, 376] width 34 height 26
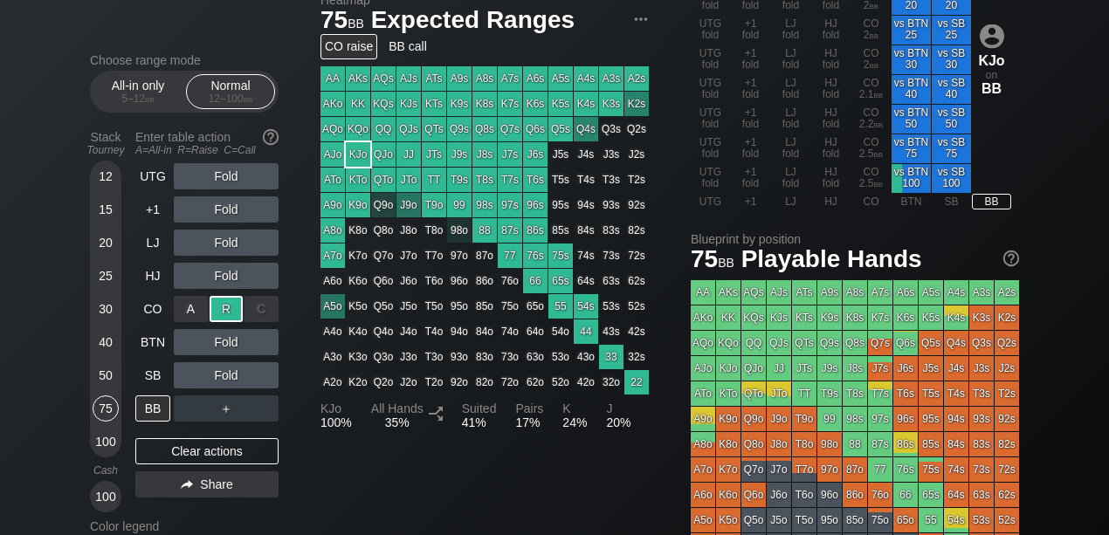
click at [243, 306] on div "A ✕ R ✕ C ✕" at bounding box center [226, 309] width 105 height 26
click at [264, 311] on div "C ✕" at bounding box center [262, 309] width 34 height 26
click at [230, 313] on div "R ✕" at bounding box center [227, 309] width 34 height 26
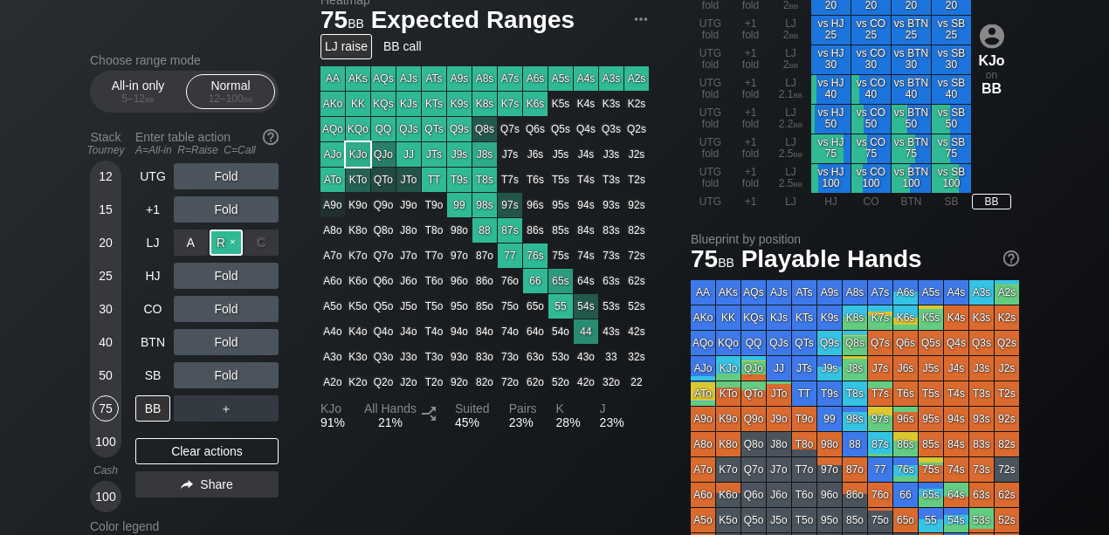
click at [242, 241] on div "R ✕" at bounding box center [227, 243] width 34 height 26
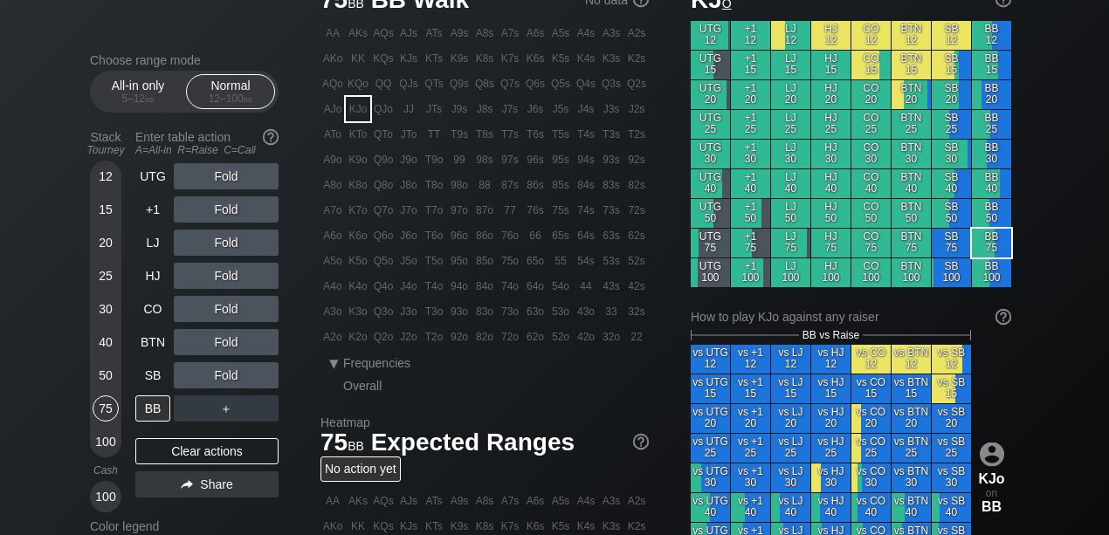
scroll to position [175, 0]
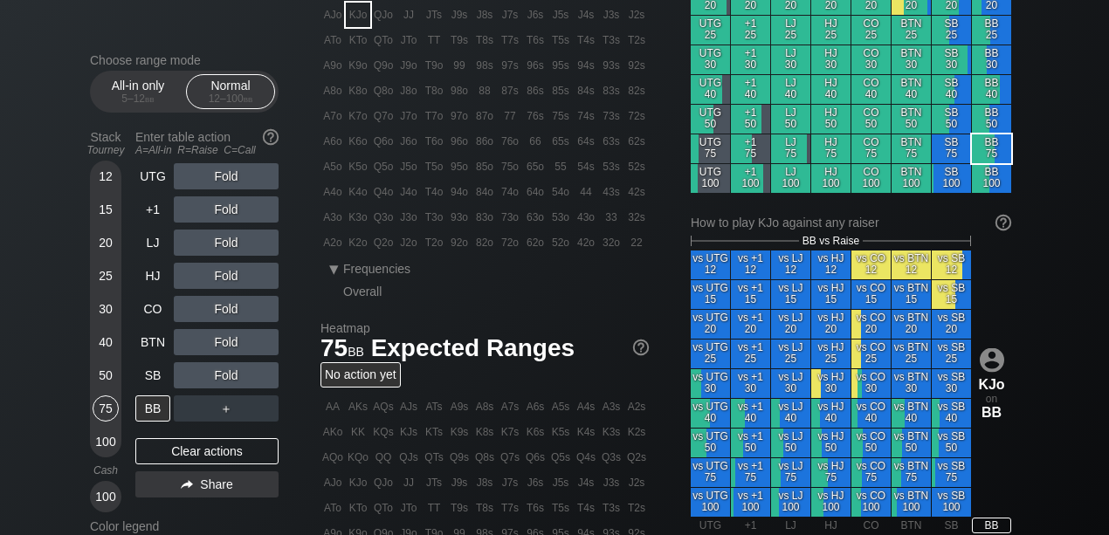
click at [112, 497] on div "100" at bounding box center [106, 497] width 26 height 26
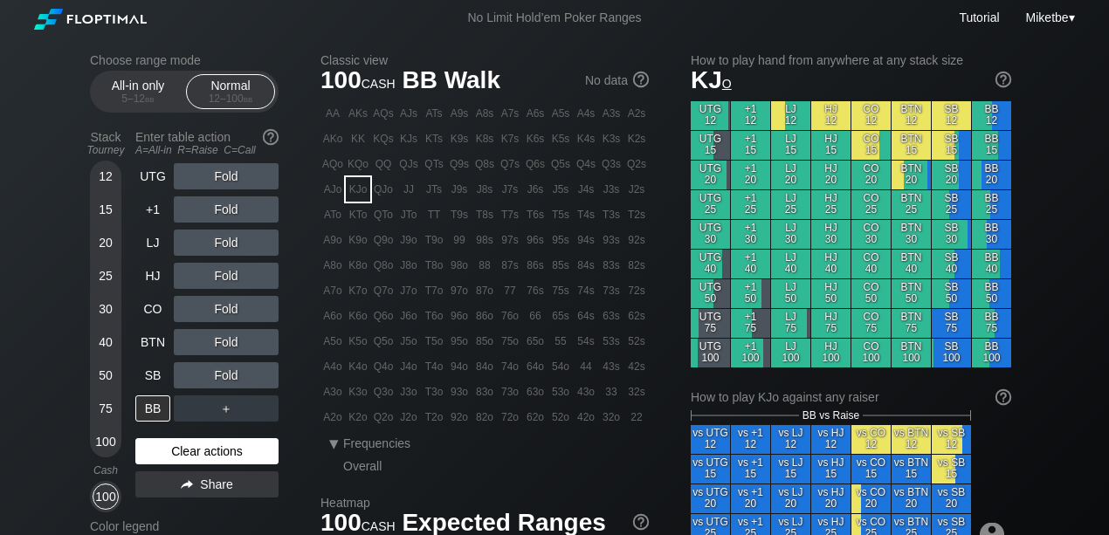
click at [226, 447] on div "Clear actions" at bounding box center [206, 452] width 143 height 26
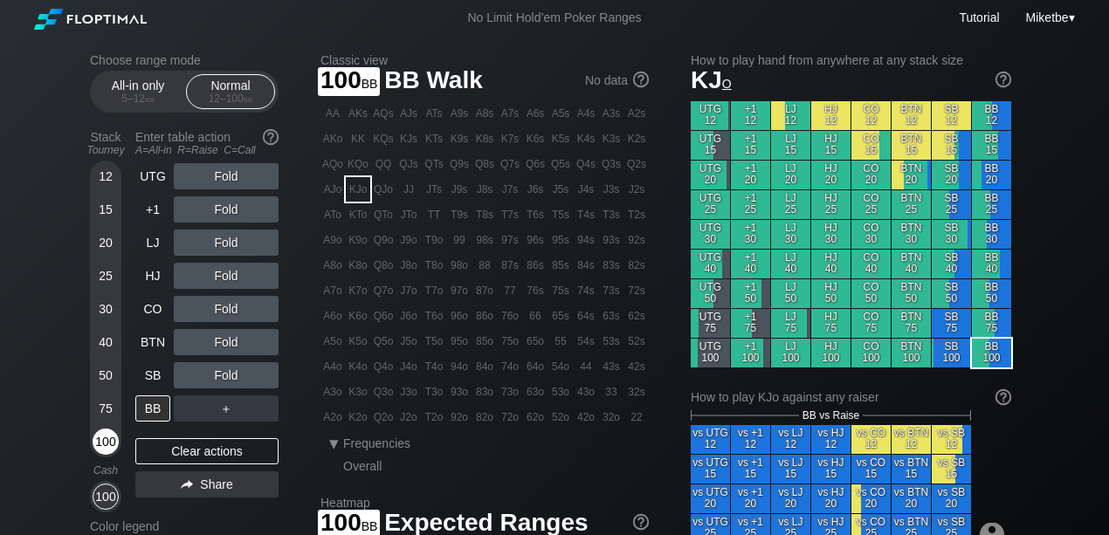
click at [101, 437] on div "100" at bounding box center [106, 442] width 26 height 26
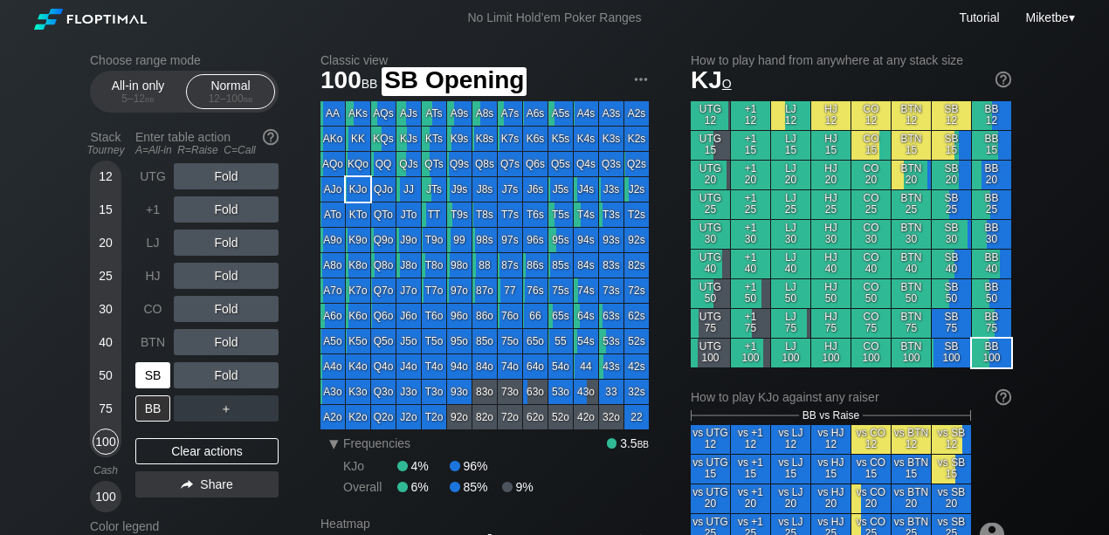
click at [148, 377] on div "SB" at bounding box center [152, 376] width 35 height 26
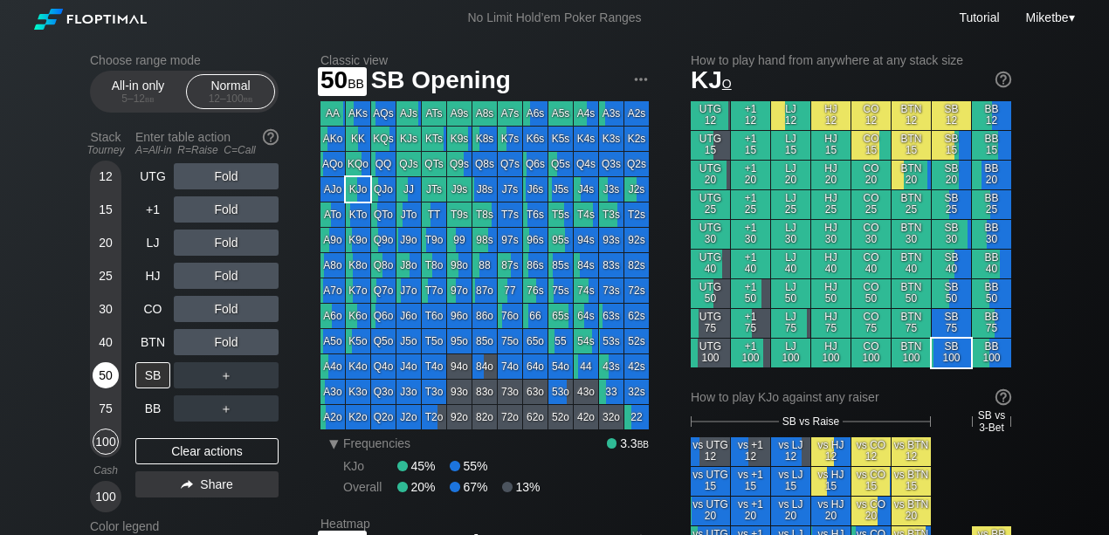
click at [106, 382] on div "50" at bounding box center [106, 376] width 26 height 26
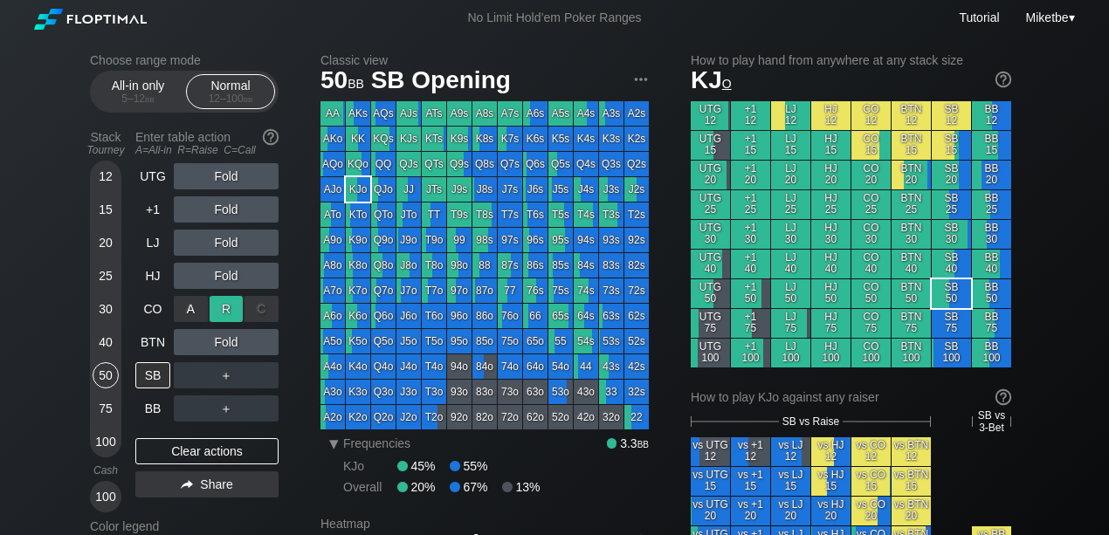
drag, startPoint x: 227, startPoint y: 318, endPoint x: 228, endPoint y: 308, distance: 9.6
click at [228, 308] on div "R ✕" at bounding box center [227, 309] width 34 height 26
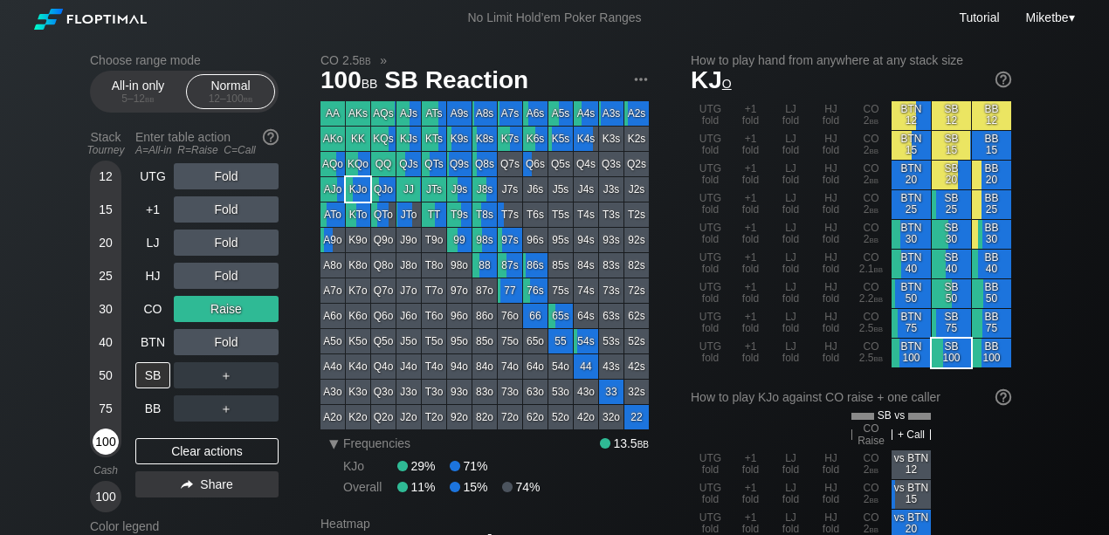
click at [113, 442] on div "100" at bounding box center [106, 442] width 26 height 26
click at [255, 443] on div "Clear actions" at bounding box center [206, 452] width 143 height 26
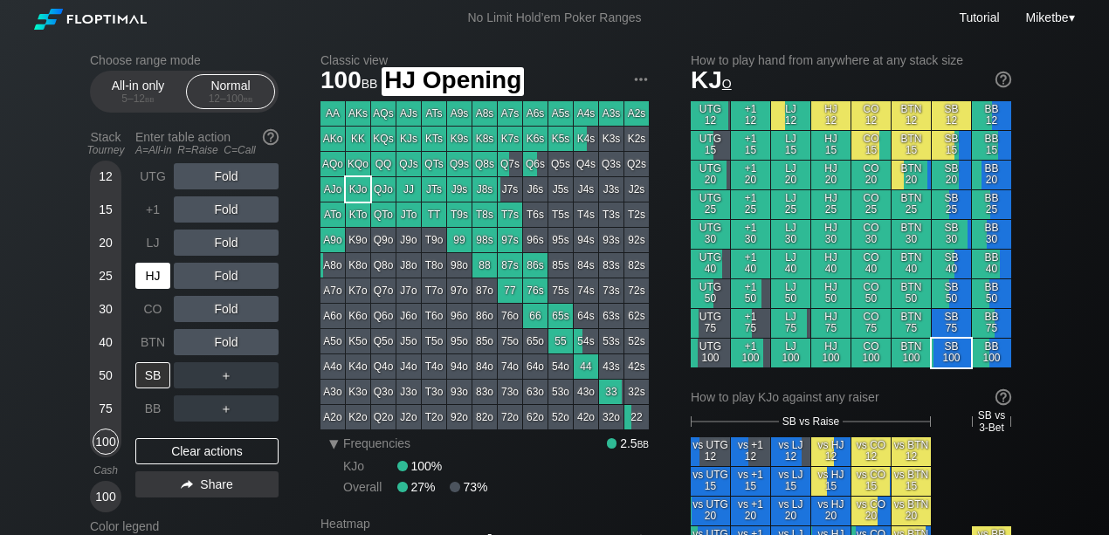
click at [155, 283] on div "HJ" at bounding box center [152, 276] width 35 height 26
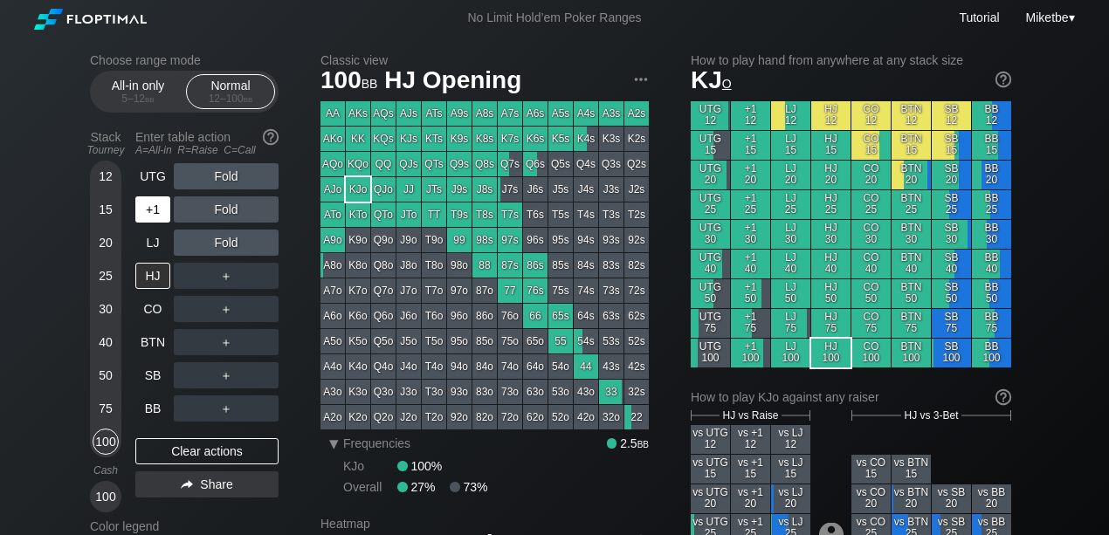
click at [106, 406] on div "75" at bounding box center [106, 409] width 26 height 26
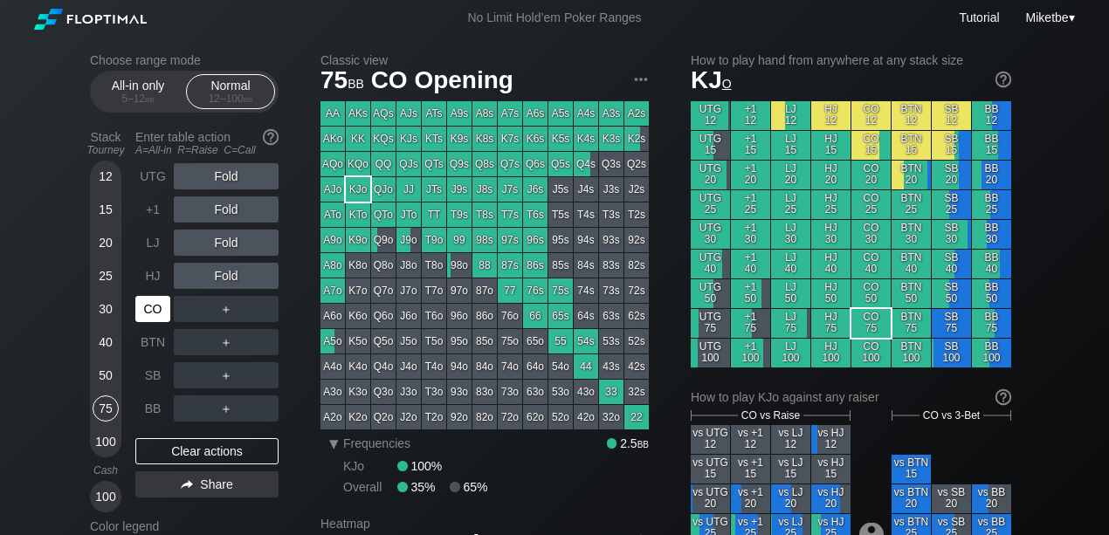
click at [143, 311] on div "CO" at bounding box center [152, 309] width 35 height 26
click at [147, 343] on div "BTN" at bounding box center [152, 342] width 35 height 26
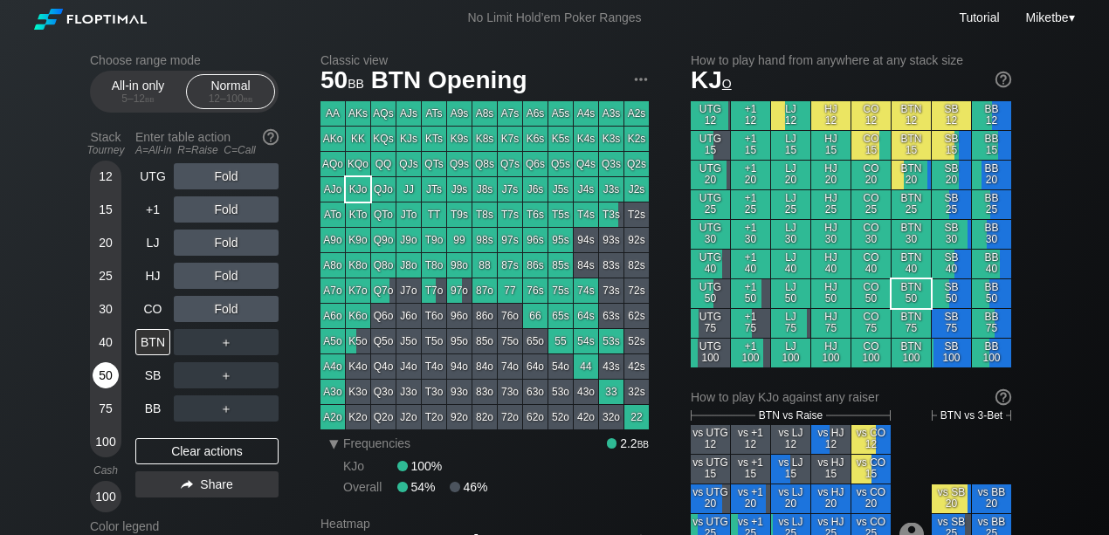
click at [110, 379] on div "50" at bounding box center [106, 376] width 26 height 26
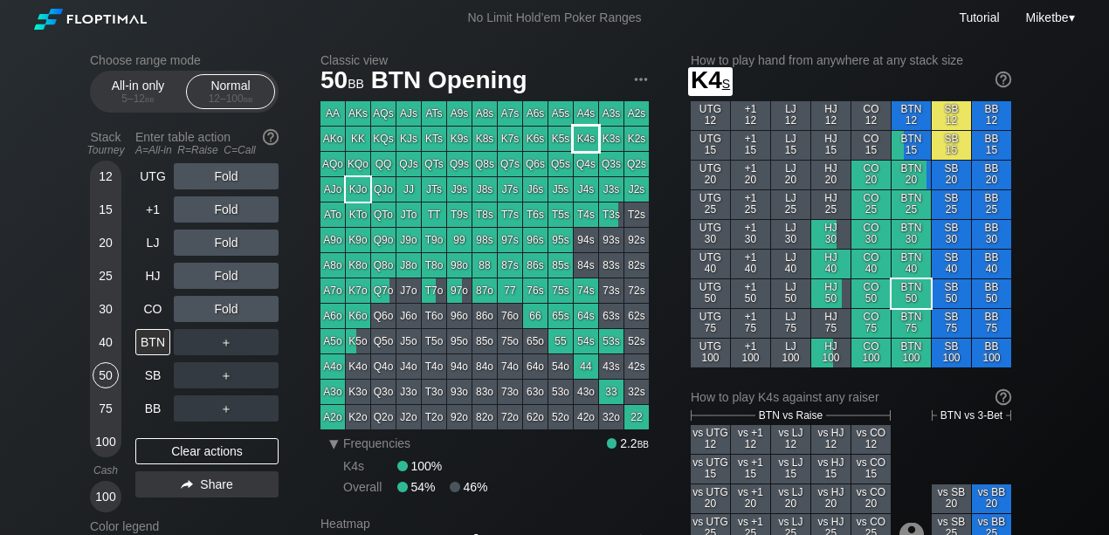
click at [584, 142] on div "K4s" at bounding box center [586, 139] width 24 height 24
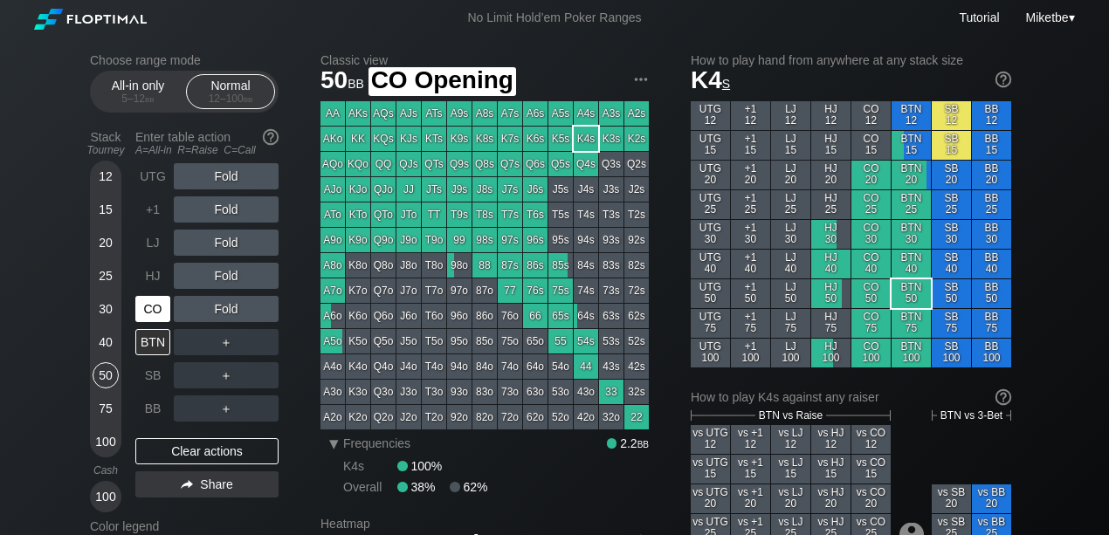
click at [149, 321] on div "CO" at bounding box center [152, 309] width 35 height 26
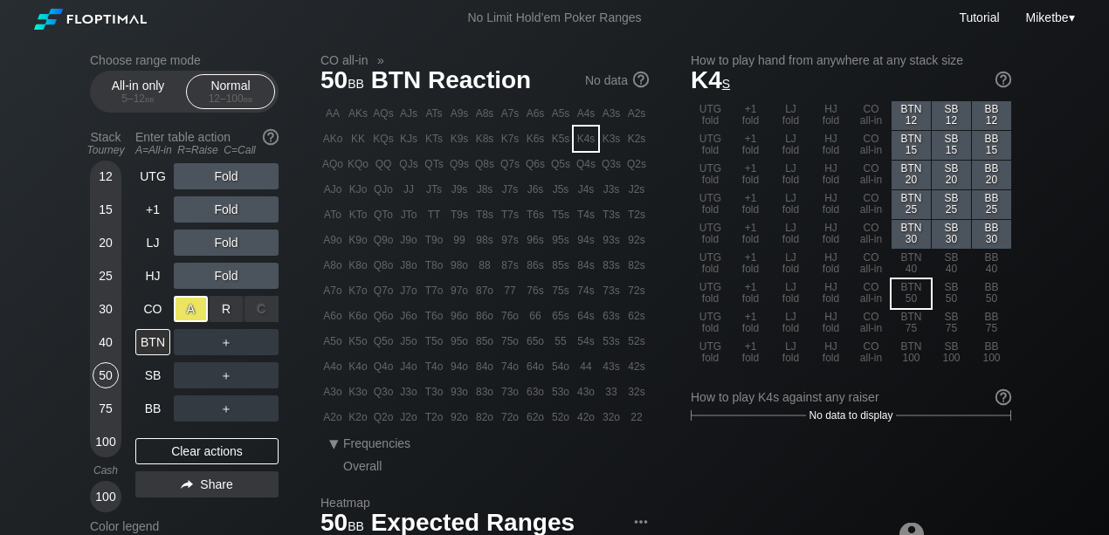
click at [188, 311] on div "A ✕" at bounding box center [191, 309] width 34 height 26
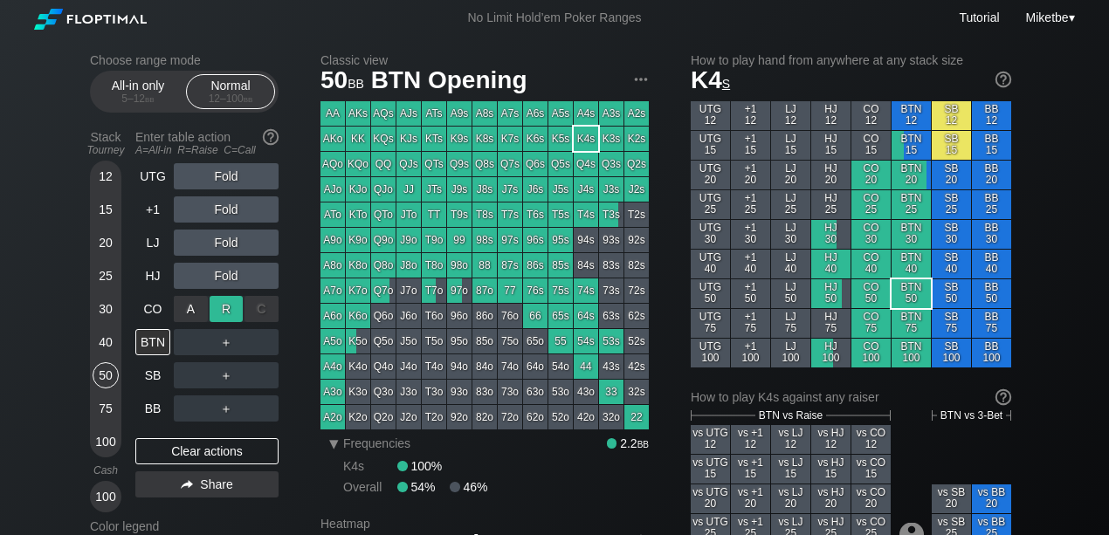
click at [219, 308] on div "R ✕" at bounding box center [227, 309] width 34 height 26
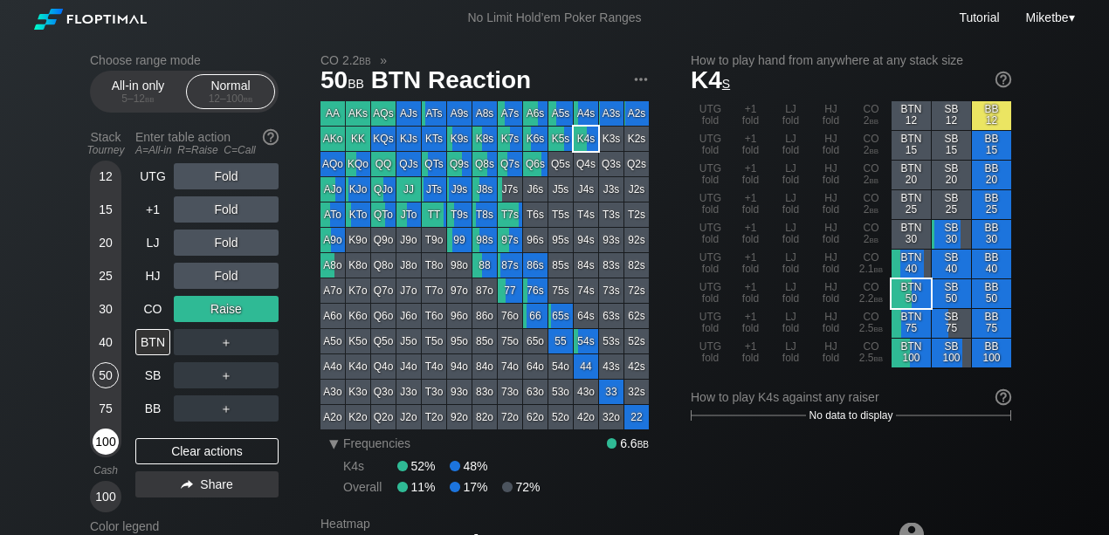
click at [112, 434] on div "100" at bounding box center [106, 442] width 26 height 26
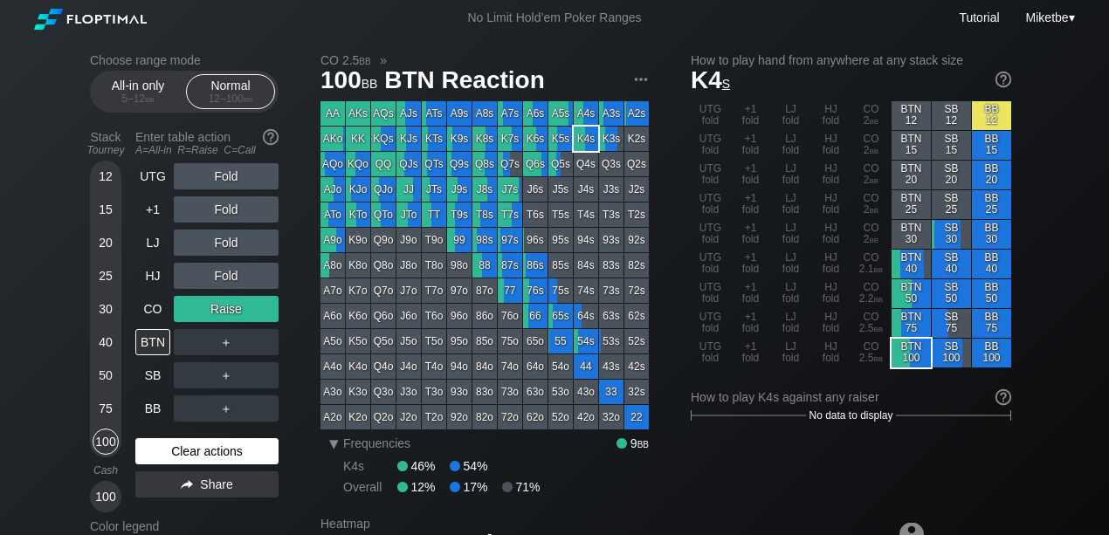
click at [204, 451] on div "Clear actions" at bounding box center [206, 452] width 143 height 26
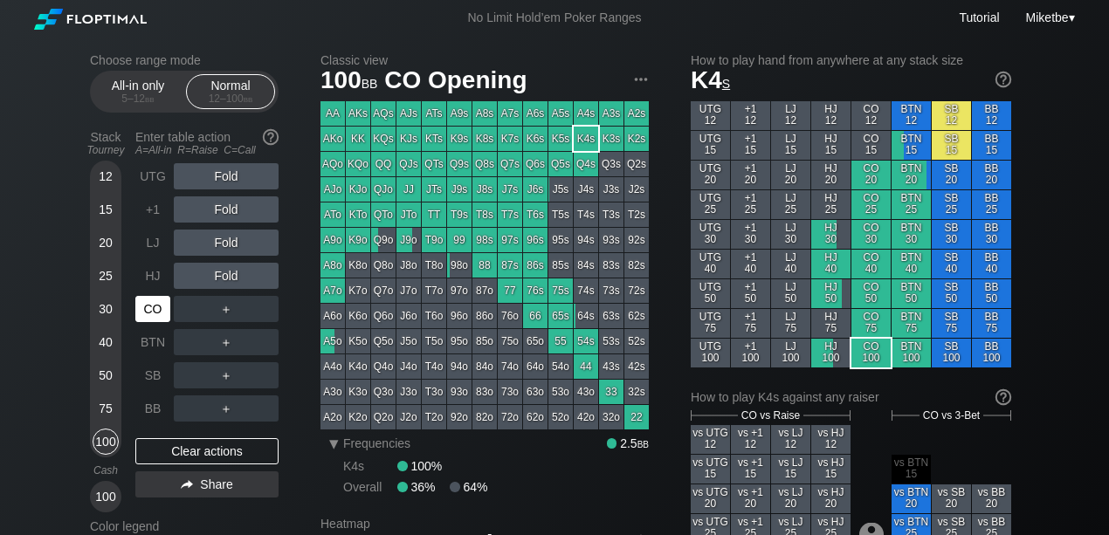
click at [159, 318] on div "CO" at bounding box center [152, 309] width 35 height 26
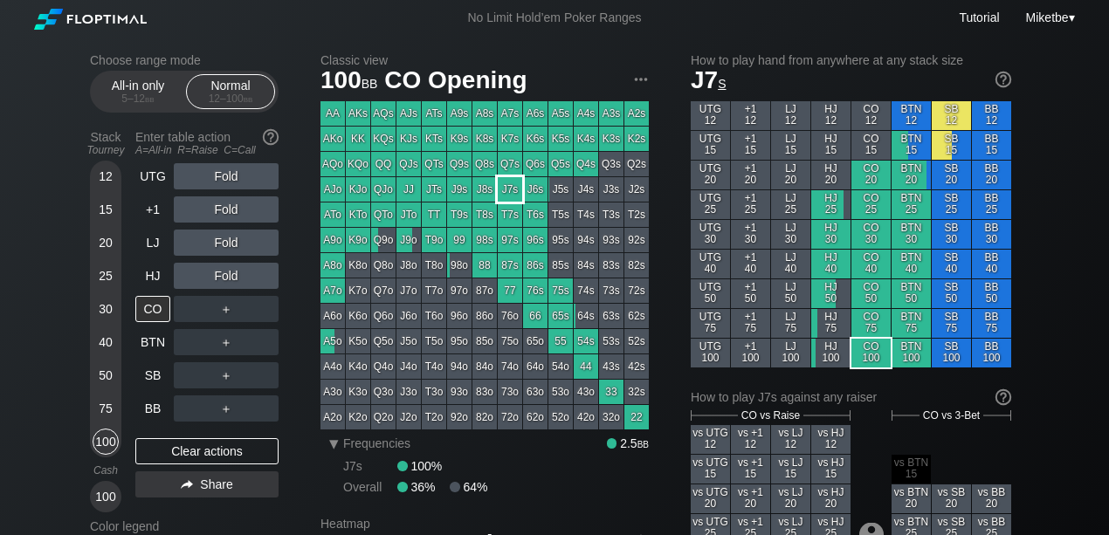
click at [501, 193] on div "J7s" at bounding box center [510, 189] width 24 height 24
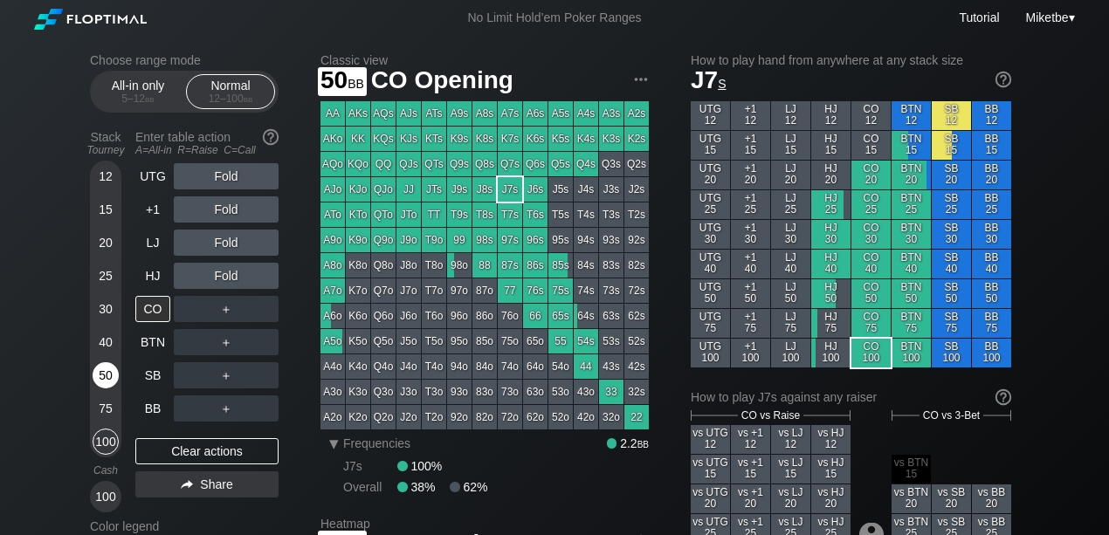
click at [97, 377] on div "50" at bounding box center [106, 376] width 26 height 26
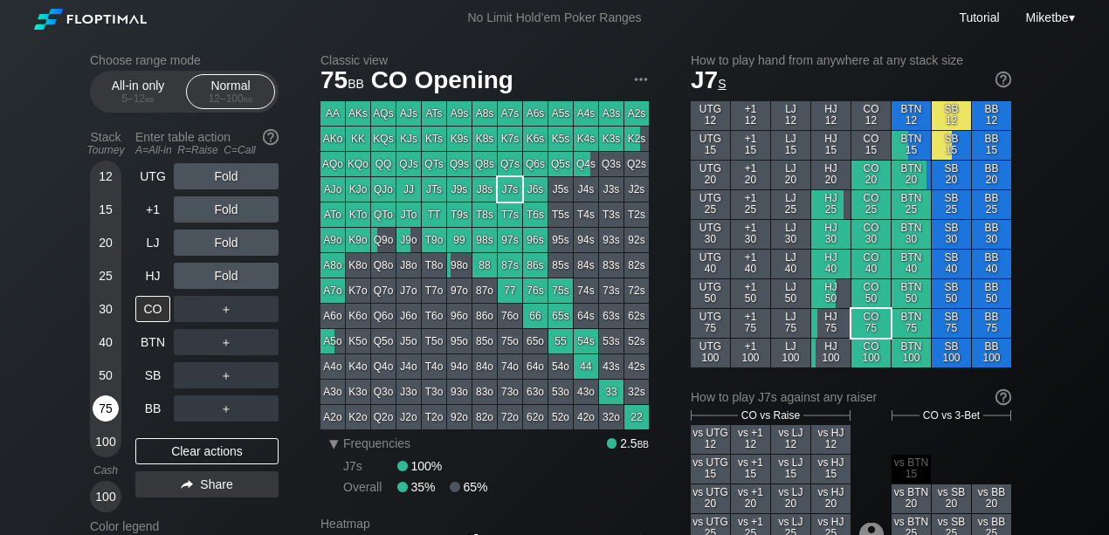
click at [101, 409] on div "75" at bounding box center [106, 409] width 26 height 26
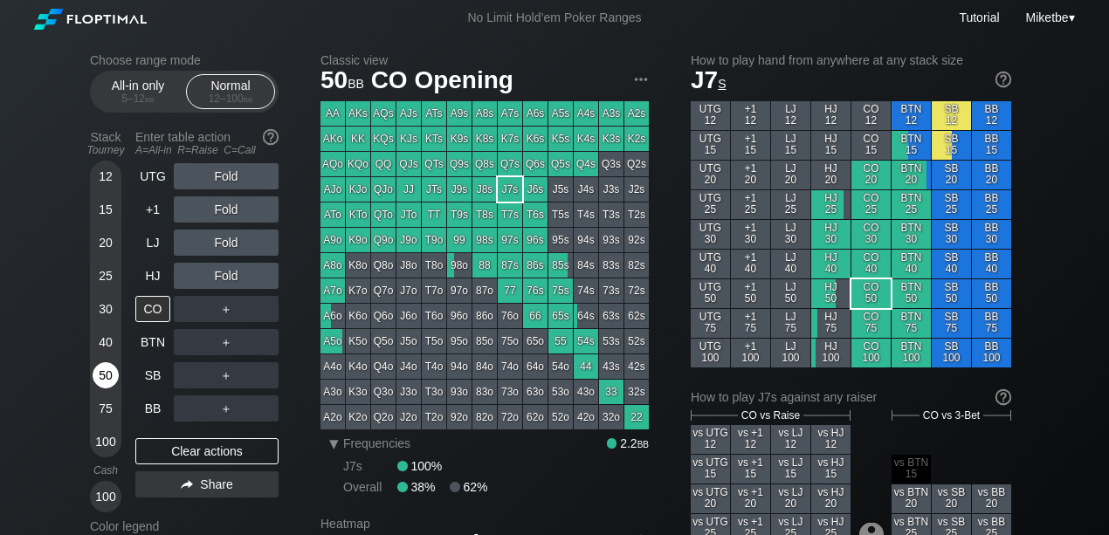
click at [105, 380] on div "50" at bounding box center [106, 376] width 26 height 26
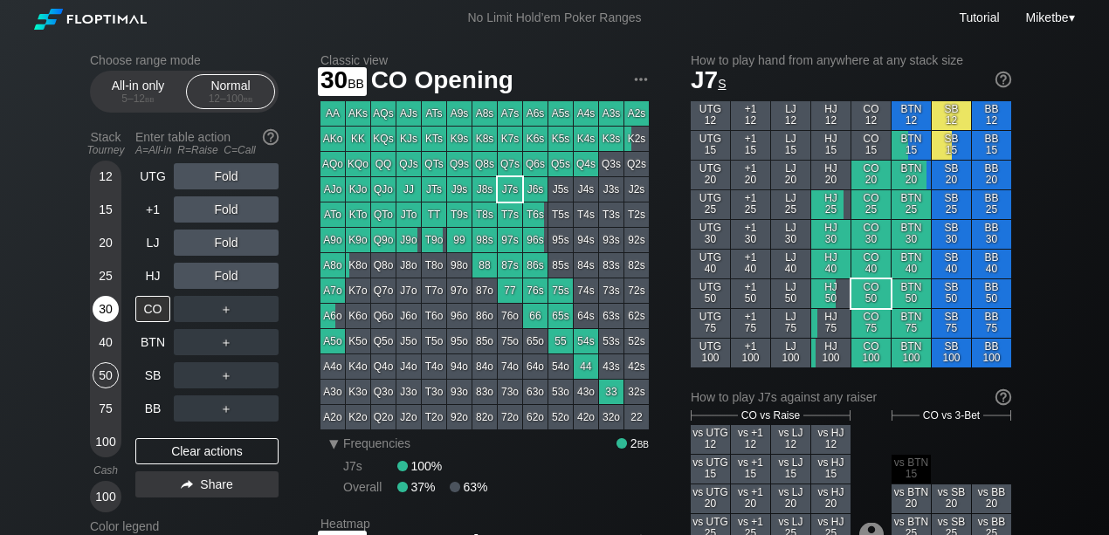
click at [112, 300] on div "30" at bounding box center [106, 309] width 26 height 26
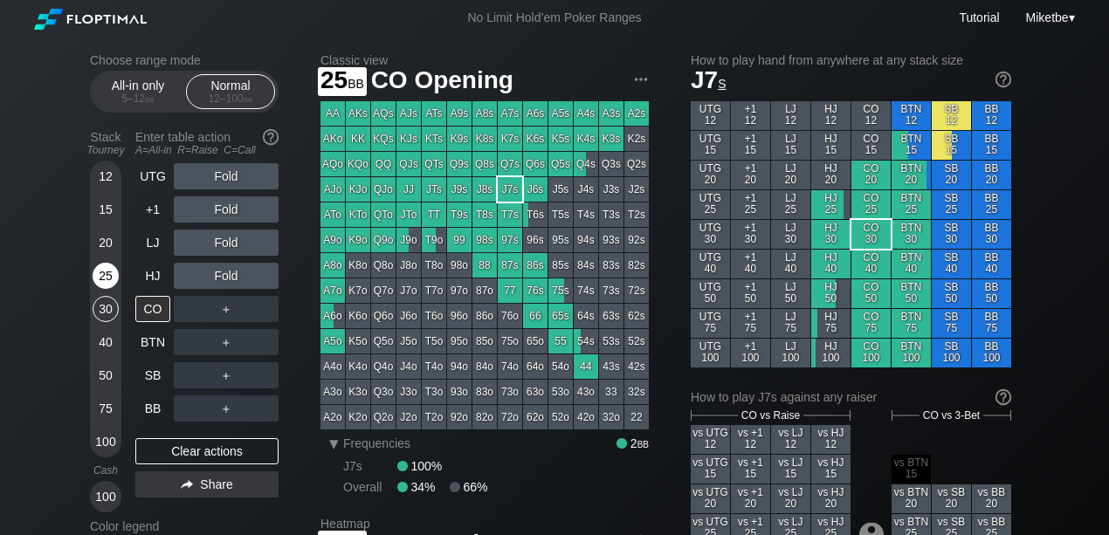
click at [105, 266] on div "25" at bounding box center [106, 276] width 26 height 26
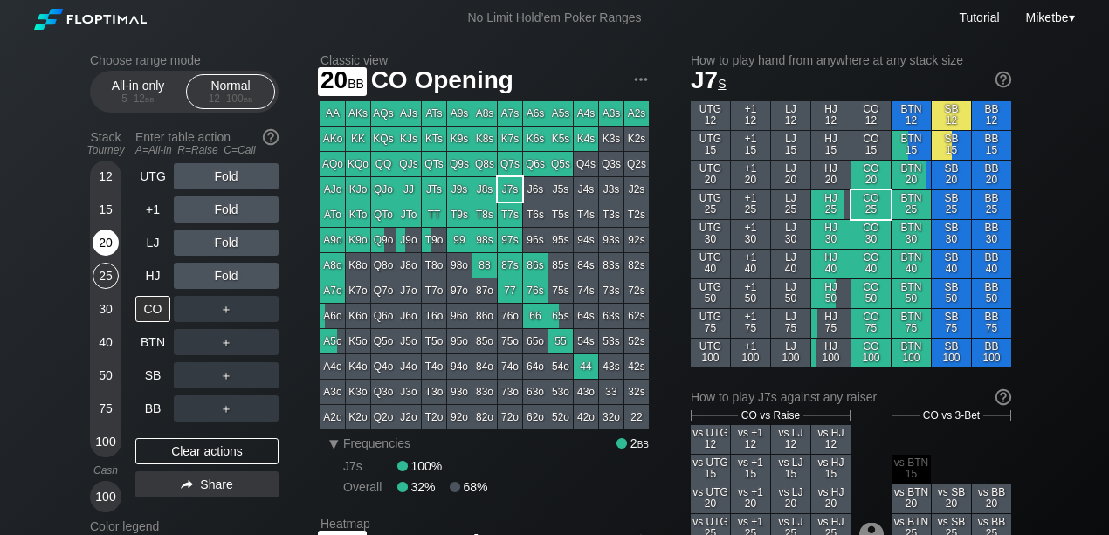
click at [103, 238] on div "20" at bounding box center [106, 243] width 26 height 26
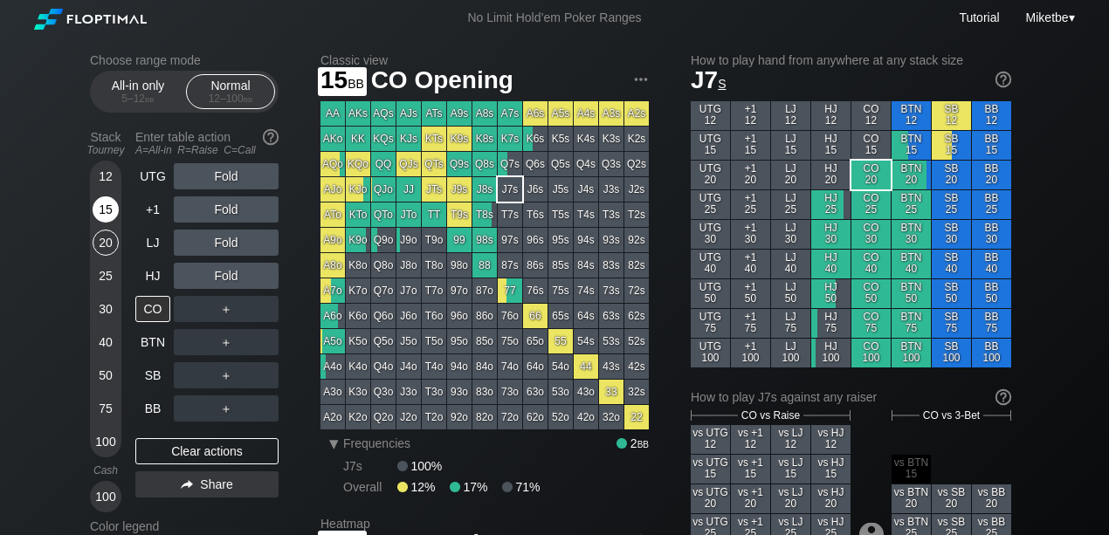
click at [100, 215] on div "15" at bounding box center [106, 210] width 26 height 26
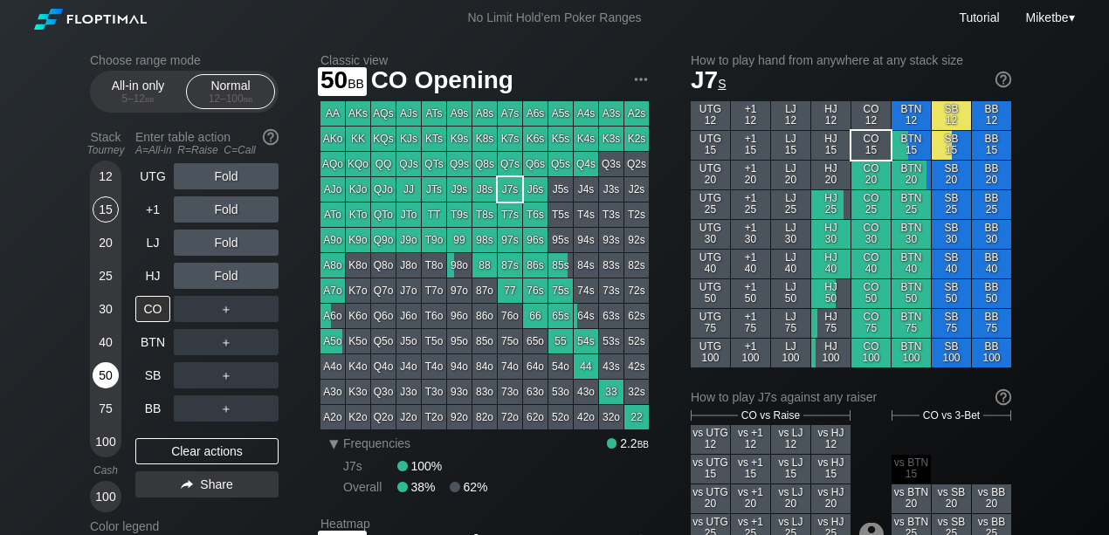
click at [108, 375] on div "50" at bounding box center [106, 376] width 26 height 26
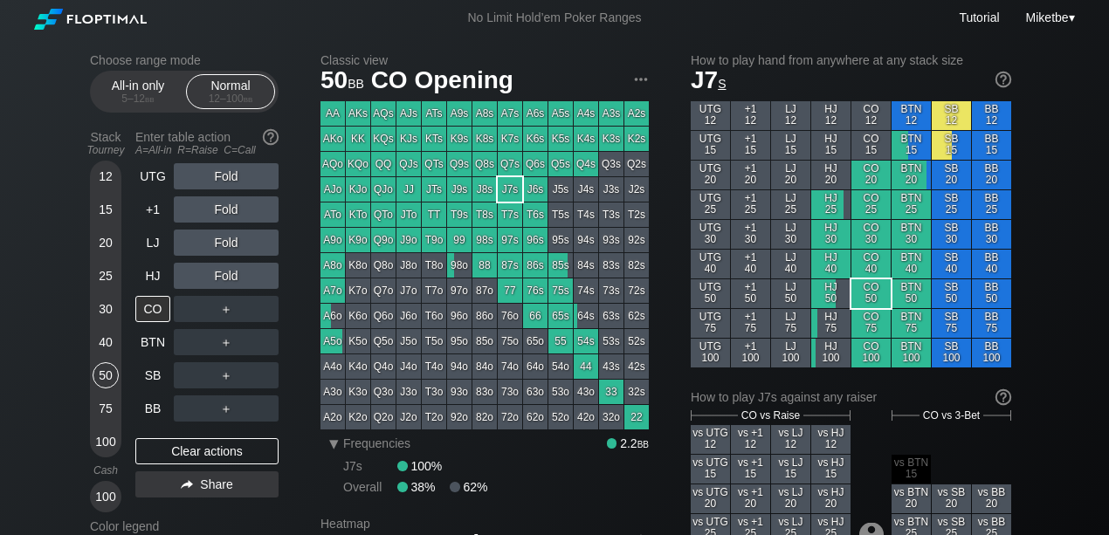
click at [106, 340] on div "40" at bounding box center [106, 342] width 26 height 26
click at [152, 398] on div "BB" at bounding box center [152, 409] width 35 height 26
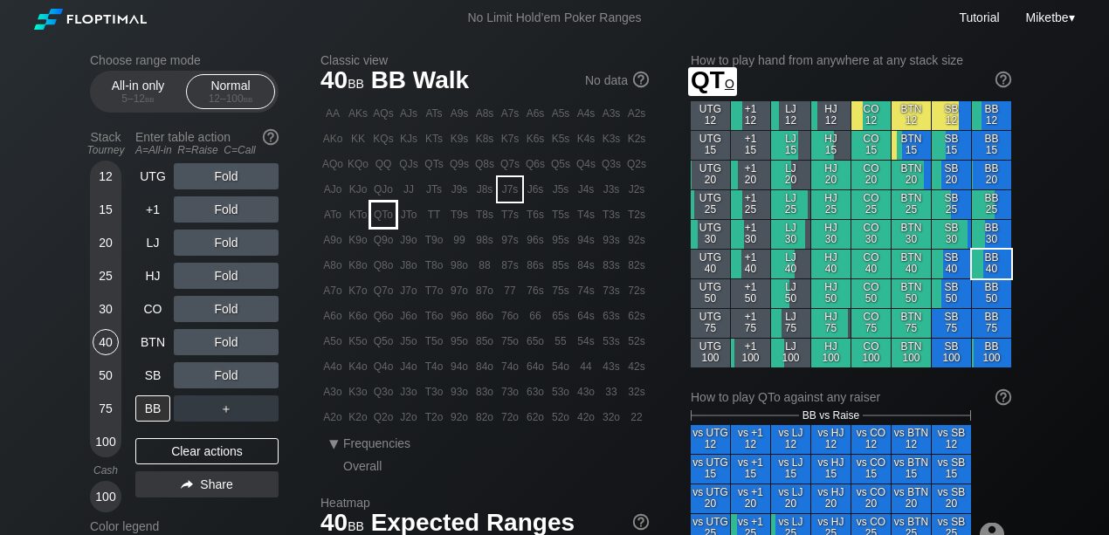
click at [378, 218] on div "QTo" at bounding box center [383, 215] width 24 height 24
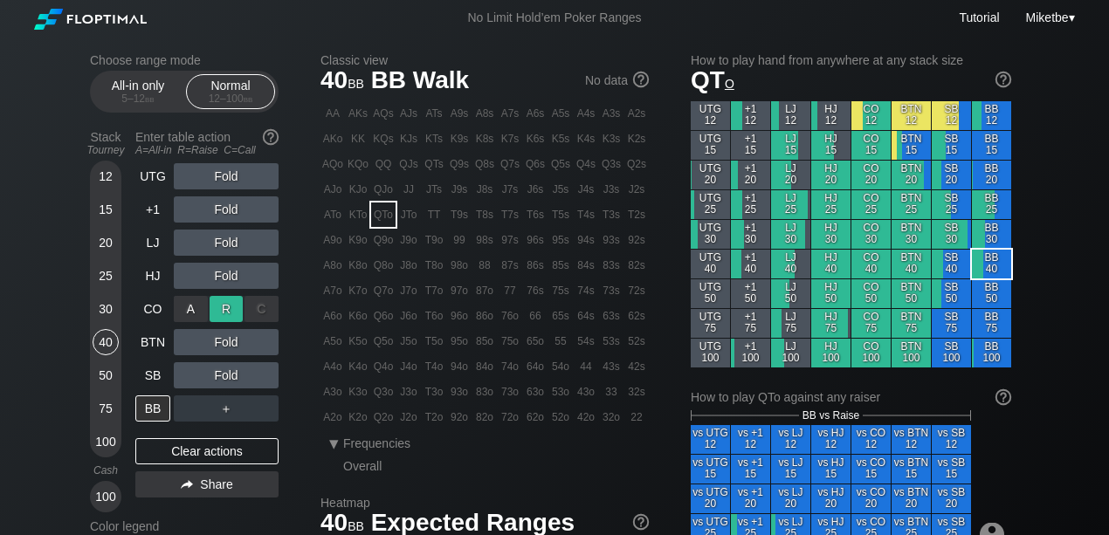
click at [225, 305] on div "R ✕" at bounding box center [227, 309] width 34 height 26
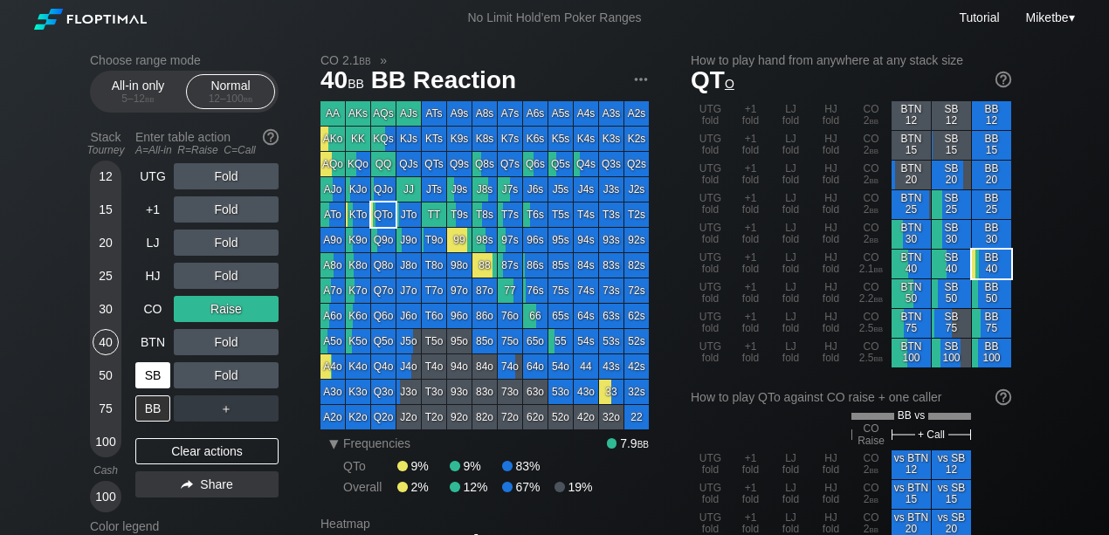
click at [154, 376] on div "SB" at bounding box center [152, 376] width 35 height 26
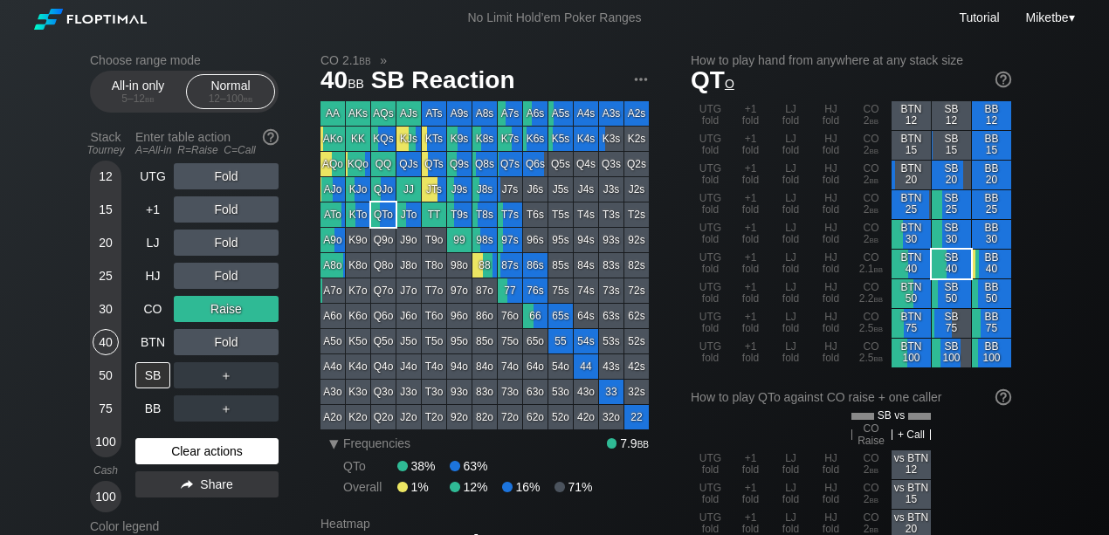
click at [173, 447] on div "Clear actions" at bounding box center [206, 452] width 143 height 26
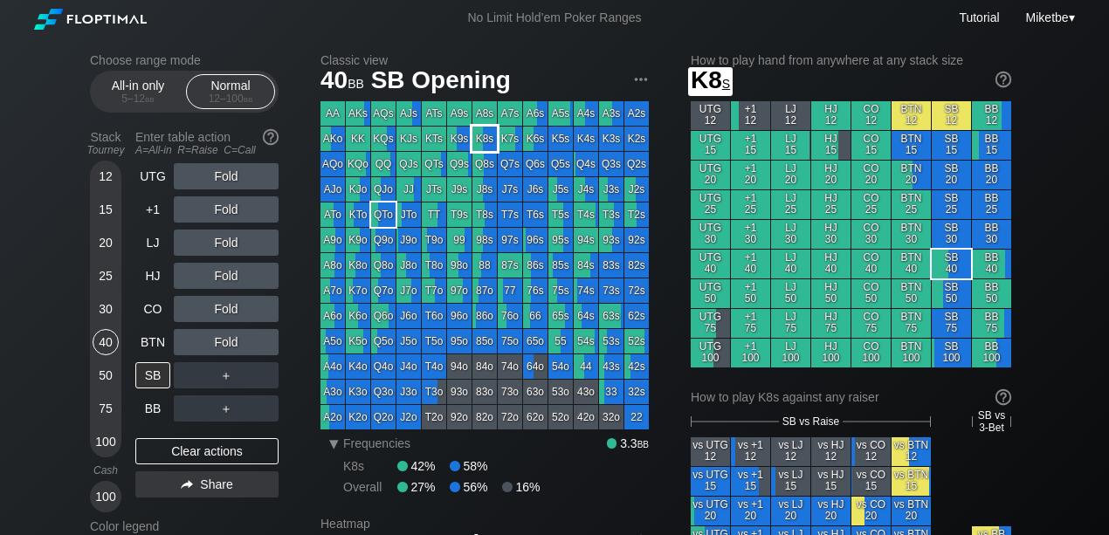
click at [484, 139] on div "K8s" at bounding box center [485, 139] width 24 height 24
click at [101, 313] on div "30" at bounding box center [106, 309] width 26 height 26
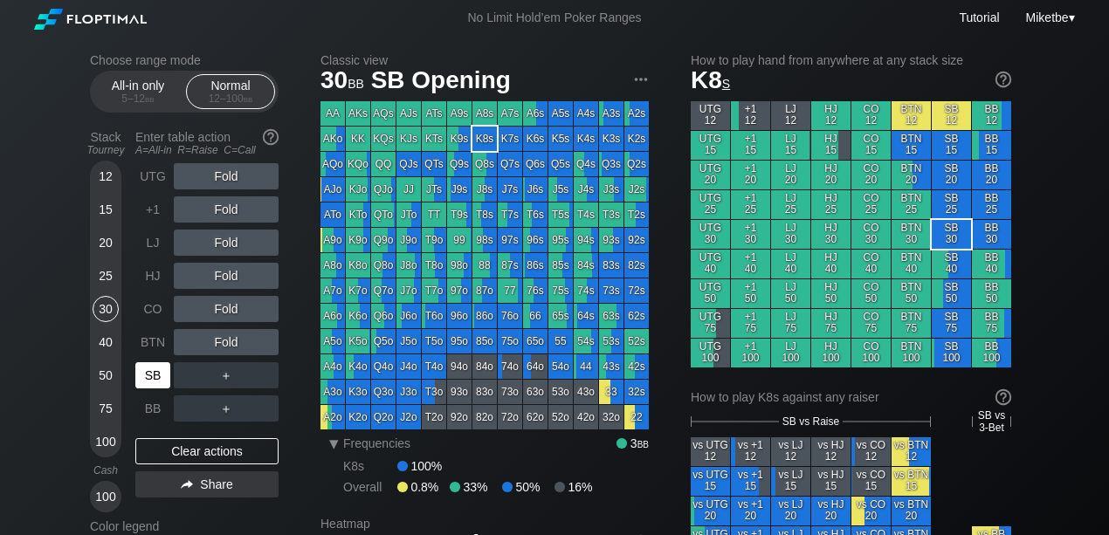
click at [146, 376] on div "SB" at bounding box center [152, 376] width 35 height 26
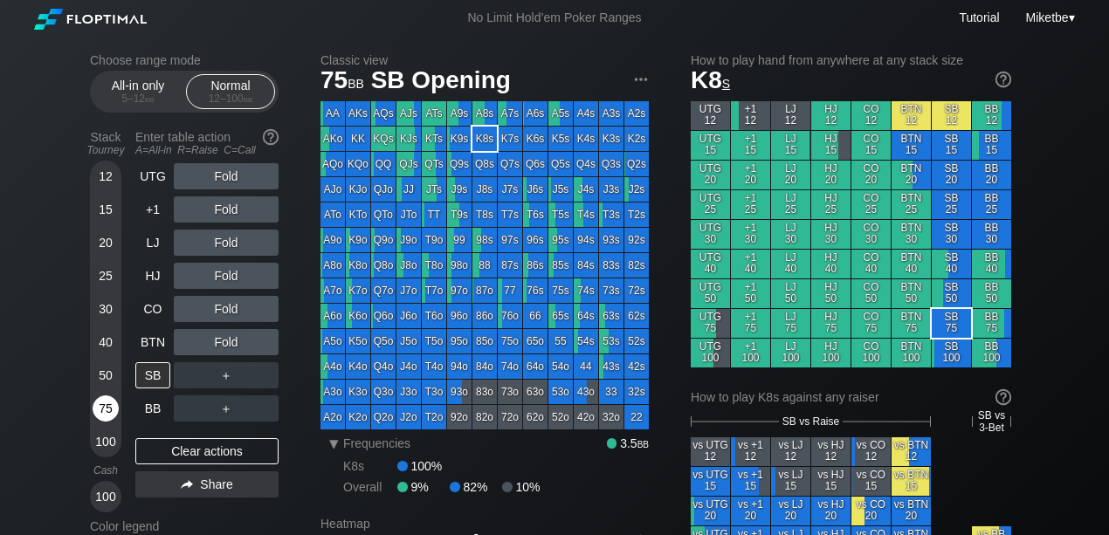
click at [108, 407] on div "75" at bounding box center [106, 409] width 26 height 26
click at [224, 452] on div "Clear actions" at bounding box center [206, 452] width 143 height 26
click at [203, 457] on div "Clear actions" at bounding box center [206, 452] width 143 height 26
drag, startPoint x: 203, startPoint y: 457, endPoint x: 191, endPoint y: 447, distance: 14.9
click at [203, 457] on div "Clear actions" at bounding box center [206, 452] width 143 height 26
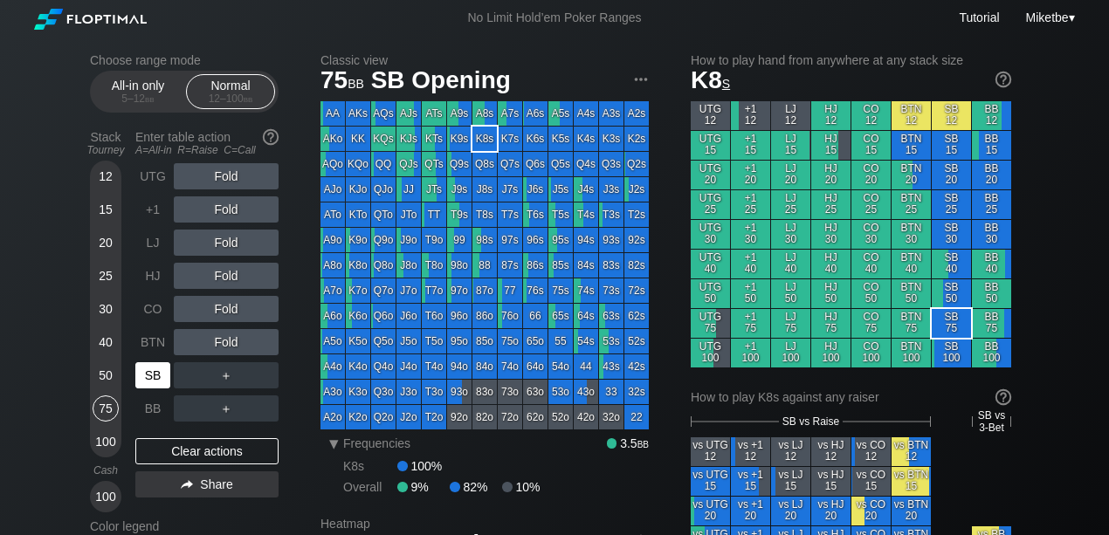
click at [150, 378] on div "SB" at bounding box center [152, 376] width 35 height 26
drag, startPoint x: 156, startPoint y: 339, endPoint x: 166, endPoint y: 337, distance: 9.8
click at [156, 339] on div "BTN" at bounding box center [152, 342] width 35 height 26
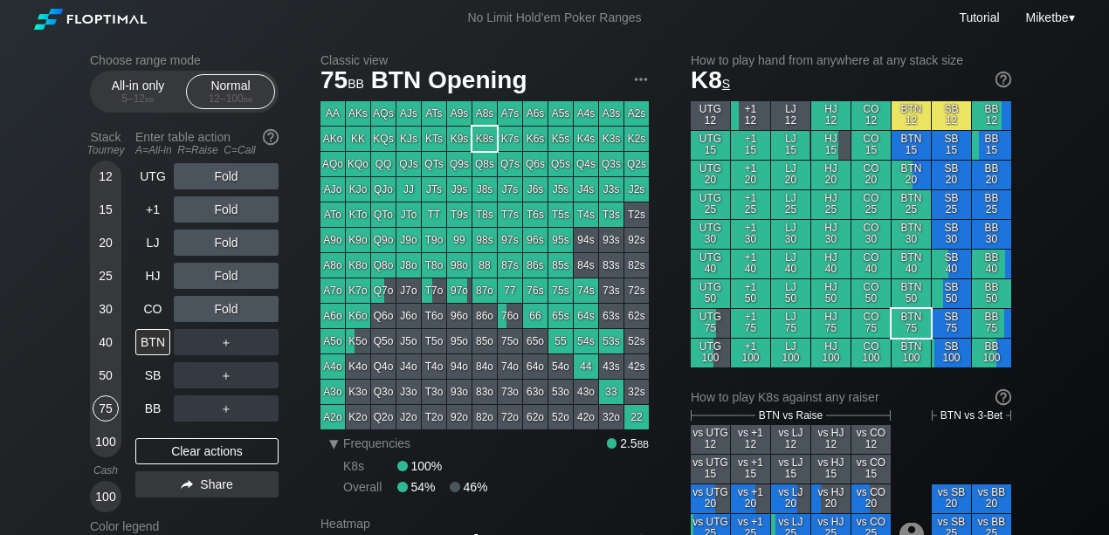
click at [103, 279] on div "25" at bounding box center [106, 276] width 26 height 26
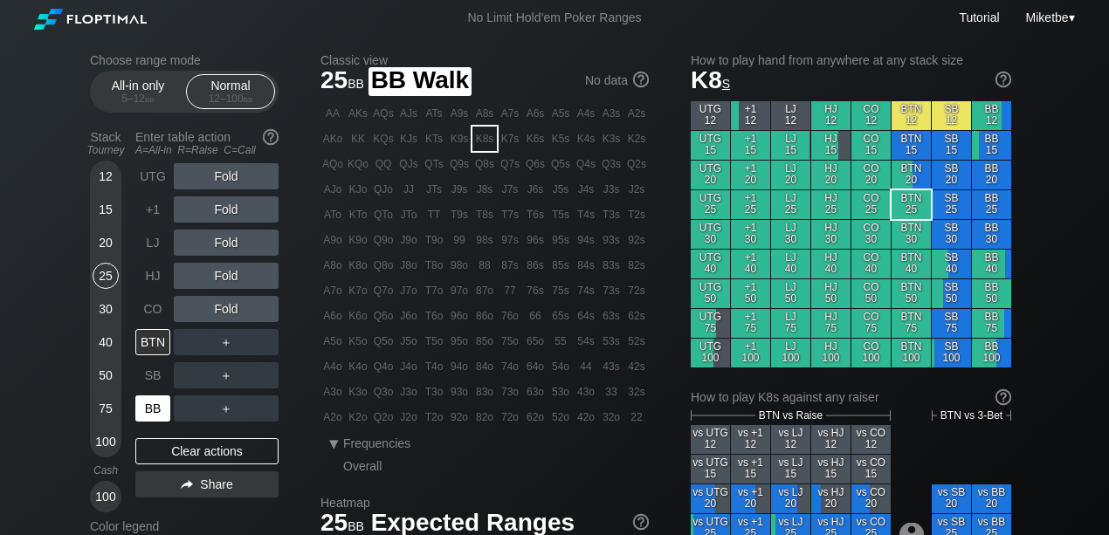
click at [147, 410] on div "BB" at bounding box center [152, 409] width 35 height 26
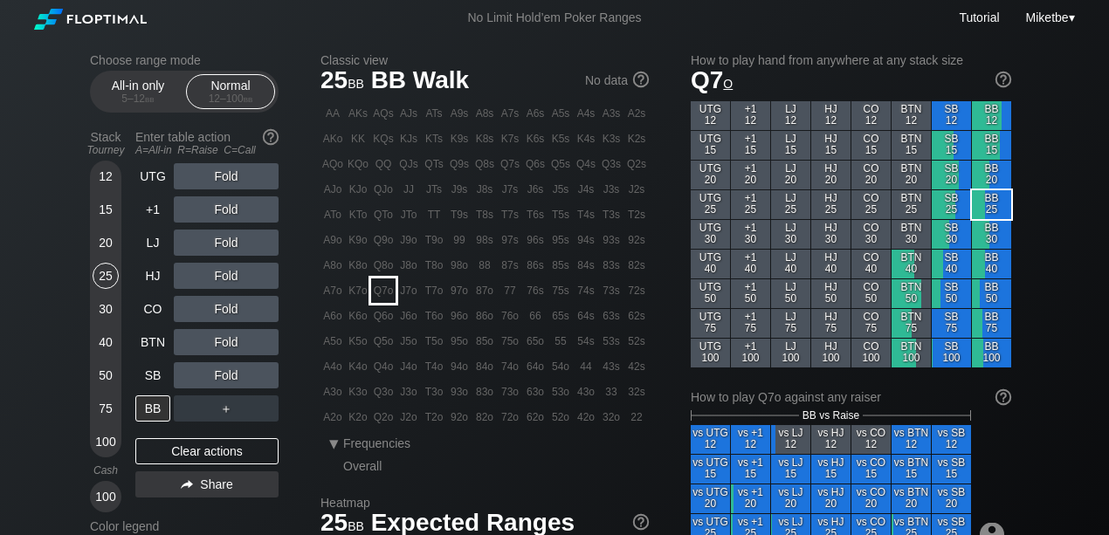
click at [390, 294] on div "Q7o" at bounding box center [383, 291] width 24 height 24
click at [387, 294] on div "Q7o" at bounding box center [383, 291] width 24 height 24
click at [162, 172] on div "UTG" at bounding box center [152, 176] width 35 height 26
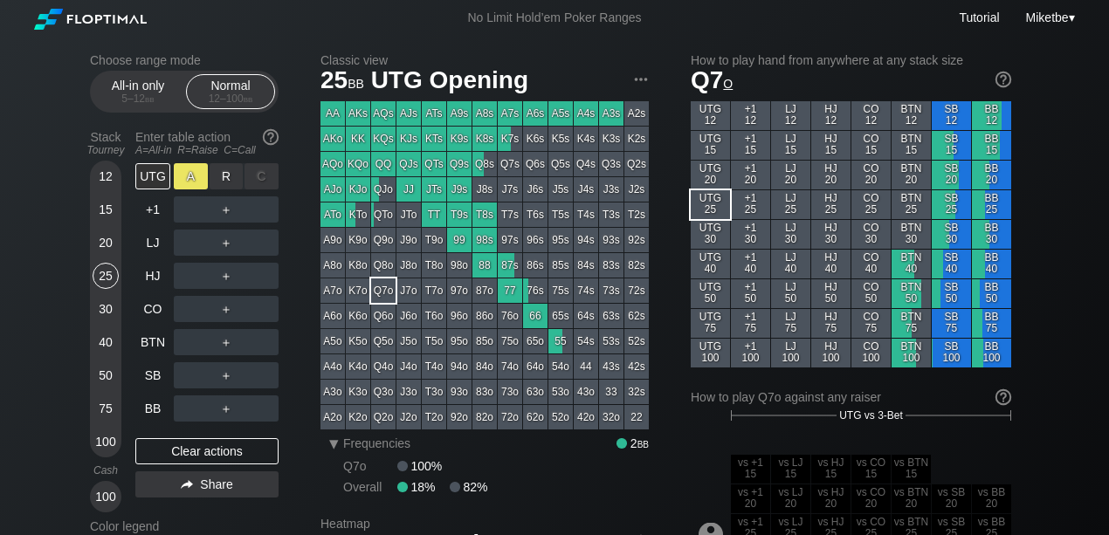
click at [191, 177] on div "A ✕" at bounding box center [191, 176] width 34 height 26
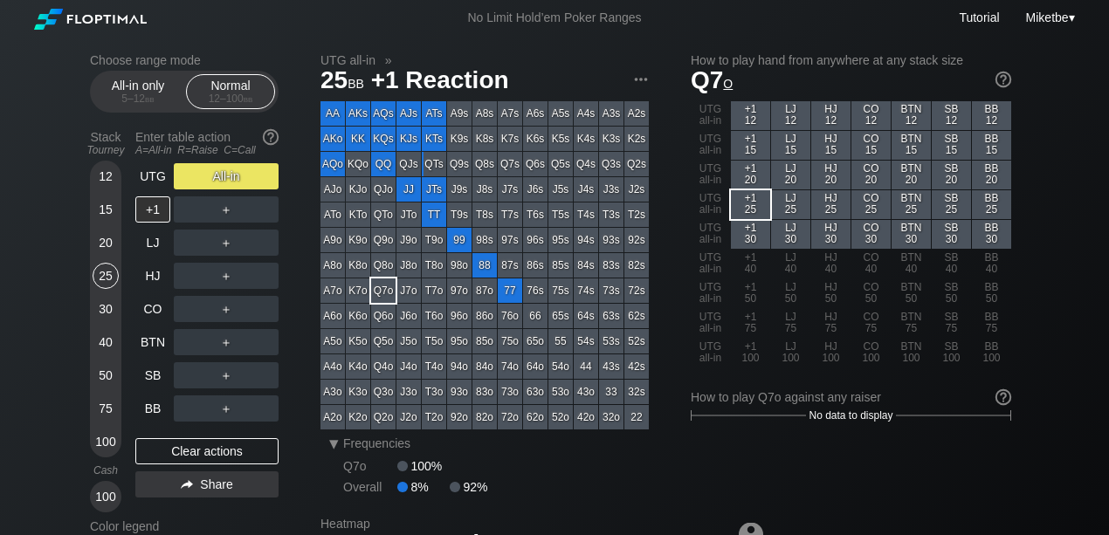
click at [106, 365] on div "50" at bounding box center [106, 376] width 26 height 26
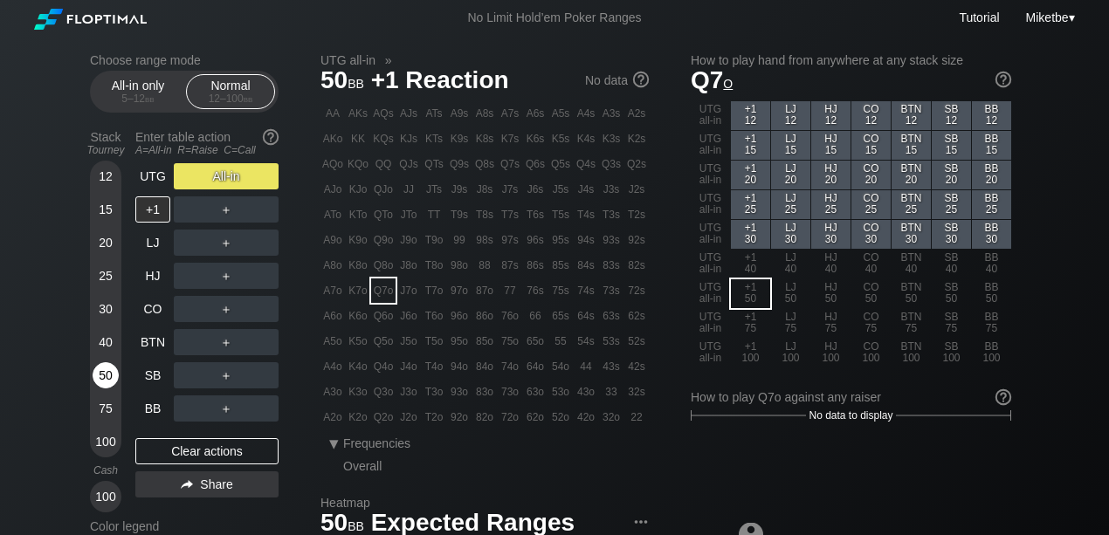
click at [107, 370] on div "50" at bounding box center [106, 376] width 26 height 26
click at [108, 279] on div "25" at bounding box center [106, 276] width 26 height 26
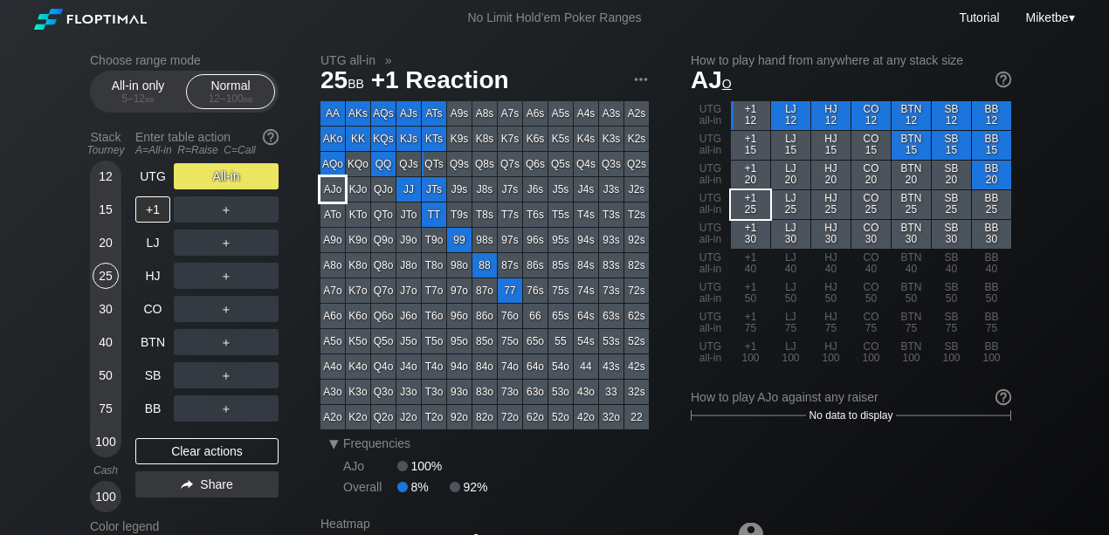
click at [331, 190] on div "AJo" at bounding box center [333, 189] width 24 height 24
click at [211, 448] on div "Clear actions" at bounding box center [206, 452] width 143 height 26
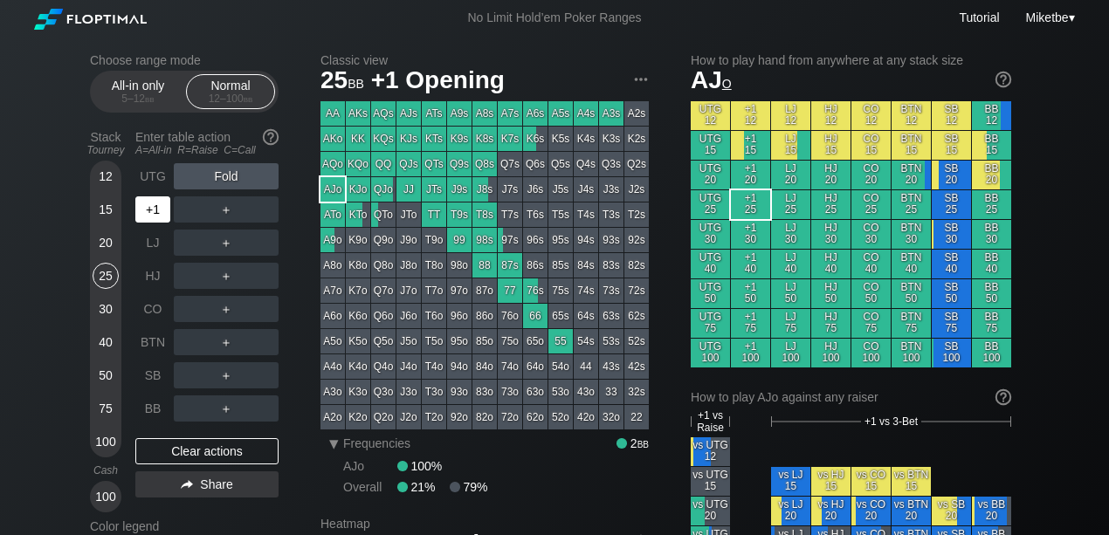
click at [151, 215] on div "+1" at bounding box center [152, 210] width 35 height 26
click at [195, 213] on div "A ✕" at bounding box center [191, 210] width 34 height 26
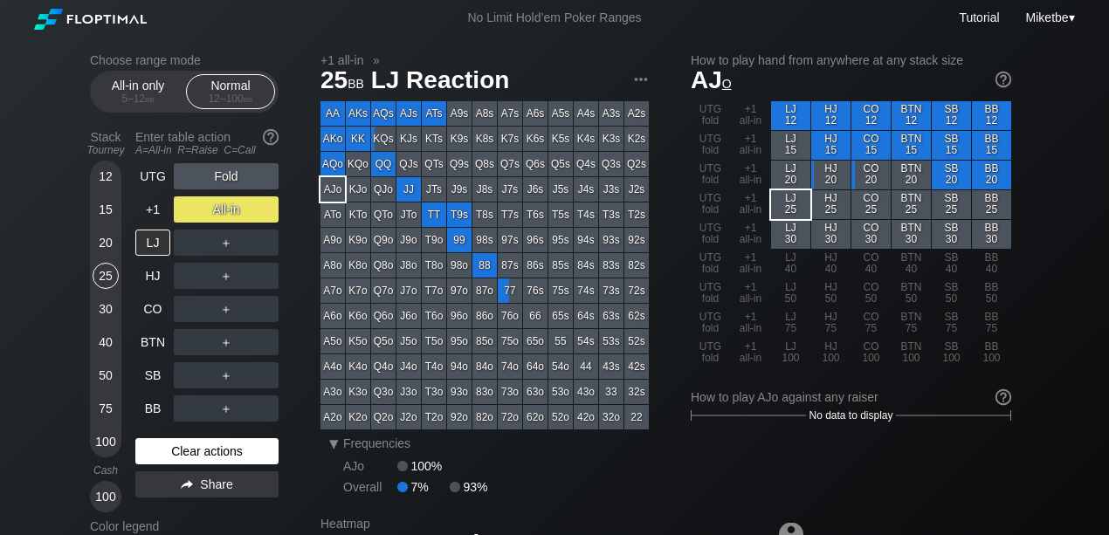
click at [166, 452] on div "Clear actions" at bounding box center [206, 452] width 143 height 26
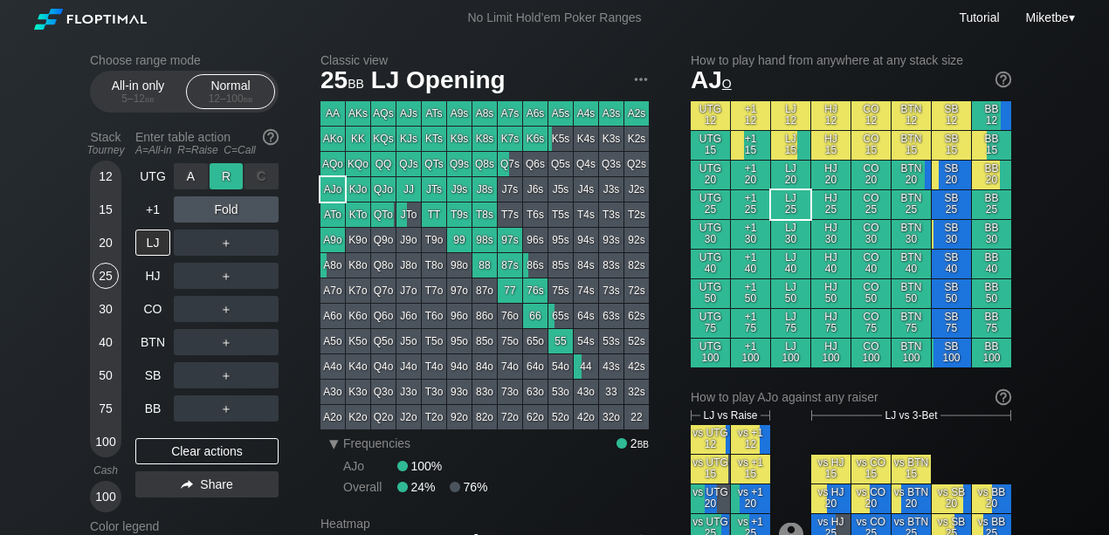
click at [225, 178] on div "R ✕" at bounding box center [227, 176] width 34 height 26
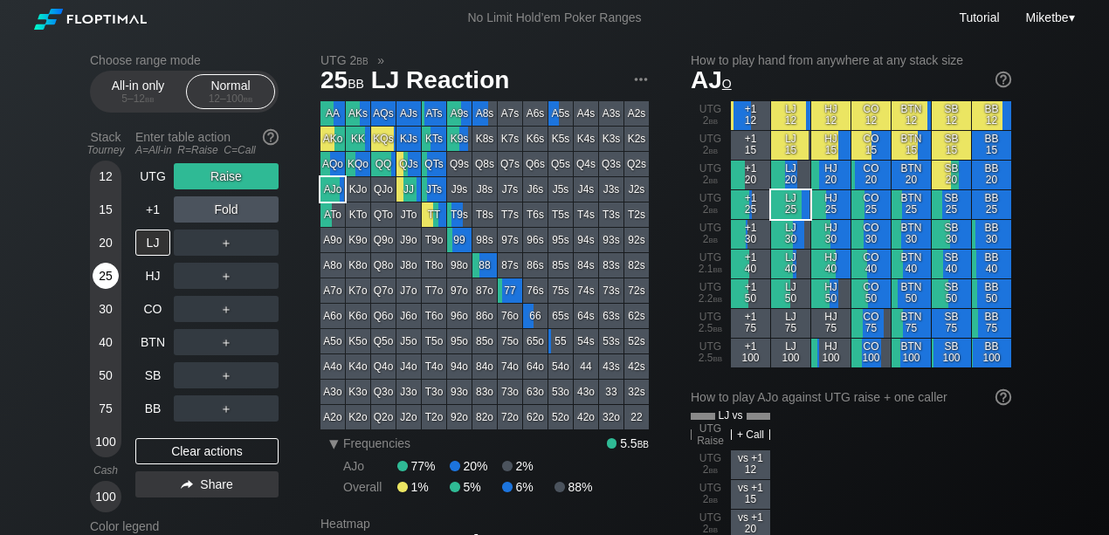
click at [105, 276] on div "25" at bounding box center [106, 276] width 26 height 26
click at [107, 276] on div "25" at bounding box center [106, 276] width 26 height 26
click at [170, 459] on div "Clear actions" at bounding box center [206, 452] width 143 height 26
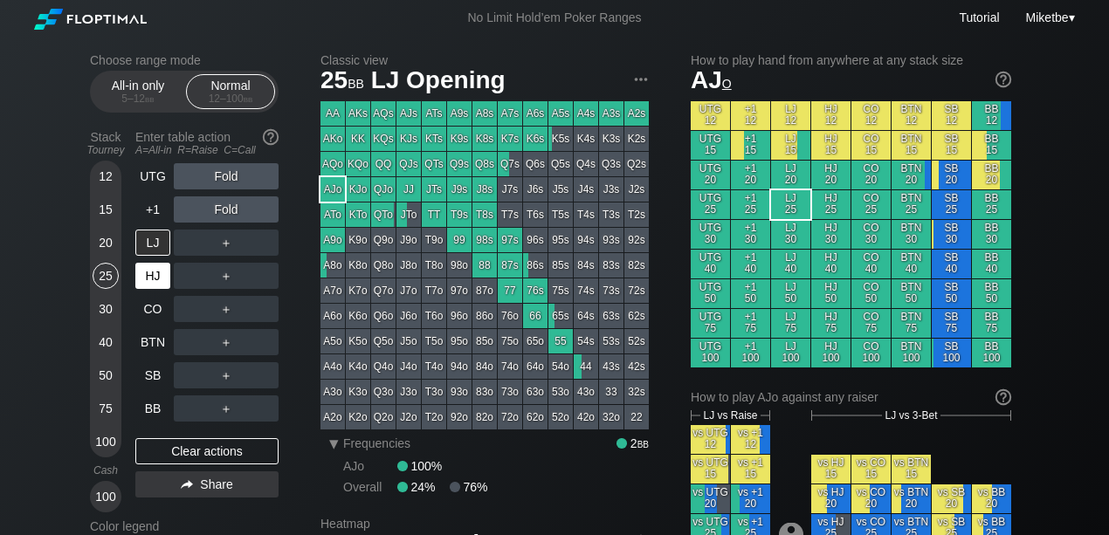
click at [157, 279] on div "HJ" at bounding box center [152, 276] width 35 height 26
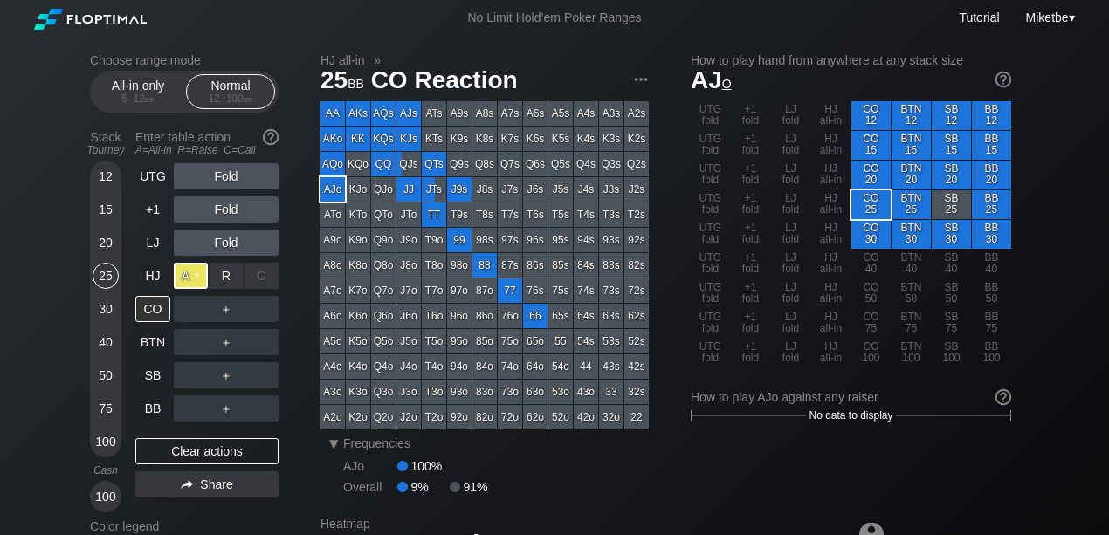
click at [191, 275] on div "A ✕" at bounding box center [191, 276] width 34 height 26
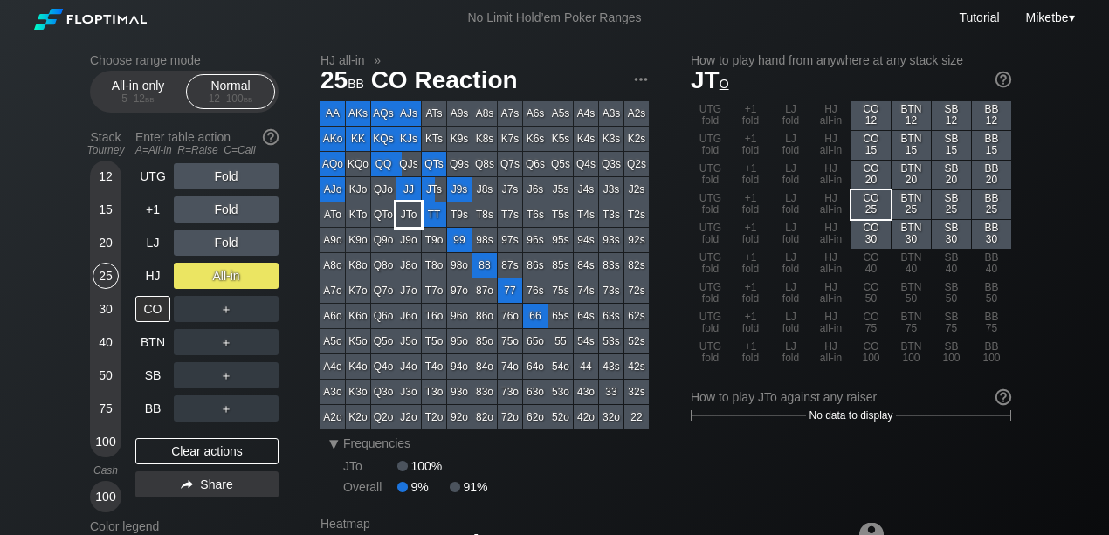
click at [416, 206] on div "JTo" at bounding box center [409, 215] width 24 height 24
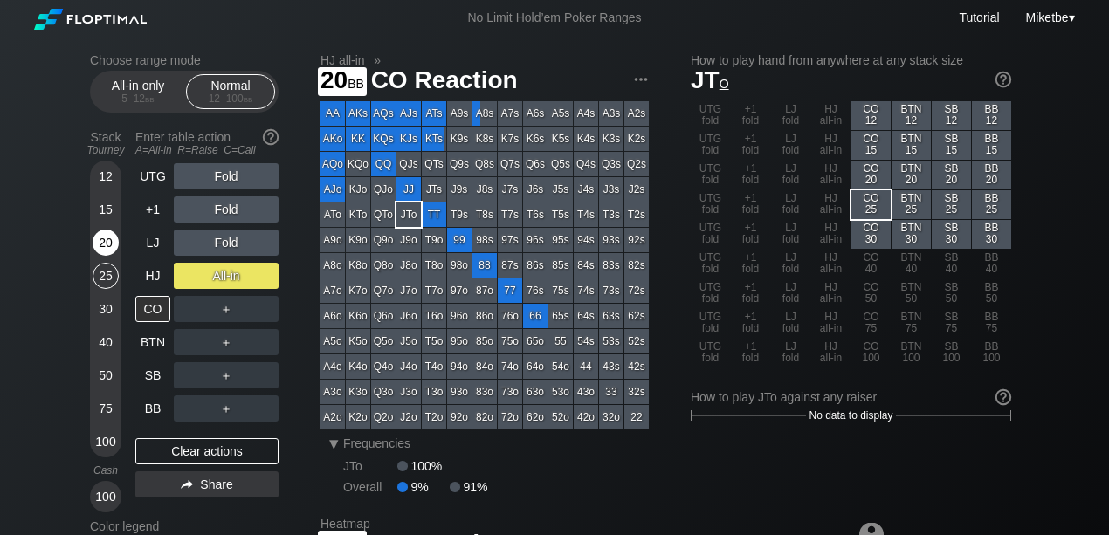
click at [107, 253] on div "20" at bounding box center [106, 243] width 26 height 26
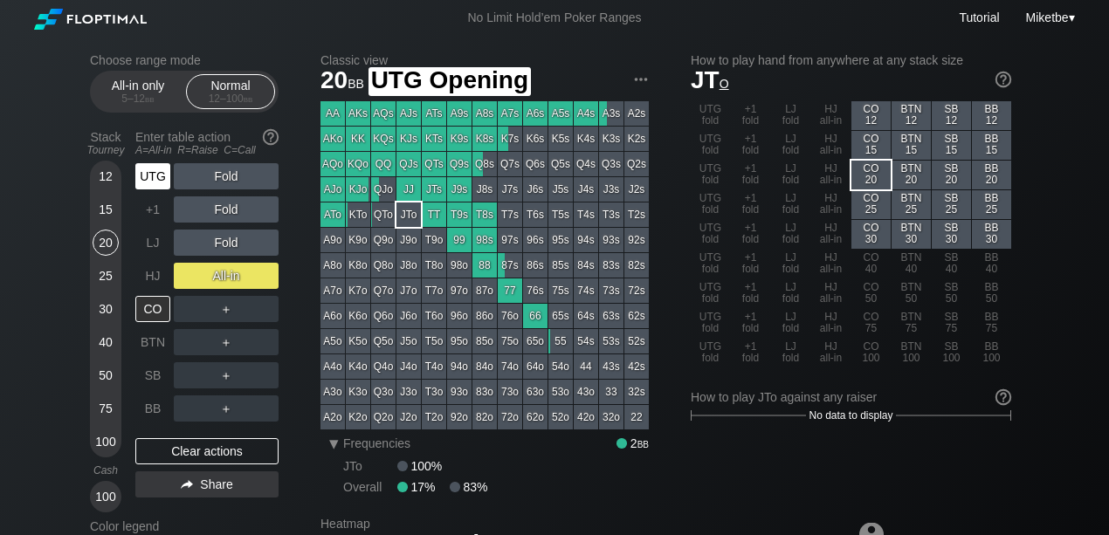
click at [158, 178] on div "UTG" at bounding box center [152, 176] width 35 height 26
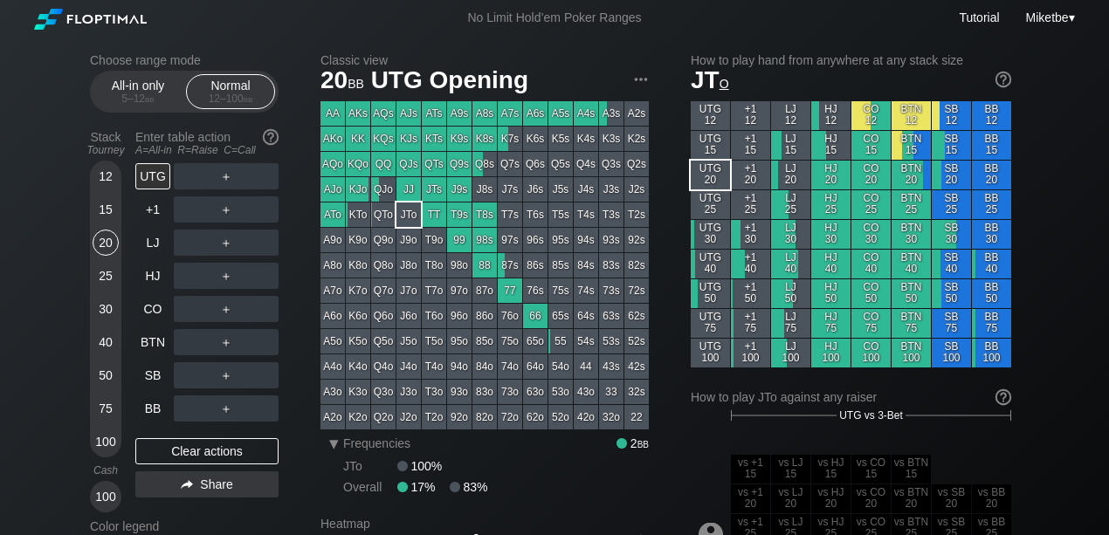
click at [112, 493] on div "100" at bounding box center [106, 497] width 26 height 26
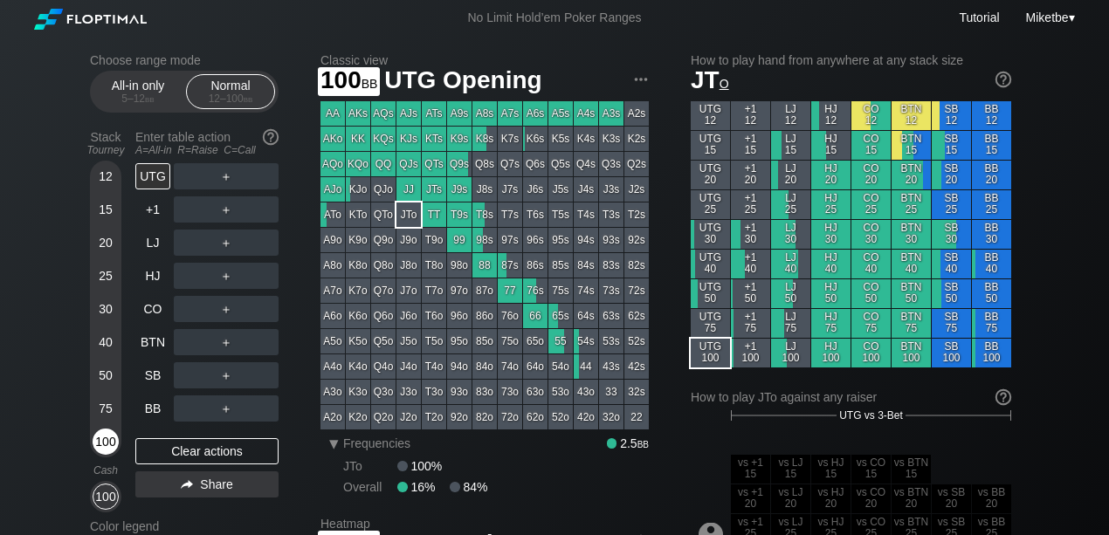
click at [107, 443] on div "100" at bounding box center [106, 442] width 26 height 26
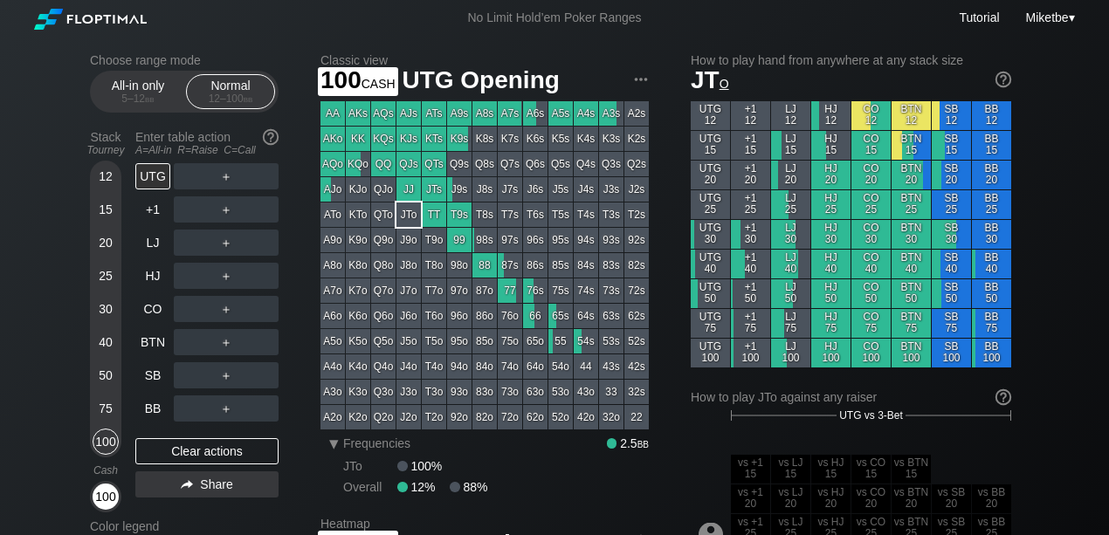
click at [100, 501] on div "100" at bounding box center [106, 497] width 26 height 26
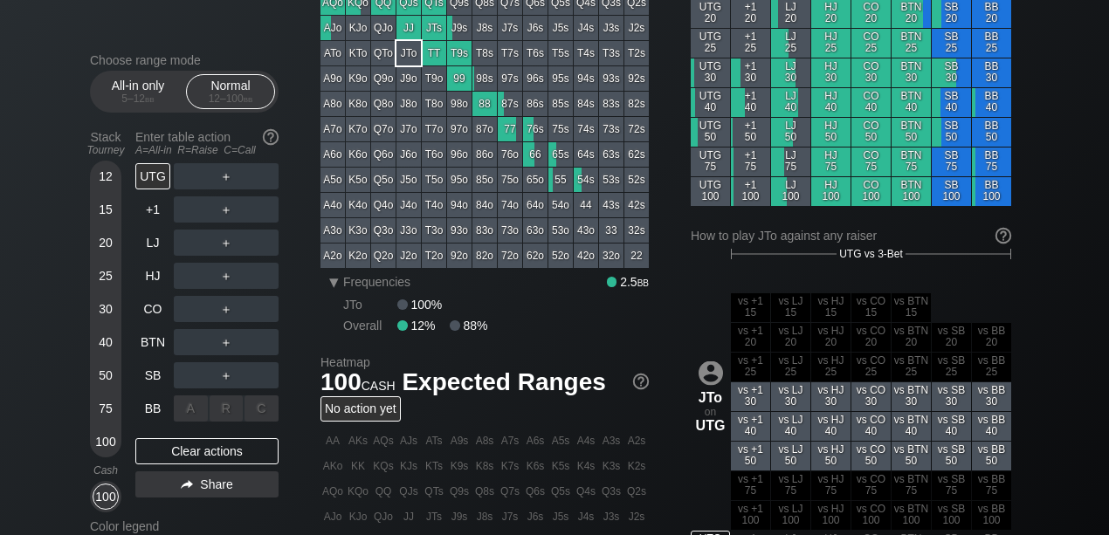
scroll to position [175, 0]
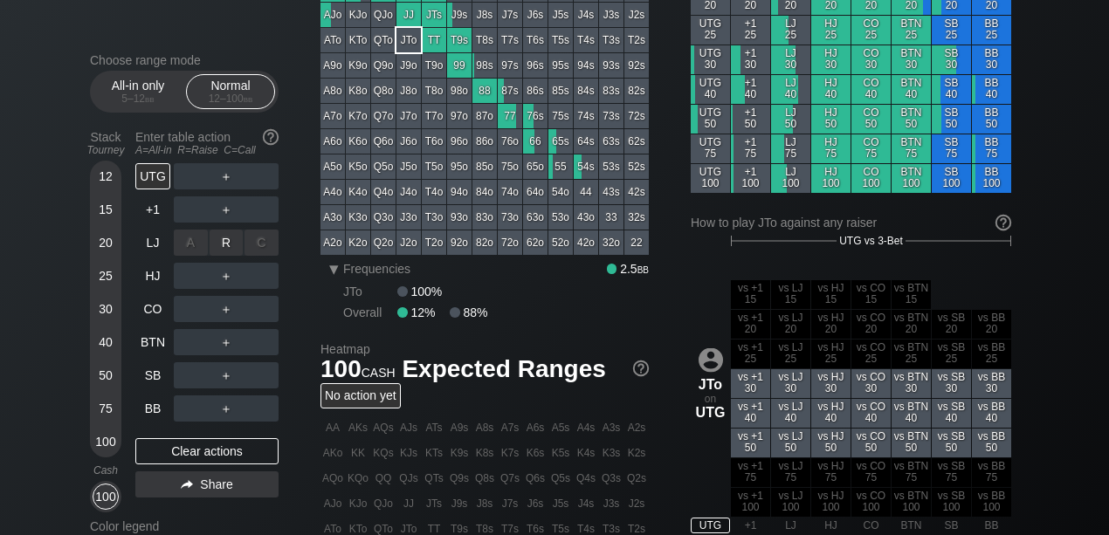
click at [177, 236] on div "A ✕" at bounding box center [191, 243] width 34 height 26
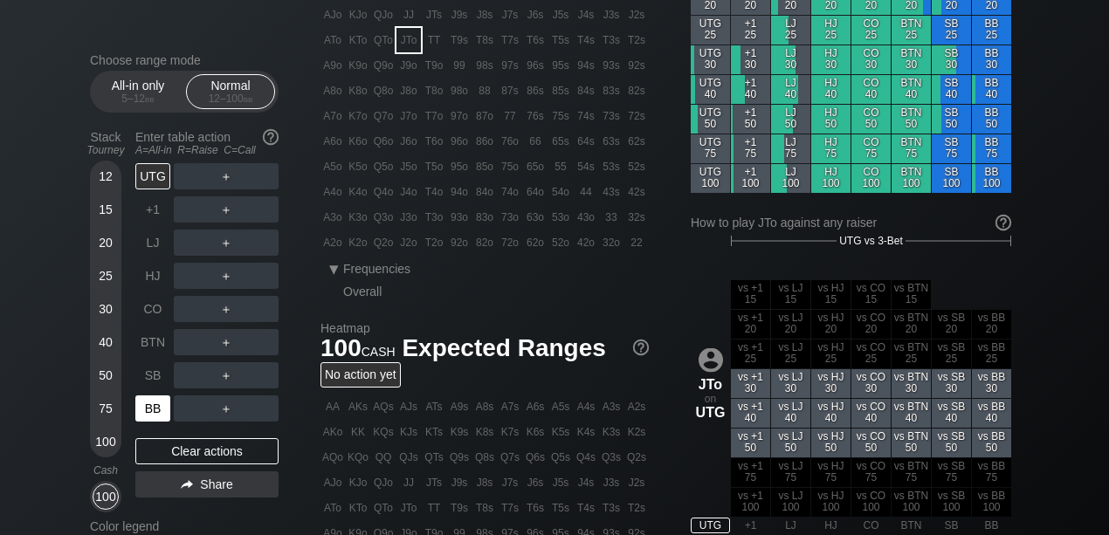
click at [161, 404] on div "BB" at bounding box center [152, 409] width 35 height 26
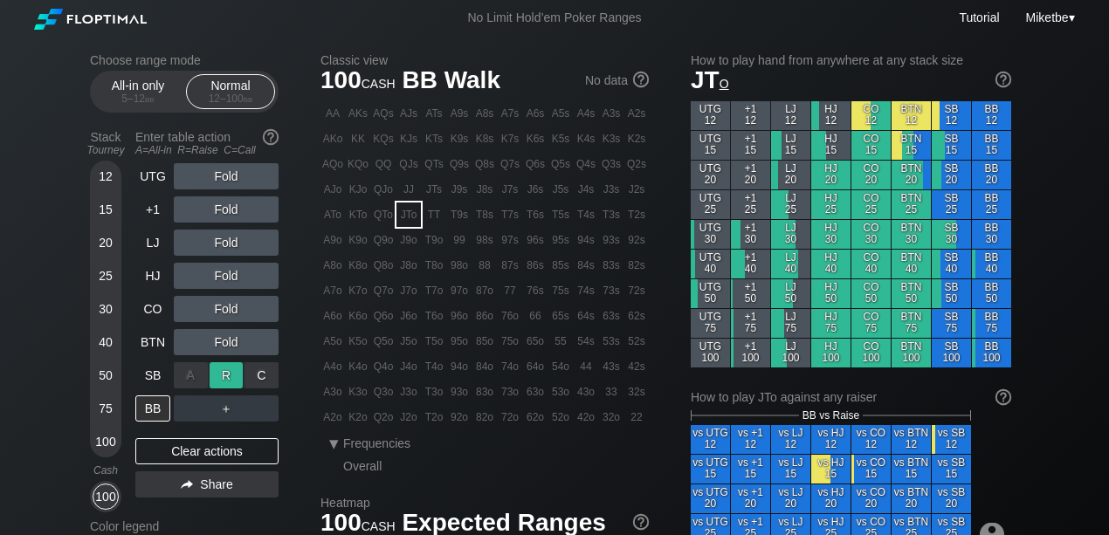
click at [230, 374] on div "R ✕" at bounding box center [227, 376] width 34 height 26
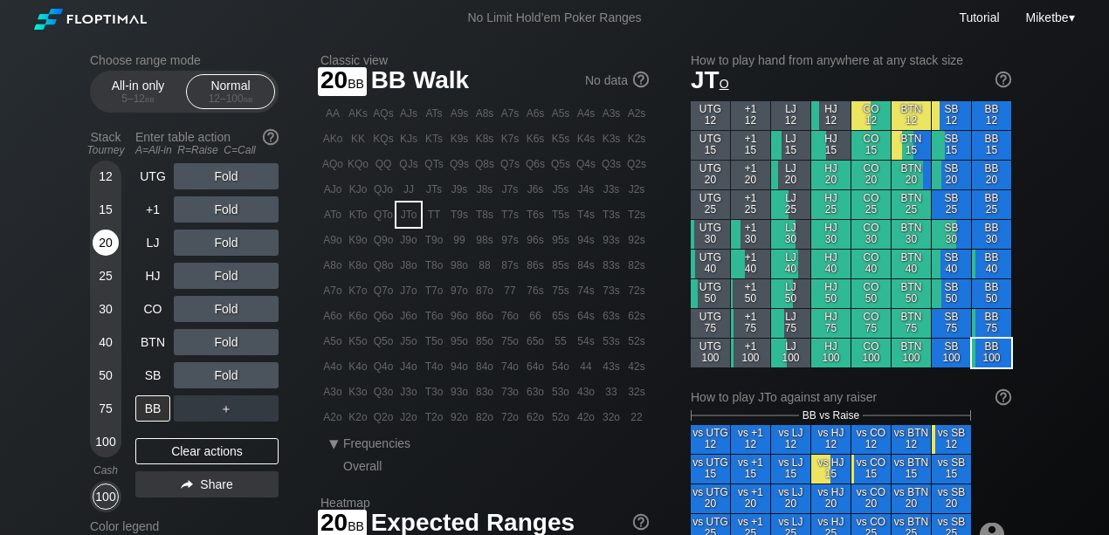
click at [105, 241] on div "20" at bounding box center [106, 243] width 26 height 26
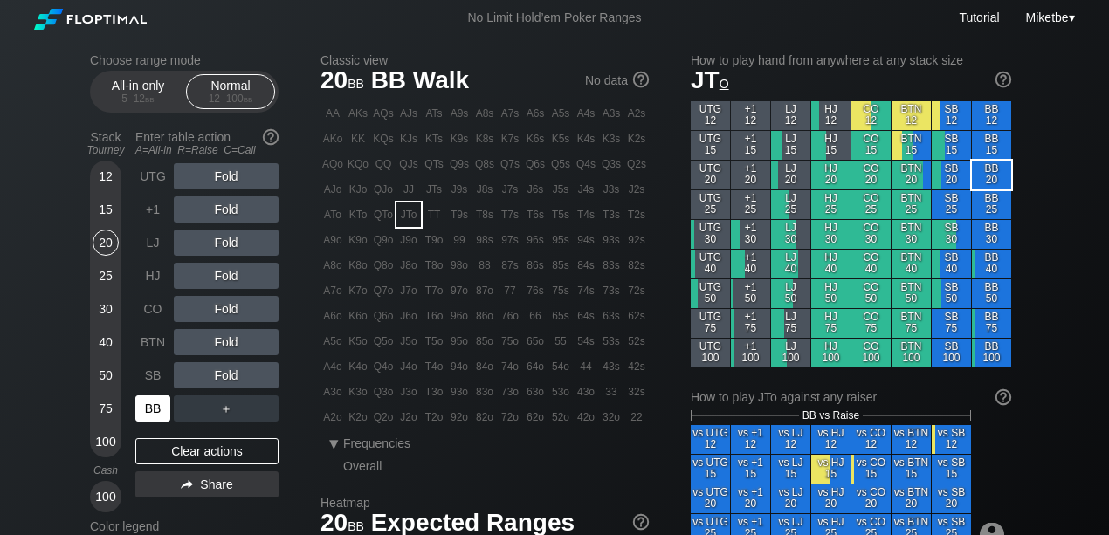
click at [158, 408] on div "BB" at bounding box center [152, 409] width 35 height 26
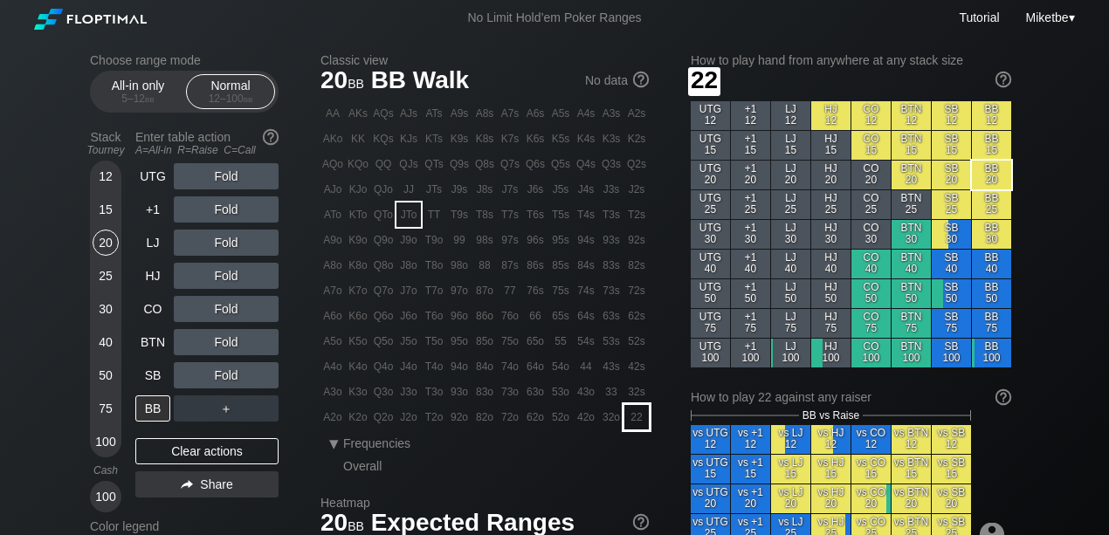
click at [643, 416] on div "22" at bounding box center [637, 417] width 24 height 24
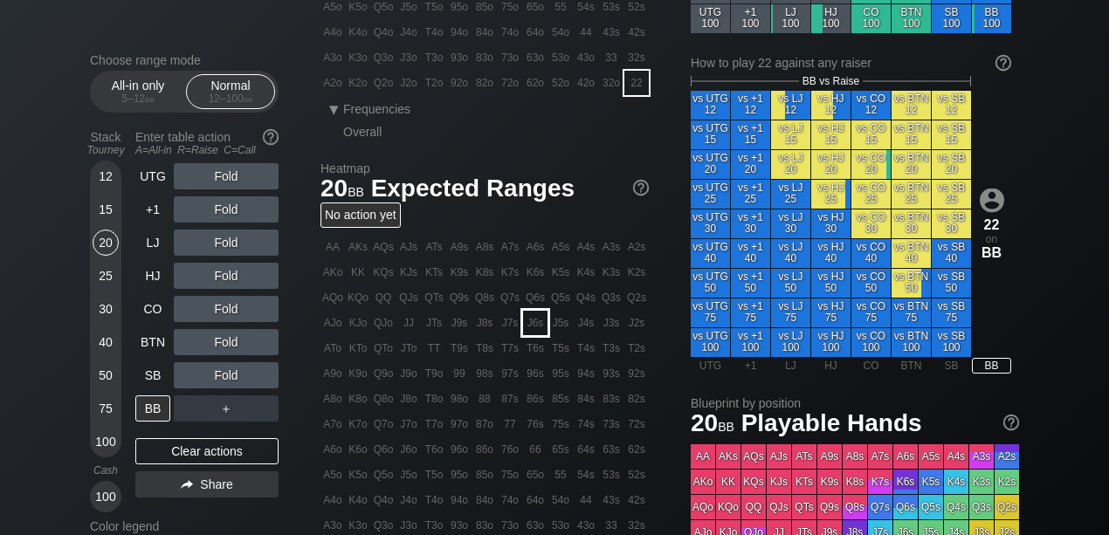
scroll to position [232, 0]
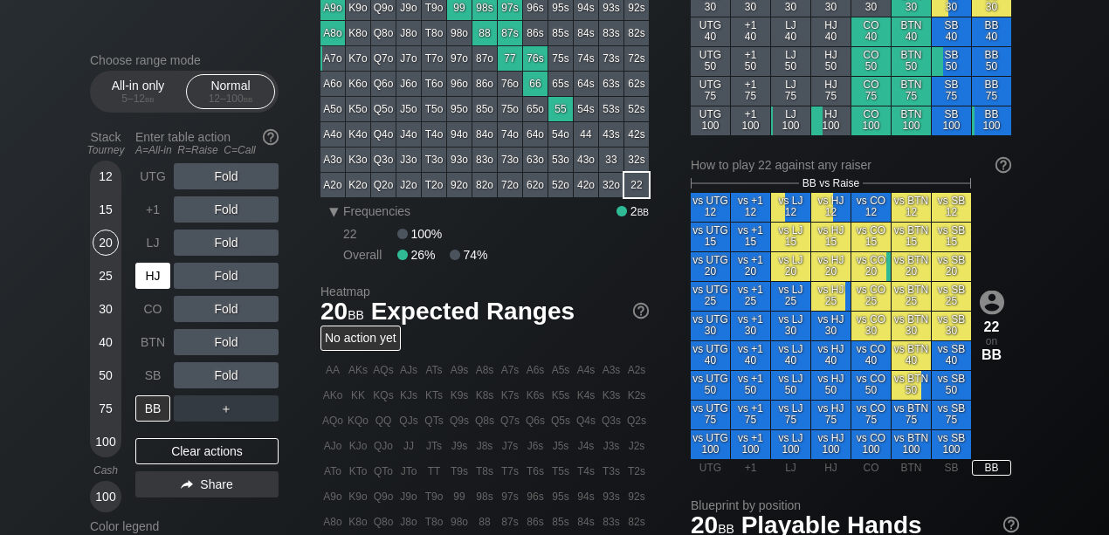
click at [156, 285] on div "HJ" at bounding box center [152, 276] width 35 height 26
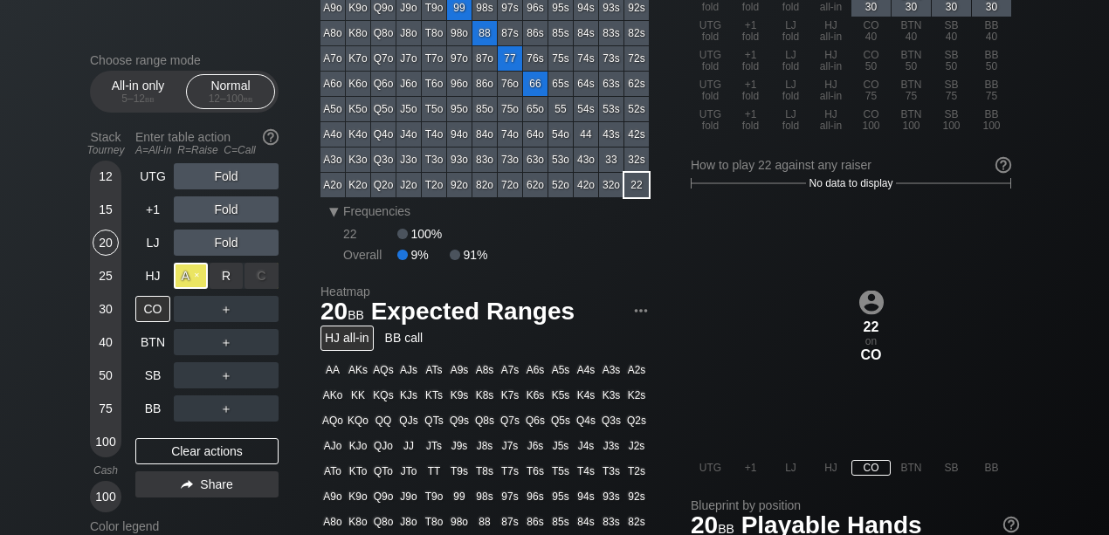
click at [187, 276] on div "A ✕" at bounding box center [191, 276] width 34 height 26
click at [144, 388] on div "SB" at bounding box center [154, 375] width 38 height 33
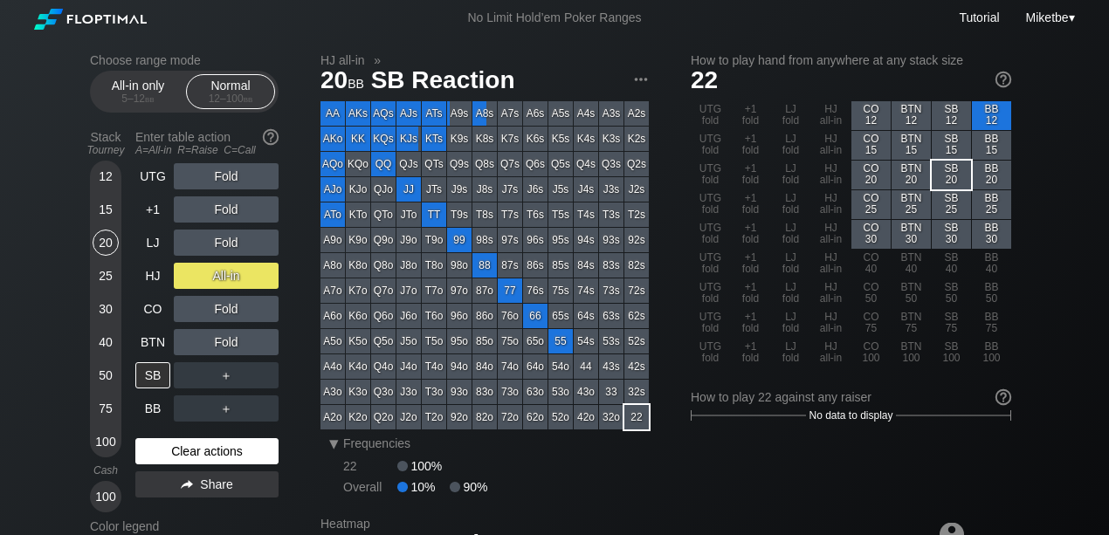
click at [190, 451] on div "Clear actions" at bounding box center [206, 452] width 143 height 26
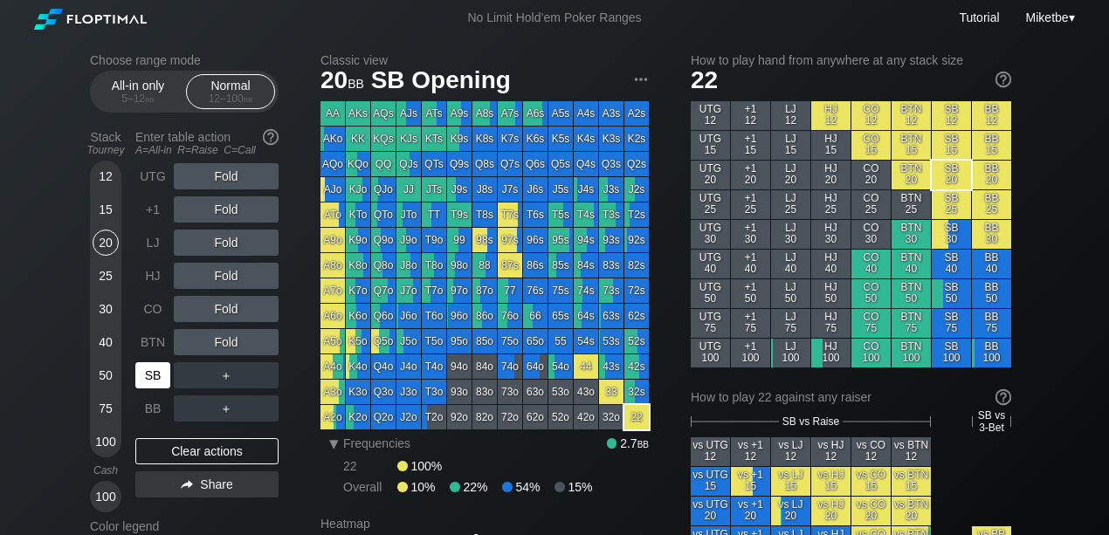
click at [160, 366] on div "SB" at bounding box center [152, 376] width 35 height 26
click at [151, 97] on span "bb" at bounding box center [150, 99] width 10 height 12
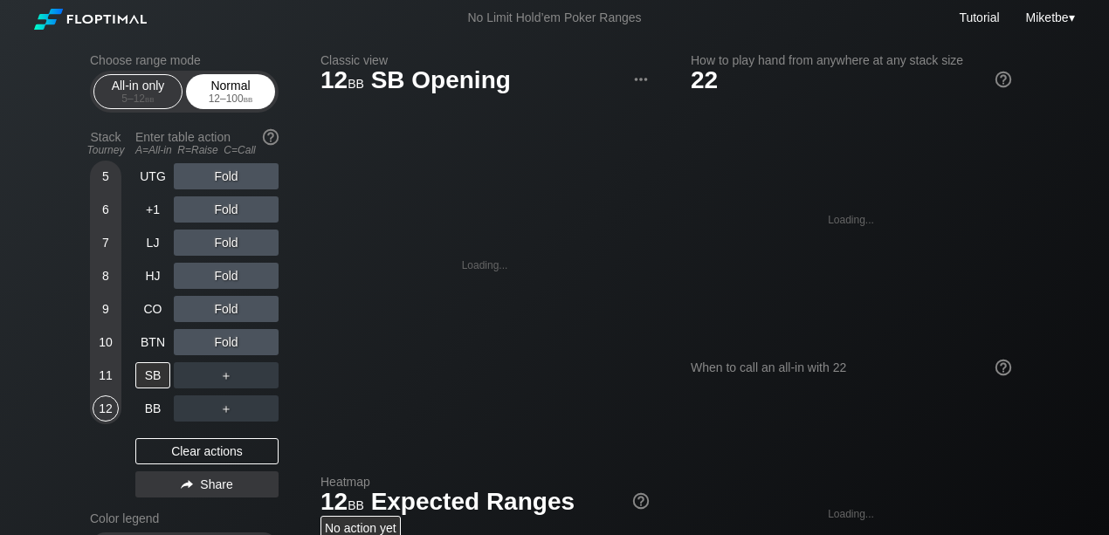
click at [203, 87] on div "Normal 12 – 100 bb" at bounding box center [230, 91] width 80 height 33
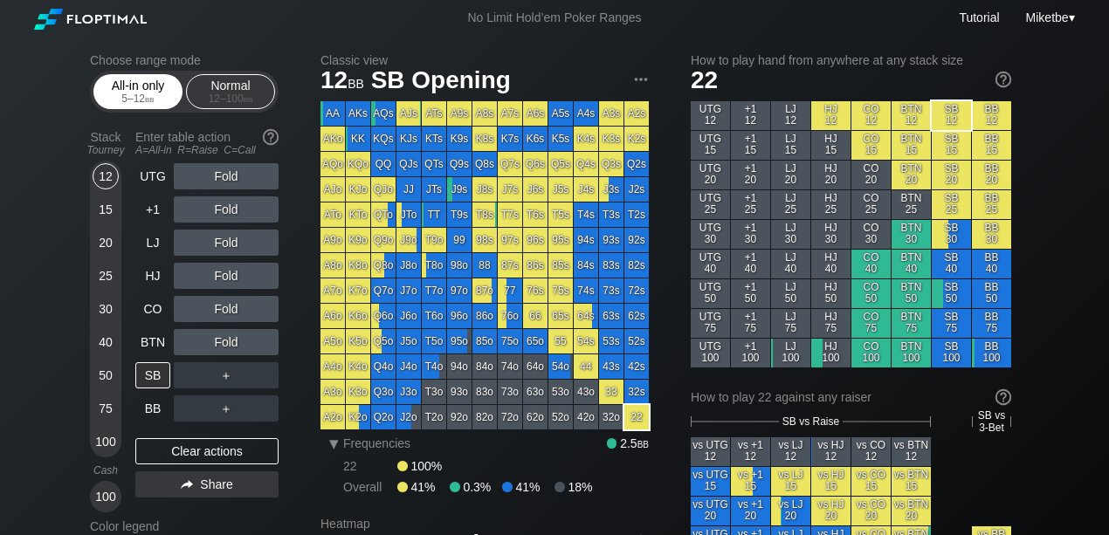
click at [135, 94] on div "5 – 12 bb" at bounding box center [137, 99] width 73 height 12
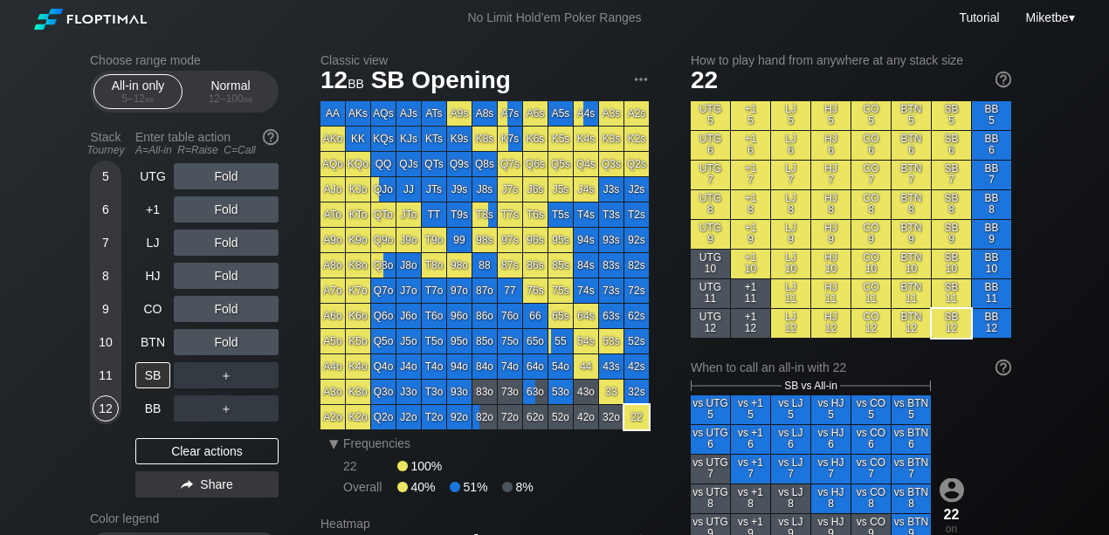
click at [289, 100] on div "Choose range mode All-in only 5 – 12 bb Normal 12 – 100 bb Stack Tourney Enter …" at bounding box center [198, 347] width 217 height 588
click at [267, 99] on div "12 – 100 bb" at bounding box center [230, 99] width 73 height 12
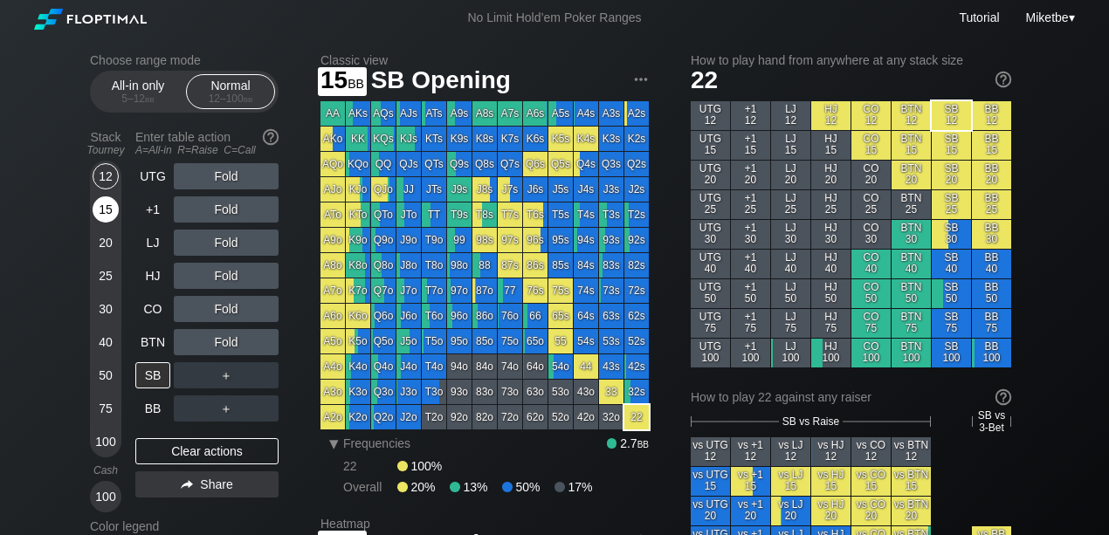
click at [96, 211] on div "15" at bounding box center [106, 210] width 26 height 26
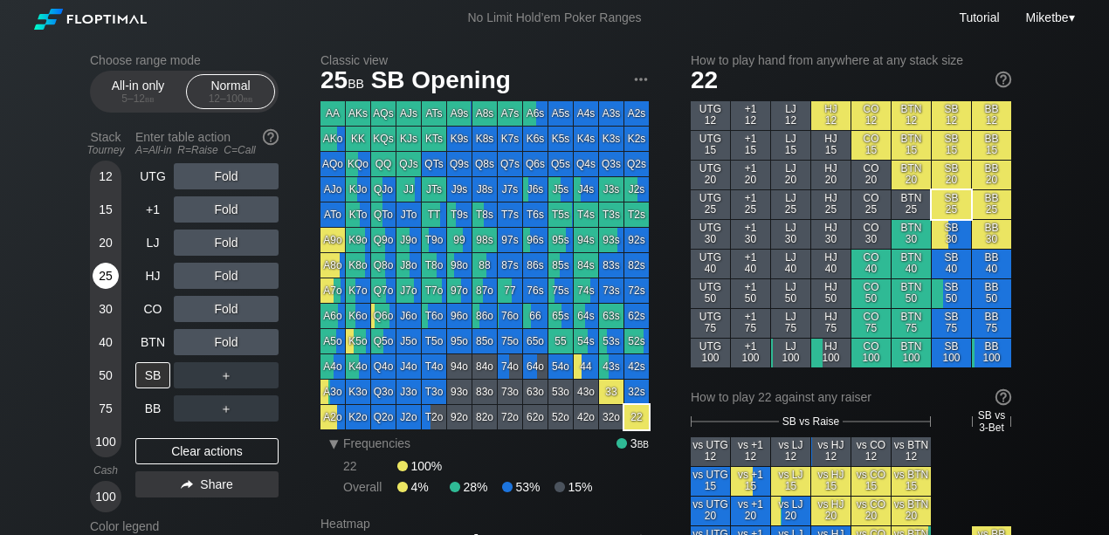
click at [100, 264] on div "25" at bounding box center [106, 276] width 26 height 26
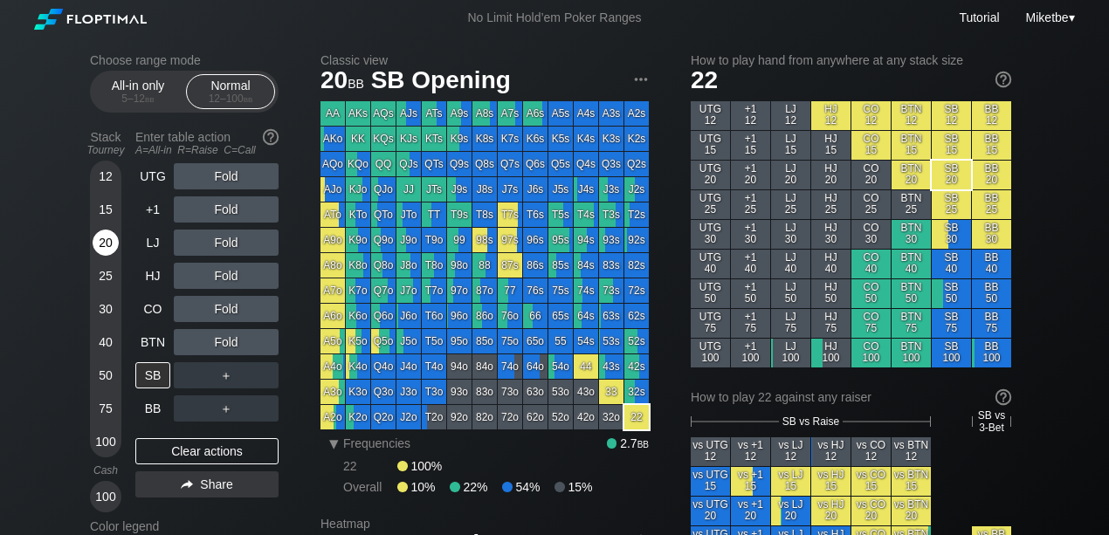
click at [104, 245] on div "20" at bounding box center [106, 243] width 26 height 26
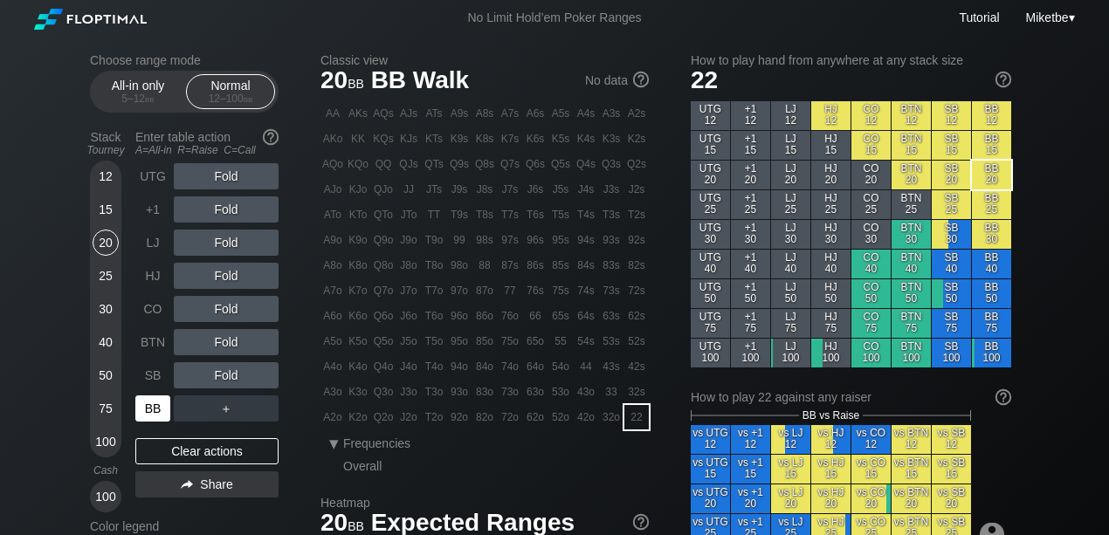
click at [152, 412] on div "BB" at bounding box center [152, 409] width 35 height 26
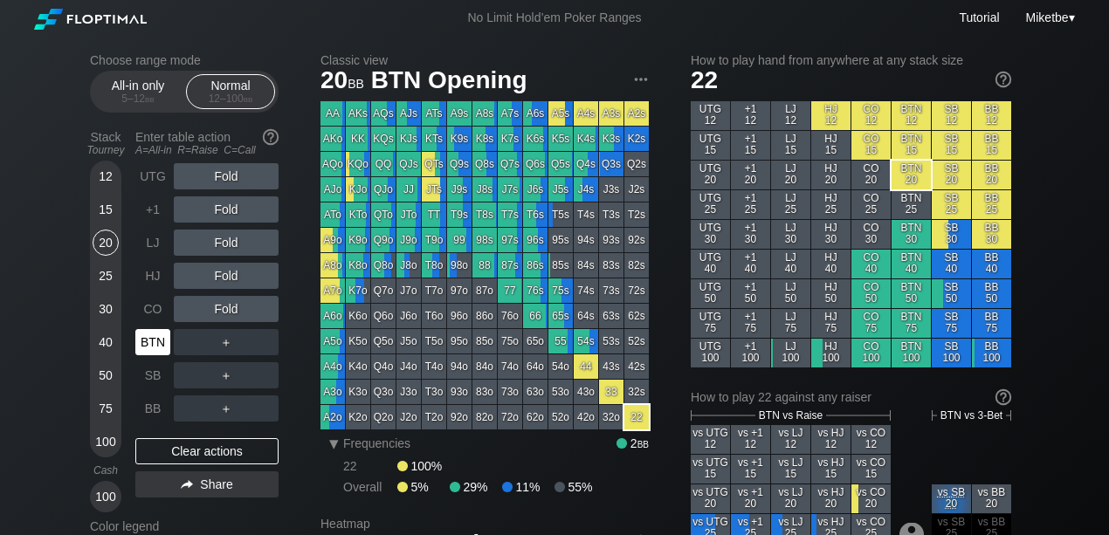
click at [157, 342] on div "BTN" at bounding box center [152, 342] width 35 height 26
click at [109, 211] on div "15" at bounding box center [106, 210] width 26 height 26
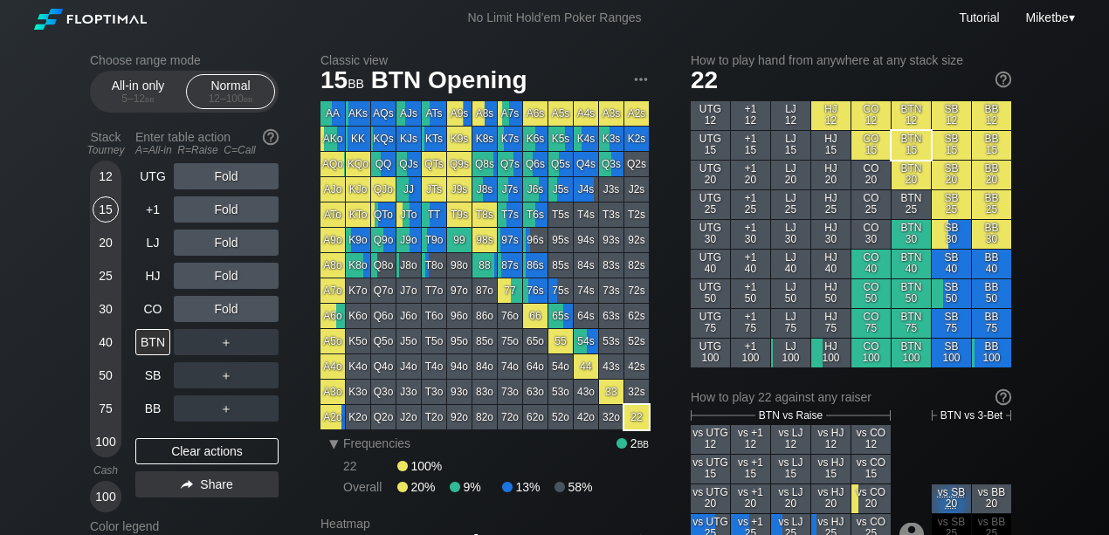
click at [104, 172] on div "12" at bounding box center [106, 176] width 26 height 26
click at [105, 210] on div "15" at bounding box center [106, 210] width 26 height 26
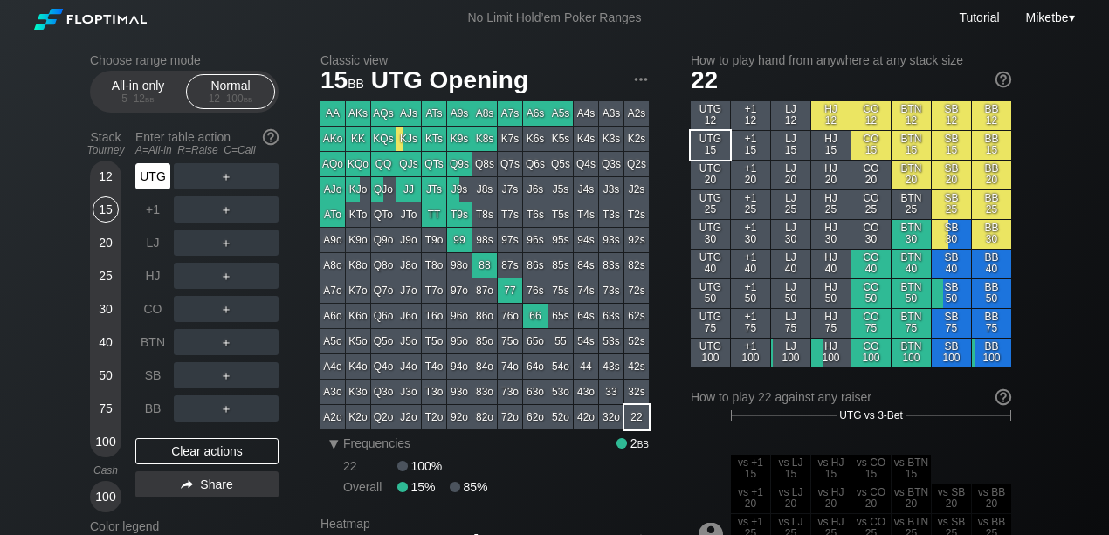
click at [144, 169] on div "UTG" at bounding box center [152, 176] width 35 height 26
click at [149, 180] on div "UTG" at bounding box center [152, 176] width 35 height 26
click at [149, 417] on div "BB" at bounding box center [152, 409] width 35 height 26
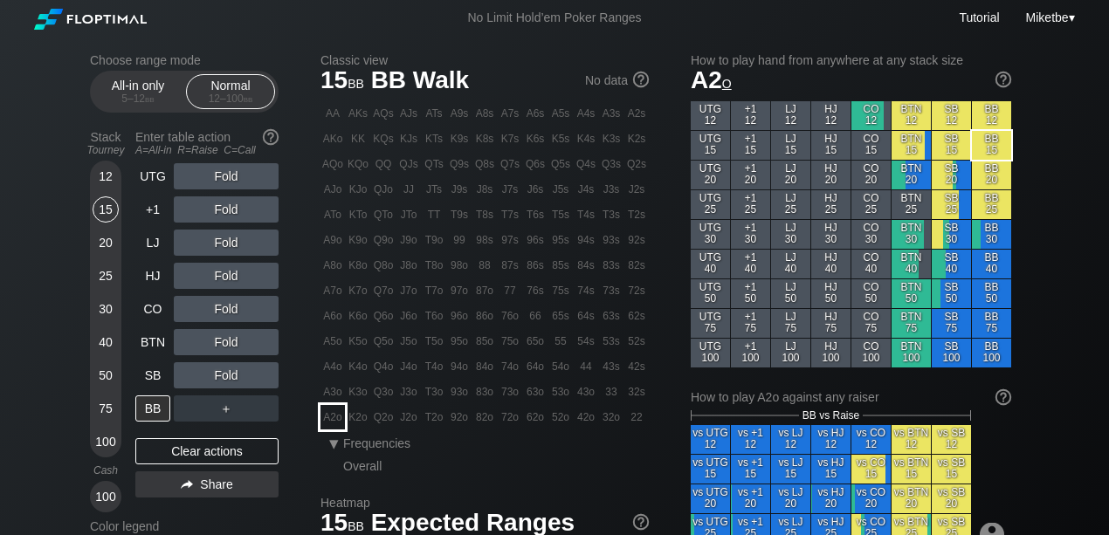
click at [336, 418] on div "A2o" at bounding box center [333, 417] width 24 height 24
click at [102, 204] on div "15" at bounding box center [106, 210] width 26 height 26
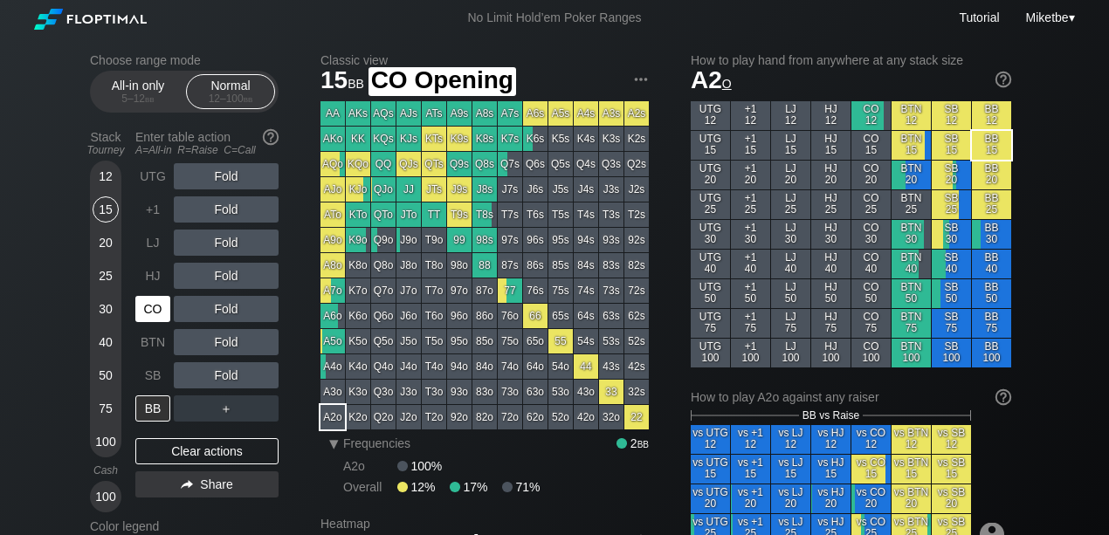
click at [147, 307] on div "CO" at bounding box center [152, 309] width 35 height 26
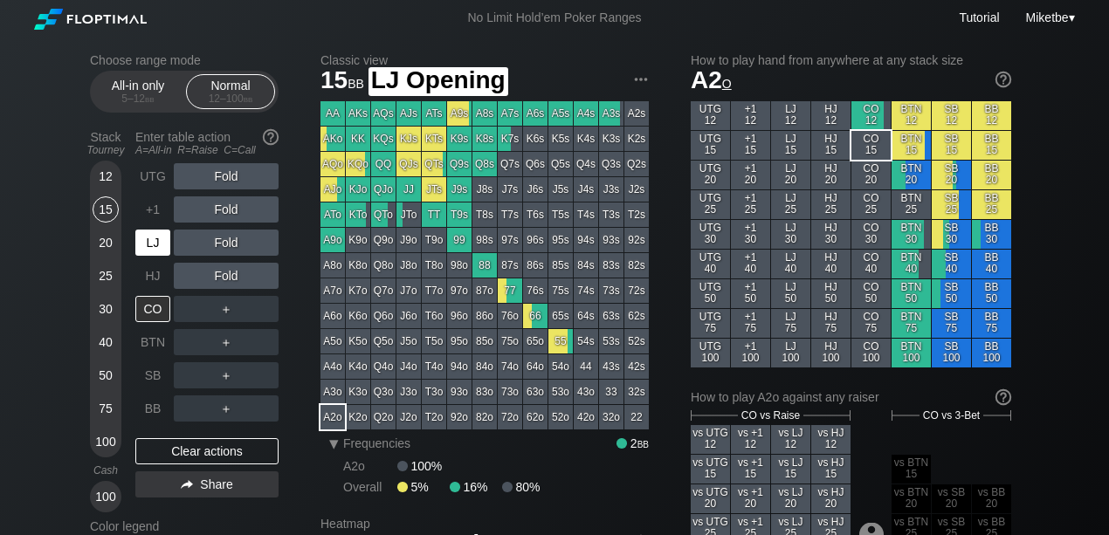
click at [155, 241] on div "LJ" at bounding box center [152, 243] width 35 height 26
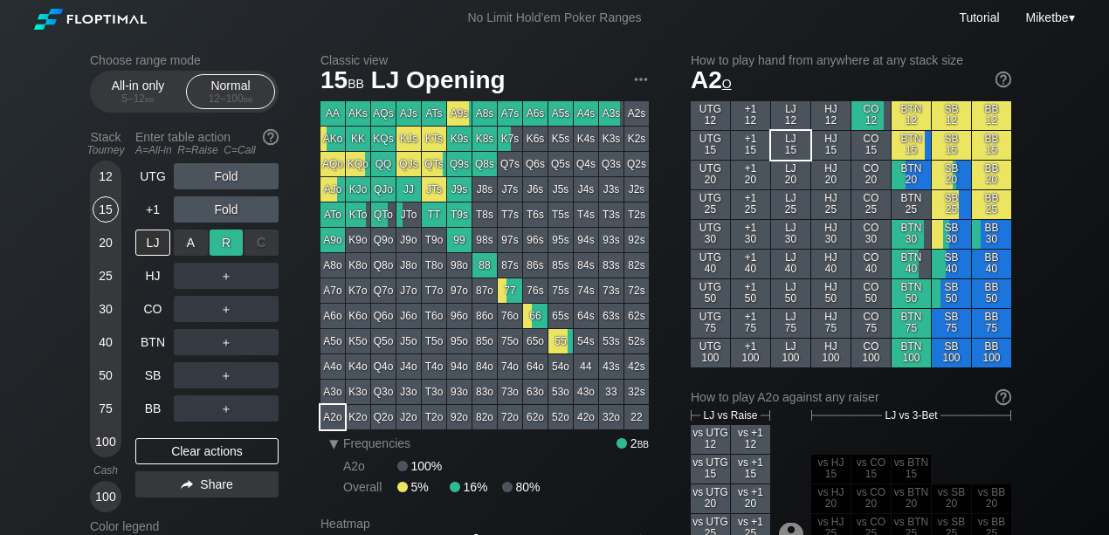
click at [229, 246] on div "R ✕" at bounding box center [227, 243] width 34 height 26
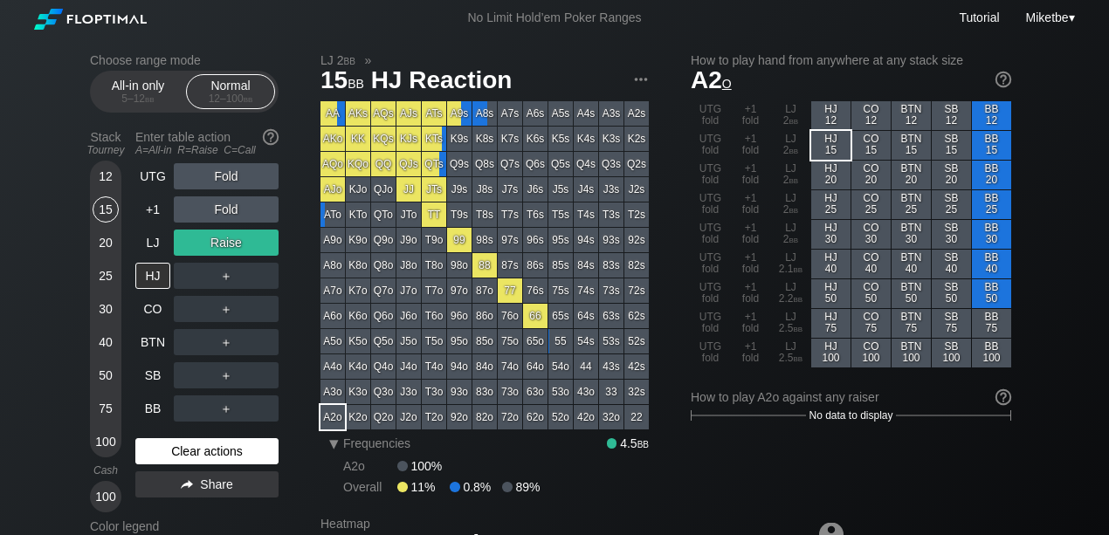
click at [199, 451] on div "Clear actions" at bounding box center [206, 452] width 143 height 26
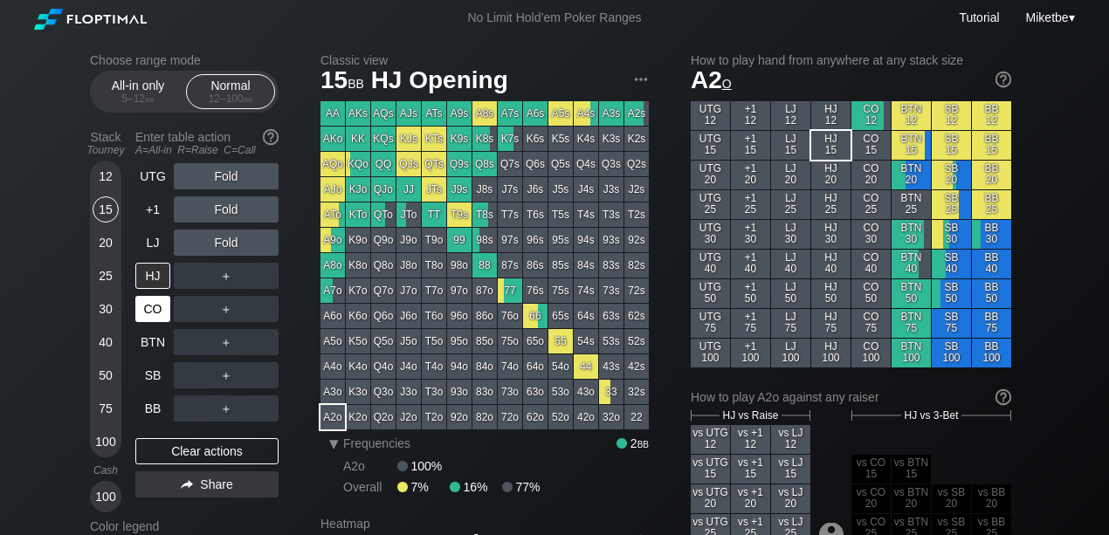
click at [156, 315] on div "CO" at bounding box center [152, 309] width 35 height 26
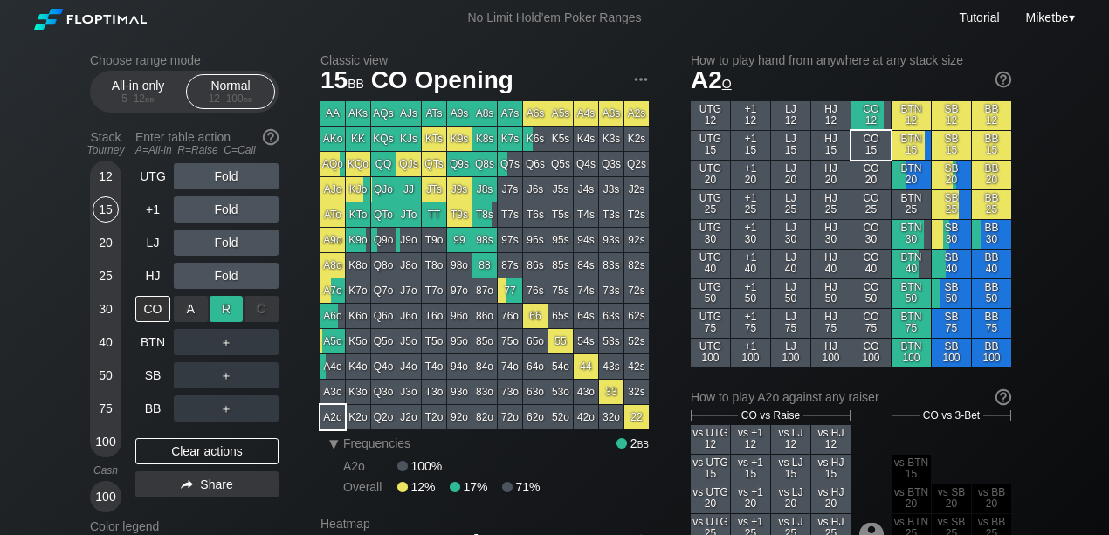
click at [220, 307] on div "R ✕" at bounding box center [227, 309] width 34 height 26
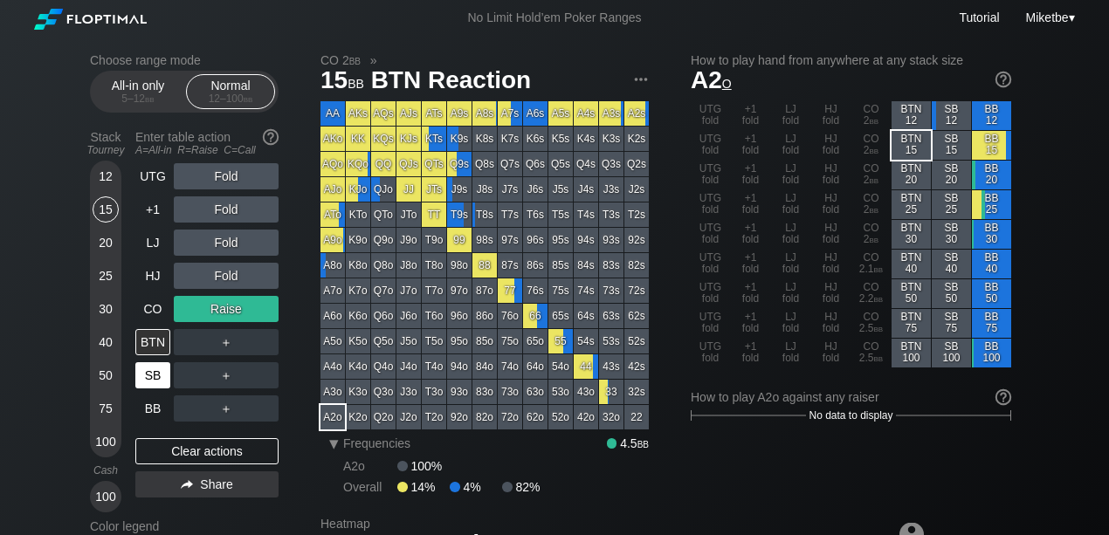
click at [152, 375] on div "SB" at bounding box center [152, 376] width 35 height 26
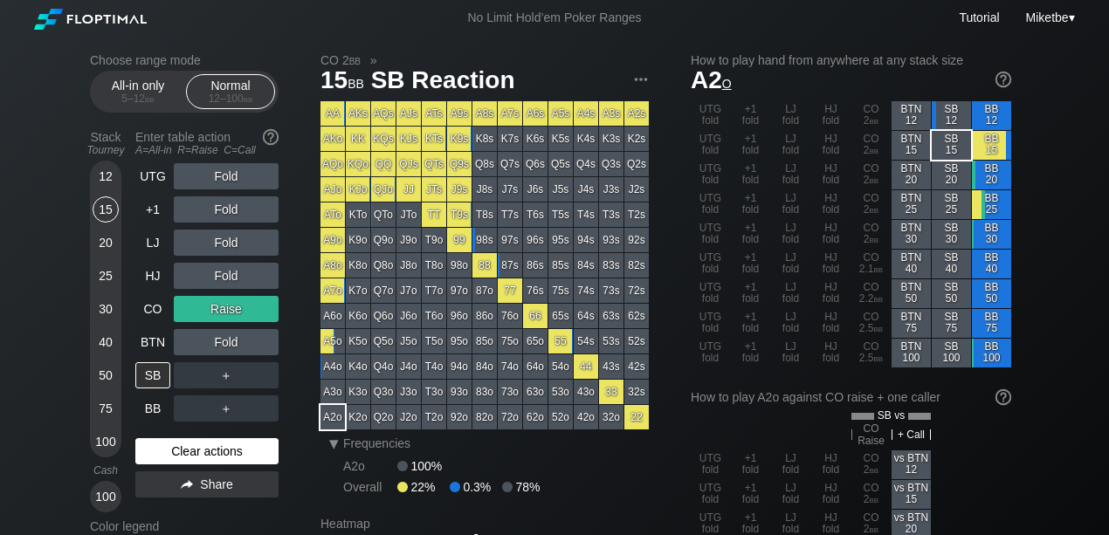
click at [184, 458] on div "Clear actions" at bounding box center [206, 452] width 143 height 26
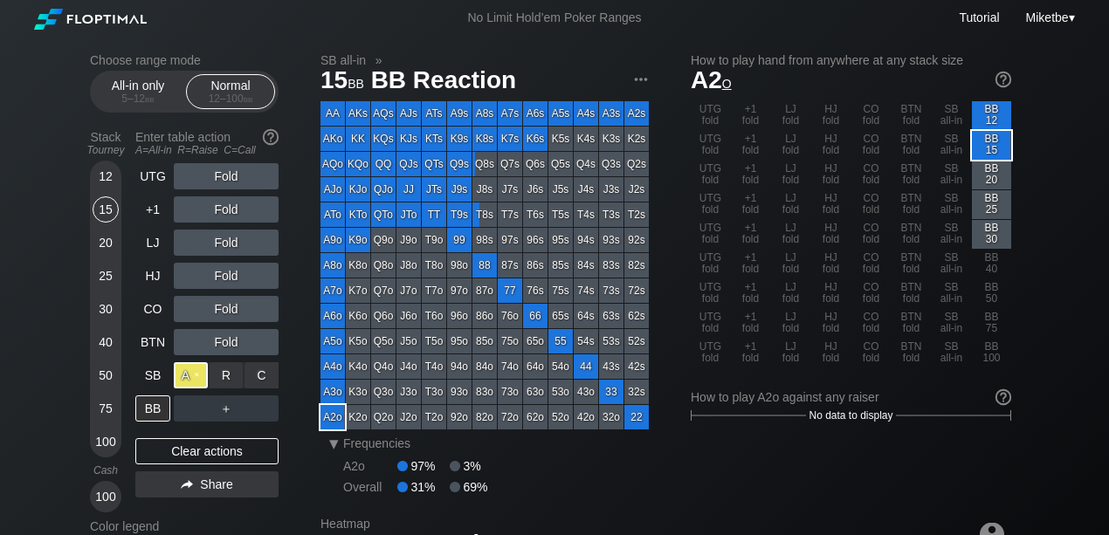
click at [190, 374] on div "A ✕" at bounding box center [191, 376] width 34 height 26
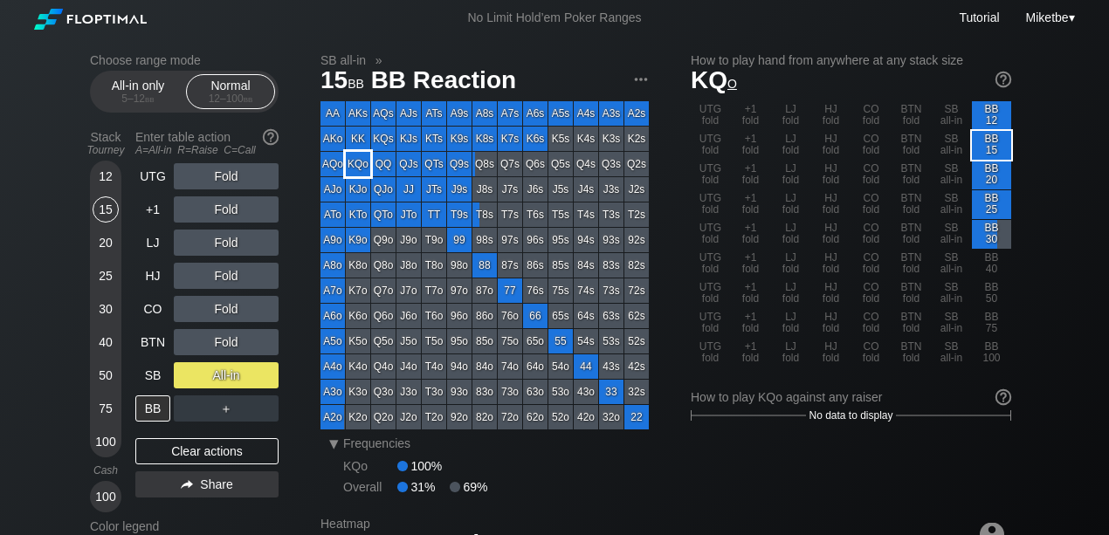
click at [361, 162] on div "KQo" at bounding box center [358, 164] width 24 height 24
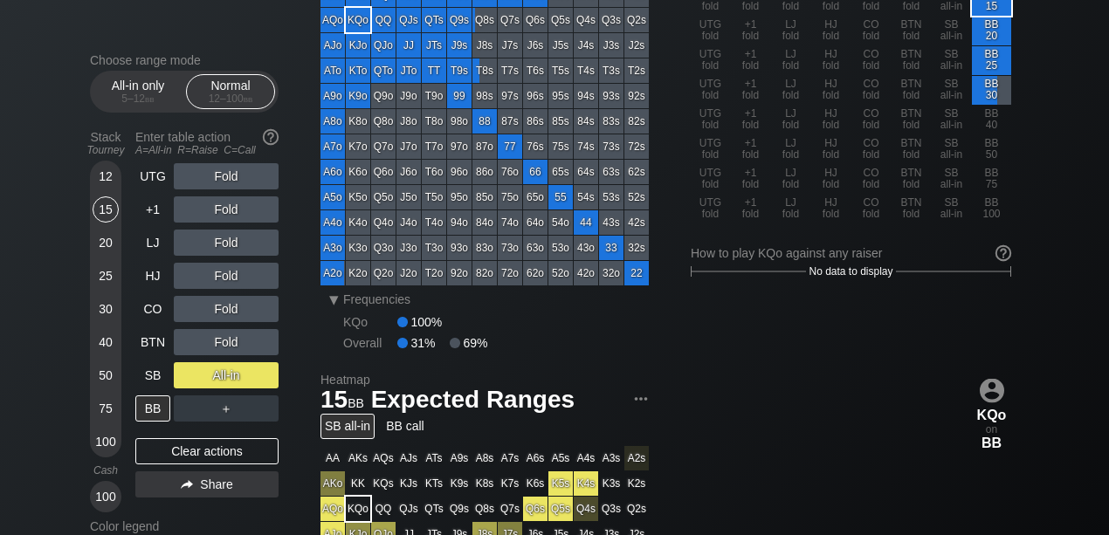
scroll to position [232, 0]
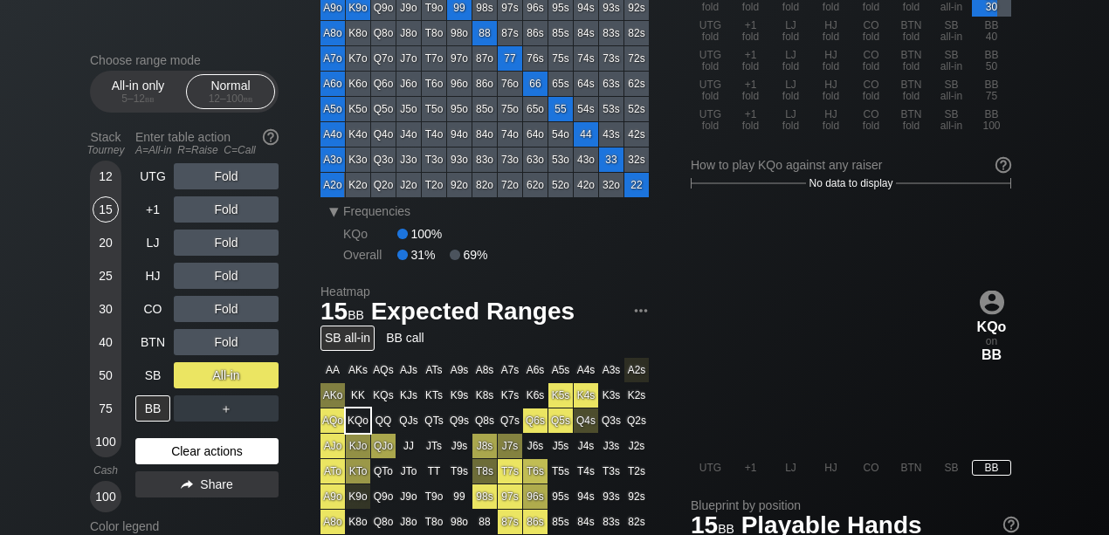
click at [174, 448] on div "Clear actions" at bounding box center [206, 452] width 143 height 26
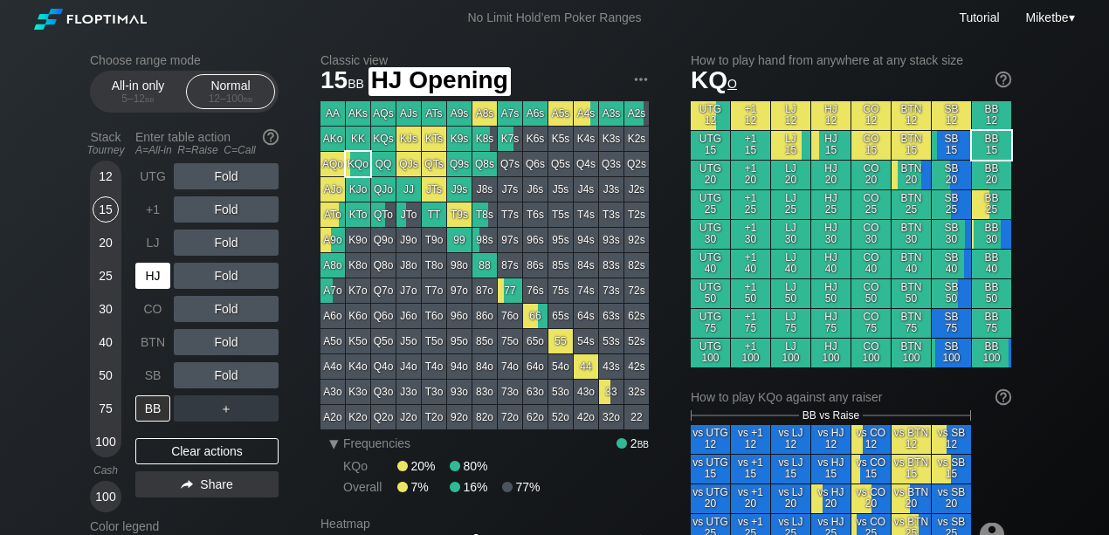
click at [154, 266] on div "HJ" at bounding box center [152, 276] width 35 height 26
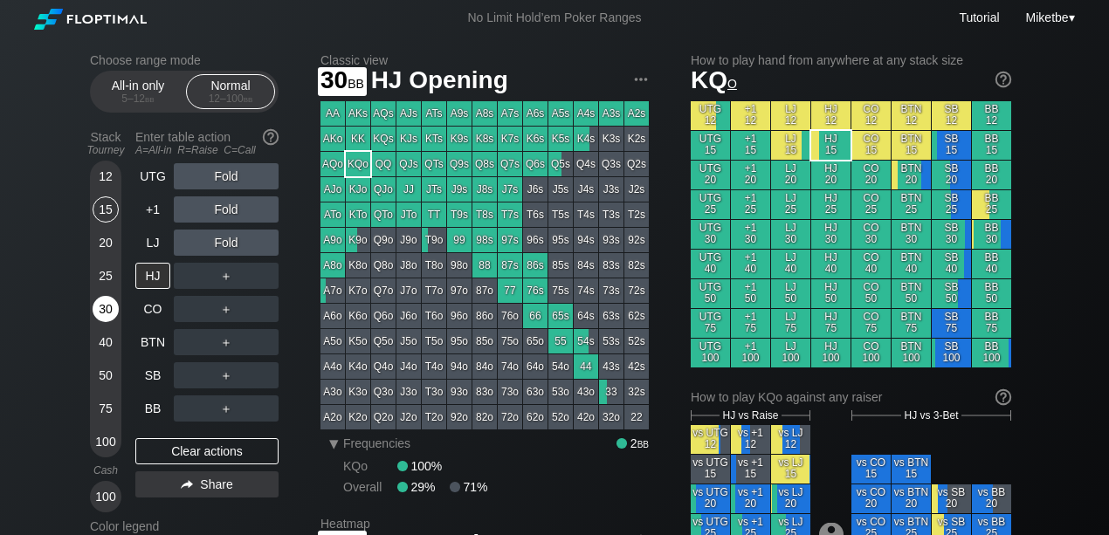
click at [105, 309] on div "30" at bounding box center [106, 309] width 26 height 26
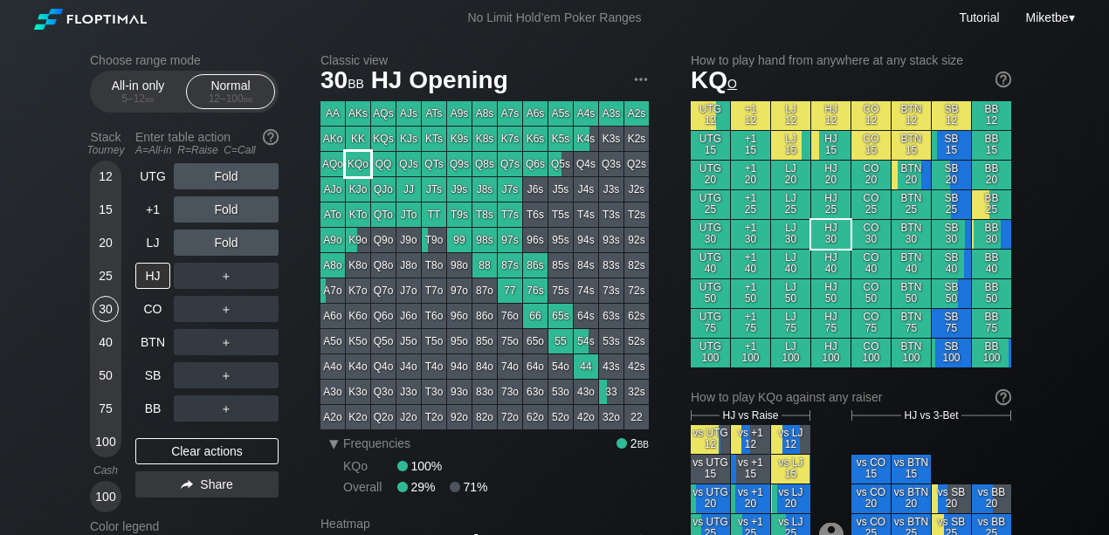
click at [362, 164] on div "KQo" at bounding box center [358, 164] width 24 height 24
drag, startPoint x: 155, startPoint y: 374, endPoint x: 185, endPoint y: 374, distance: 29.7
click at [155, 374] on div "SB" at bounding box center [152, 376] width 35 height 26
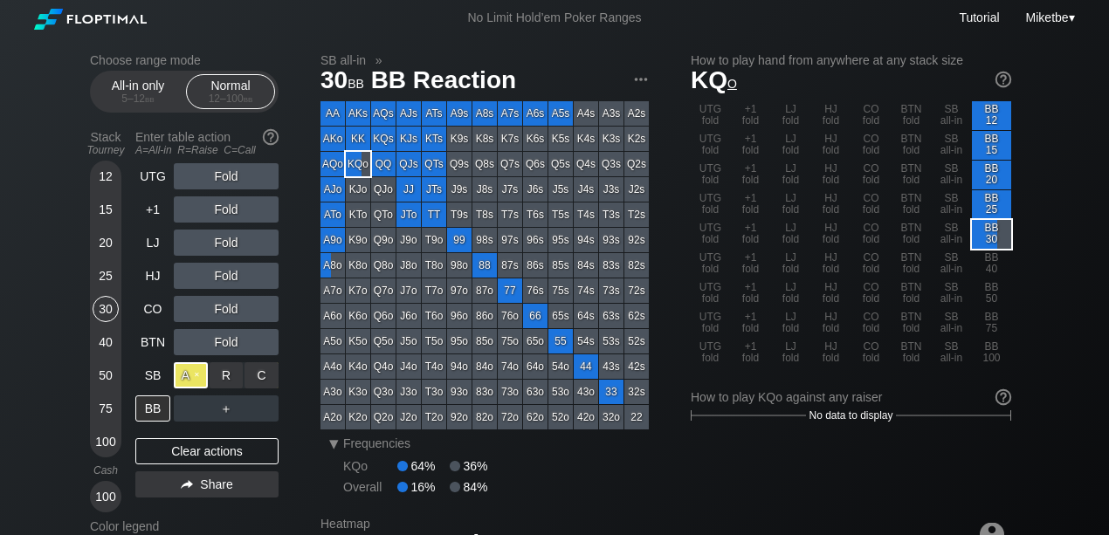
click at [196, 372] on div "A ✕" at bounding box center [191, 376] width 34 height 26
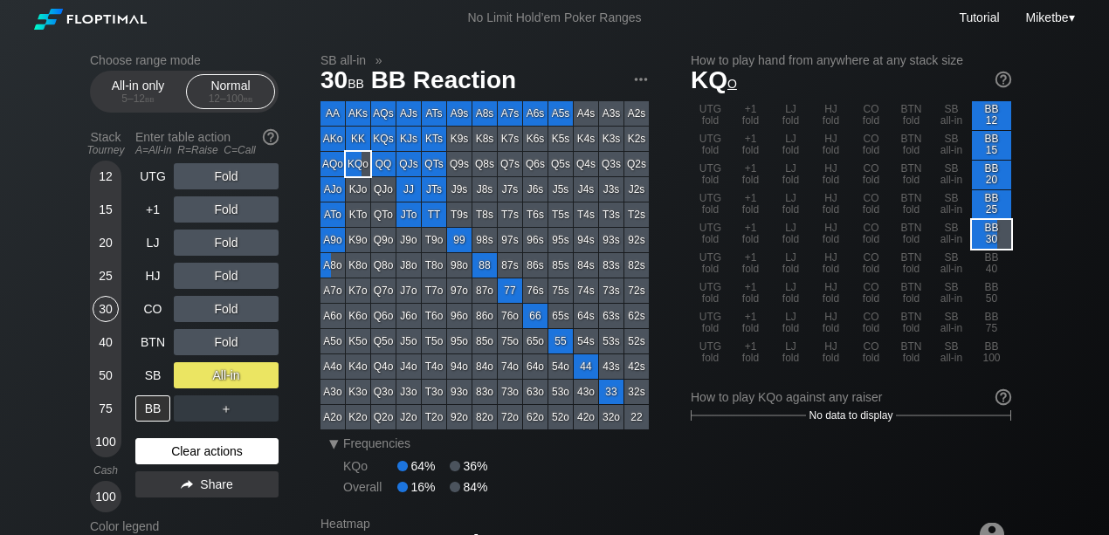
click at [180, 452] on div "Clear actions" at bounding box center [206, 452] width 143 height 26
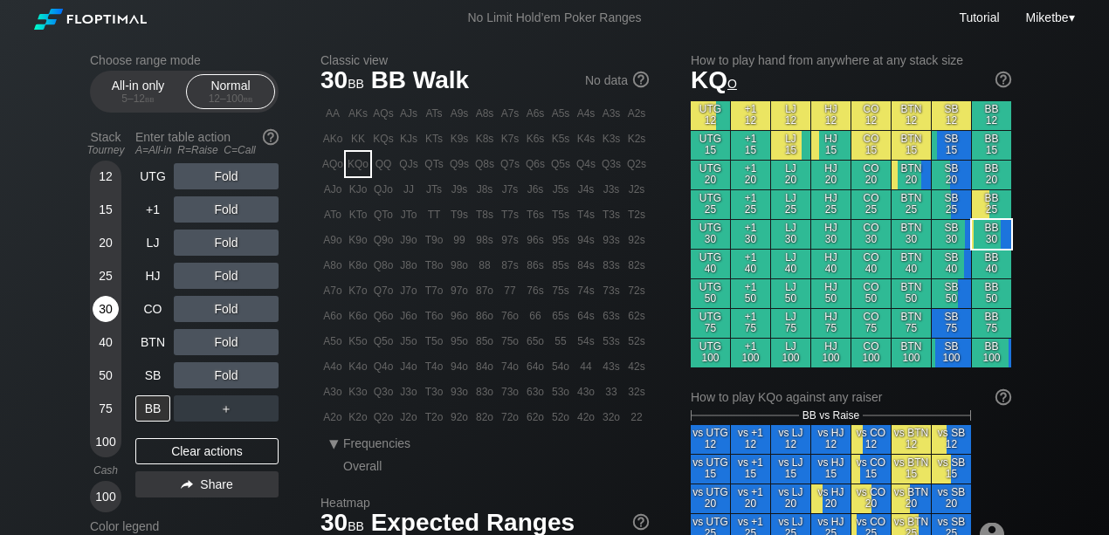
click at [109, 309] on div "30" at bounding box center [106, 309] width 26 height 26
click at [145, 372] on div "SB" at bounding box center [152, 376] width 35 height 26
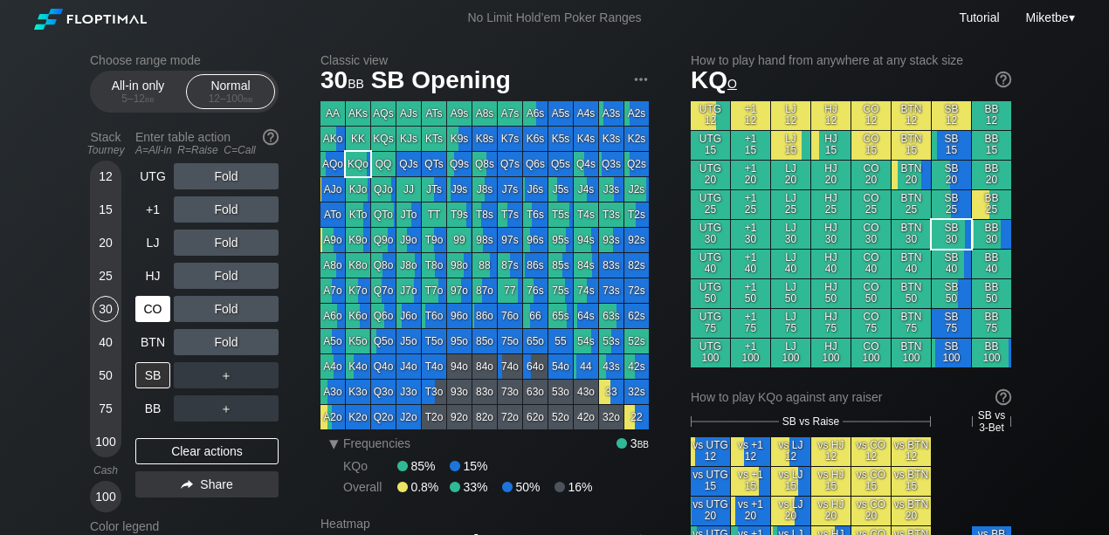
click at [152, 302] on div "CO" at bounding box center [152, 309] width 35 height 26
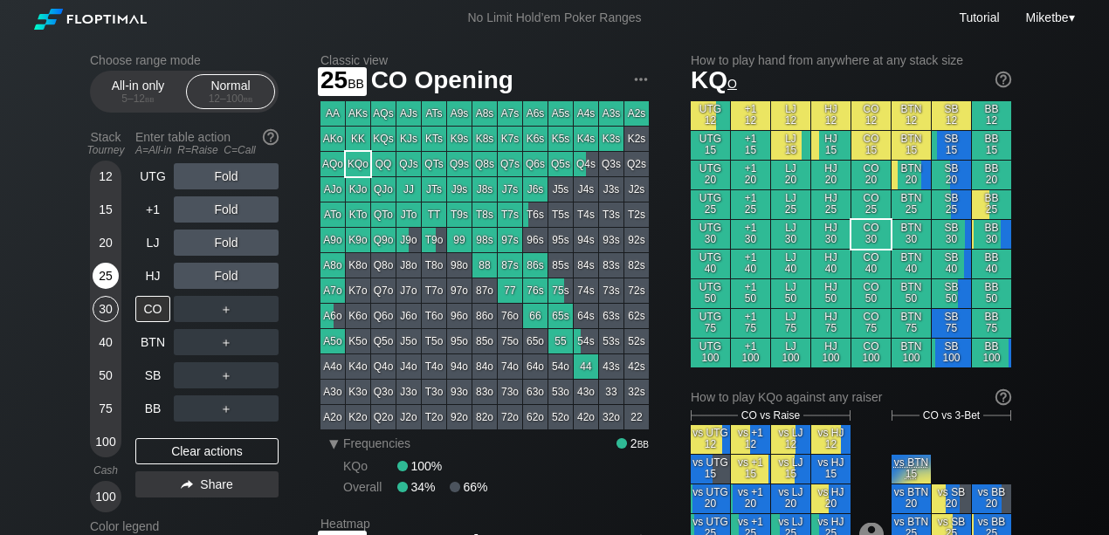
click at [107, 277] on div "25" at bounding box center [106, 276] width 26 height 26
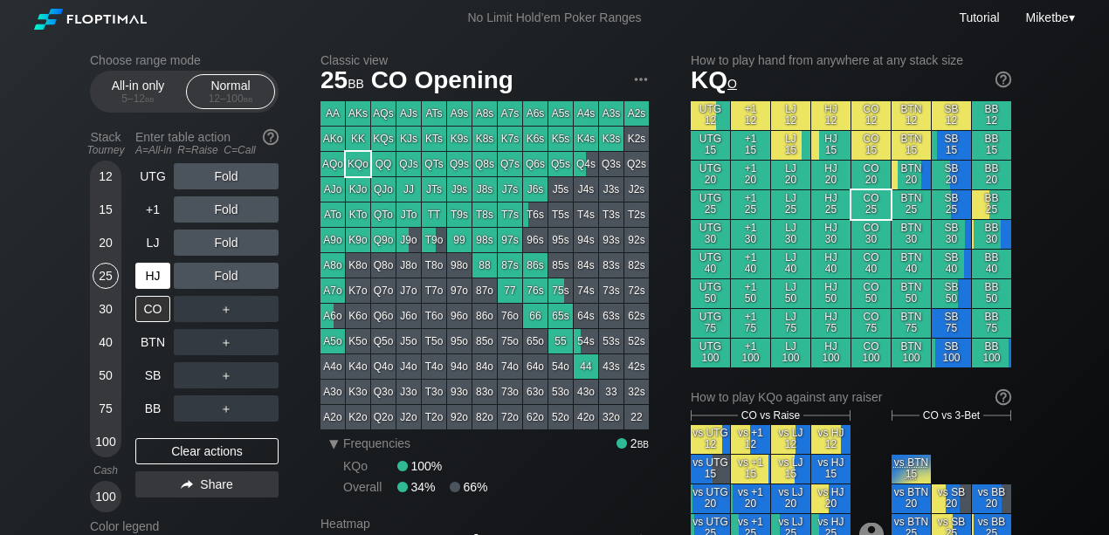
click at [169, 267] on div "HJ" at bounding box center [152, 276] width 35 height 26
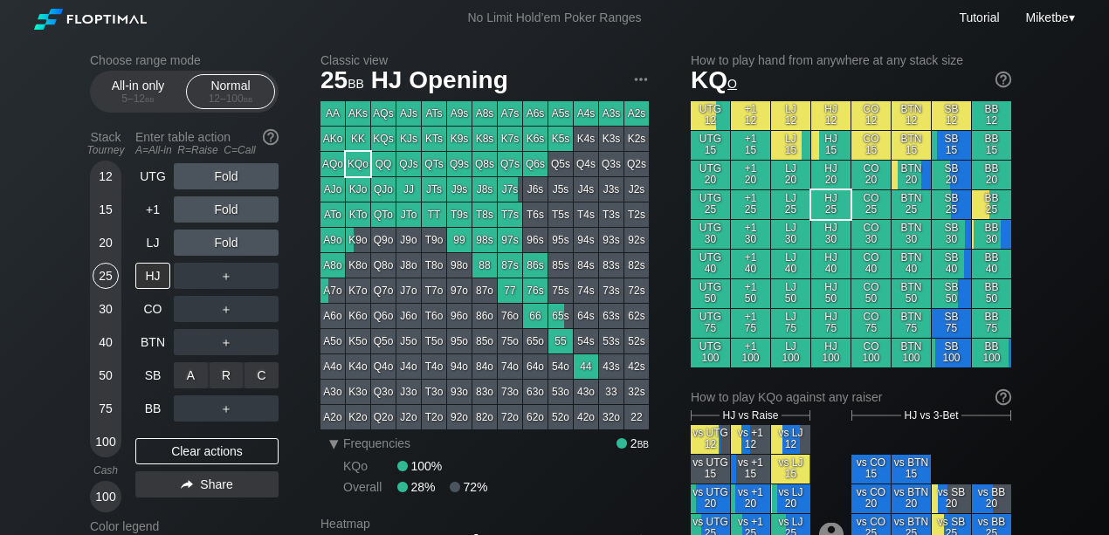
click at [211, 370] on div "A ✕ R ✕ C ✕ ＋" at bounding box center [226, 376] width 105 height 26
click at [193, 376] on div "A ✕" at bounding box center [191, 376] width 34 height 26
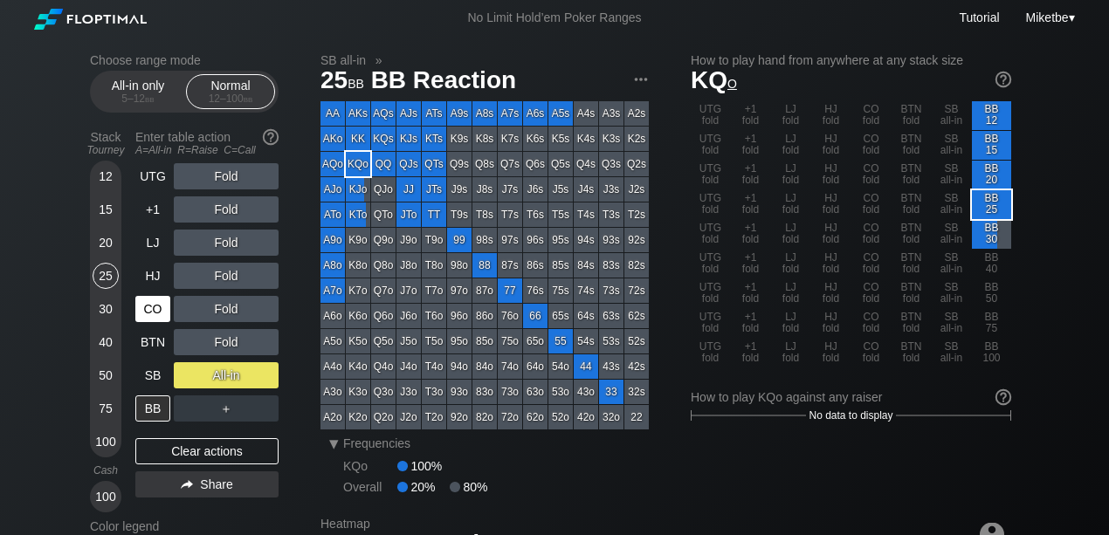
click at [164, 300] on div "CO" at bounding box center [152, 309] width 35 height 26
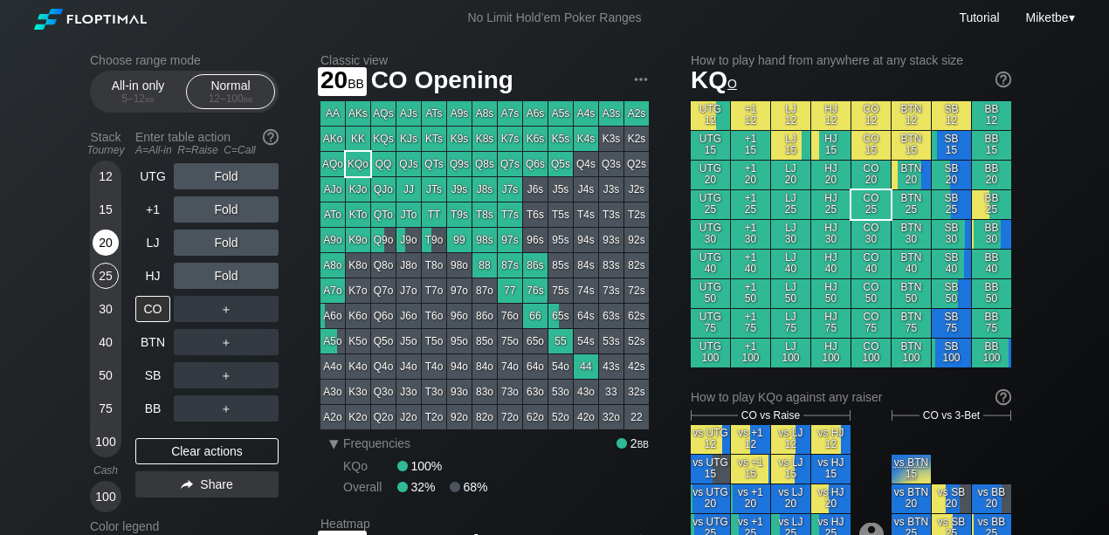
click at [102, 242] on div "20" at bounding box center [106, 243] width 26 height 26
click at [323, 288] on div "A7o" at bounding box center [333, 291] width 24 height 24
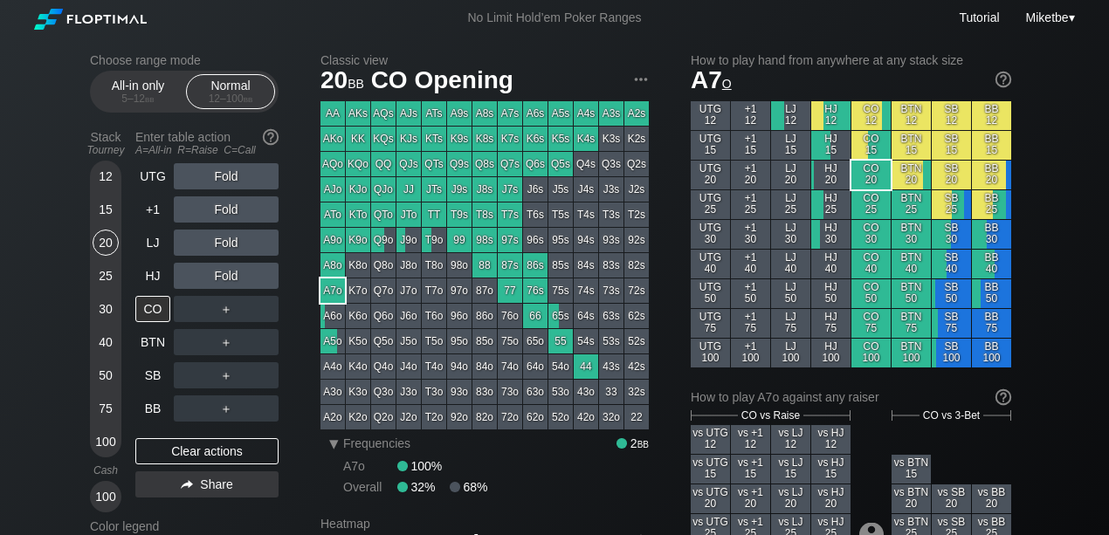
click at [111, 207] on div "15" at bounding box center [106, 210] width 26 height 26
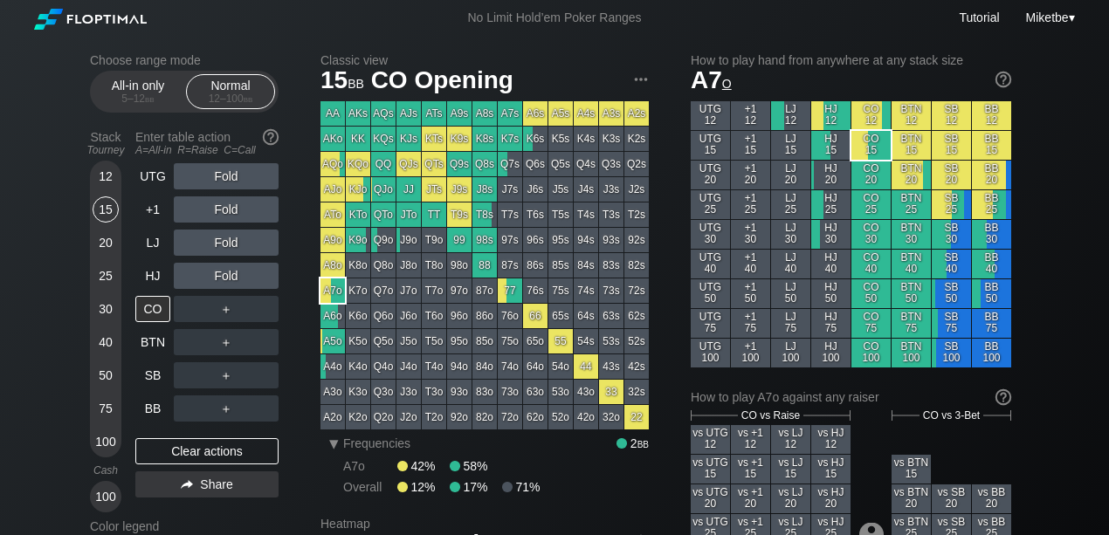
click at [129, 178] on div "Stack Tourney Enter table action A=All-in R=Raise C=Call 12 15 20 25 30 40 50 7…" at bounding box center [184, 318] width 189 height 390
click at [106, 208] on div "15" at bounding box center [106, 210] width 26 height 26
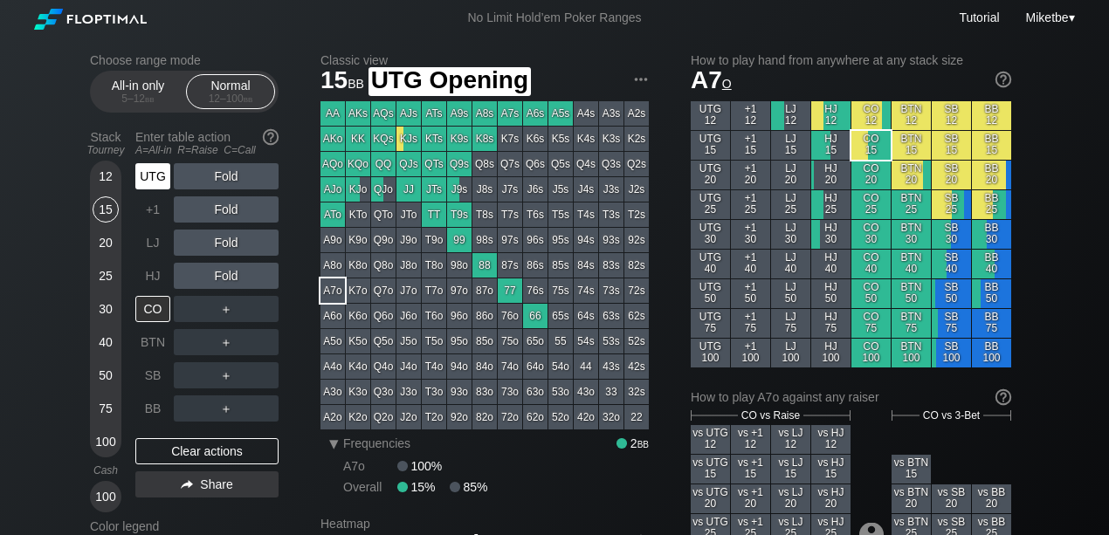
click at [145, 168] on div "UTG" at bounding box center [152, 176] width 35 height 26
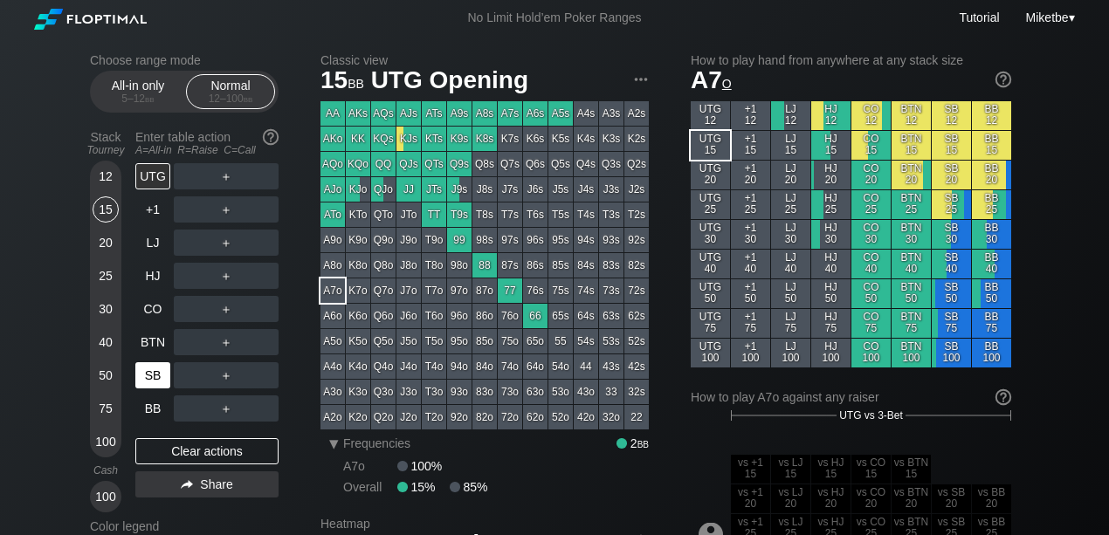
click at [154, 376] on div "SB" at bounding box center [152, 376] width 35 height 26
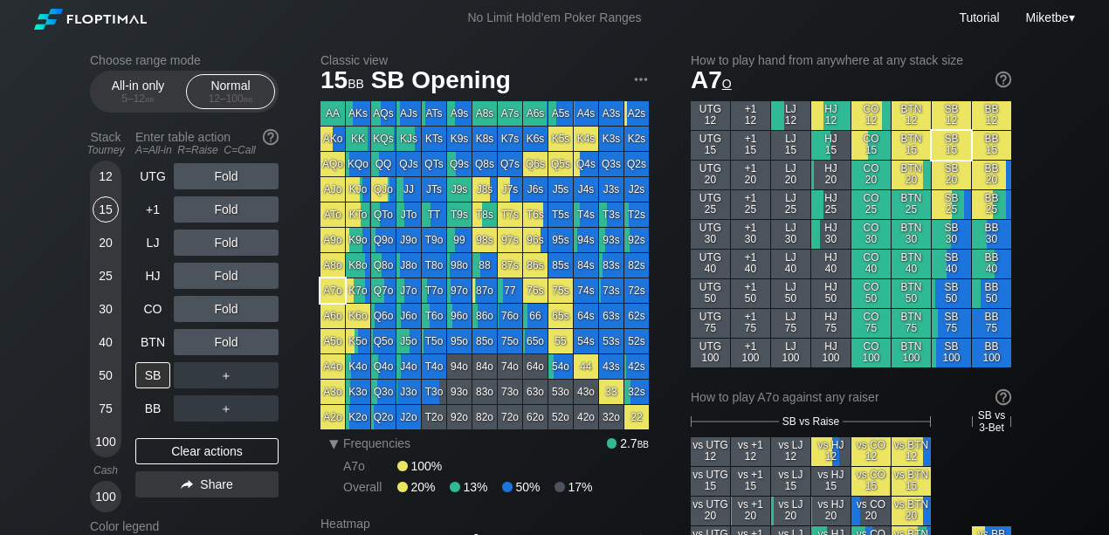
click at [118, 176] on div "12" at bounding box center [106, 176] width 26 height 26
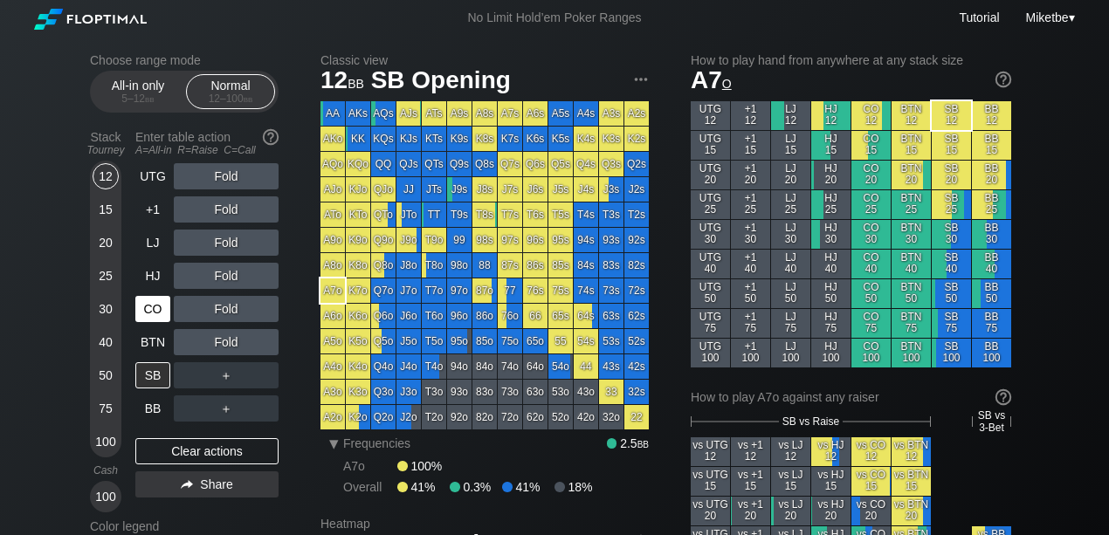
click at [158, 314] on div "CO" at bounding box center [152, 309] width 35 height 26
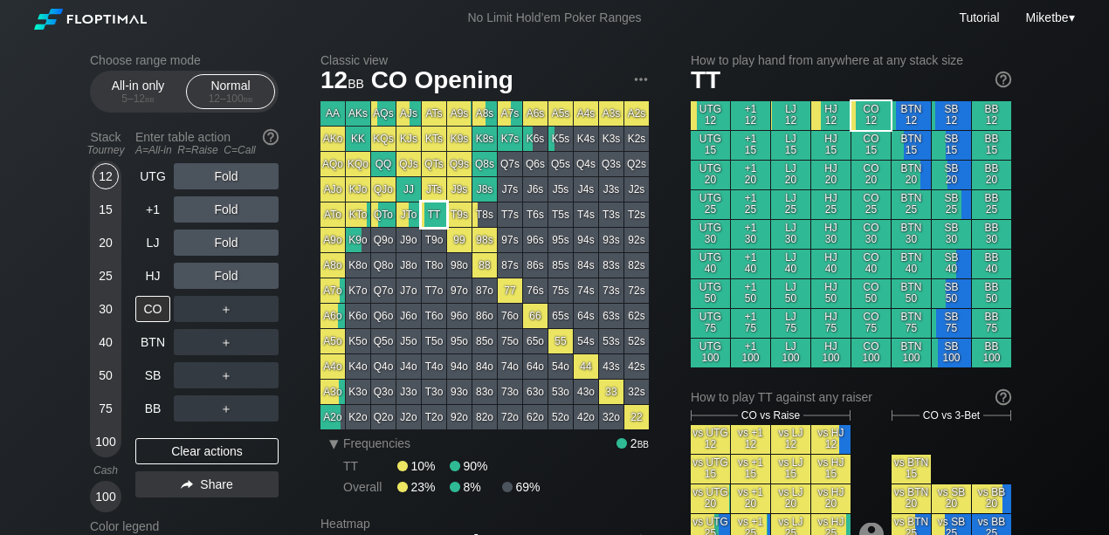
click at [432, 213] on div "TT" at bounding box center [434, 215] width 24 height 24
